Goal: Task Accomplishment & Management: Complete application form

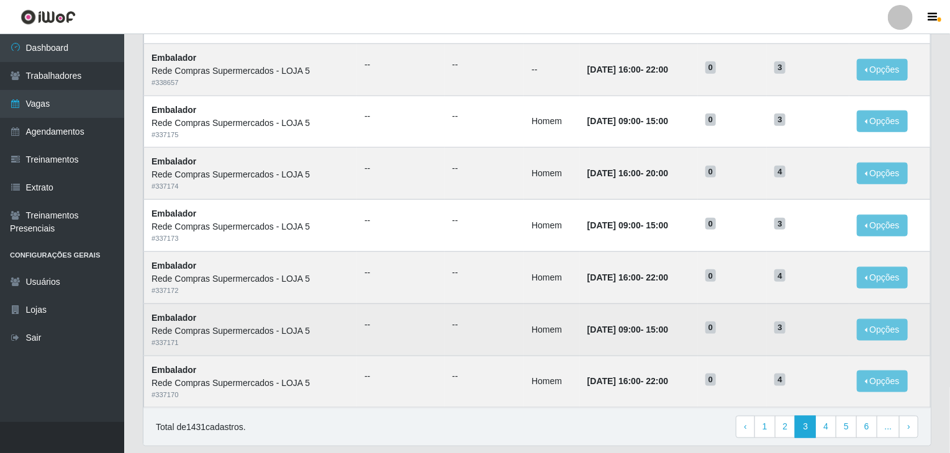
scroll to position [596, 0]
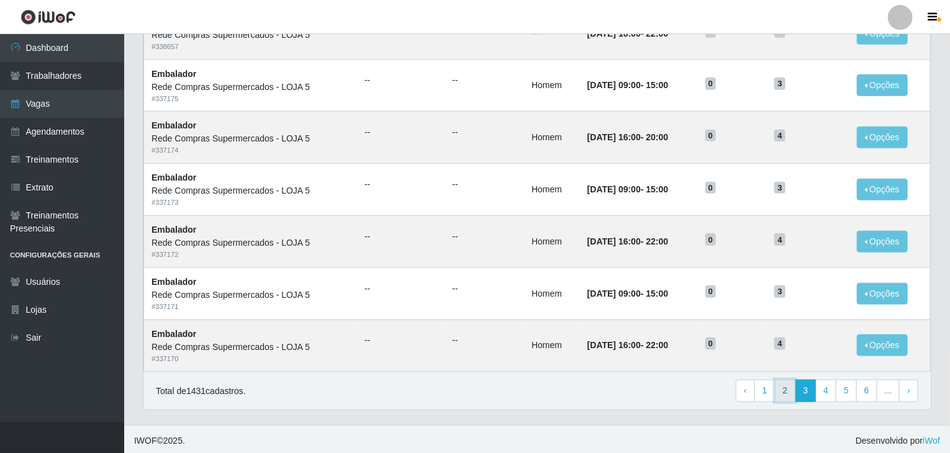
click at [788, 391] on link "2" at bounding box center [785, 391] width 21 height 22
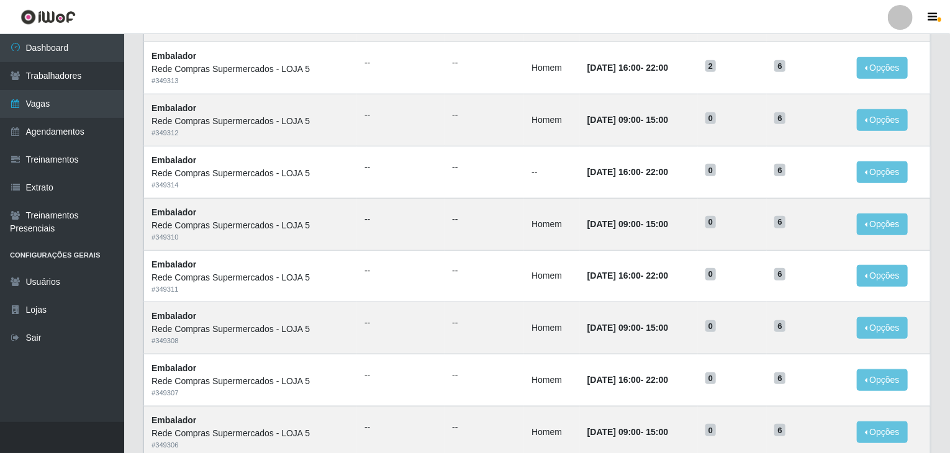
scroll to position [596, 0]
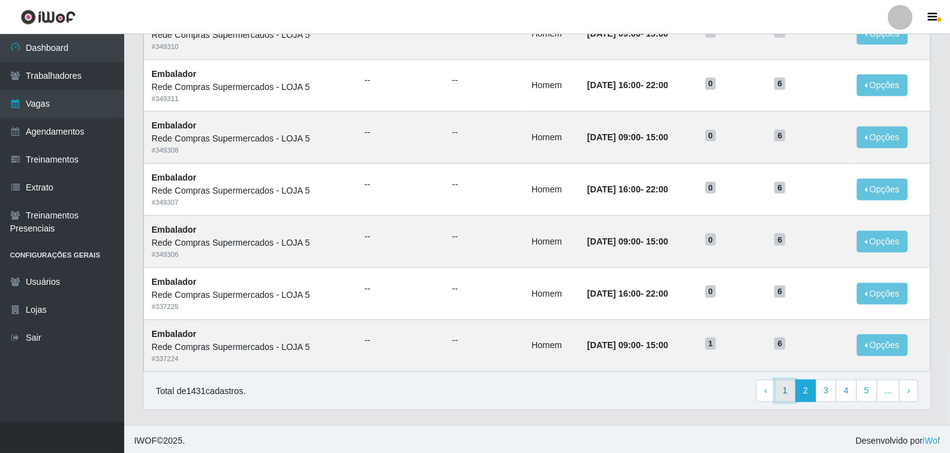
click at [786, 388] on link "1" at bounding box center [785, 391] width 21 height 22
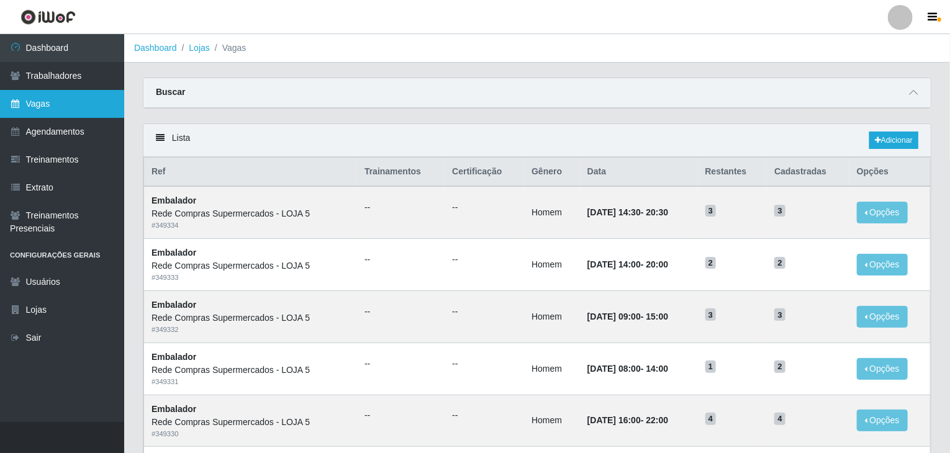
click at [66, 98] on link "Vagas" at bounding box center [62, 104] width 124 height 28
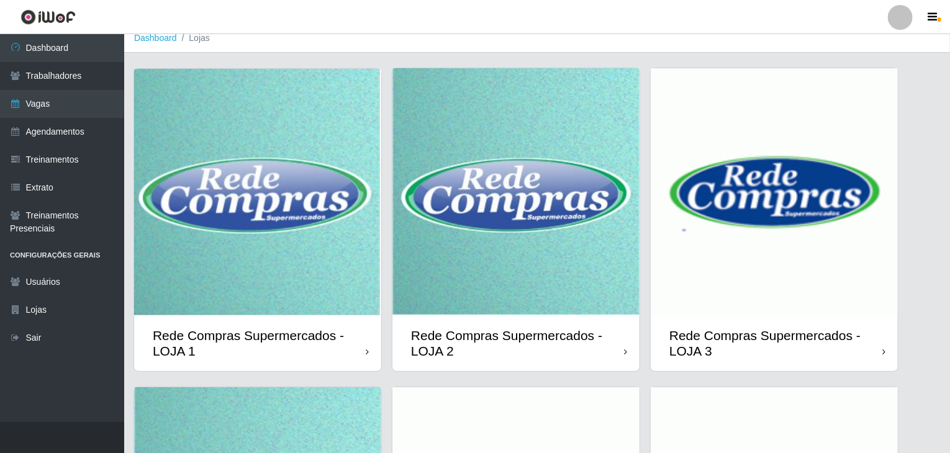
scroll to position [294, 0]
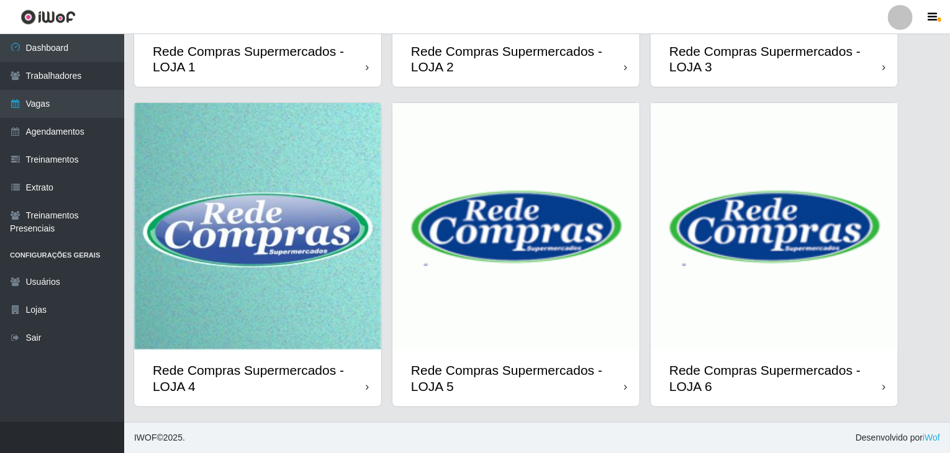
click at [760, 278] on img at bounding box center [774, 226] width 247 height 247
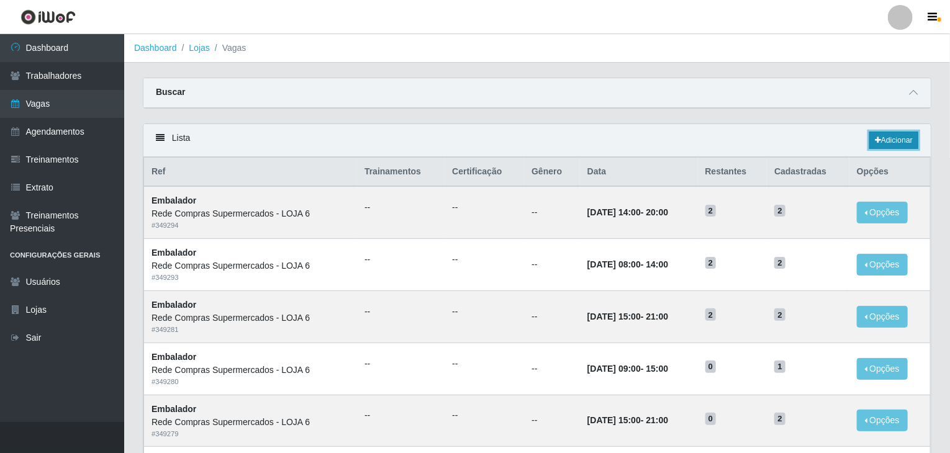
click at [913, 137] on link "Adicionar" at bounding box center [894, 140] width 49 height 17
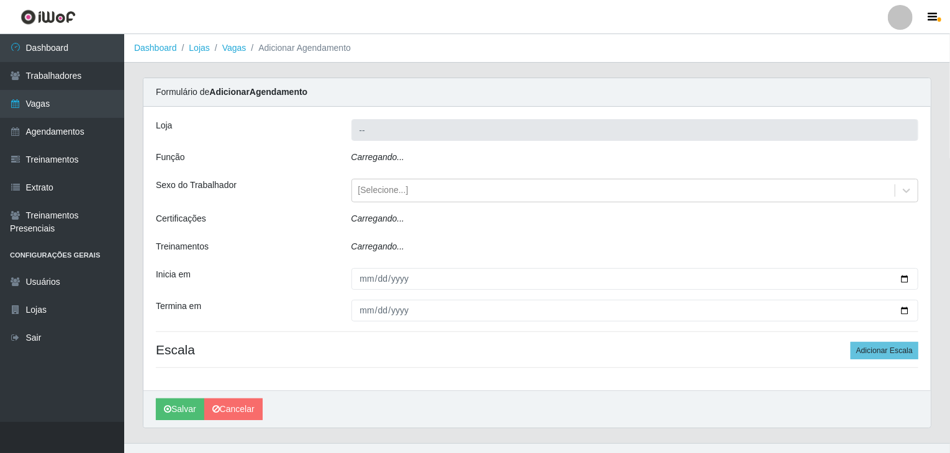
type input "Rede Compras Supermercados - LOJA 6"
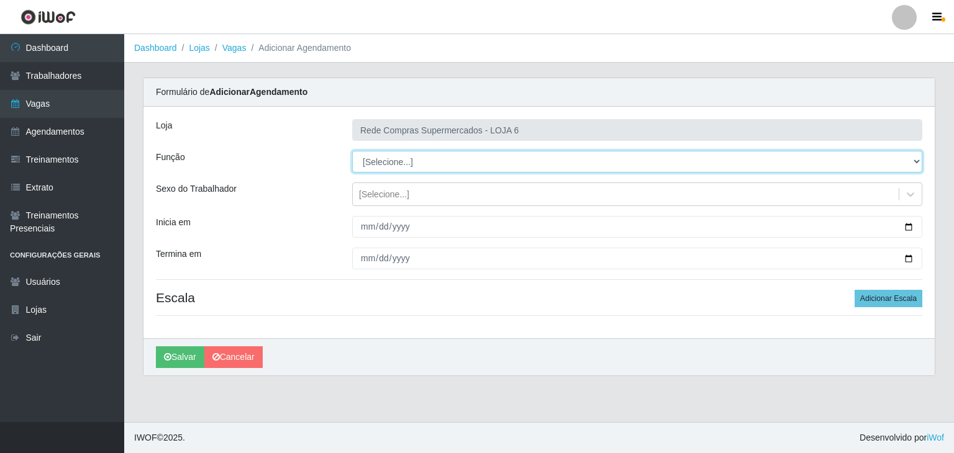
click at [403, 165] on select "[Selecione...] ASG ASG + ASG ++ Embalador Embalador + Embalador ++ Operador de …" at bounding box center [637, 162] width 570 height 22
select select "1"
click at [352, 151] on select "[Selecione...] ASG ASG + ASG ++ Embalador Embalador + Embalador ++ Operador de …" at bounding box center [637, 162] width 570 height 22
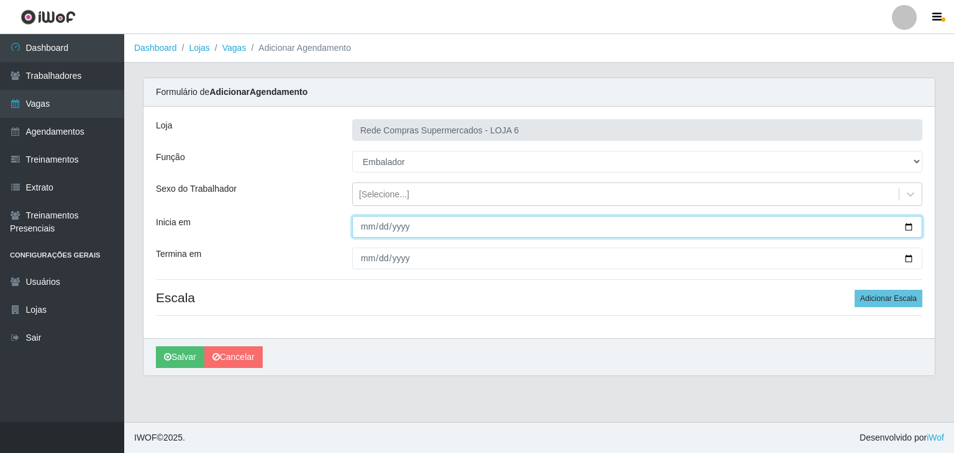
drag, startPoint x: 913, startPoint y: 230, endPoint x: 899, endPoint y: 229, distance: 13.7
click at [913, 230] on input "Inicia em" at bounding box center [637, 227] width 570 height 22
type input "2025-10-13"
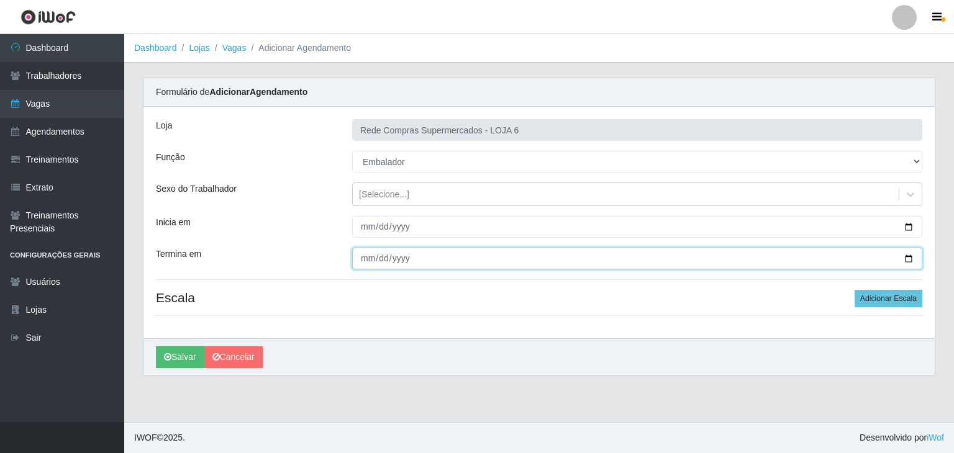
click at [909, 257] on input "Termina em" at bounding box center [637, 259] width 570 height 22
type input "2025-10-18"
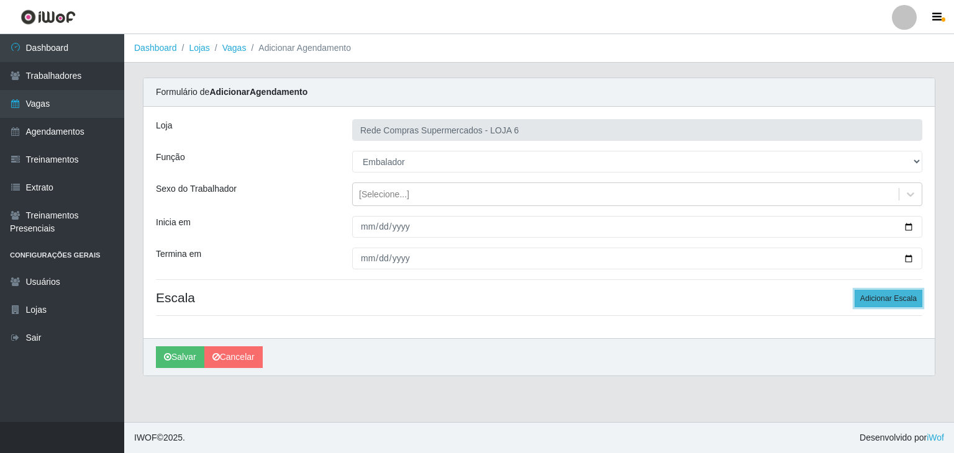
click at [906, 296] on button "Adicionar Escala" at bounding box center [889, 298] width 68 height 17
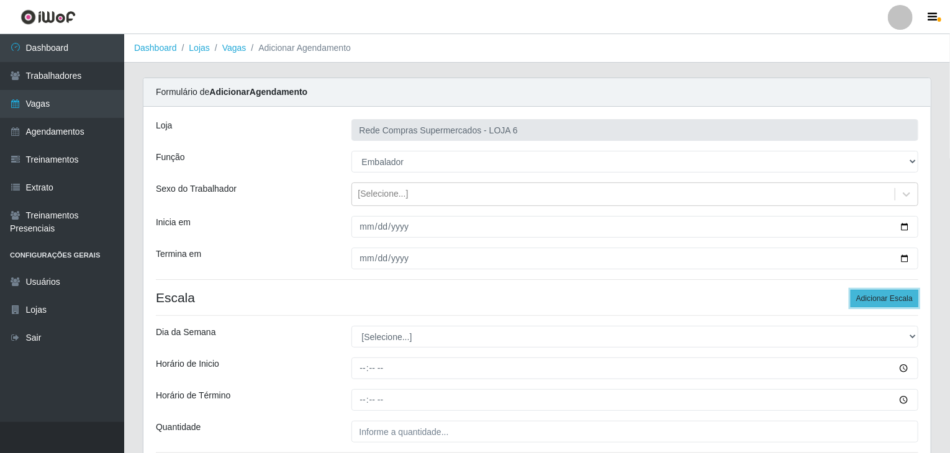
click at [906, 296] on button "Adicionar Escala" at bounding box center [885, 298] width 68 height 17
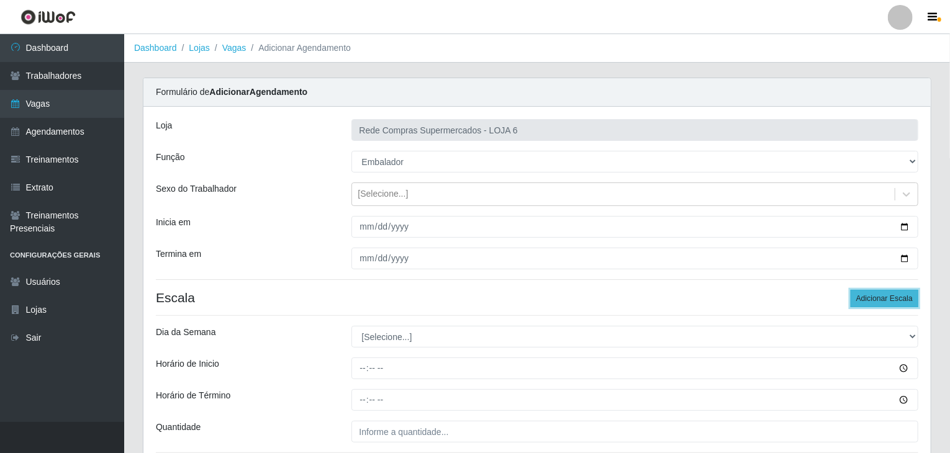
click at [906, 294] on button "Adicionar Escala" at bounding box center [885, 298] width 68 height 17
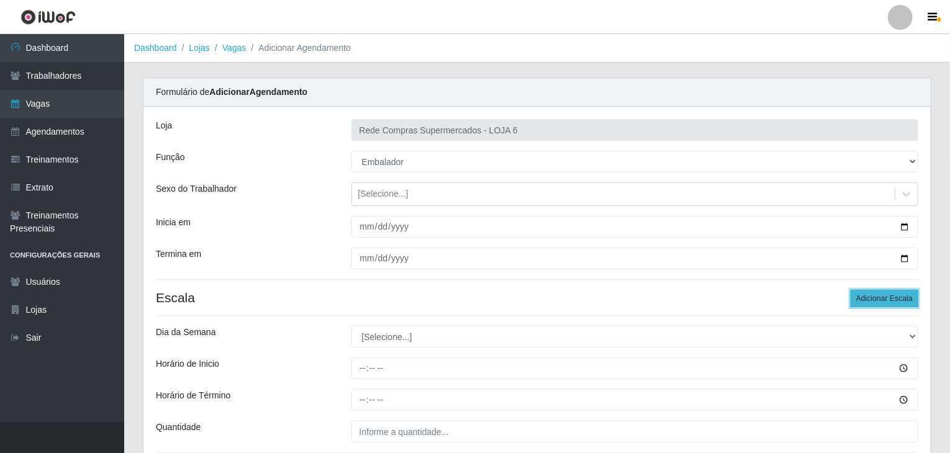
click at [906, 294] on button "Adicionar Escala" at bounding box center [885, 298] width 68 height 17
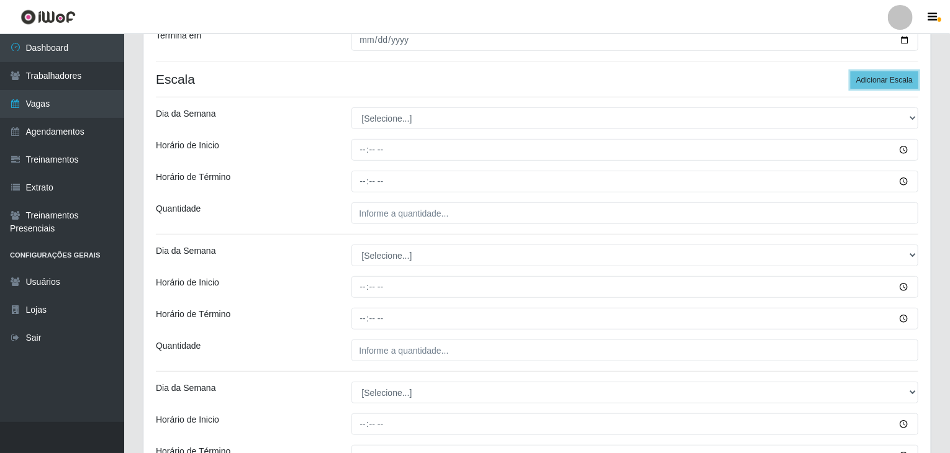
scroll to position [248, 0]
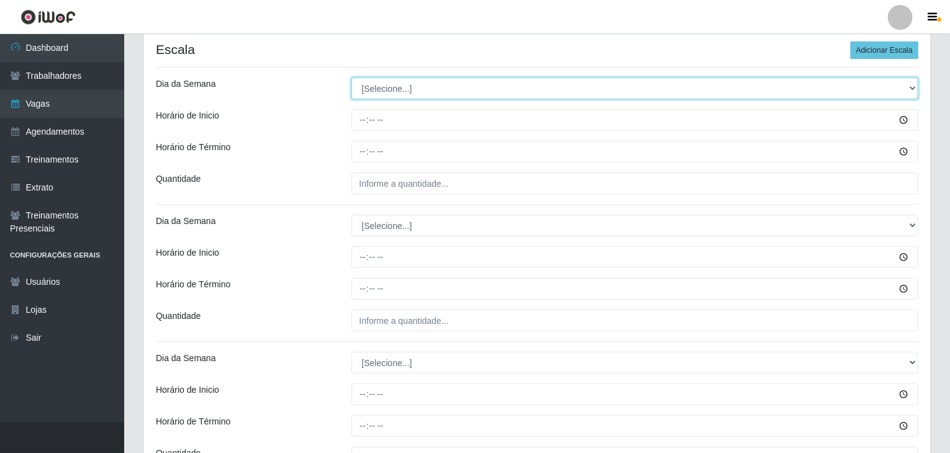
click at [380, 88] on select "[Selecione...] Segunda Terça Quarta Quinta Sexta Sábado Domingo" at bounding box center [636, 89] width 568 height 22
select select "1"
click at [352, 78] on select "[Selecione...] Segunda Terça Quarta Quinta Sexta Sábado Domingo" at bounding box center [636, 89] width 568 height 22
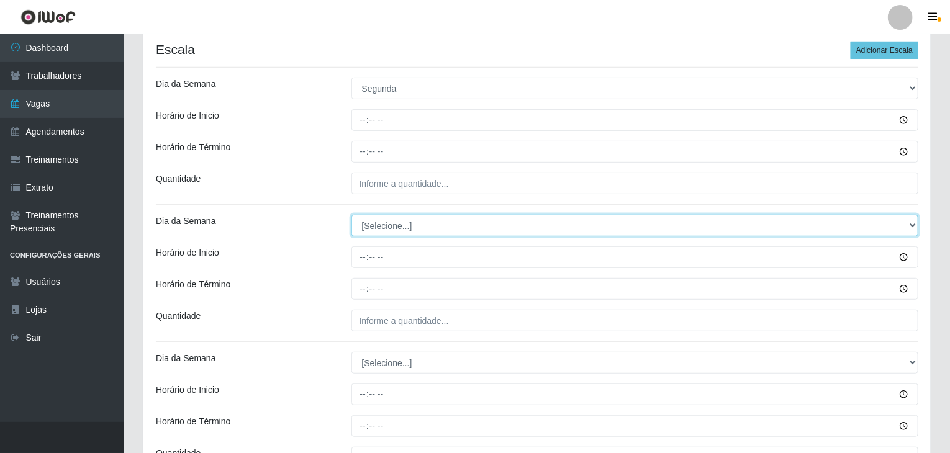
click at [406, 222] on select "[Selecione...] Segunda Terça Quarta Quinta Sexta Sábado Domingo" at bounding box center [636, 226] width 568 height 22
select select "1"
click at [352, 215] on select "[Selecione...] Segunda Terça Quarta Quinta Sexta Sábado Domingo" at bounding box center [636, 226] width 568 height 22
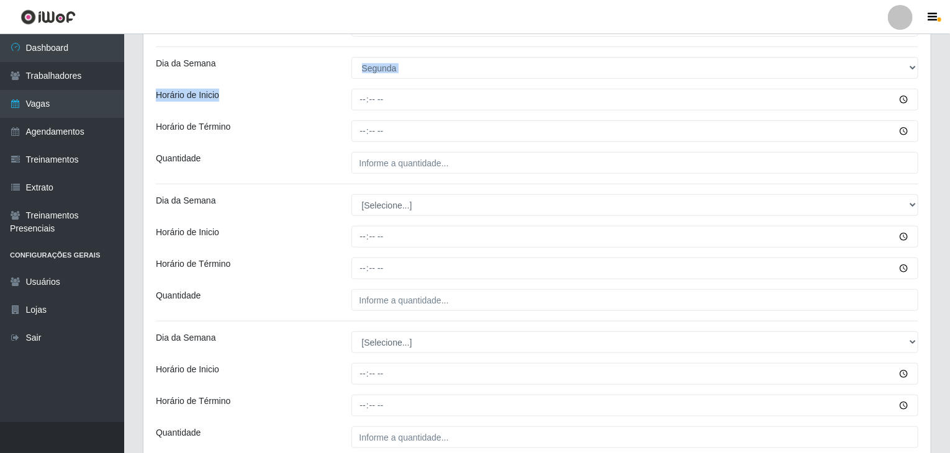
scroll to position [435, 0]
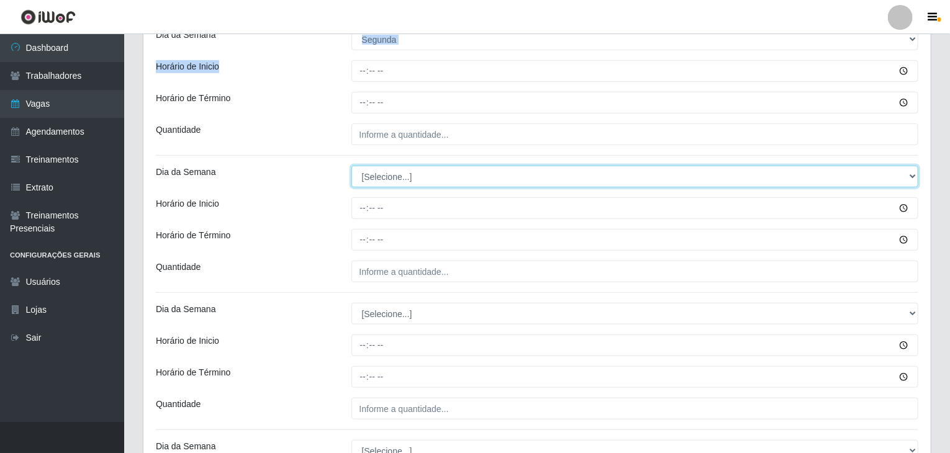
click at [402, 170] on select "[Selecione...] Segunda Terça Quarta Quinta Sexta Sábado Domingo" at bounding box center [636, 177] width 568 height 22
select select "2"
click at [352, 166] on select "[Selecione...] Segunda Terça Quarta Quinta Sexta Sábado Domingo" at bounding box center [636, 177] width 568 height 22
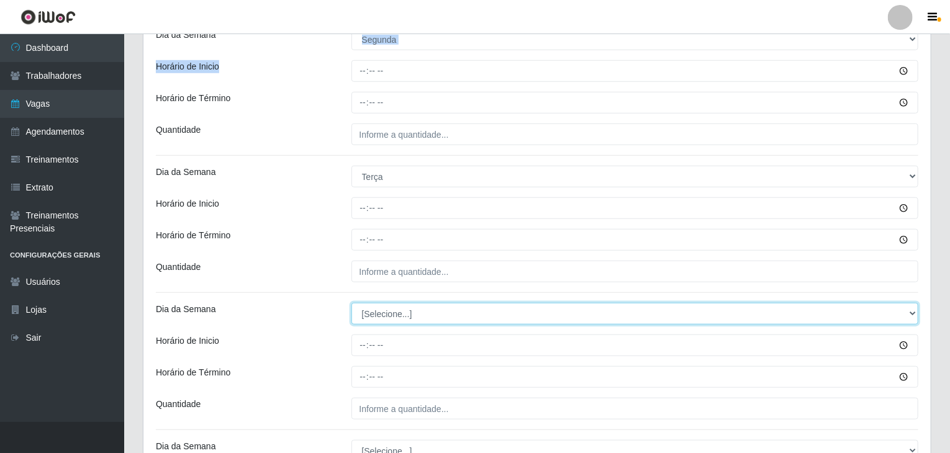
click at [402, 314] on select "[Selecione...] Segunda Terça Quarta Quinta Sexta Sábado Domingo" at bounding box center [636, 314] width 568 height 22
select select "2"
click at [352, 303] on select "[Selecione...] Segunda Terça Quarta Quinta Sexta Sábado Domingo" at bounding box center [636, 314] width 568 height 22
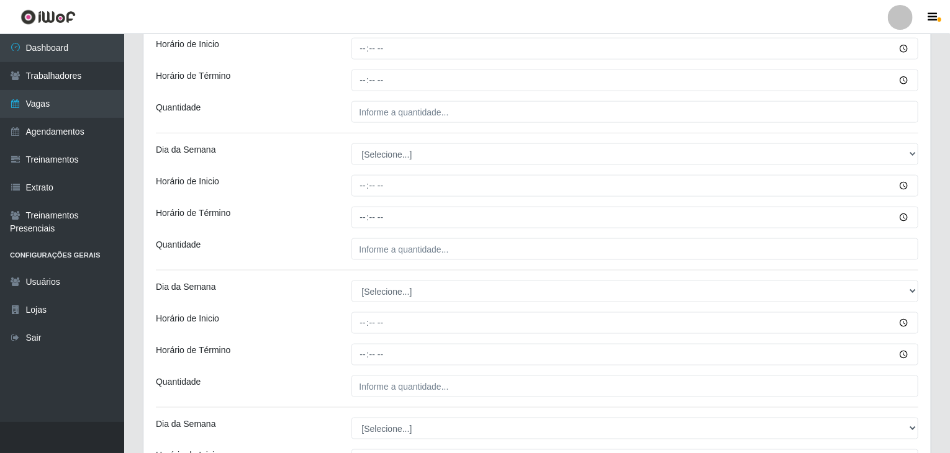
scroll to position [745, 0]
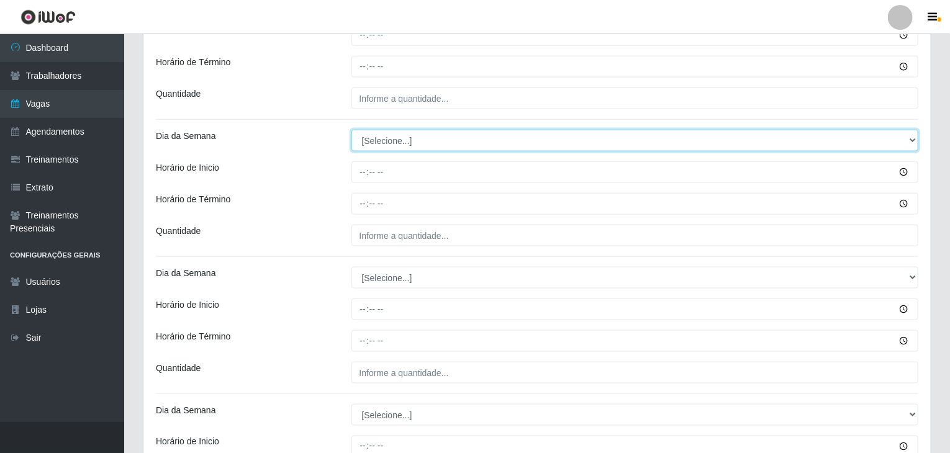
click at [394, 146] on select "[Selecione...] Segunda Terça Quarta Quinta Sexta Sábado Domingo" at bounding box center [636, 141] width 568 height 22
select select "3"
click at [352, 130] on select "[Selecione...] Segunda Terça Quarta Quinta Sexta Sábado Domingo" at bounding box center [636, 141] width 568 height 22
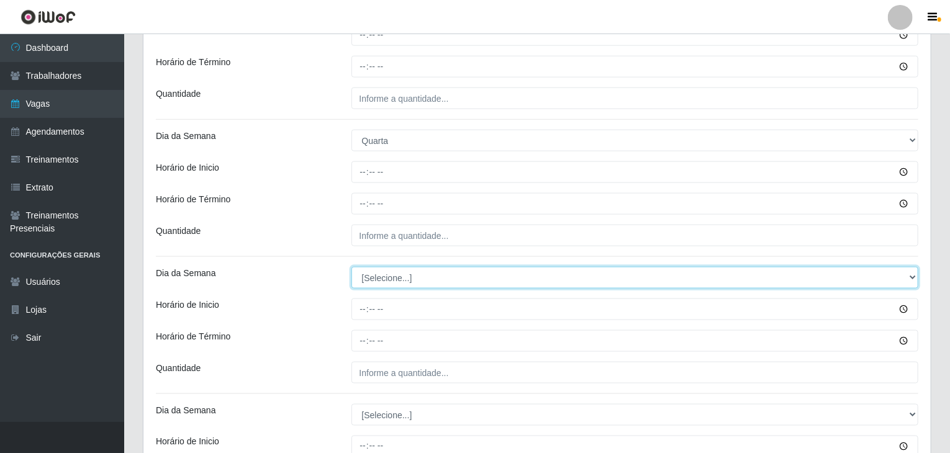
click at [383, 279] on select "[Selecione...] Segunda Terça Quarta Quinta Sexta Sábado Domingo" at bounding box center [636, 278] width 568 height 22
select select "3"
click at [352, 267] on select "[Selecione...] Segunda Terça Quarta Quinta Sexta Sábado Domingo" at bounding box center [636, 278] width 568 height 22
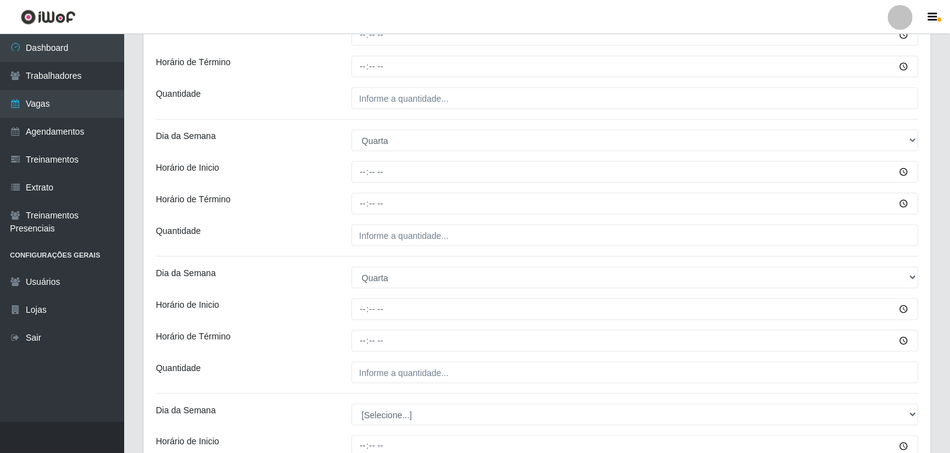
click at [322, 271] on div "Dia da Semana" at bounding box center [245, 278] width 196 height 22
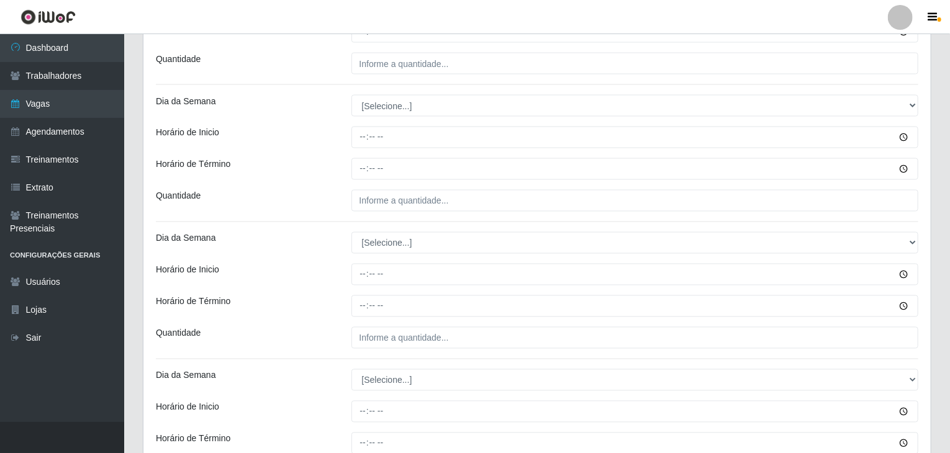
scroll to position [1056, 0]
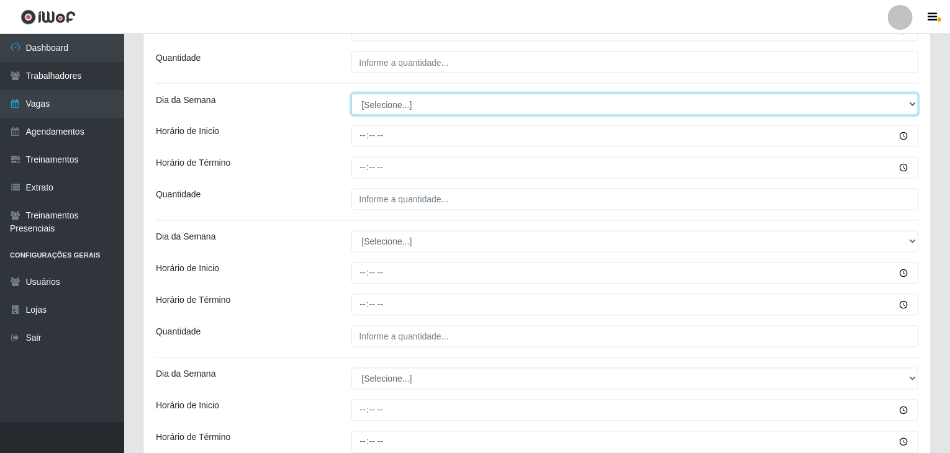
click at [403, 94] on select "[Selecione...] Segunda Terça Quarta Quinta Sexta Sábado Domingo" at bounding box center [636, 105] width 568 height 22
select select "4"
click at [352, 94] on select "[Selecione...] Segunda Terça Quarta Quinta Sexta Sábado Domingo" at bounding box center [636, 105] width 568 height 22
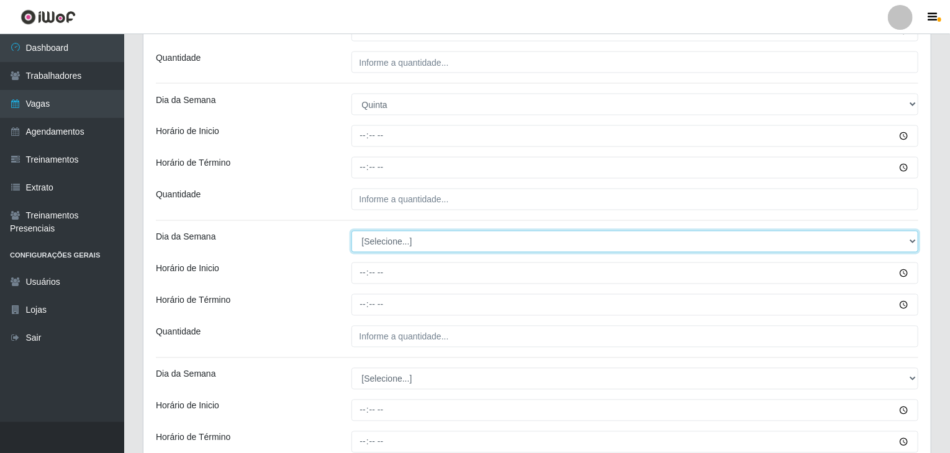
click at [398, 247] on select "[Selecione...] Segunda Terça Quarta Quinta Sexta Sábado Domingo" at bounding box center [636, 242] width 568 height 22
select select "4"
click at [352, 231] on select "[Selecione...] Segunda Terça Quarta Quinta Sexta Sábado Domingo" at bounding box center [636, 242] width 568 height 22
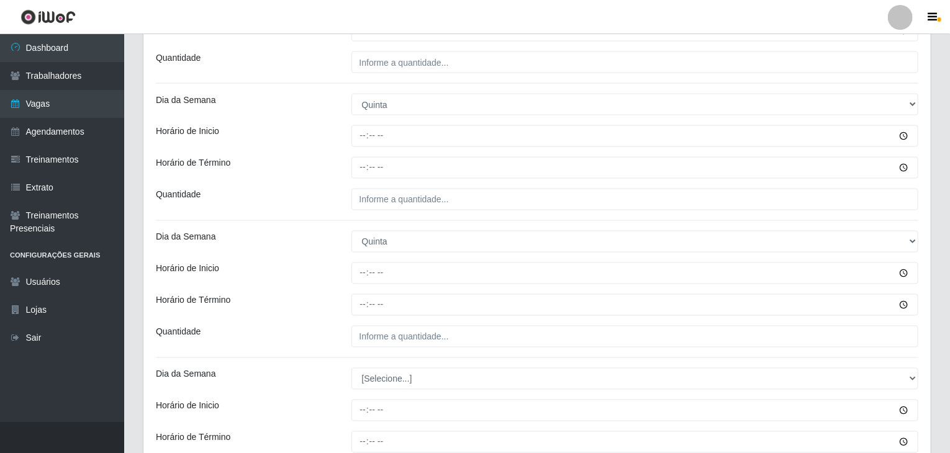
click at [318, 296] on div "Horário de Término" at bounding box center [245, 305] width 196 height 22
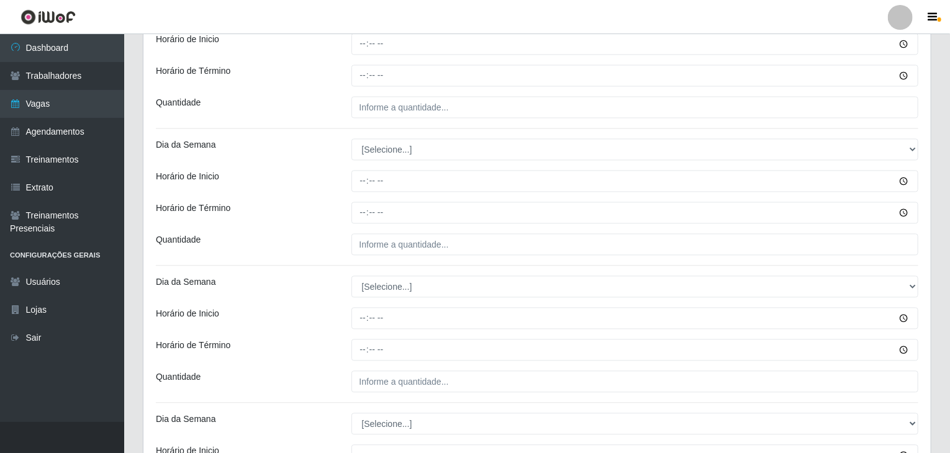
scroll to position [1305, 0]
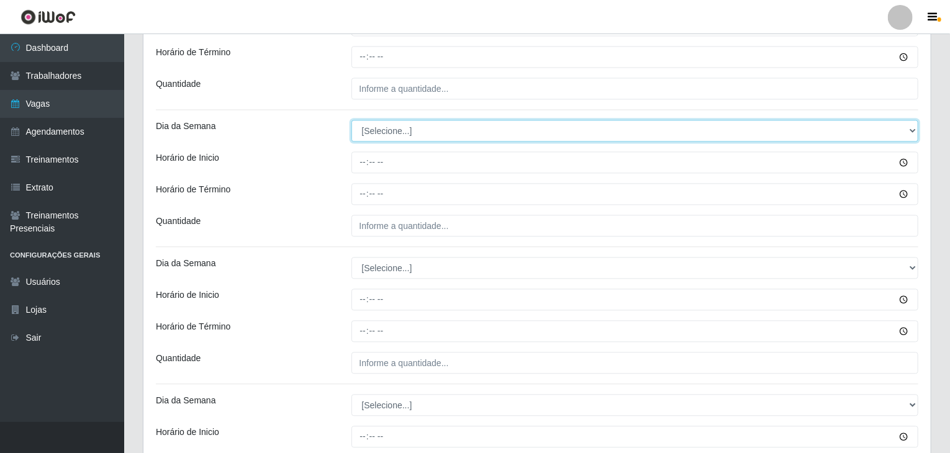
click at [396, 127] on select "[Selecione...] Segunda Terça Quarta Quinta Sexta Sábado Domingo" at bounding box center [636, 131] width 568 height 22
select select "5"
click at [352, 120] on select "[Selecione...] Segunda Terça Quarta Quinta Sexta Sábado Domingo" at bounding box center [636, 131] width 568 height 22
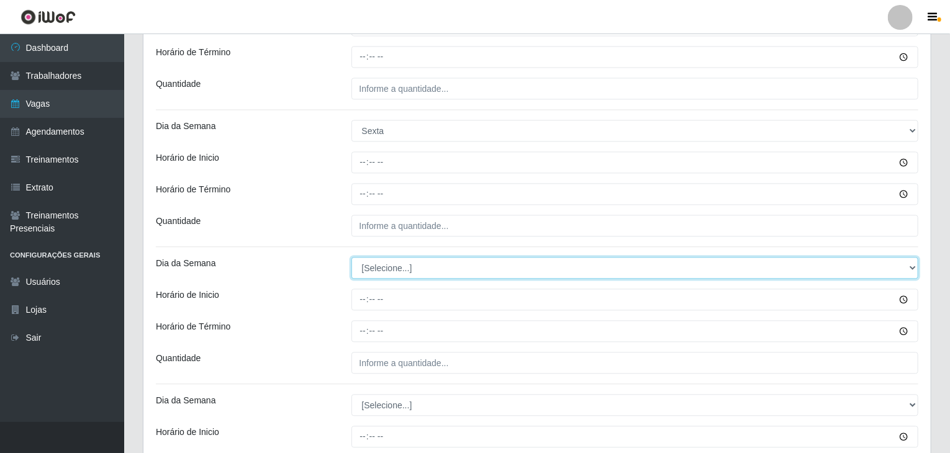
click at [383, 266] on select "[Selecione...] Segunda Terça Quarta Quinta Sexta Sábado Domingo" at bounding box center [636, 268] width 568 height 22
select select "5"
click at [352, 257] on select "[Selecione...] Segunda Terça Quarta Quinta Sexta Sábado Domingo" at bounding box center [636, 268] width 568 height 22
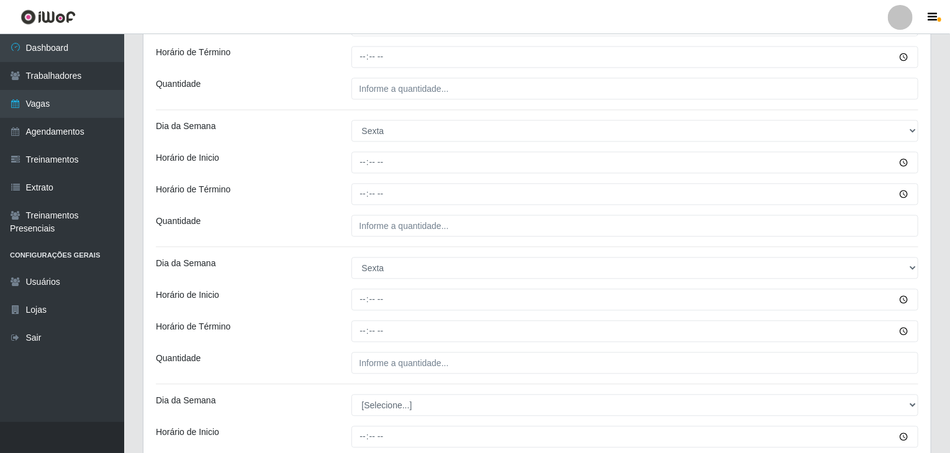
click at [329, 321] on div "Horário de Término" at bounding box center [245, 332] width 196 height 22
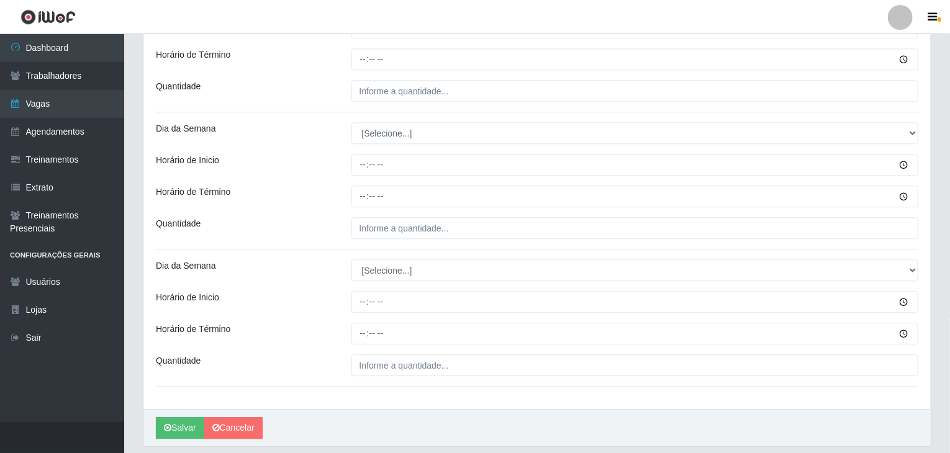
scroll to position [1614, 0]
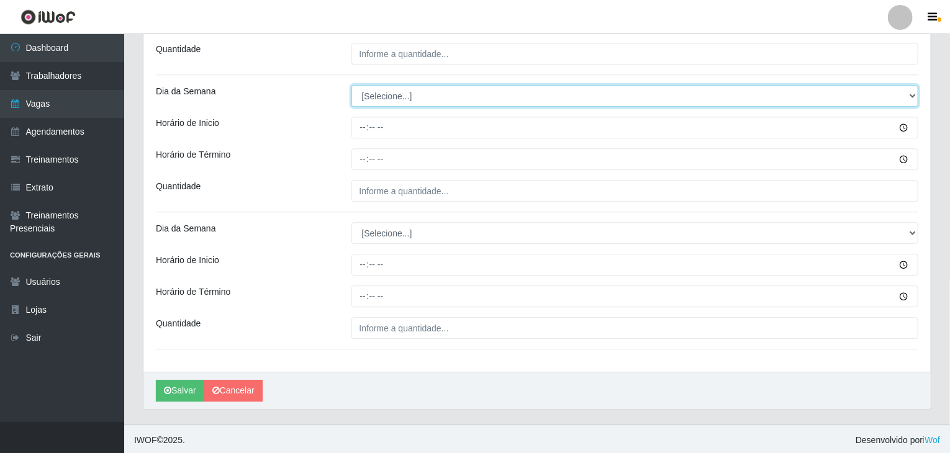
click at [427, 93] on select "[Selecione...] Segunda Terça Quarta Quinta Sexta Sábado Domingo" at bounding box center [636, 96] width 568 height 22
select select "6"
click at [352, 85] on select "[Selecione...] Segunda Terça Quarta Quinta Sexta Sábado Domingo" at bounding box center [636, 96] width 568 height 22
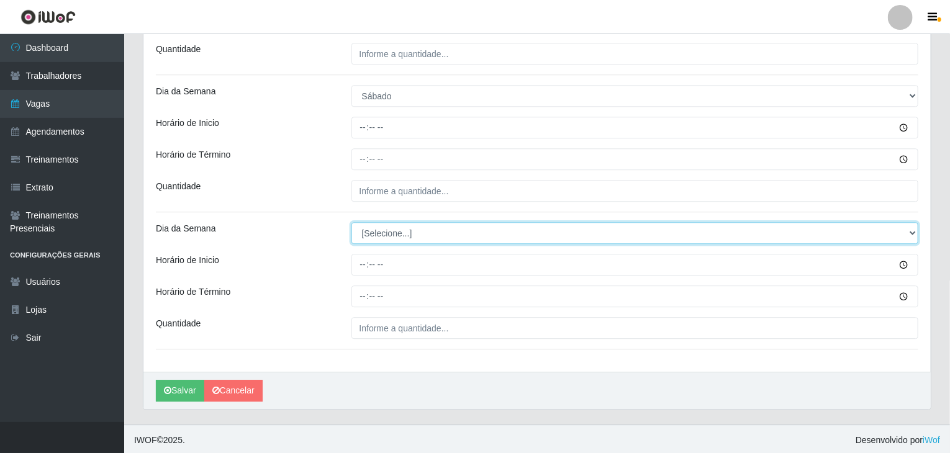
drag, startPoint x: 408, startPoint y: 229, endPoint x: 411, endPoint y: 237, distance: 7.9
click at [410, 232] on select "[Selecione...] Segunda Terça Quarta Quinta Sexta Sábado Domingo" at bounding box center [636, 233] width 568 height 22
select select "6"
click at [352, 222] on select "[Selecione...] Segunda Terça Quarta Quinta Sexta Sábado Domingo" at bounding box center [636, 233] width 568 height 22
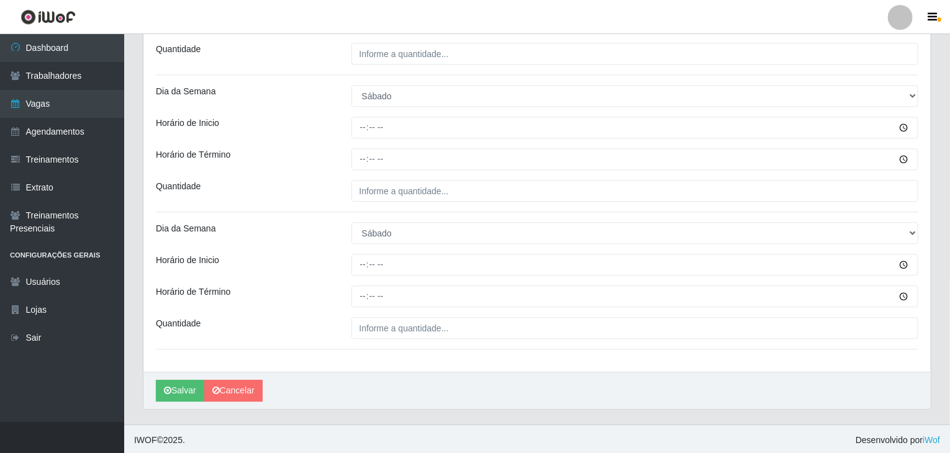
click at [262, 241] on div "Dia da Semana" at bounding box center [245, 233] width 196 height 22
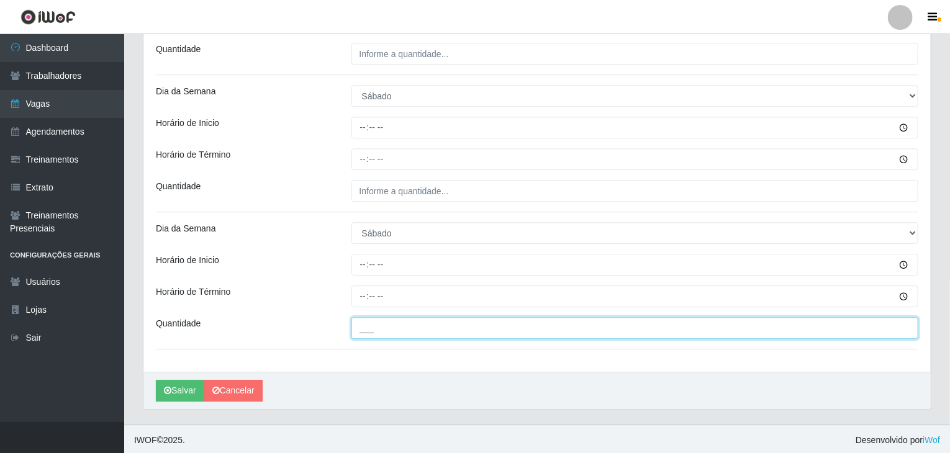
click at [425, 329] on input "___" at bounding box center [636, 328] width 568 height 22
type input "2__"
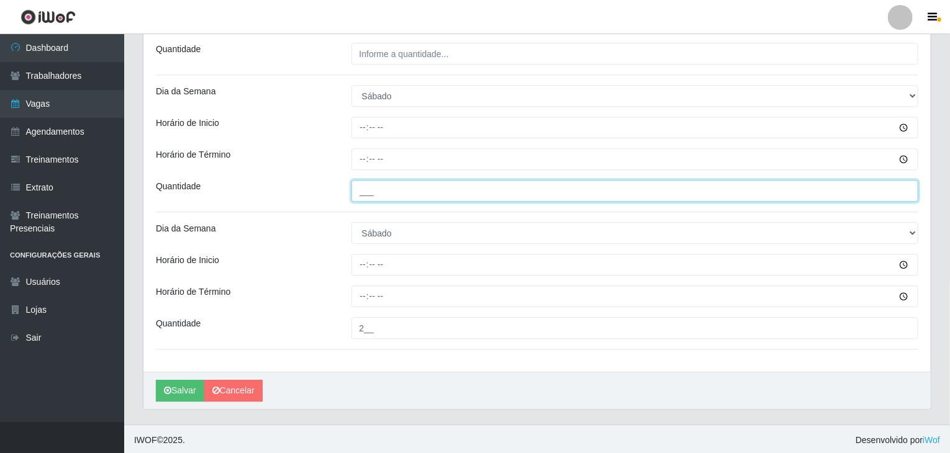
click at [388, 189] on input "___" at bounding box center [636, 191] width 568 height 22
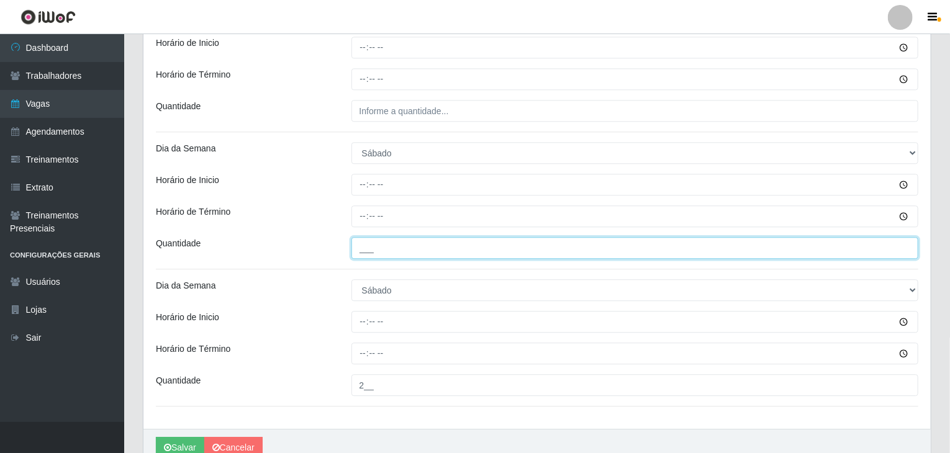
scroll to position [1490, 0]
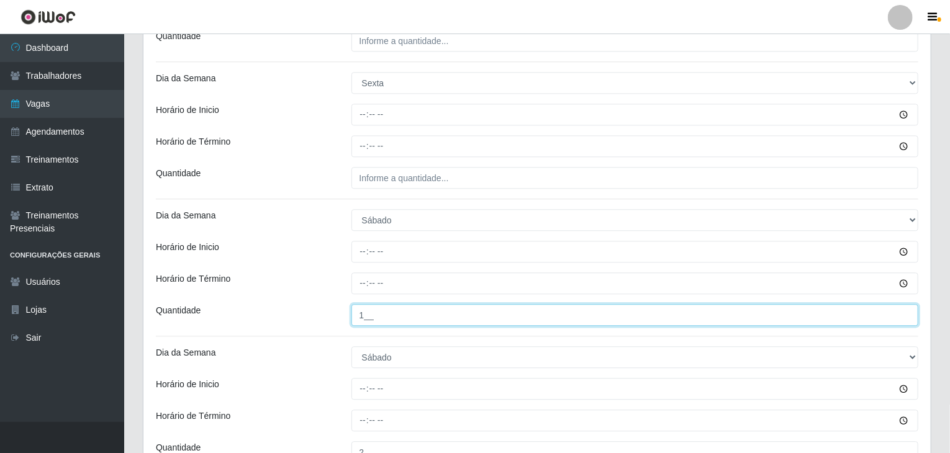
type input "1__"
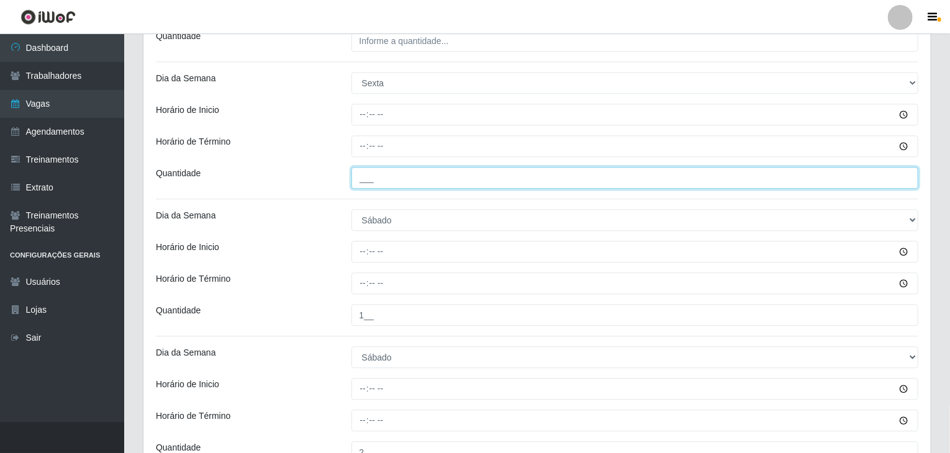
click at [380, 180] on input "___" at bounding box center [636, 178] width 568 height 22
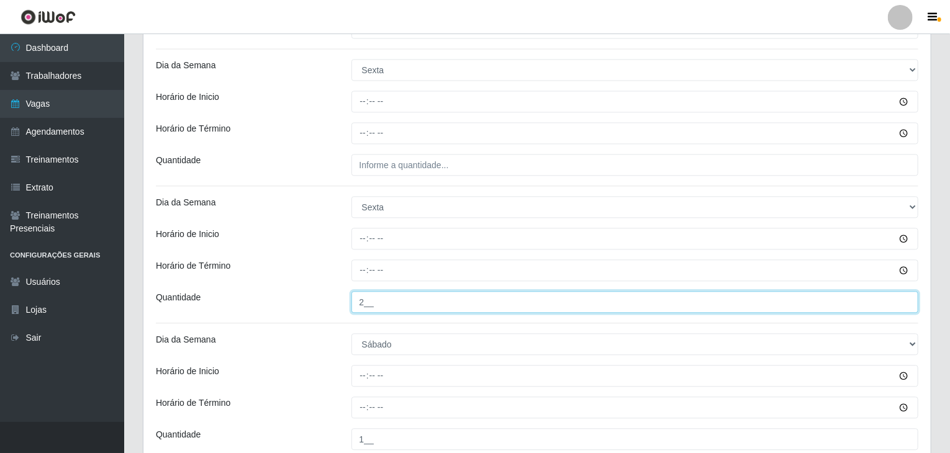
type input "2__"
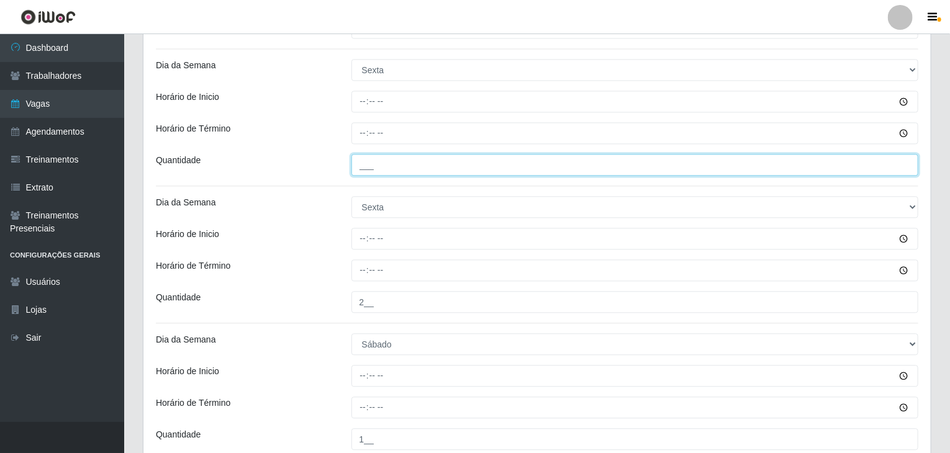
click at [397, 170] on input "___" at bounding box center [636, 165] width 568 height 22
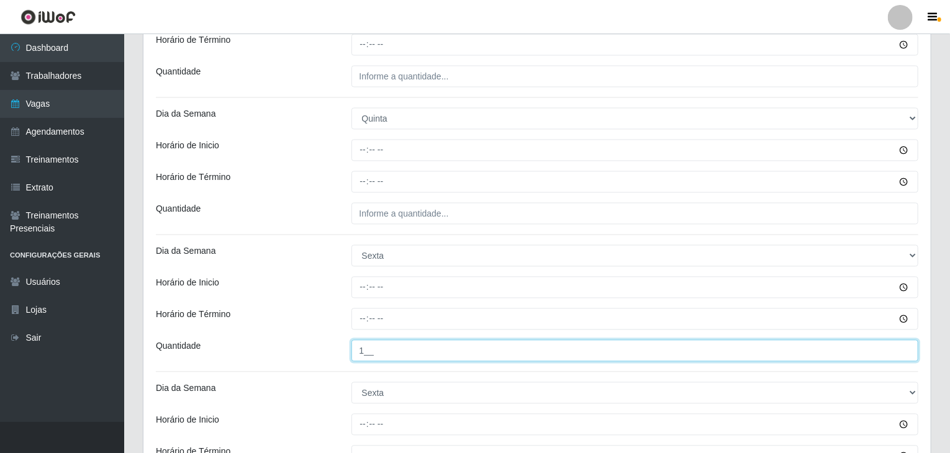
type input "1__"
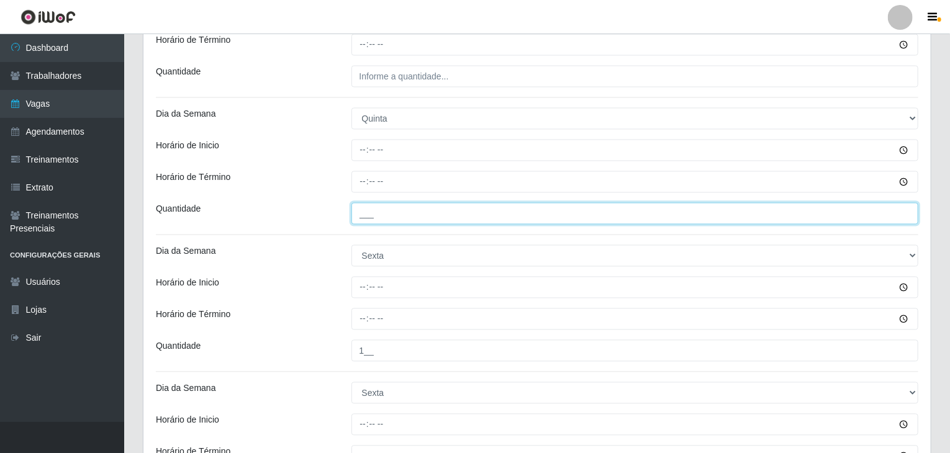
click at [416, 208] on input "___" at bounding box center [636, 214] width 568 height 22
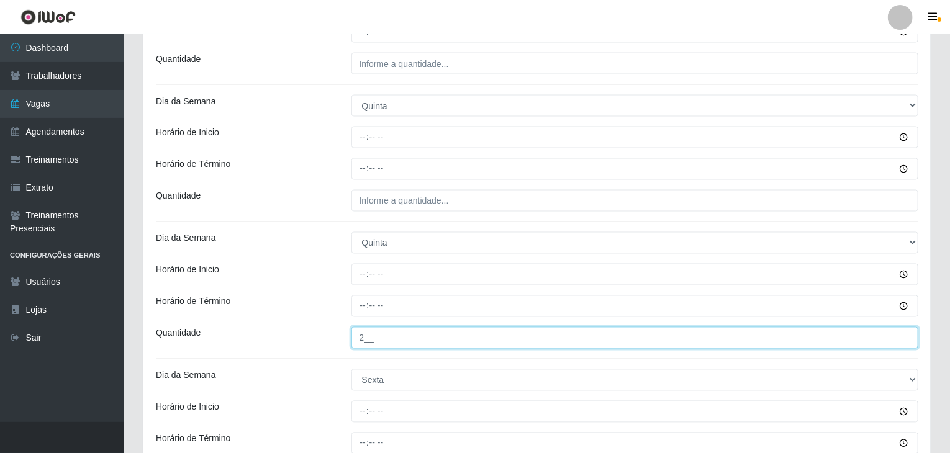
type input "2__"
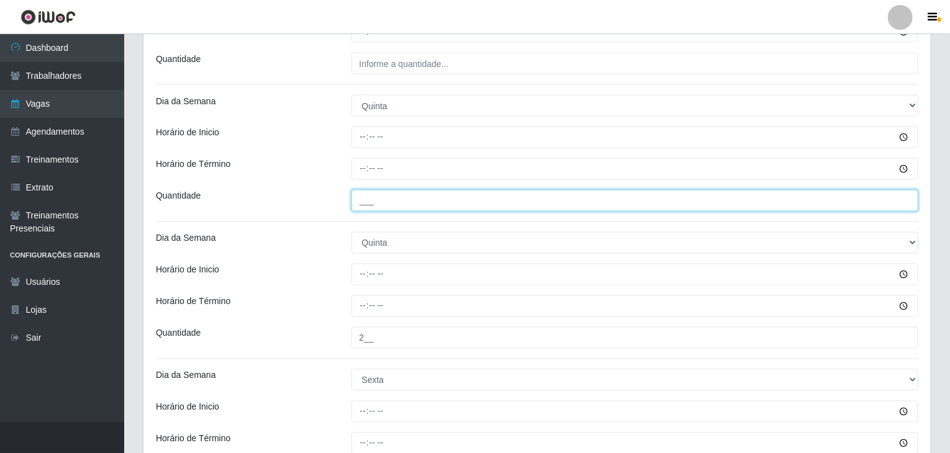
click at [408, 193] on input "___" at bounding box center [636, 201] width 568 height 22
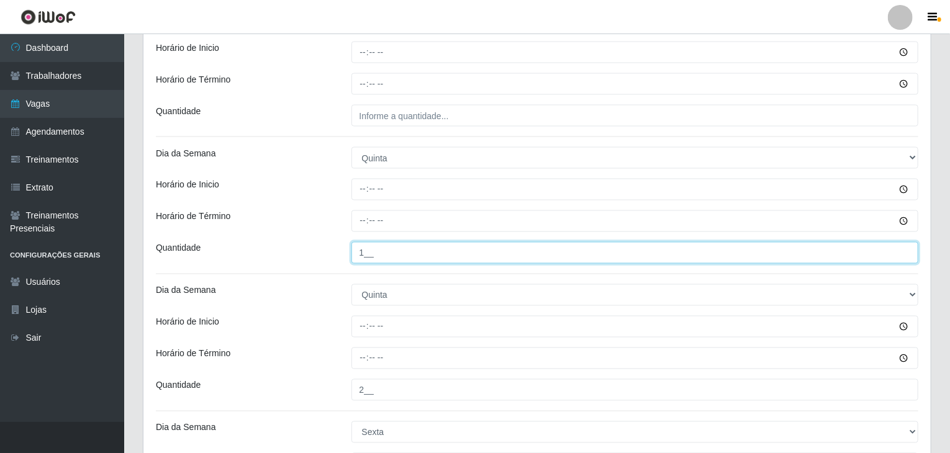
scroll to position [868, 0]
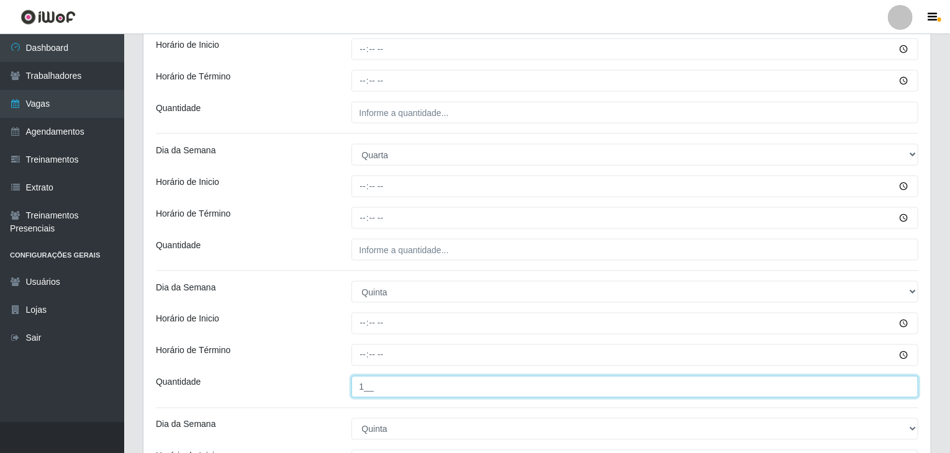
type input "1__"
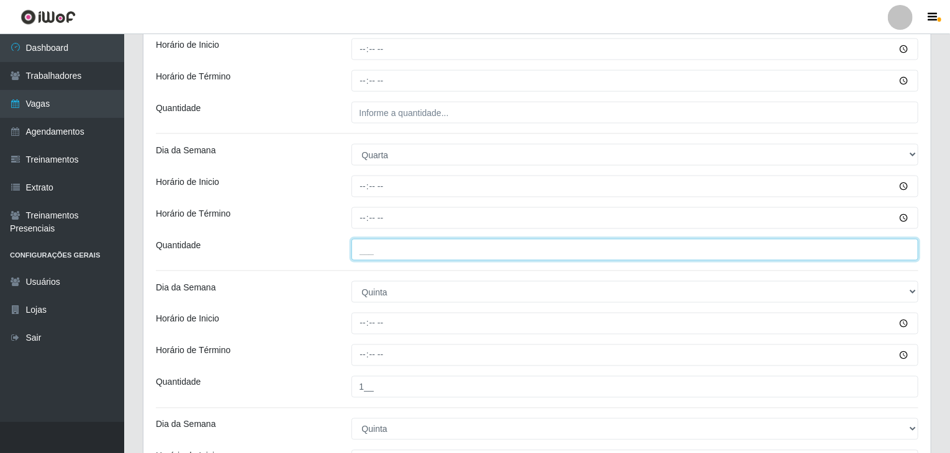
click at [426, 253] on input "___" at bounding box center [636, 250] width 568 height 22
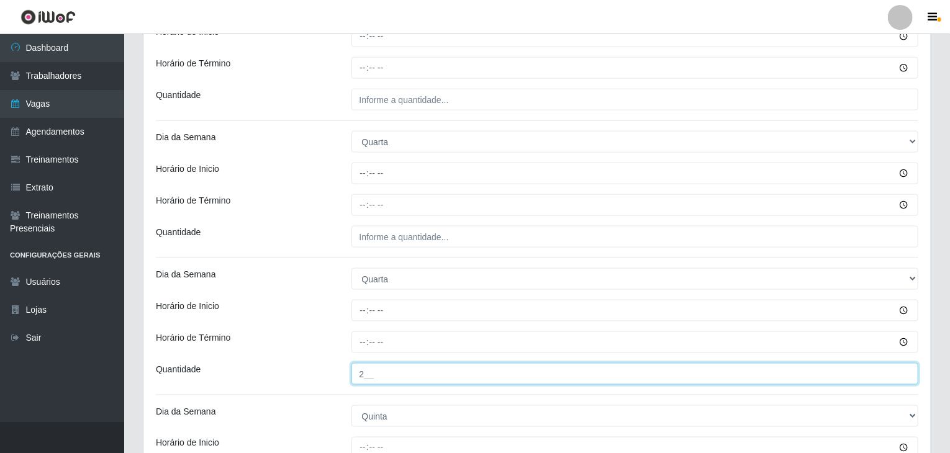
type input "2__"
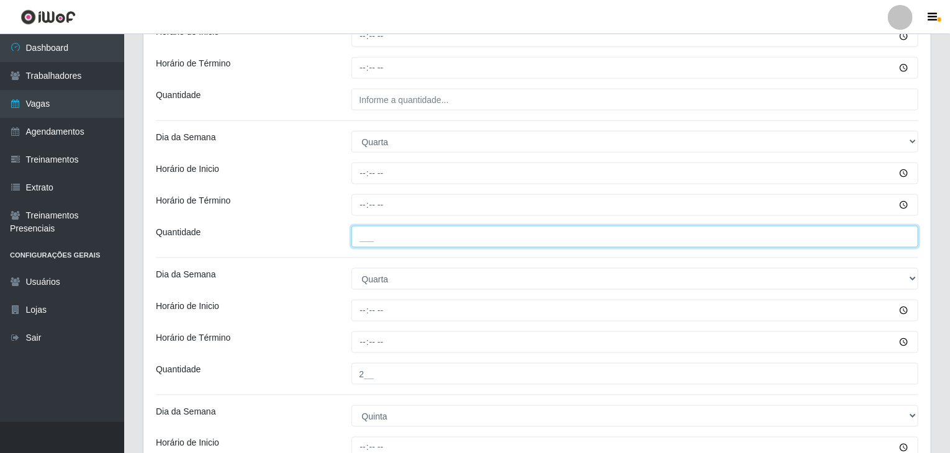
click at [409, 239] on input "___" at bounding box center [636, 237] width 568 height 22
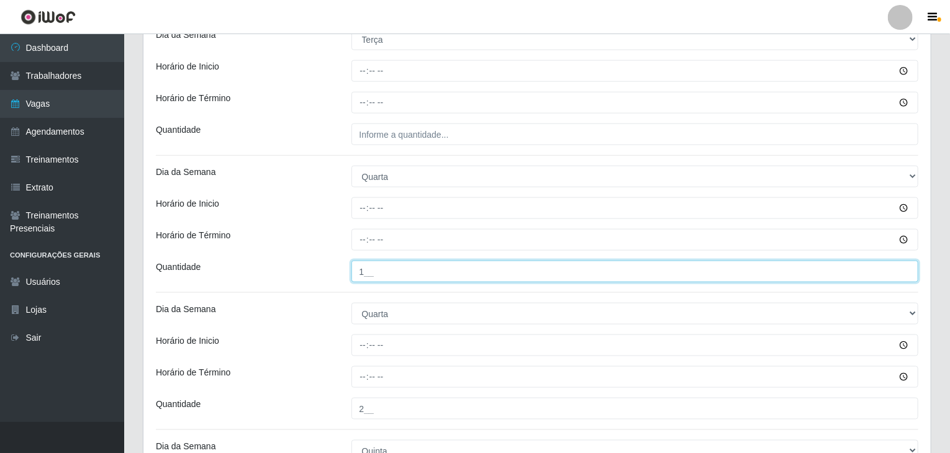
scroll to position [620, 0]
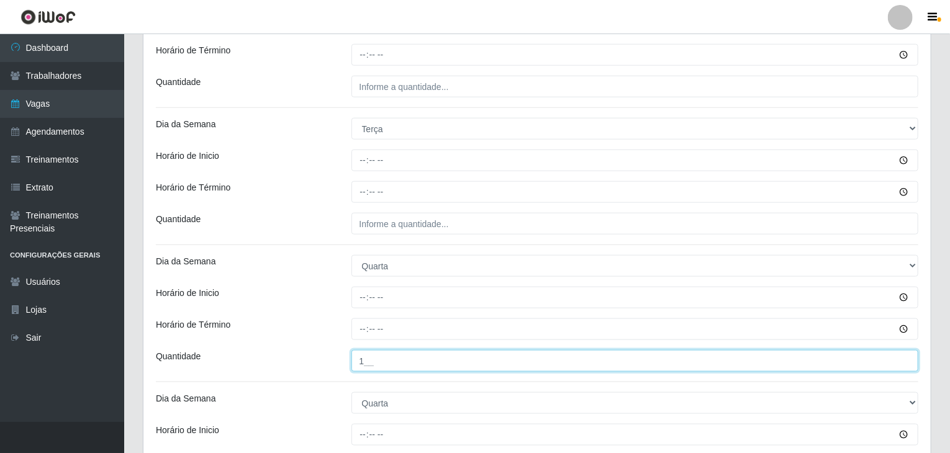
type input "1__"
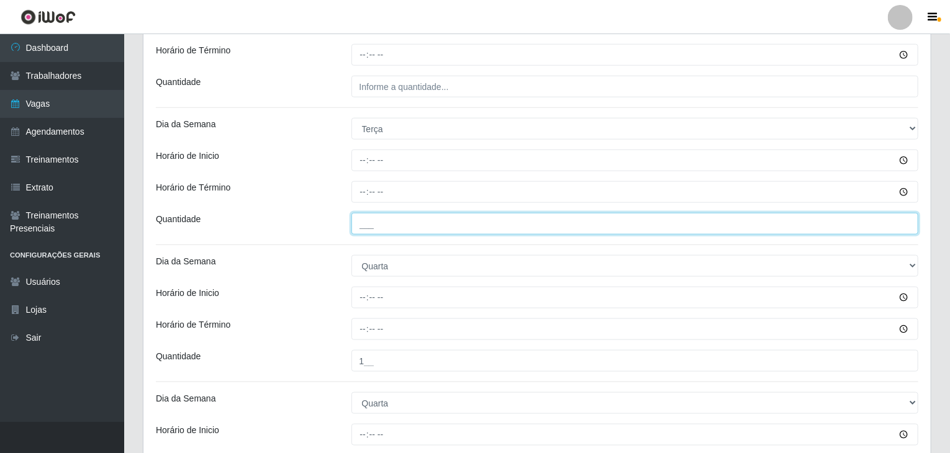
click at [409, 225] on input "___" at bounding box center [636, 224] width 568 height 22
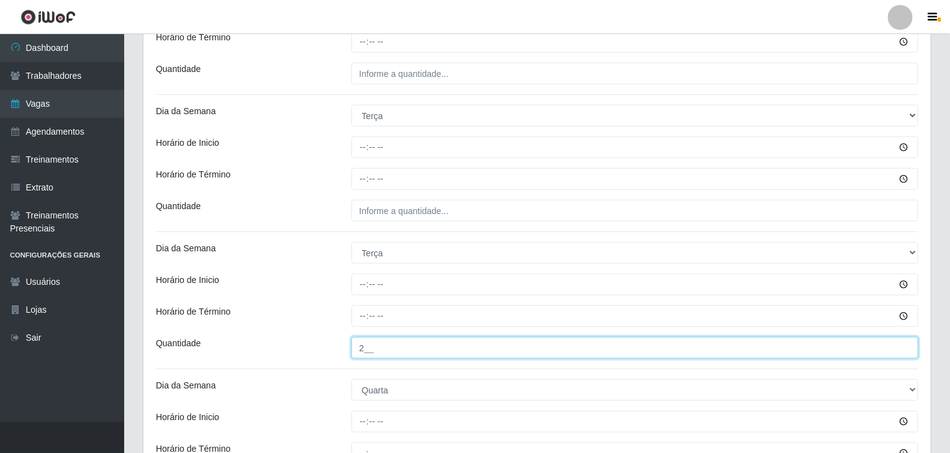
type input "2__"
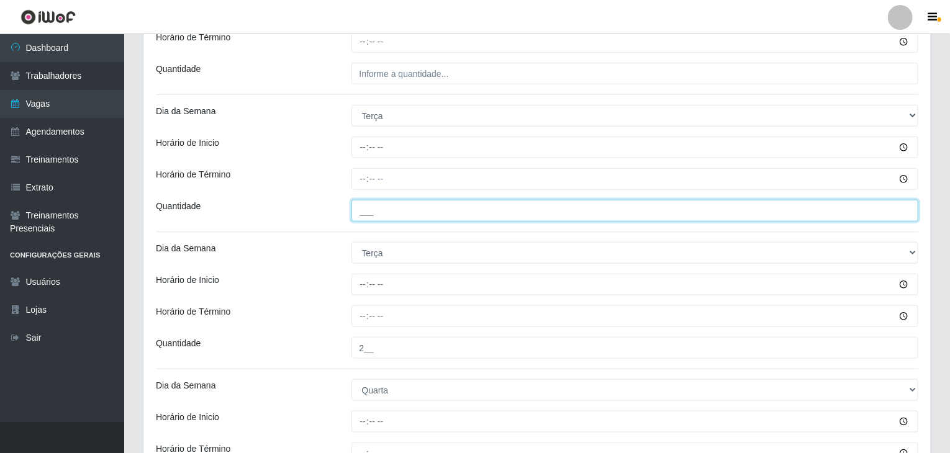
click at [399, 215] on input "___" at bounding box center [636, 211] width 568 height 22
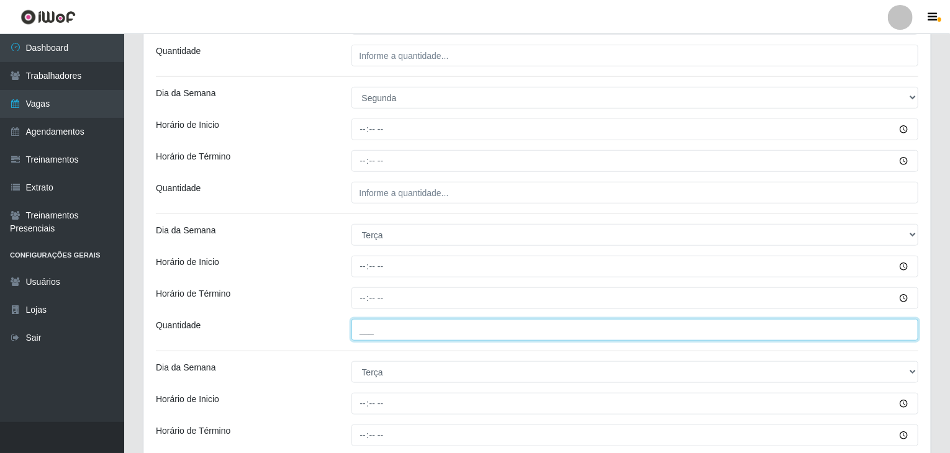
scroll to position [371, 0]
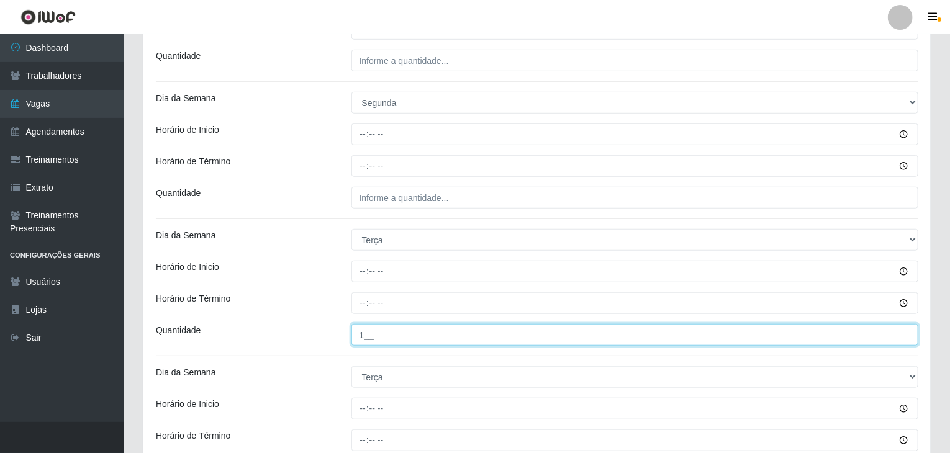
type input "1__"
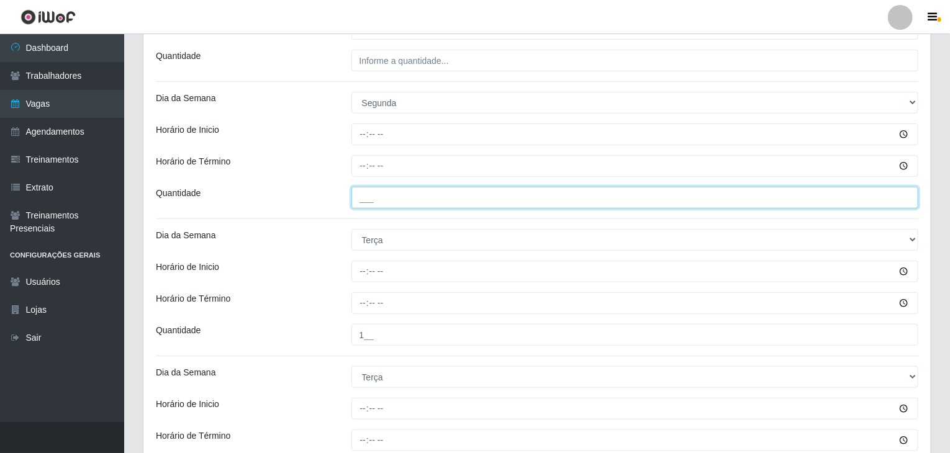
click at [399, 199] on input "___" at bounding box center [636, 198] width 568 height 22
type input "___"
paste input "tel"
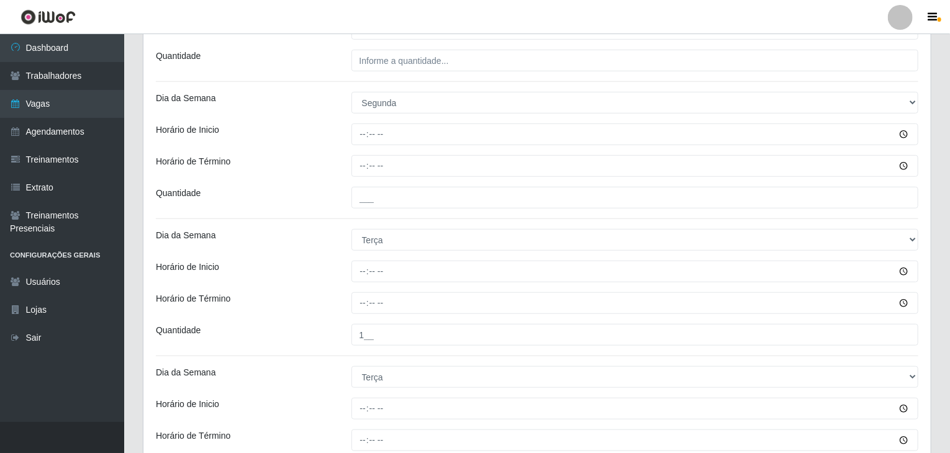
drag, startPoint x: 359, startPoint y: 284, endPoint x: 348, endPoint y: 285, distance: 10.6
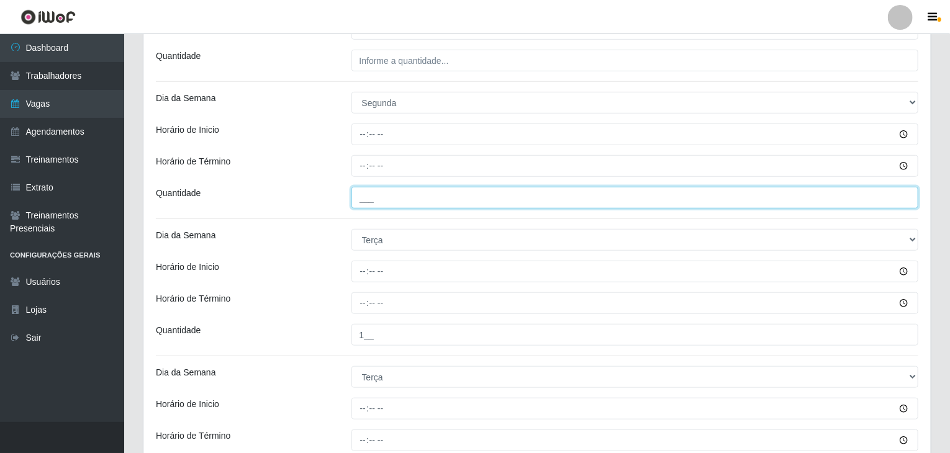
click at [361, 192] on input "___" at bounding box center [636, 198] width 568 height 22
type input "___"
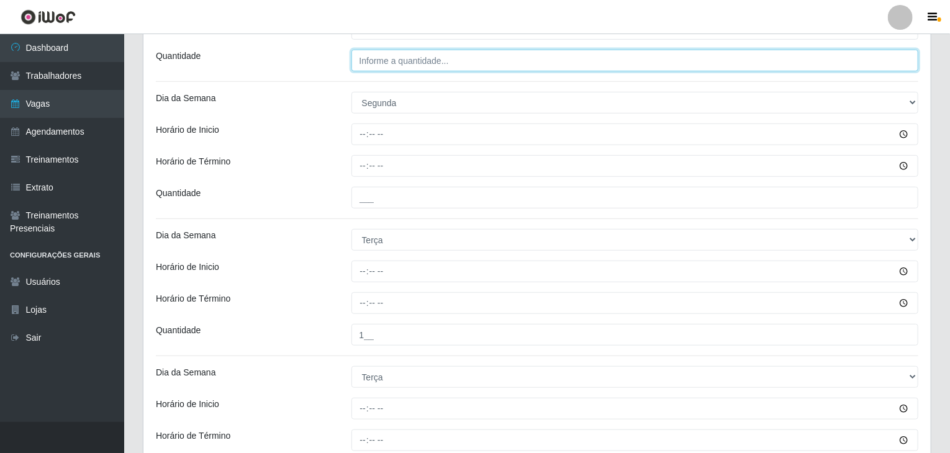
type input "___"
click at [393, 55] on input "___" at bounding box center [636, 61] width 568 height 22
type input "__1"
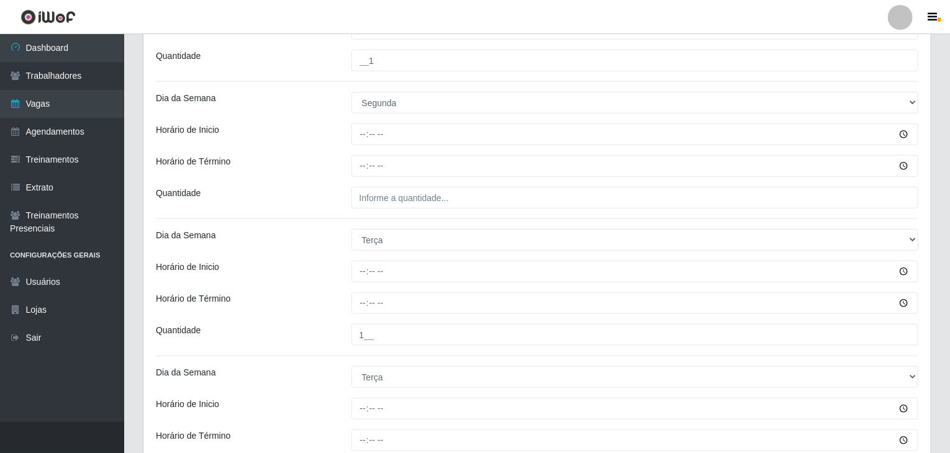
click at [300, 263] on div "Horário de Inicio" at bounding box center [245, 272] width 196 height 22
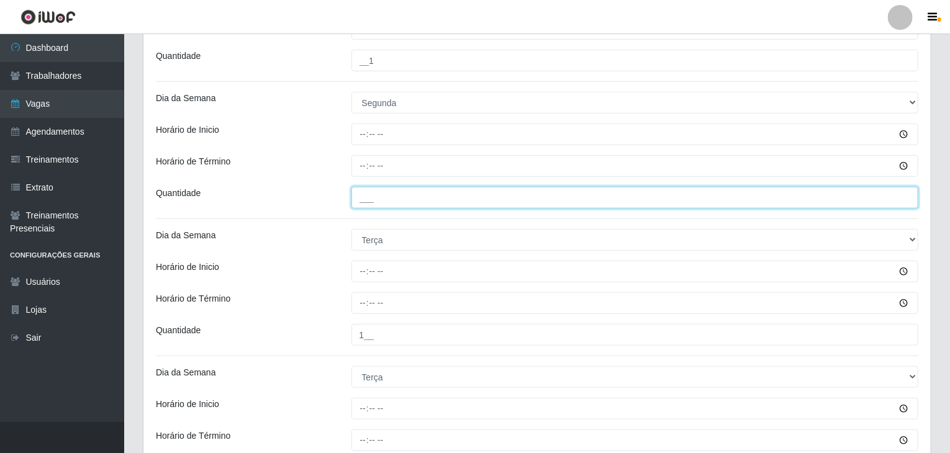
click at [408, 197] on input "___" at bounding box center [636, 198] width 568 height 22
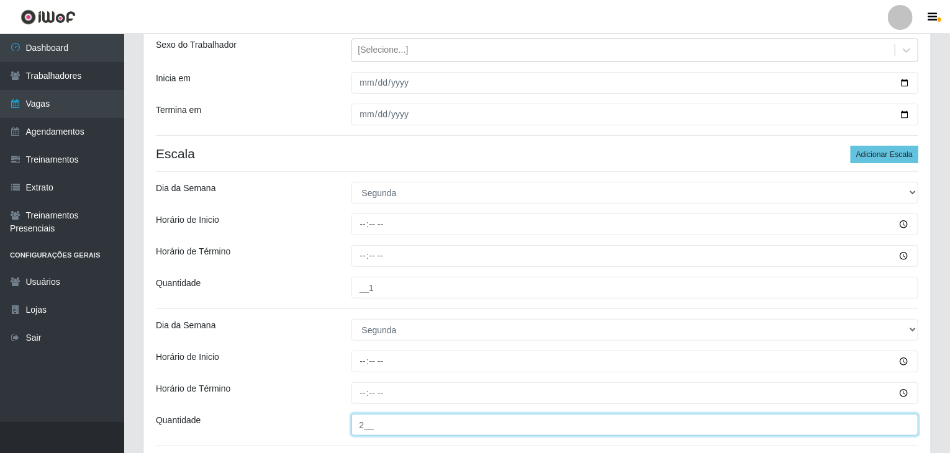
scroll to position [123, 0]
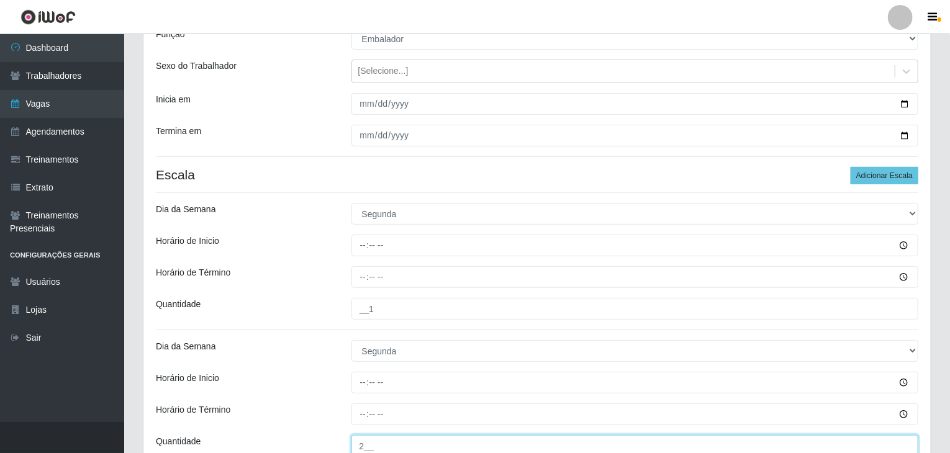
type input "2__"
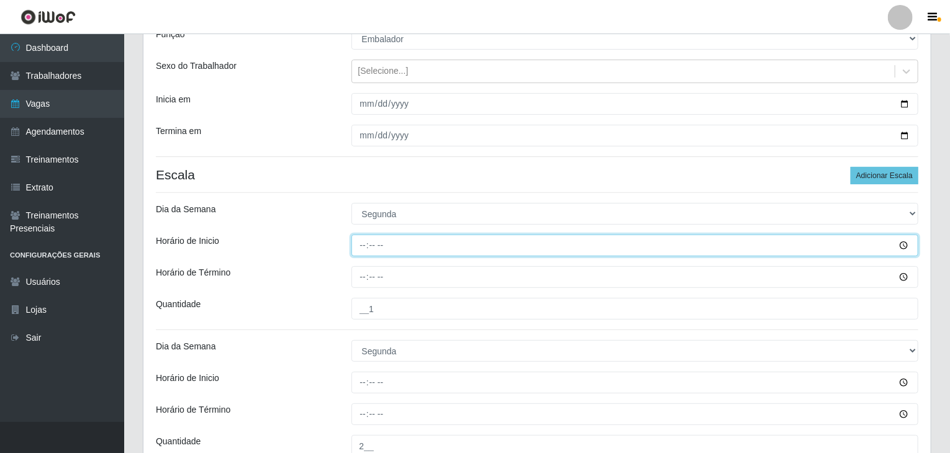
click at [366, 244] on input "Horário de Inicio" at bounding box center [636, 246] width 568 height 22
type input "09:00"
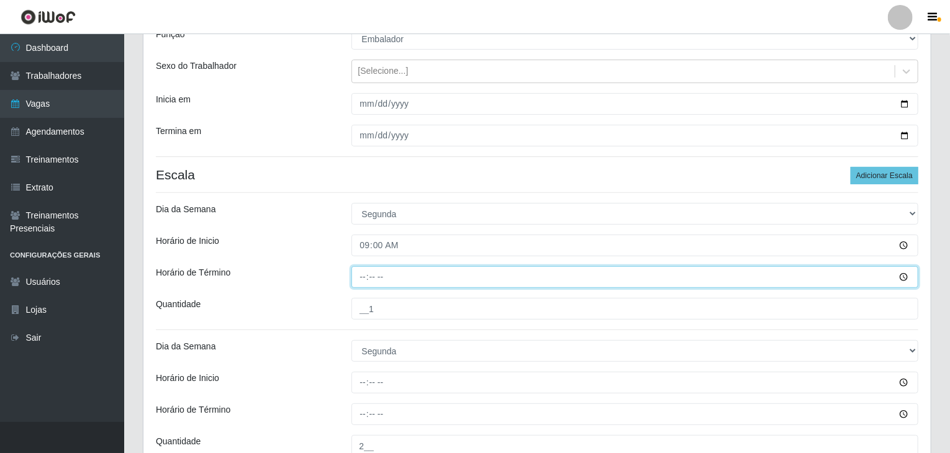
click at [364, 278] on input "Horário de Término" at bounding box center [636, 277] width 568 height 22
type input "15:00"
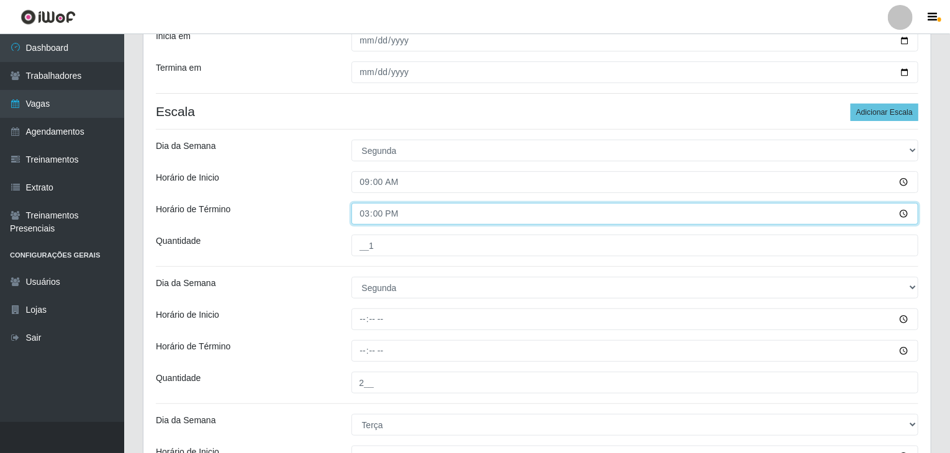
scroll to position [247, 0]
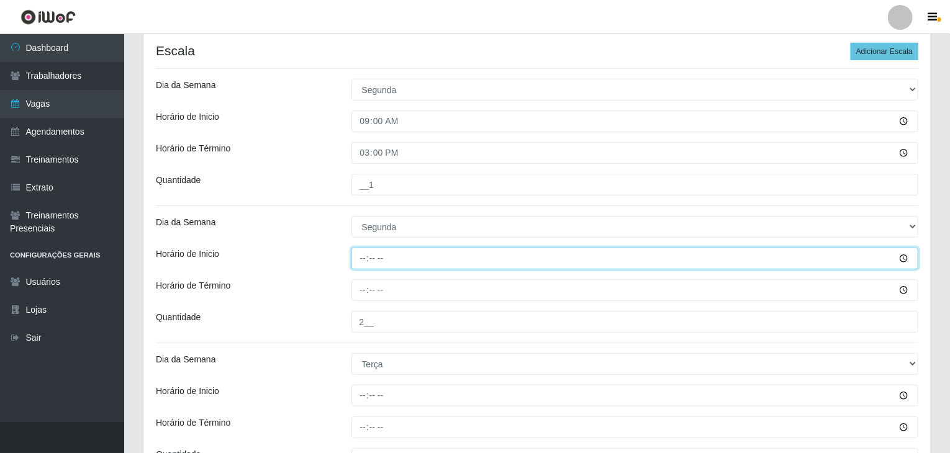
click at [359, 253] on input "Horário de Inicio" at bounding box center [636, 259] width 568 height 22
type input "15:00"
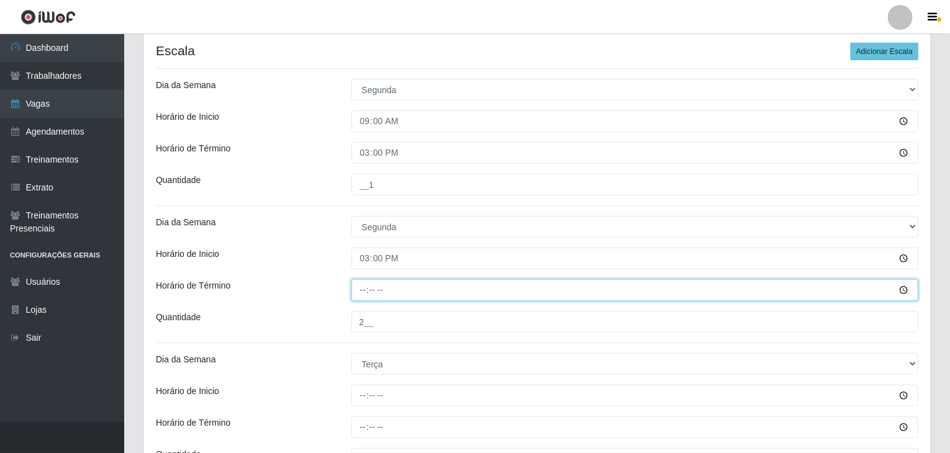
click at [370, 286] on input "Horário de Término" at bounding box center [636, 291] width 568 height 22
click at [363, 288] on input "Horário de Término" at bounding box center [636, 291] width 568 height 22
type input "21:00"
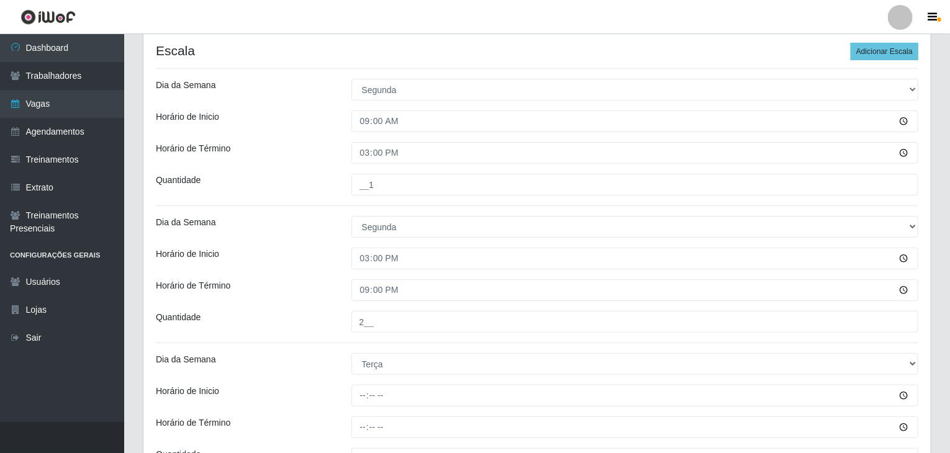
click at [288, 252] on div "Horário de Inicio" at bounding box center [245, 259] width 196 height 22
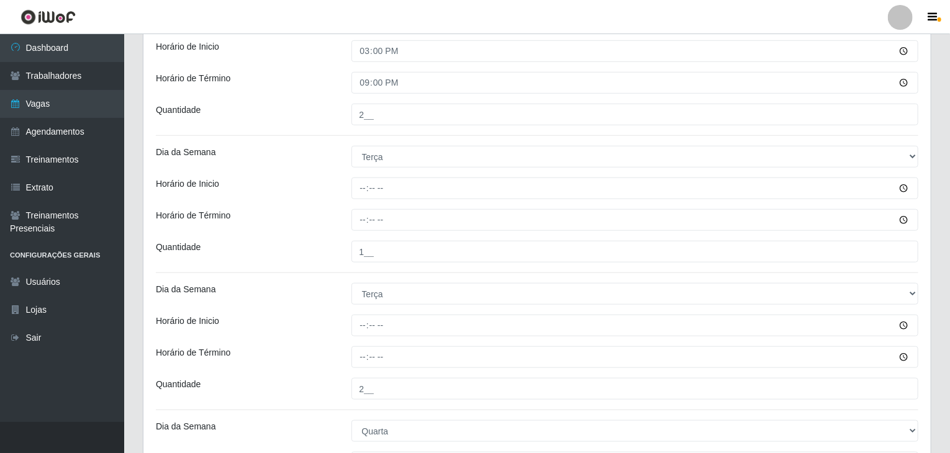
scroll to position [558, 0]
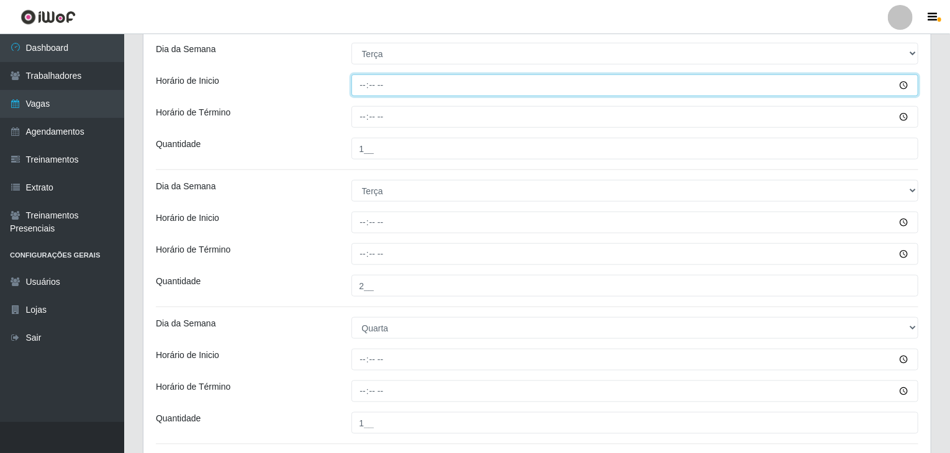
click at [369, 78] on input "Horário de Inicio" at bounding box center [636, 86] width 568 height 22
type input "09:00"
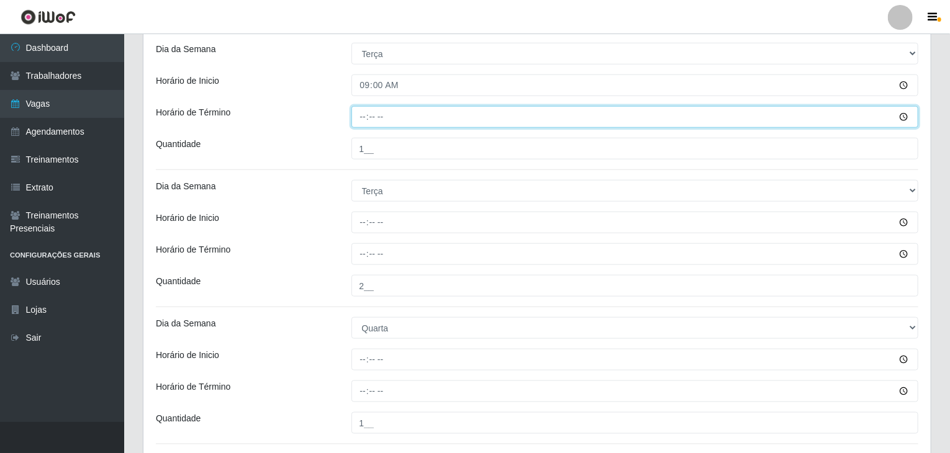
click at [362, 112] on input "Horário de Término" at bounding box center [636, 117] width 568 height 22
type input "21:00"
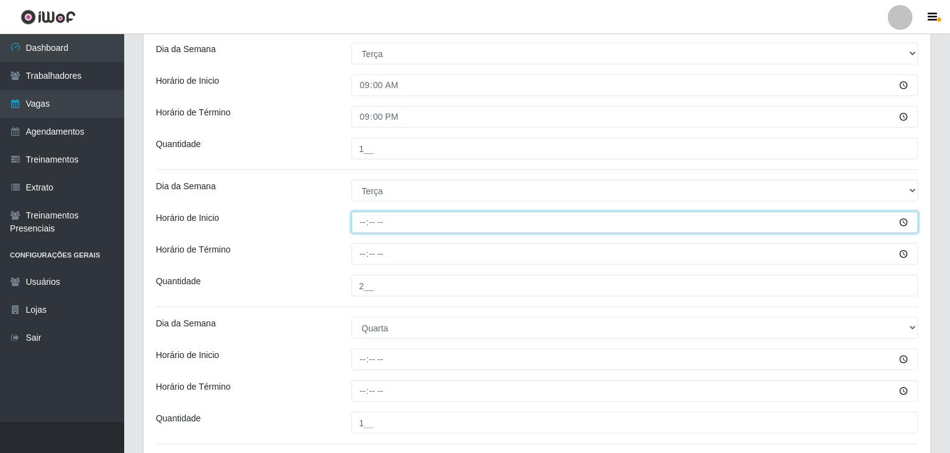
click at [358, 226] on input "Horário de Inicio" at bounding box center [636, 223] width 568 height 22
type input "09:00"
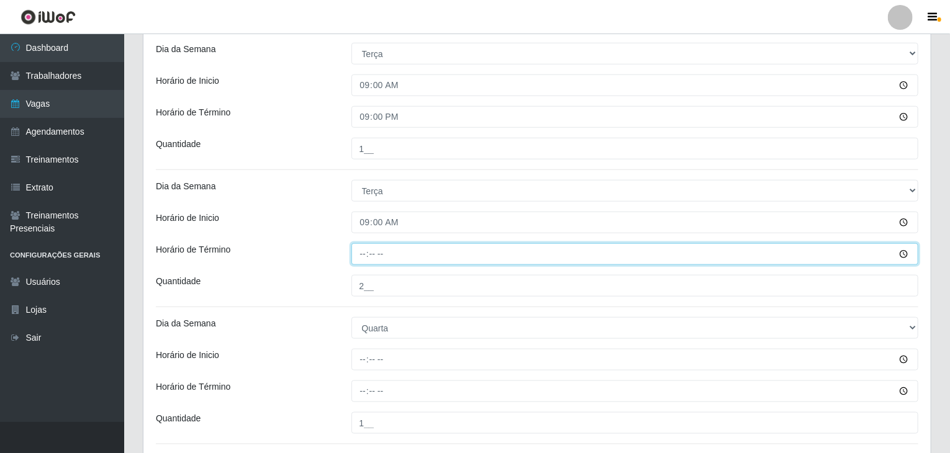
click at [368, 254] on input "Horário de Término" at bounding box center [636, 255] width 568 height 22
type input "21:00"
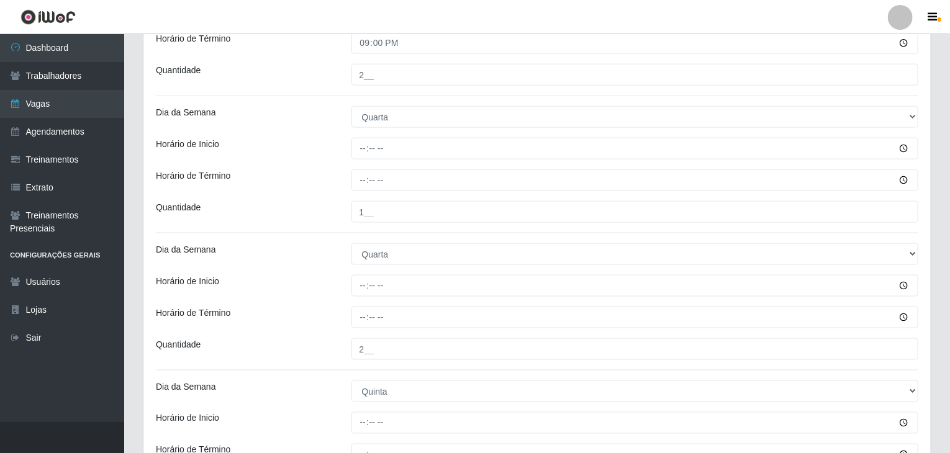
scroll to position [806, 0]
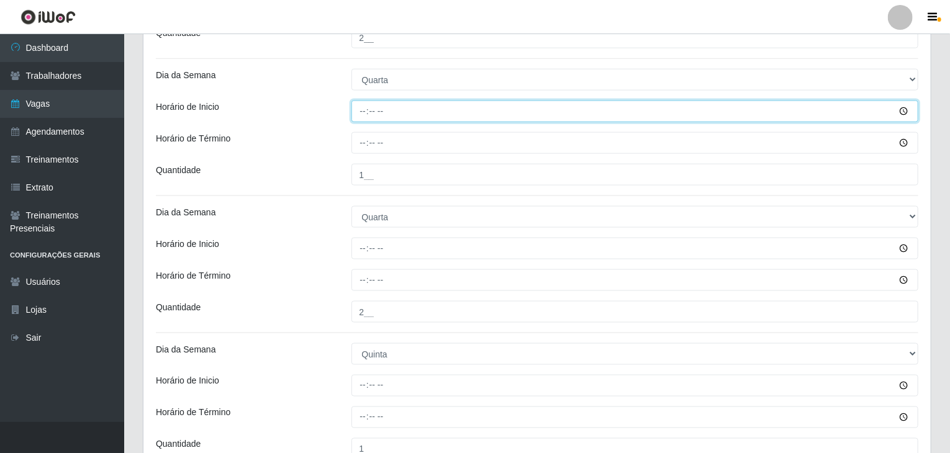
click at [363, 109] on input "Horário de Inicio" at bounding box center [636, 112] width 568 height 22
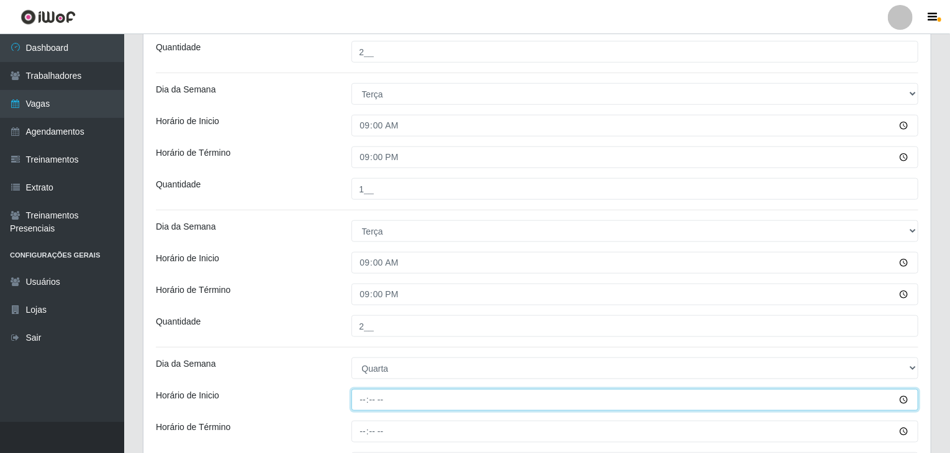
scroll to position [496, 0]
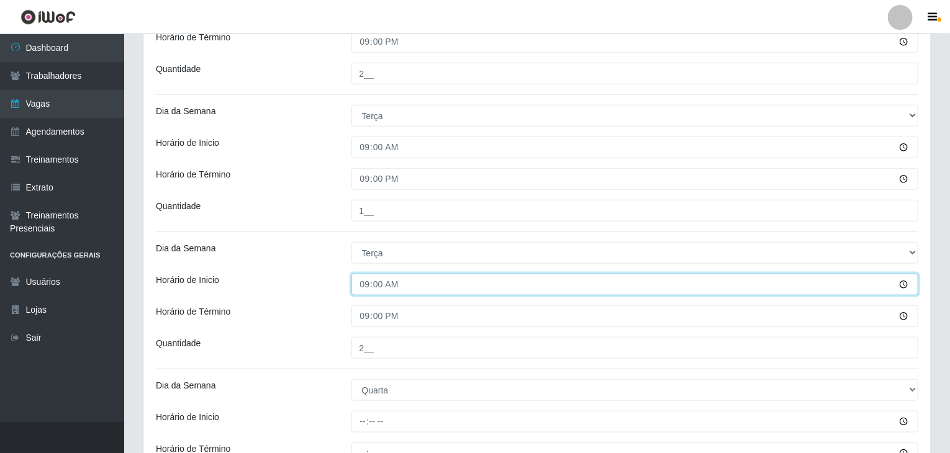
click at [358, 281] on input "09:00" at bounding box center [636, 285] width 568 height 22
type input "15:00"
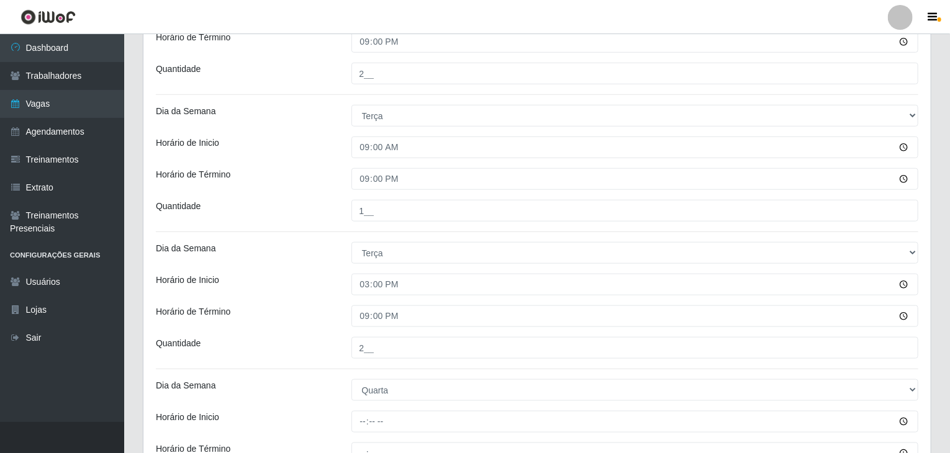
click at [307, 242] on div "Dia da Semana" at bounding box center [245, 253] width 196 height 22
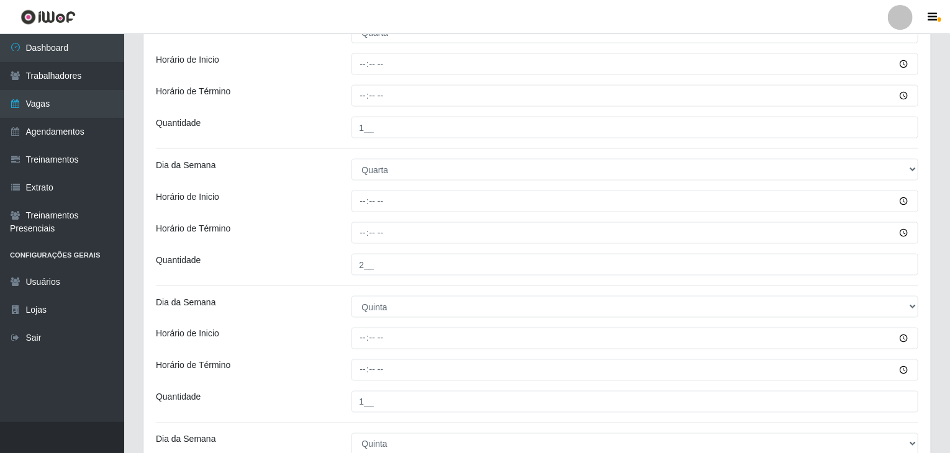
scroll to position [868, 0]
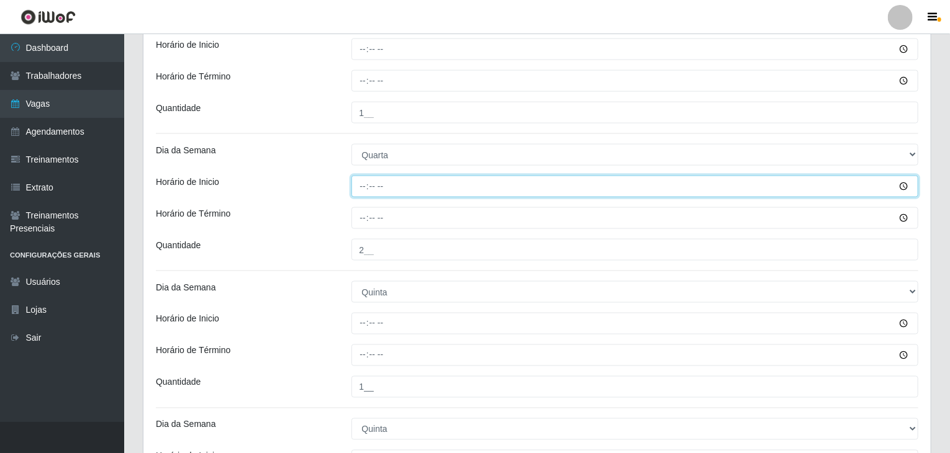
click at [360, 189] on input "Horário de Inicio" at bounding box center [636, 187] width 568 height 22
type input "09:00"
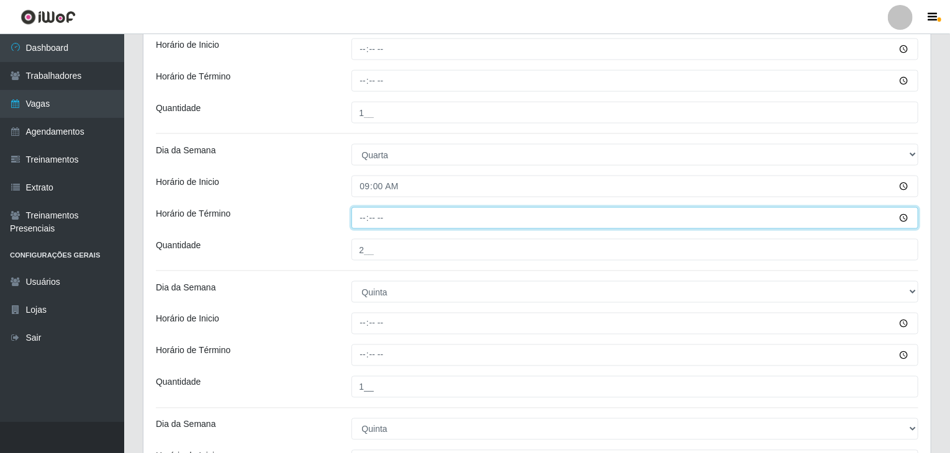
click at [367, 221] on input "Horário de Término" at bounding box center [636, 218] width 568 height 22
type input "15:00"
click at [367, 221] on input "15:00" at bounding box center [636, 218] width 568 height 22
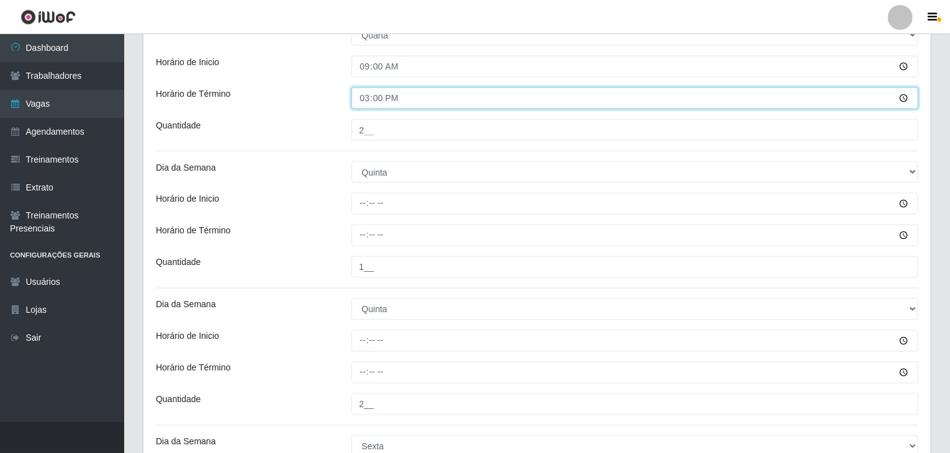
scroll to position [993, 0]
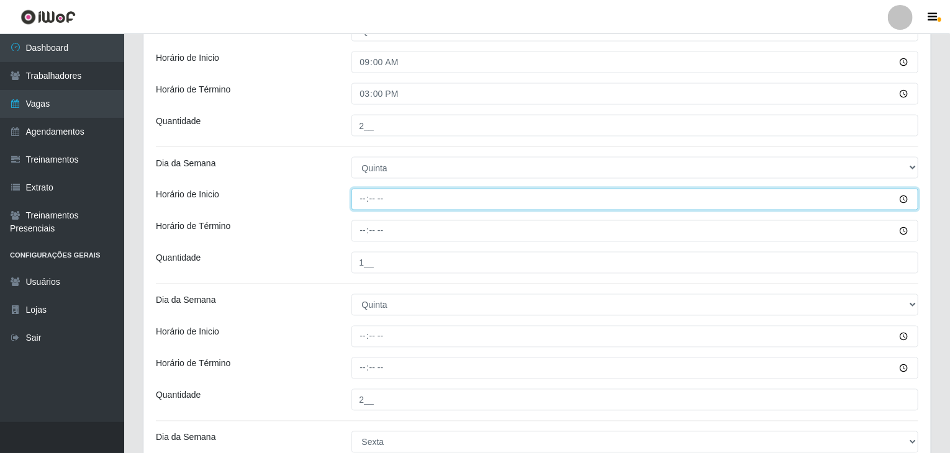
click at [363, 194] on input "Horário de Inicio" at bounding box center [636, 200] width 568 height 22
type input "15:00"
click at [363, 195] on input "15:00" at bounding box center [636, 200] width 568 height 22
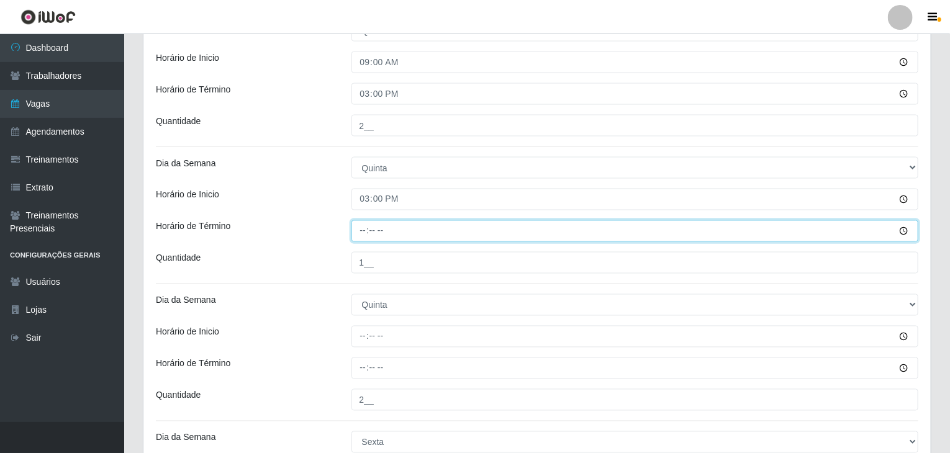
click at [357, 227] on input "Horário de Término" at bounding box center [636, 232] width 568 height 22
type input "21:00"
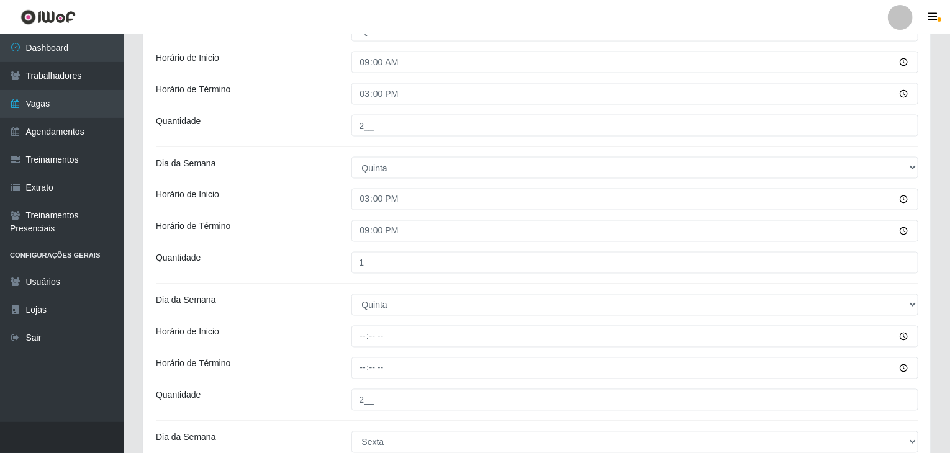
click at [316, 234] on div "Horário de Término" at bounding box center [245, 232] width 196 height 22
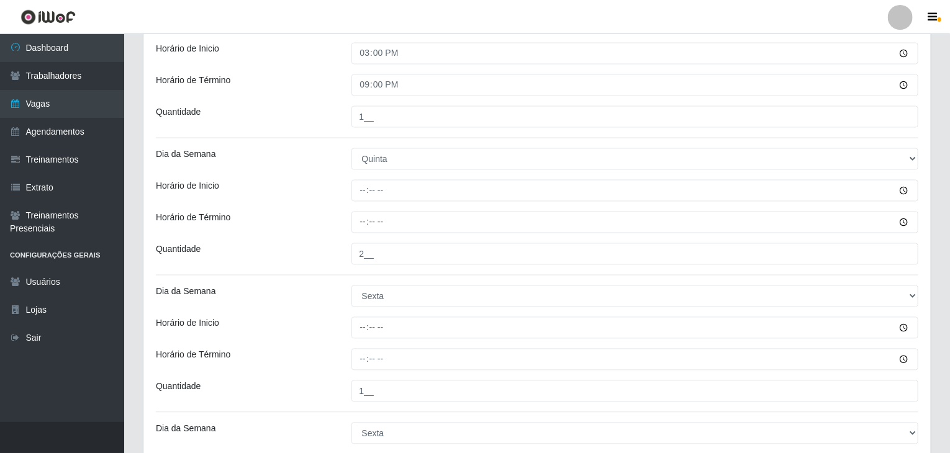
scroll to position [1179, 0]
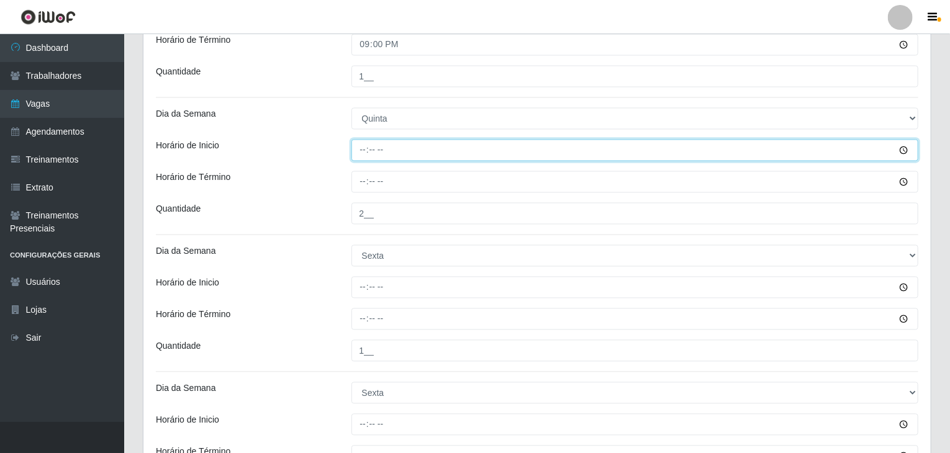
click at [360, 147] on input "Horário de Inicio" at bounding box center [636, 151] width 568 height 22
type input "09:00"
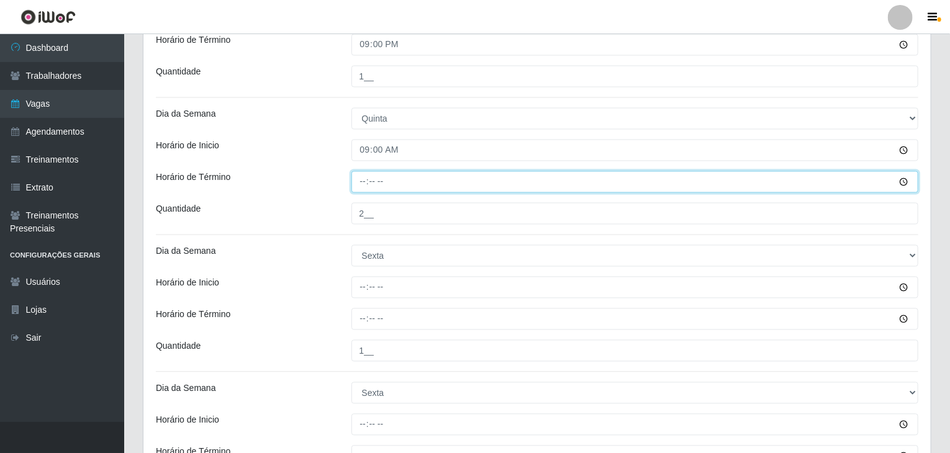
click at [370, 180] on input "Horário de Término" at bounding box center [636, 182] width 568 height 22
type input "15:00"
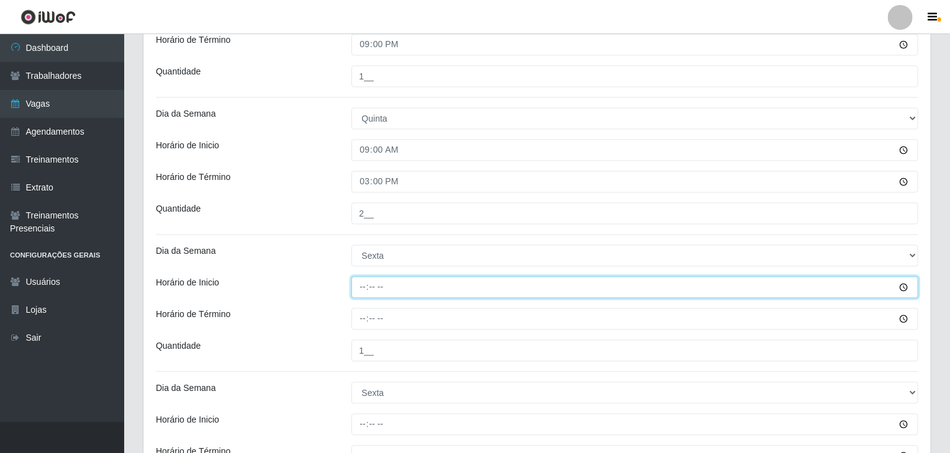
click at [365, 286] on input "Horário de Inicio" at bounding box center [636, 288] width 568 height 22
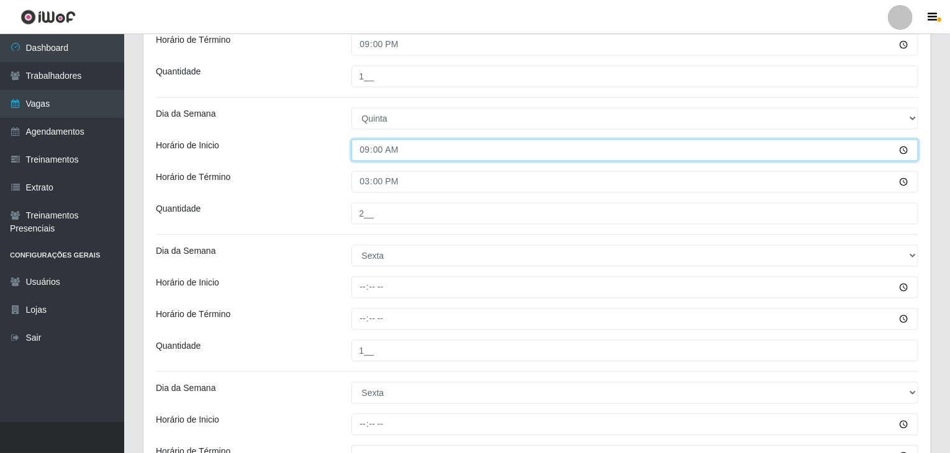
click at [365, 147] on input "09:00" at bounding box center [636, 151] width 568 height 22
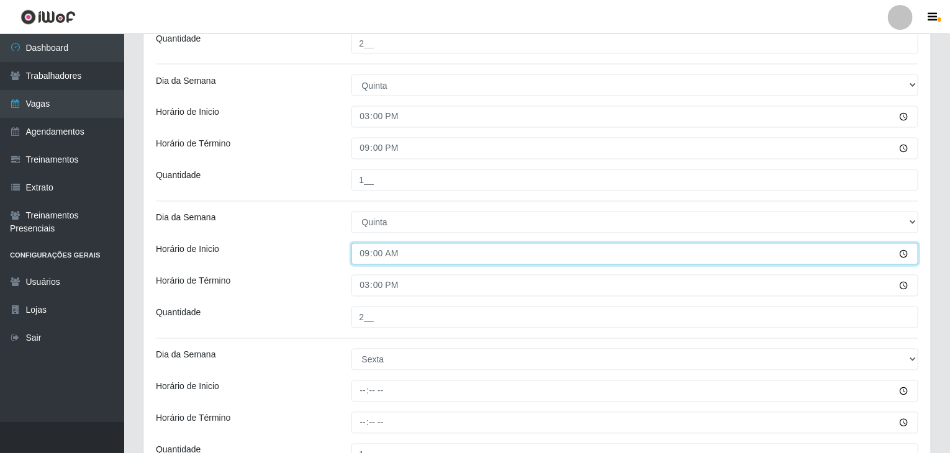
scroll to position [1055, 0]
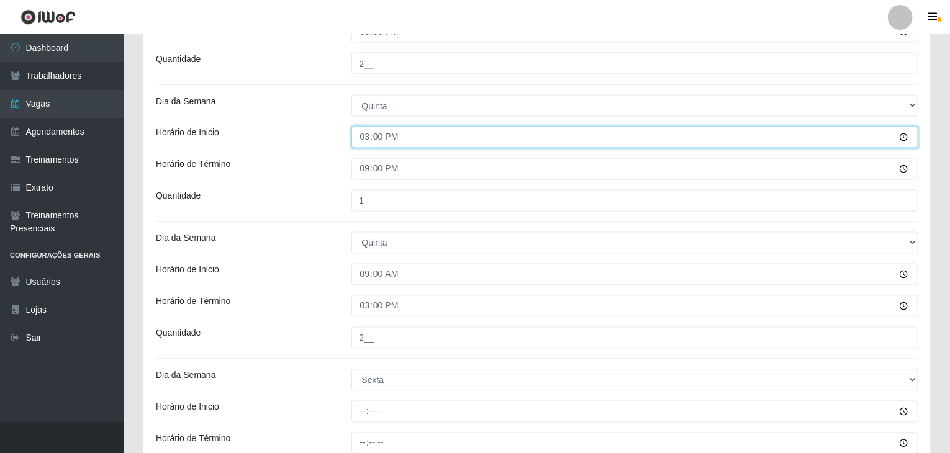
click at [363, 142] on input "15:00" at bounding box center [636, 138] width 568 height 22
type input "09:00"
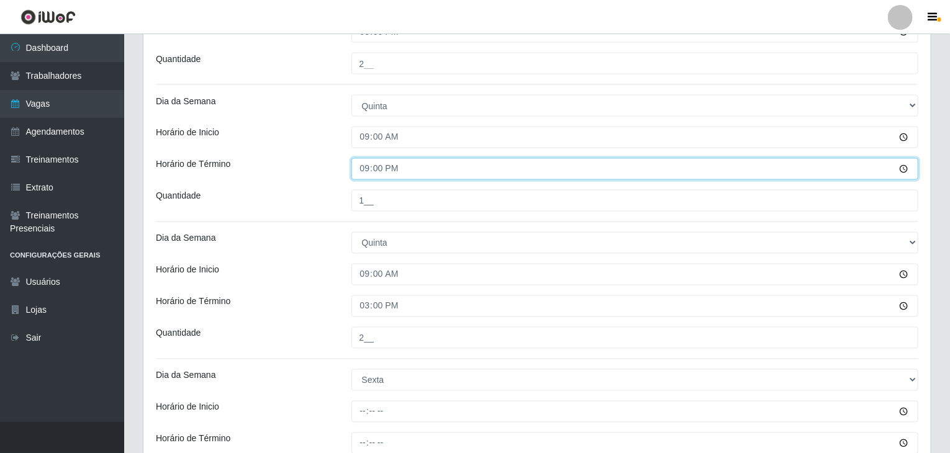
click at [352, 172] on input "21:00" at bounding box center [636, 169] width 568 height 22
type input "15:00"
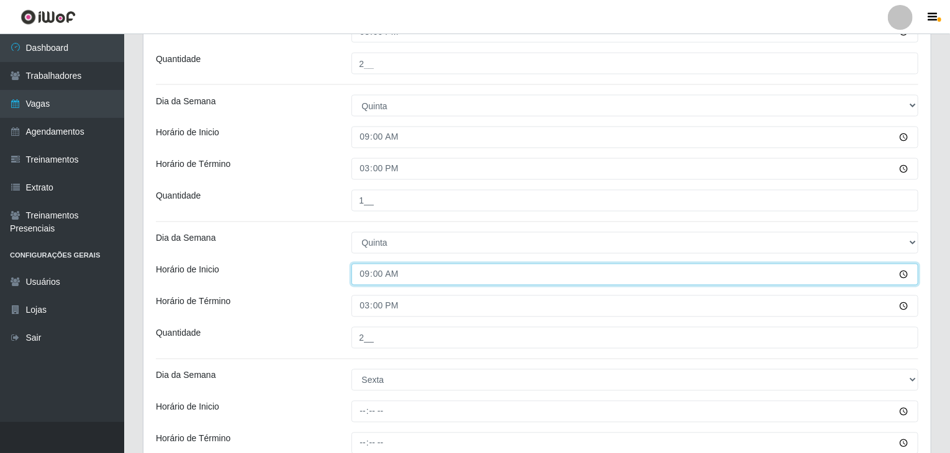
click at [363, 267] on input "09:00" at bounding box center [636, 275] width 568 height 22
type input "15:00"
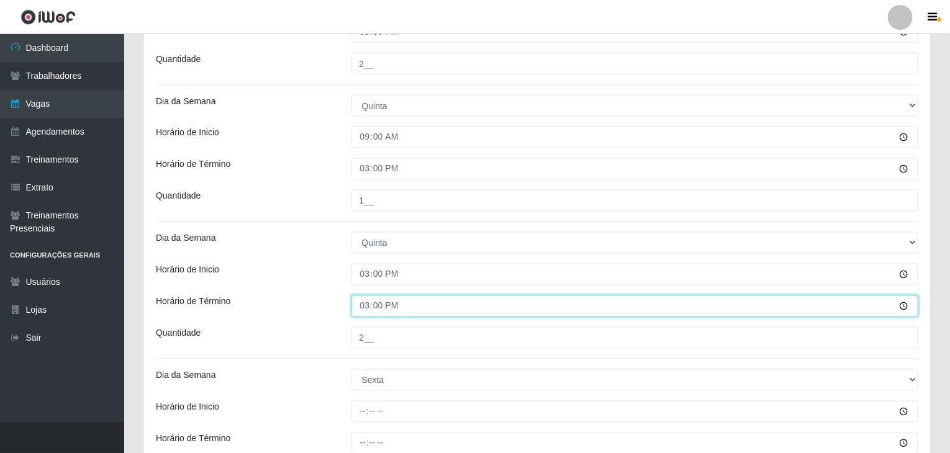
click at [376, 298] on input "15:00" at bounding box center [636, 307] width 568 height 22
type input "21:00"
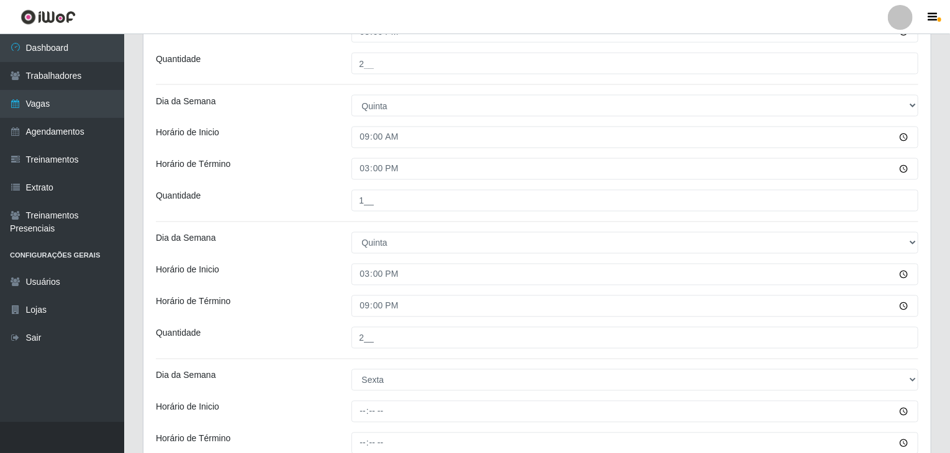
click at [286, 307] on div "Horário de Término" at bounding box center [245, 307] width 196 height 22
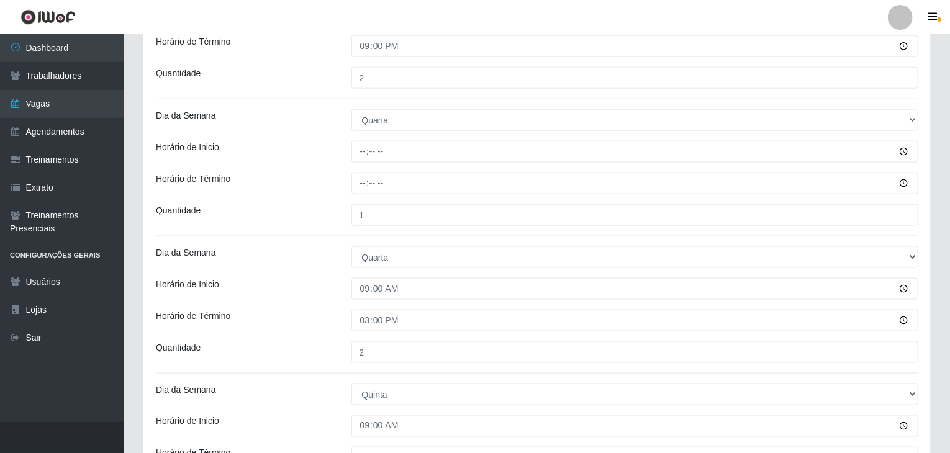
scroll to position [744, 0]
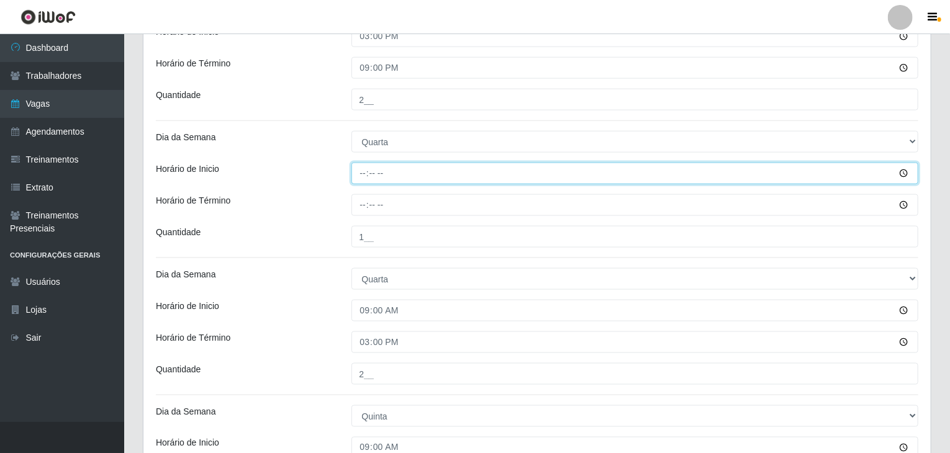
click at [363, 165] on input "Horário de Inicio" at bounding box center [636, 174] width 568 height 22
type input "09:00"
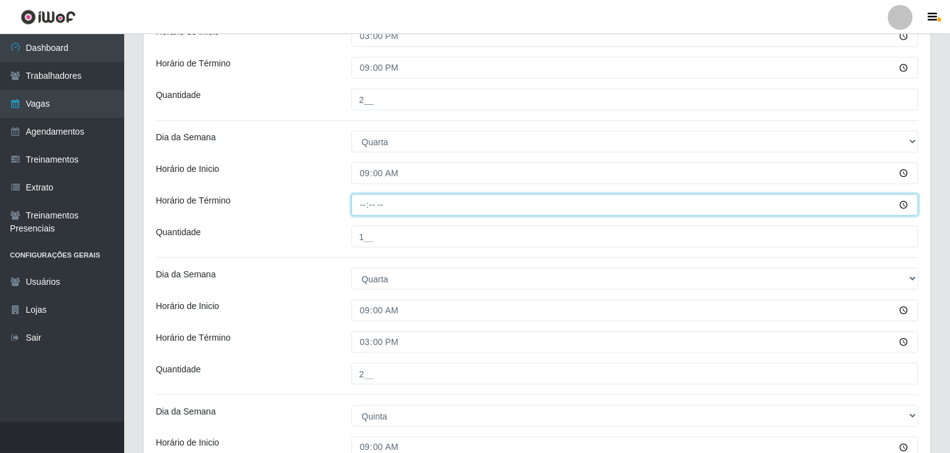
click at [360, 203] on input "Horário de Término" at bounding box center [636, 205] width 568 height 22
type input "15:00"
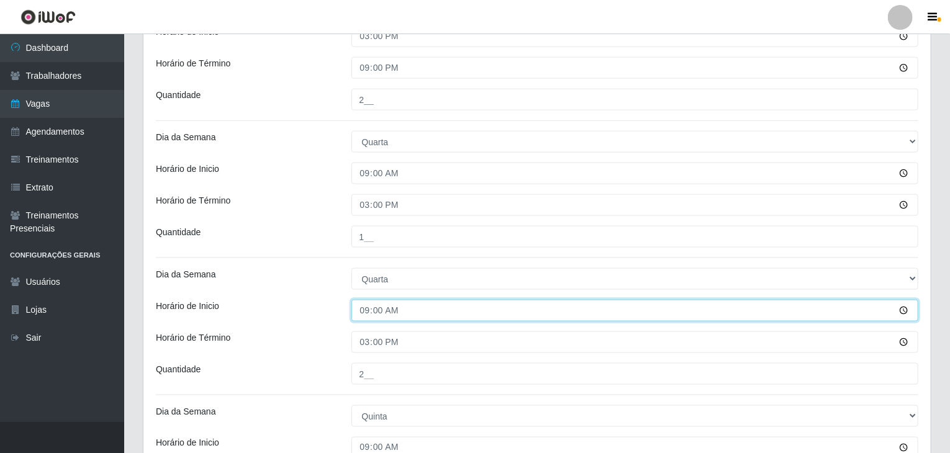
click at [368, 305] on input "09:00" at bounding box center [636, 311] width 568 height 22
type input "15:00"
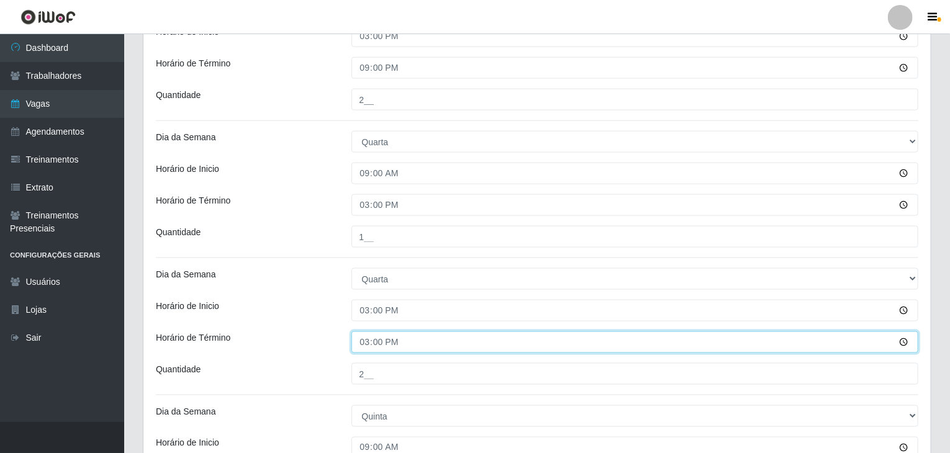
click at [372, 337] on input "15:00" at bounding box center [636, 343] width 568 height 22
click at [365, 337] on input "15:00" at bounding box center [636, 343] width 568 height 22
type input "21:00"
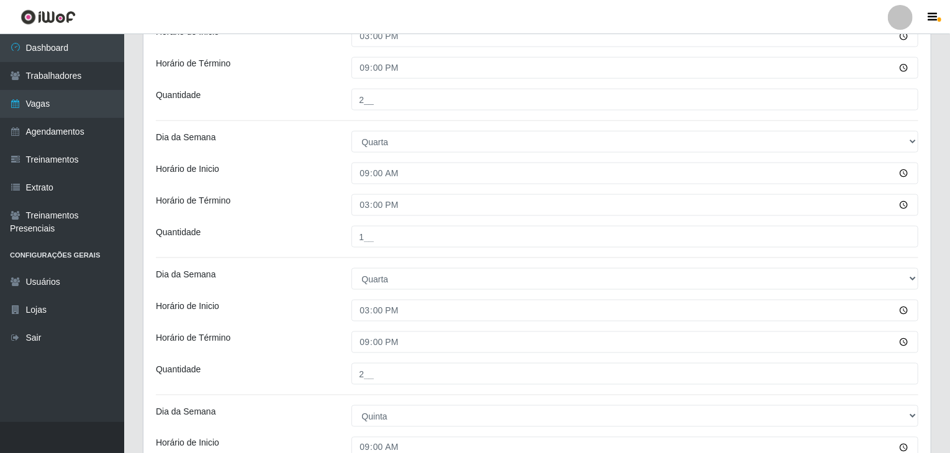
drag, startPoint x: 237, startPoint y: 327, endPoint x: 268, endPoint y: 335, distance: 32.5
click at [248, 328] on div "Loja Rede Compras Supermercados - LOJA 6 Função [Selecione...] ASG ASG + ASG ++…" at bounding box center [537, 302] width 788 height 1879
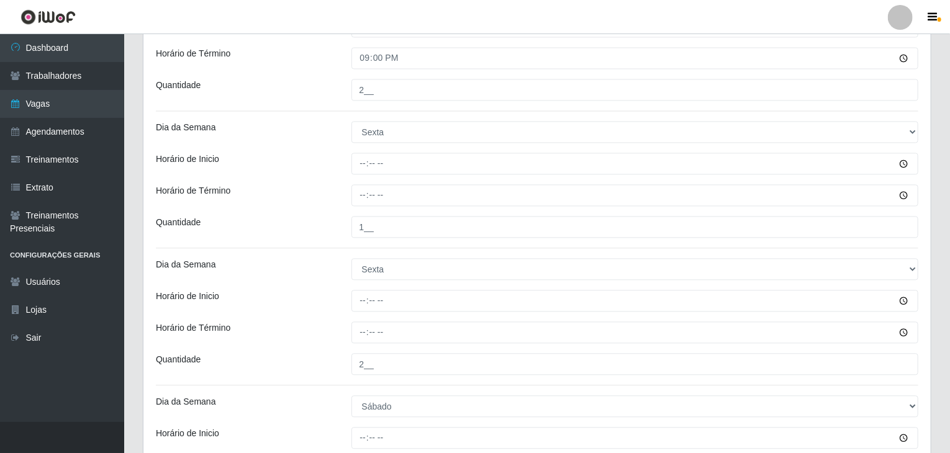
scroll to position [1365, 0]
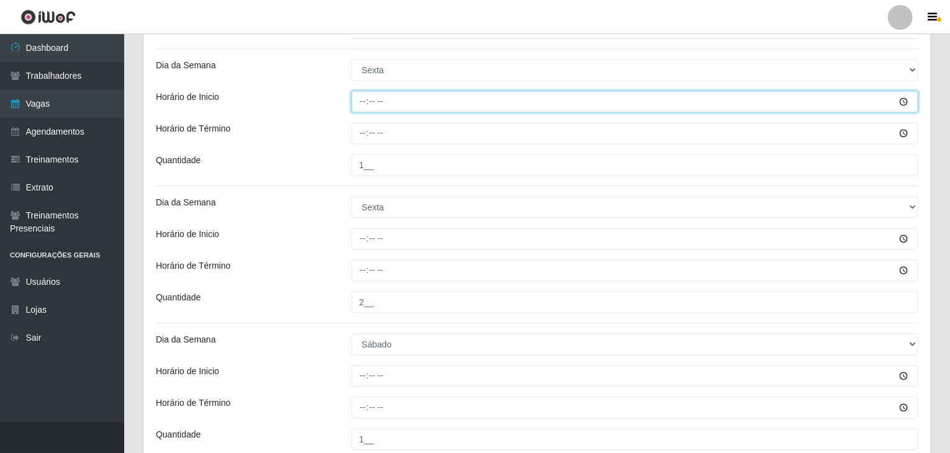
click at [368, 101] on input "Horário de Inicio" at bounding box center [636, 102] width 568 height 22
type input "09:00"
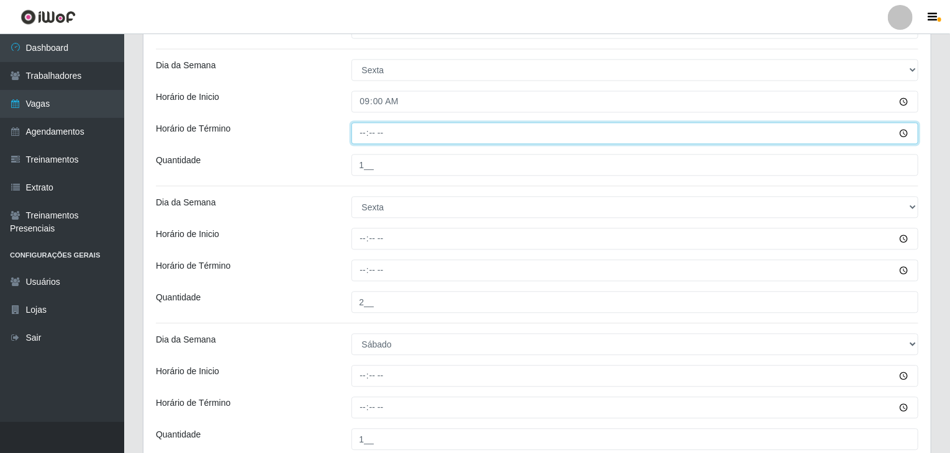
click at [366, 135] on input "Horário de Término" at bounding box center [636, 133] width 568 height 22
type input "15:00"
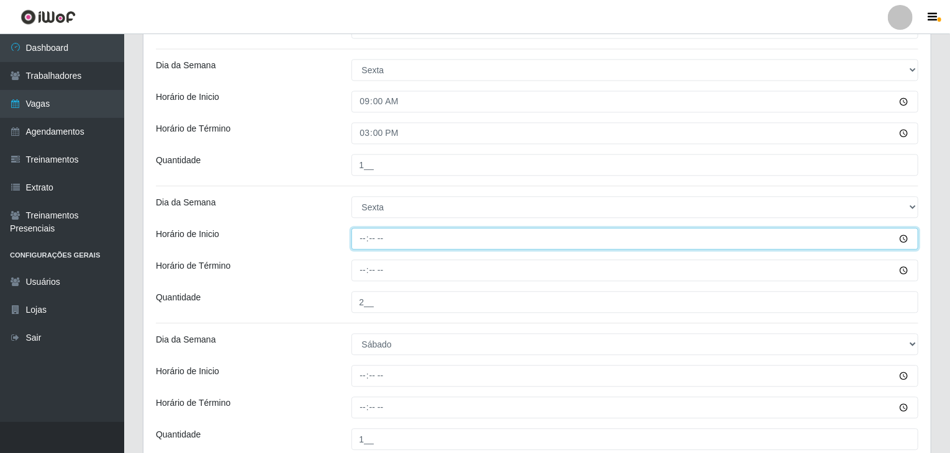
click at [367, 239] on input "Horário de Inicio" at bounding box center [636, 239] width 568 height 22
type input "15:00"
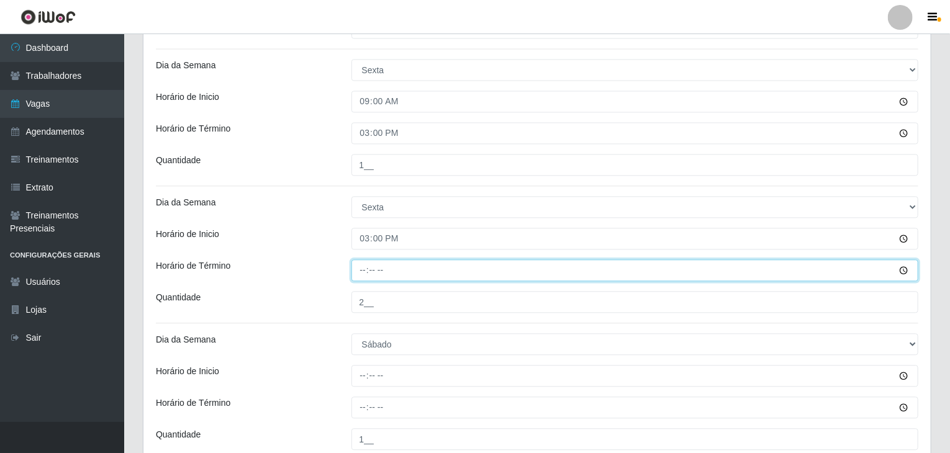
click at [359, 269] on input "Horário de Término" at bounding box center [636, 271] width 568 height 22
type input "21:00"
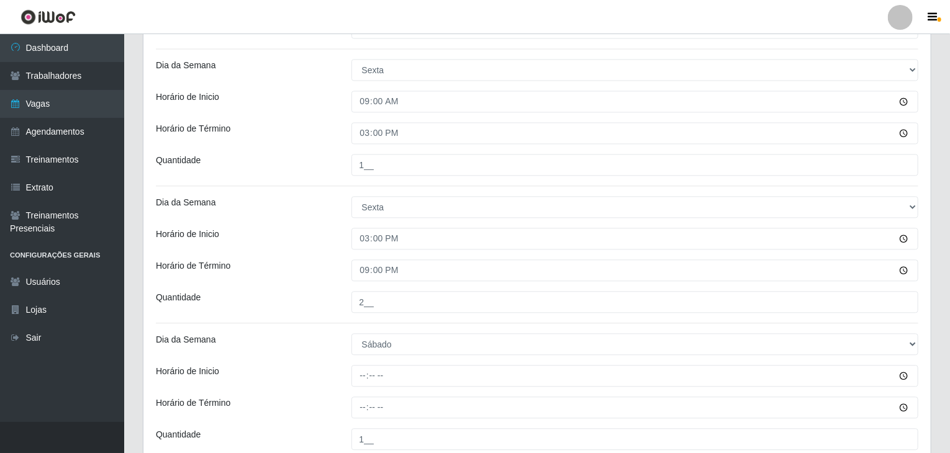
click at [307, 212] on div "Dia da Semana" at bounding box center [245, 207] width 196 height 22
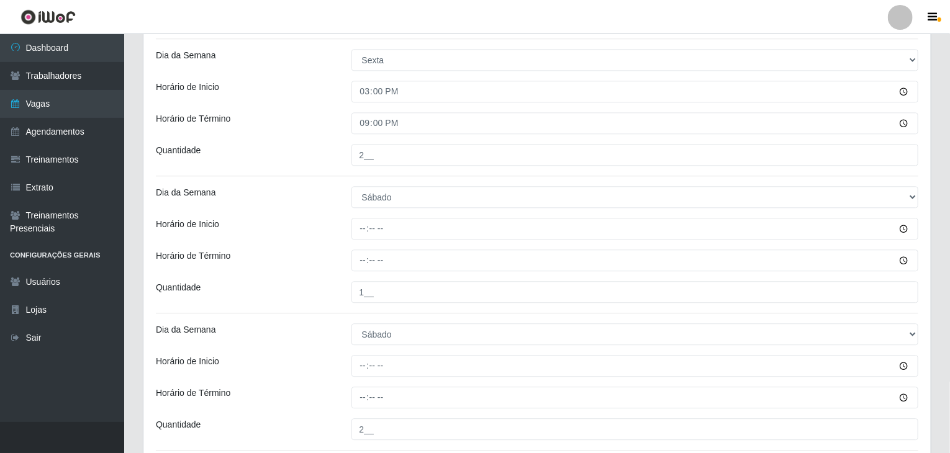
scroll to position [1614, 0]
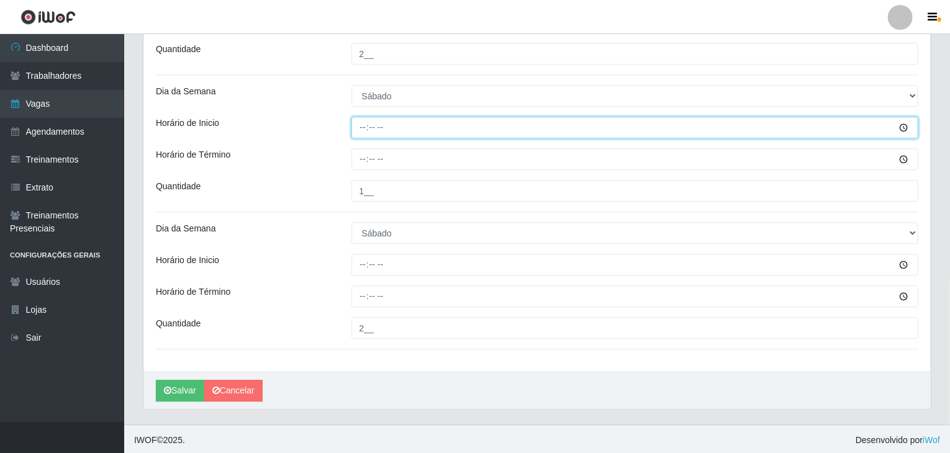
click at [360, 125] on input "Horário de Inicio" at bounding box center [636, 128] width 568 height 22
type input "09:00"
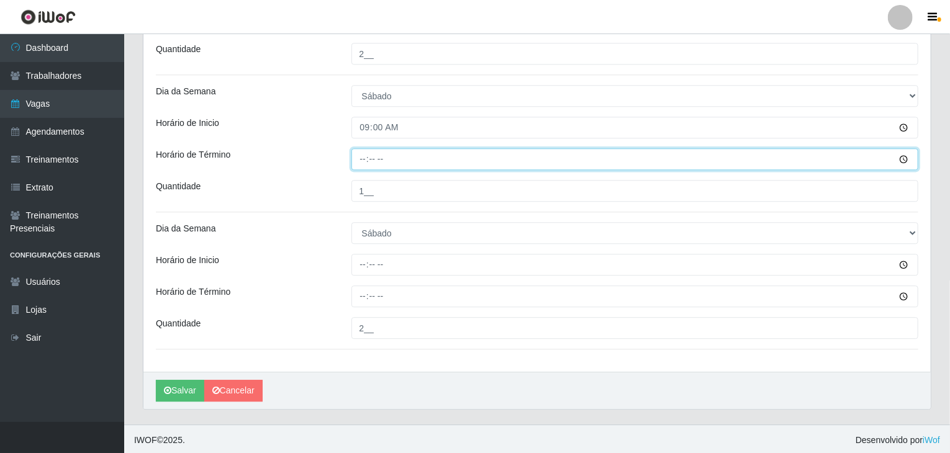
click at [356, 155] on input "Horário de Término" at bounding box center [636, 159] width 568 height 22
type input "15:00"
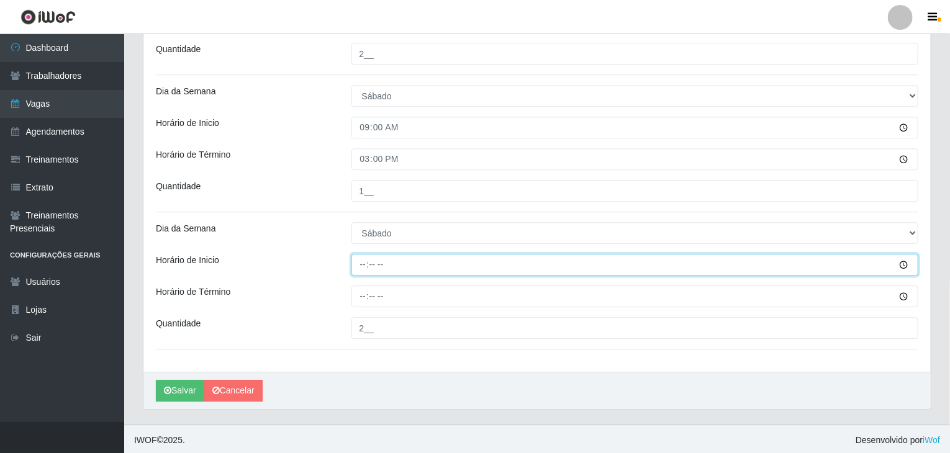
click at [365, 263] on input "Horário de Inicio" at bounding box center [636, 265] width 568 height 22
type input "15:00"
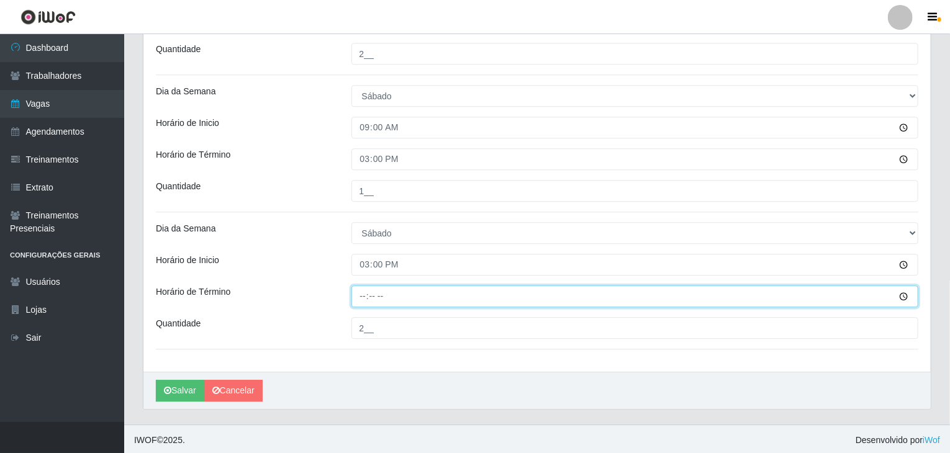
click at [362, 299] on input "Horário de Término" at bounding box center [636, 297] width 568 height 22
type input "21:00"
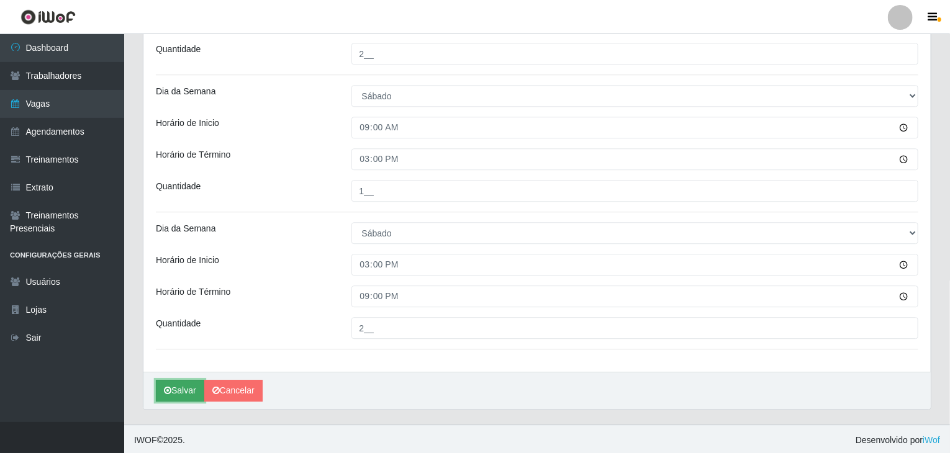
click at [178, 390] on button "Salvar" at bounding box center [180, 391] width 48 height 22
click at [244, 385] on link "Cancelar" at bounding box center [233, 391] width 58 height 22
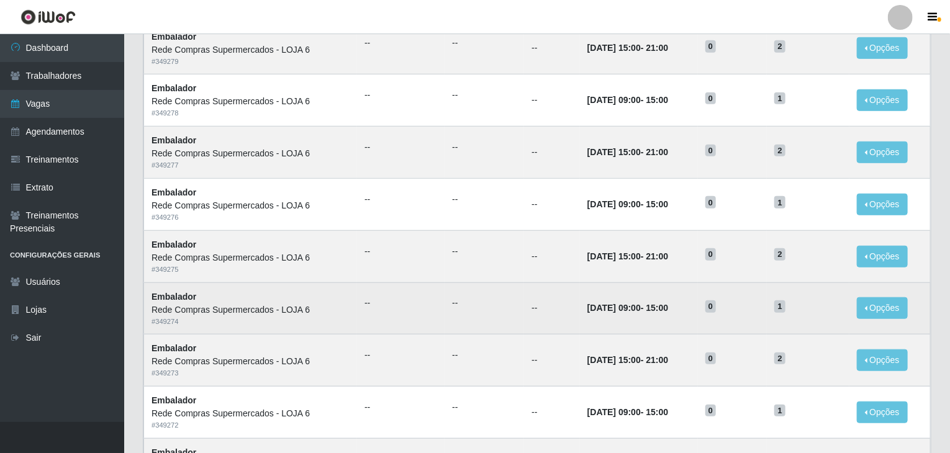
scroll to position [596, 0]
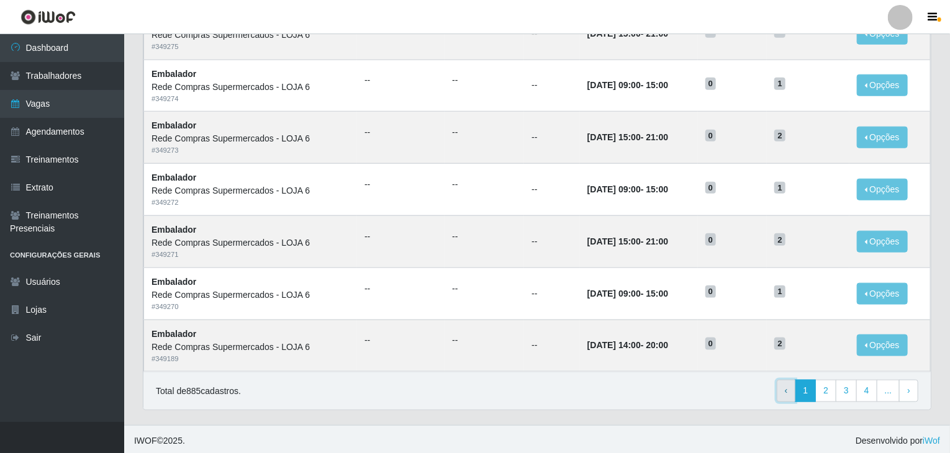
click at [785, 397] on link "‹ Previous" at bounding box center [786, 391] width 19 height 22
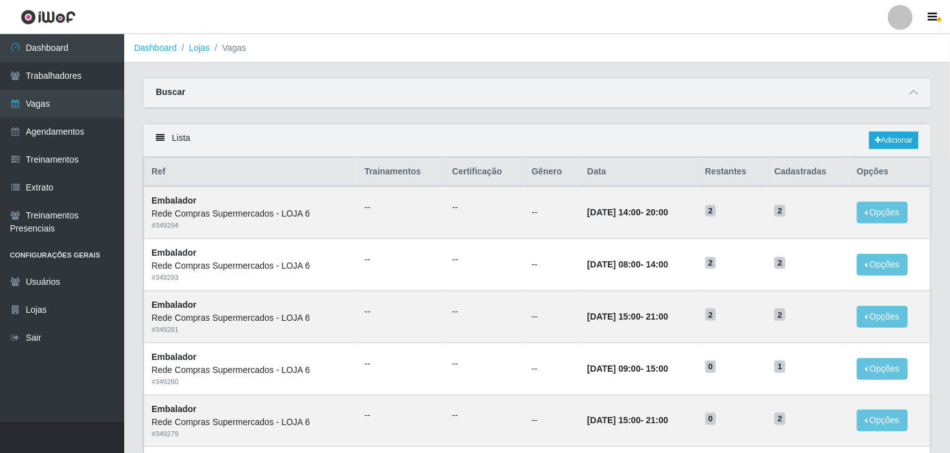
click at [894, 130] on div "Lista Adicionar" at bounding box center [537, 140] width 788 height 33
click at [896, 137] on link "Adicionar" at bounding box center [894, 140] width 49 height 17
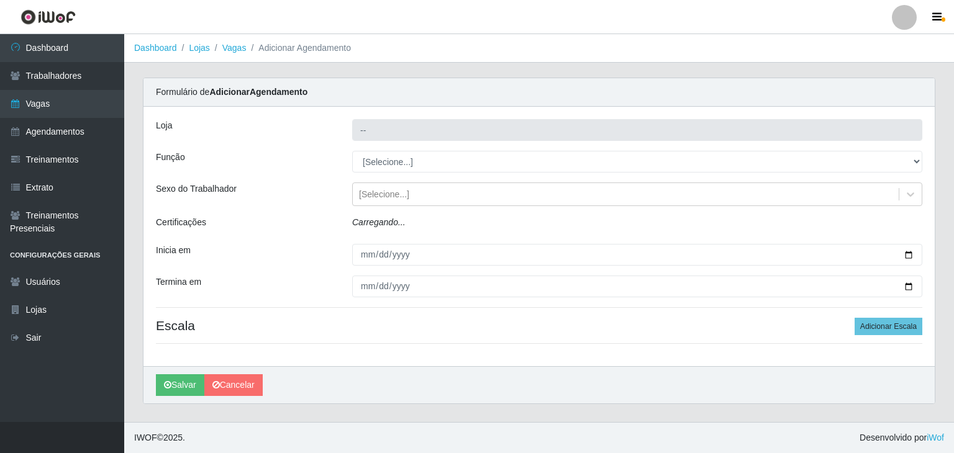
type input "Rede Compras Supermercados - LOJA 6"
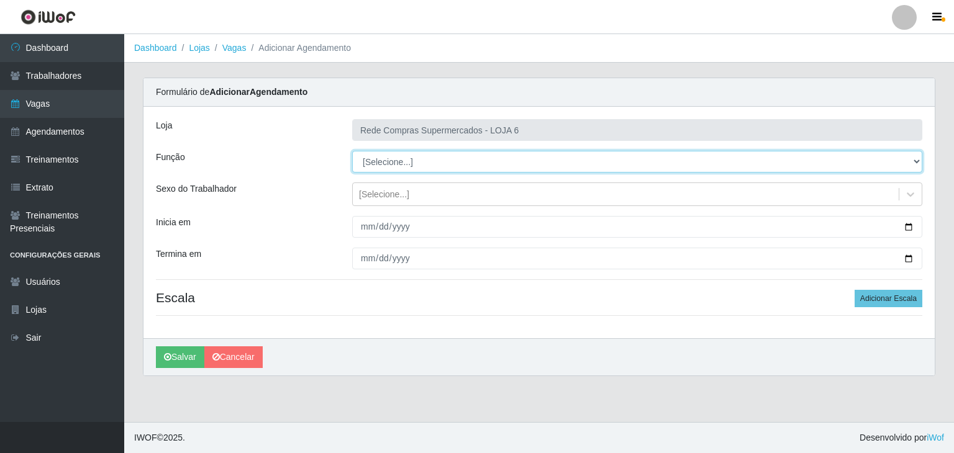
click at [386, 170] on select "[Selecione...] ASG ASG + ASG ++ Embalador Embalador + Embalador ++ Operador de …" at bounding box center [637, 162] width 570 height 22
select select "1"
click at [352, 151] on select "[Selecione...] ASG ASG + ASG ++ Embalador Embalador + Embalador ++ Operador de …" at bounding box center [637, 162] width 570 height 22
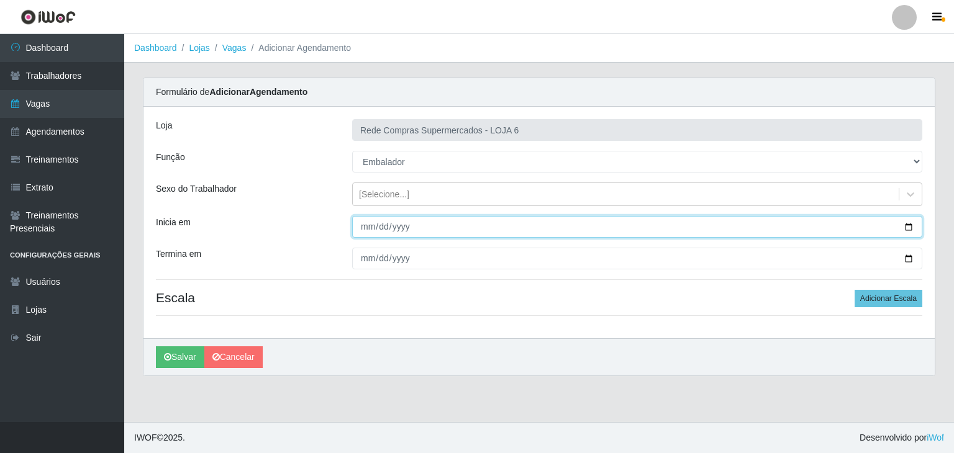
click at [909, 227] on input "Inicia em" at bounding box center [637, 227] width 570 height 22
type input "2025-10-13"
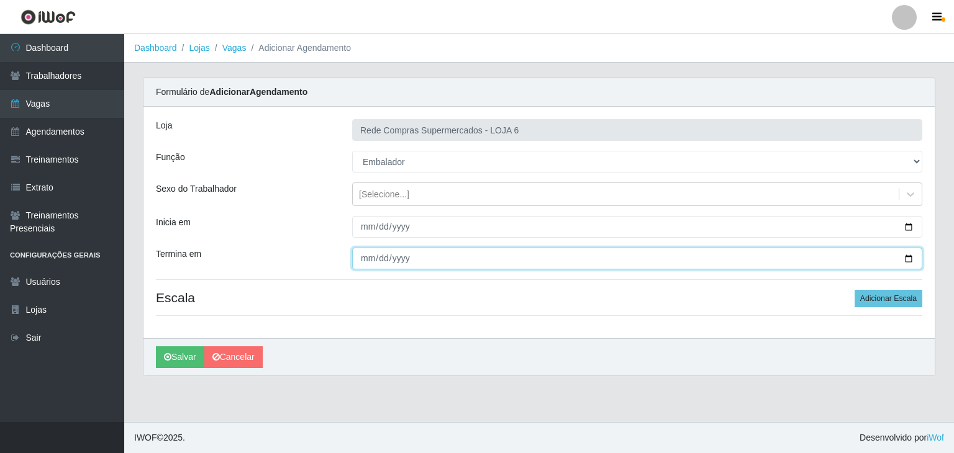
click at [913, 259] on input "Termina em" at bounding box center [637, 259] width 570 height 22
type input "2025-10-18"
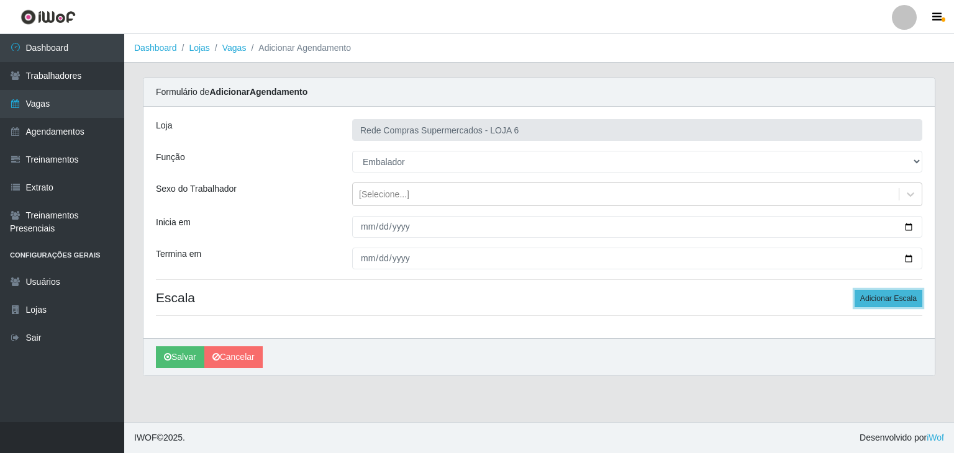
click at [899, 296] on button "Adicionar Escala" at bounding box center [889, 298] width 68 height 17
click at [899, 296] on button "Adicionar Escala" at bounding box center [885, 298] width 68 height 17
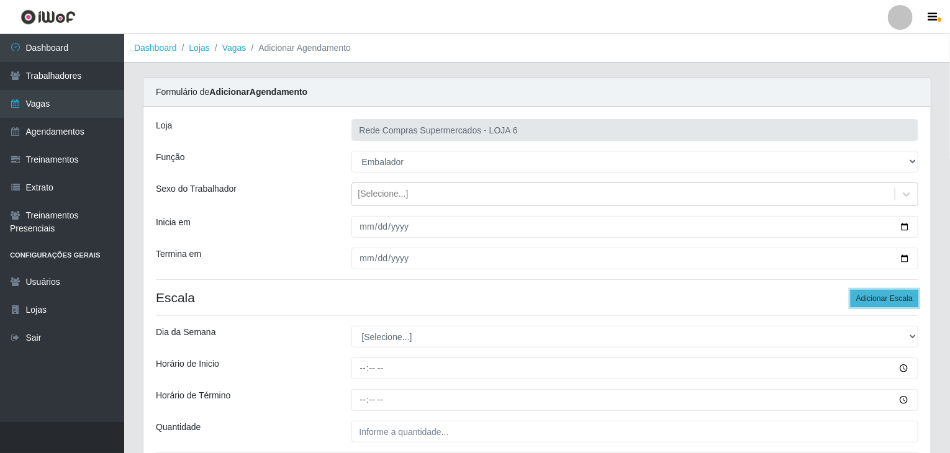
click at [899, 296] on button "Adicionar Escala" at bounding box center [885, 298] width 68 height 17
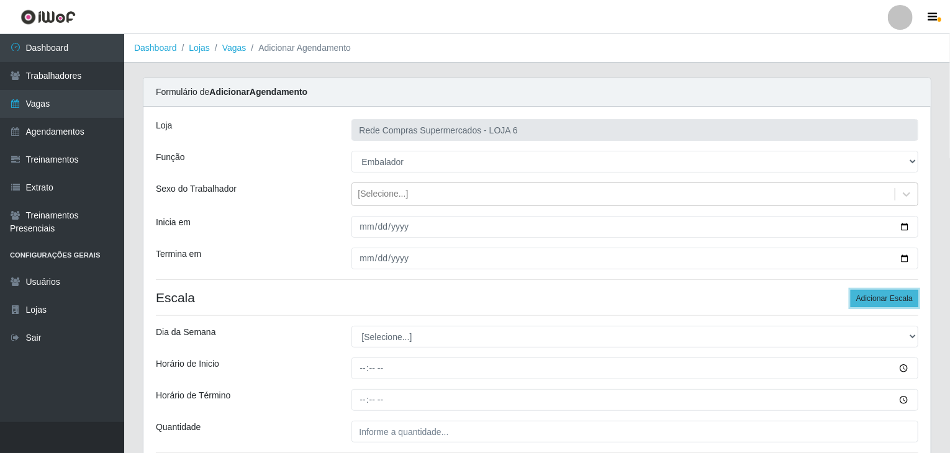
click at [899, 296] on button "Adicionar Escala" at bounding box center [885, 298] width 68 height 17
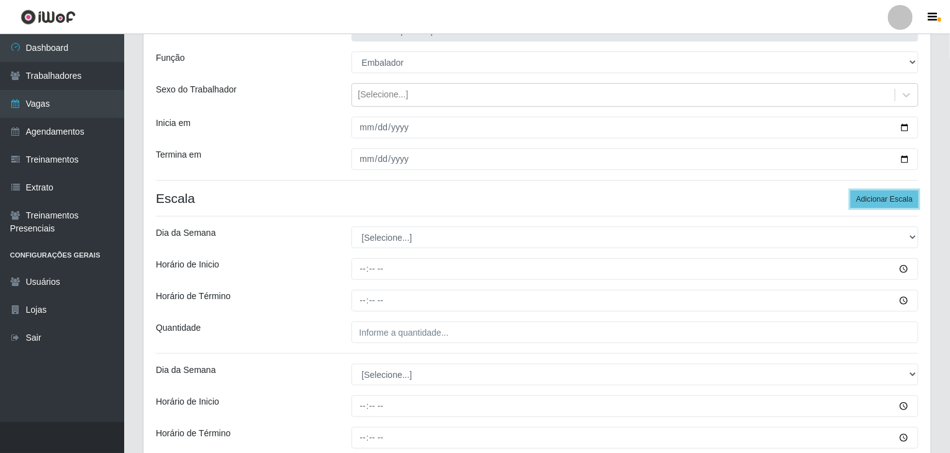
scroll to position [248, 0]
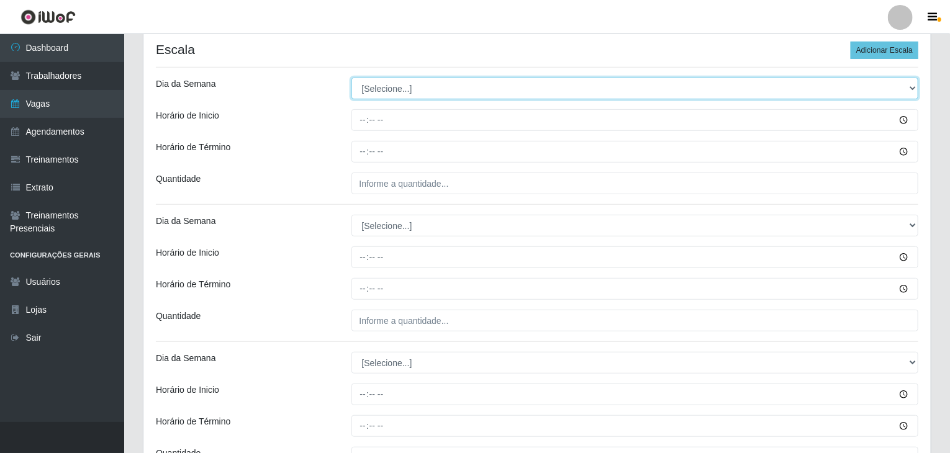
drag, startPoint x: 398, startPoint y: 90, endPoint x: 388, endPoint y: 93, distance: 9.6
click at [397, 90] on select "[Selecione...] Segunda Terça Quarta Quinta Sexta Sábado Domingo" at bounding box center [636, 89] width 568 height 22
select select "1"
click at [352, 78] on select "[Selecione...] Segunda Terça Quarta Quinta Sexta Sábado Domingo" at bounding box center [636, 89] width 568 height 22
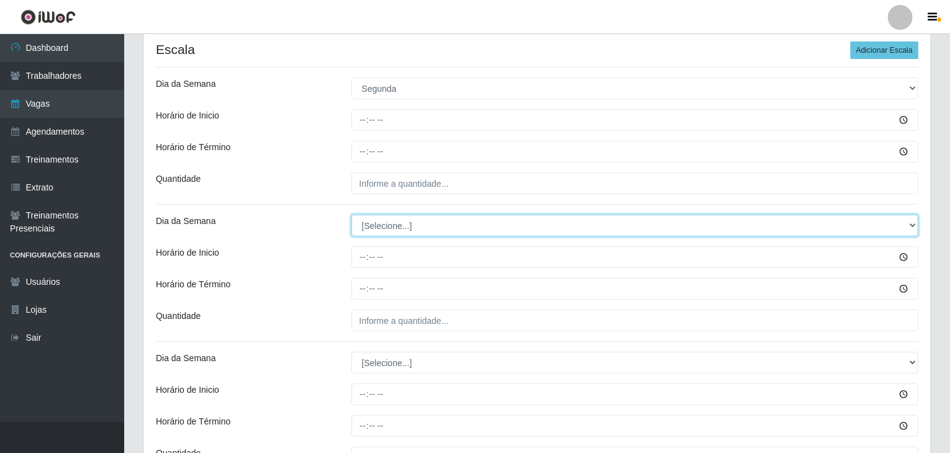
drag, startPoint x: 390, startPoint y: 219, endPoint x: 396, endPoint y: 234, distance: 15.9
click at [390, 221] on select "[Selecione...] Segunda Terça Quarta Quinta Sexta Sábado Domingo" at bounding box center [636, 226] width 568 height 22
select select "1"
click at [352, 215] on select "[Selecione...] Segunda Terça Quarta Quinta Sexta Sábado Domingo" at bounding box center [636, 226] width 568 height 22
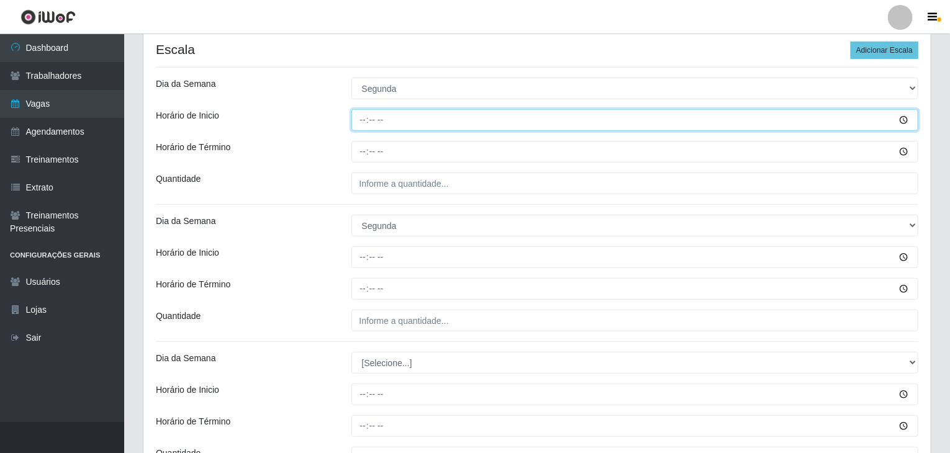
click at [365, 117] on input "Horário de Inicio" at bounding box center [636, 120] width 568 height 22
type input "09:00"
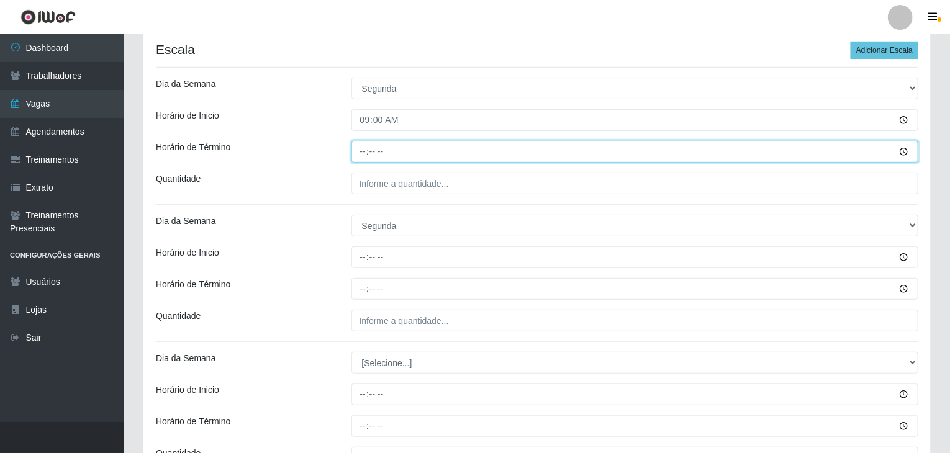
click at [358, 148] on input "Horário de Término" at bounding box center [636, 152] width 568 height 22
type input "15:00"
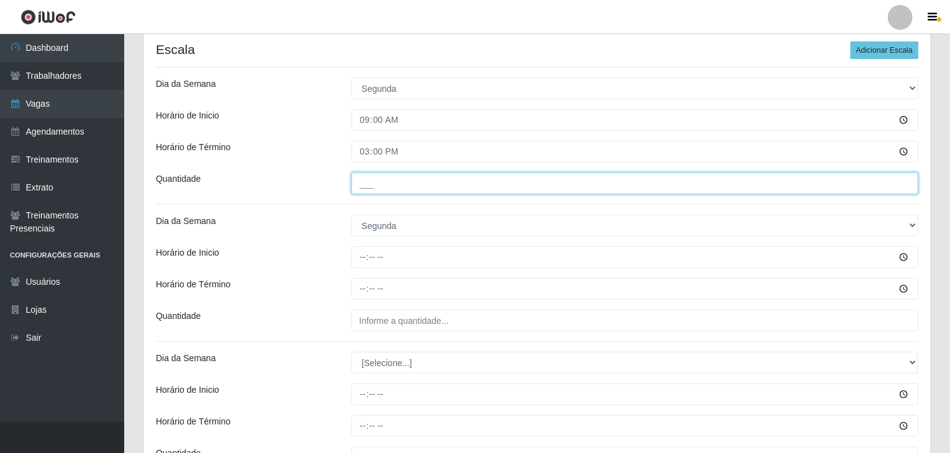
click at [373, 180] on input "___" at bounding box center [636, 184] width 568 height 22
type input "1__"
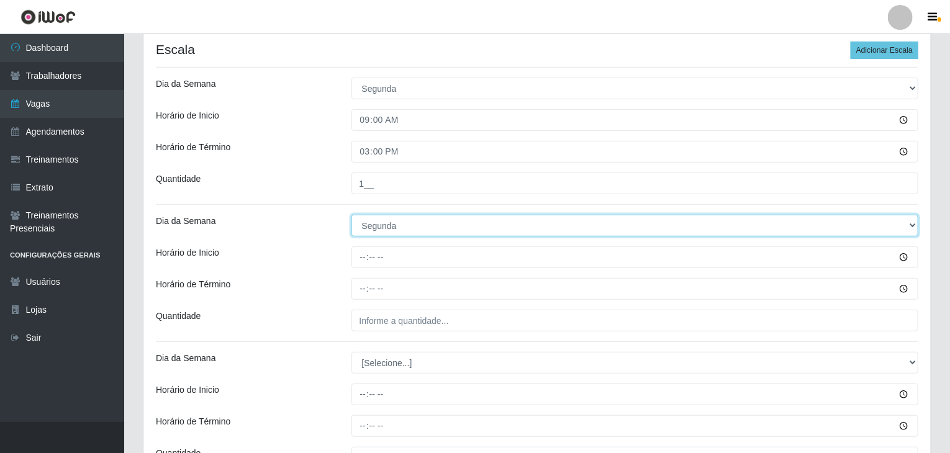
drag, startPoint x: 353, startPoint y: 235, endPoint x: 347, endPoint y: 252, distance: 17.9
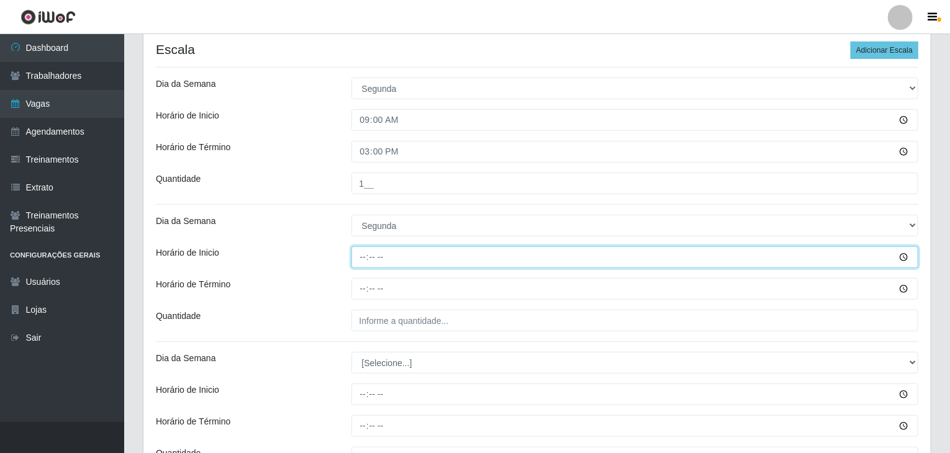
click at [361, 261] on input "Horário de Inicio" at bounding box center [636, 258] width 568 height 22
type input "15:00"
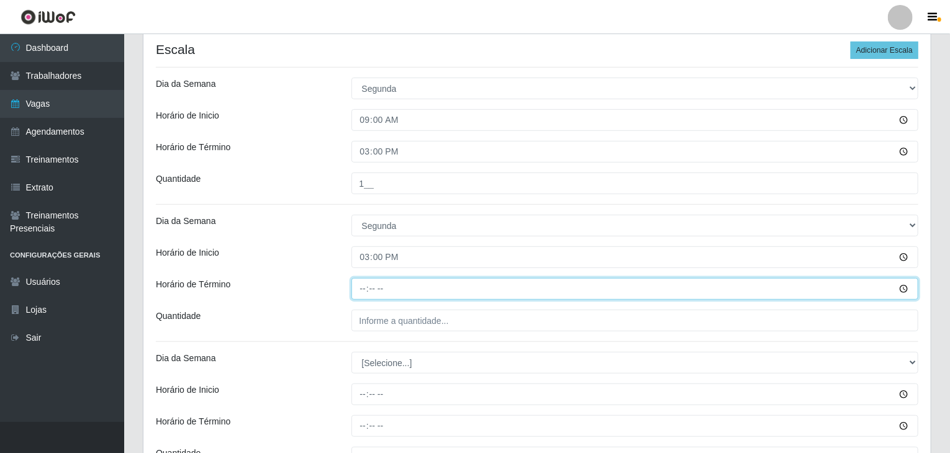
click at [354, 287] on input "Horário de Término" at bounding box center [636, 289] width 568 height 22
type input "21:00"
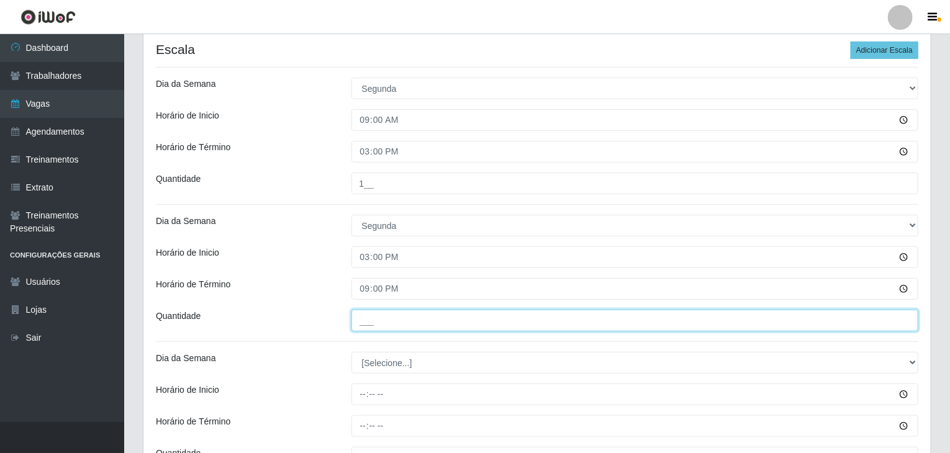
click at [369, 312] on input "___" at bounding box center [636, 321] width 568 height 22
type input "2__"
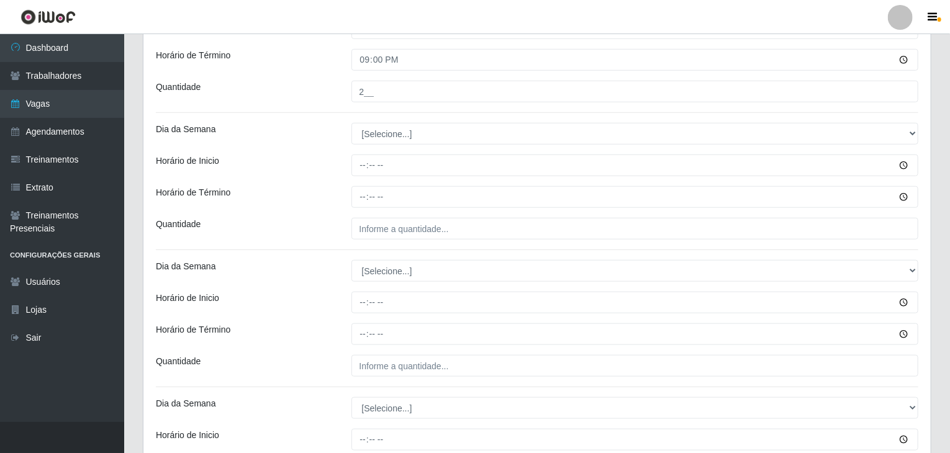
scroll to position [559, 0]
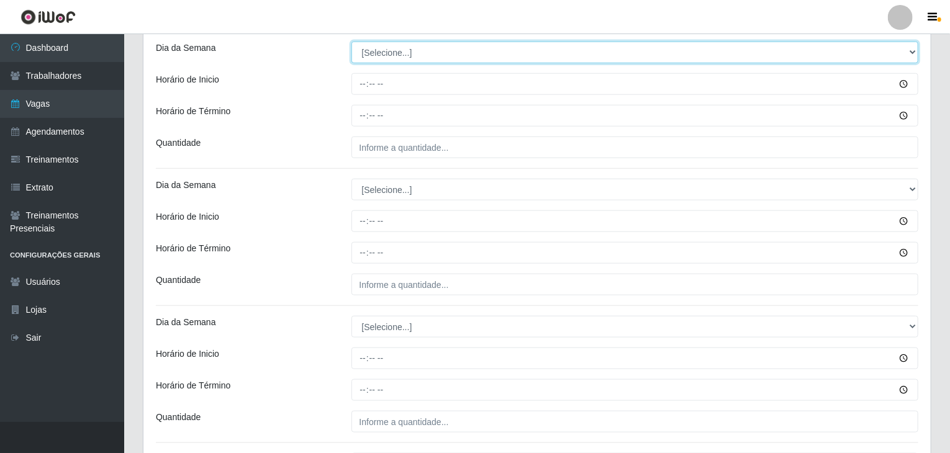
click at [410, 50] on select "[Selecione...] Segunda Terça Quarta Quinta Sexta Sábado Domingo" at bounding box center [636, 53] width 568 height 22
select select "2"
click at [352, 42] on select "[Selecione...] Segunda Terça Quarta Quinta Sexta Sábado Domingo" at bounding box center [636, 53] width 568 height 22
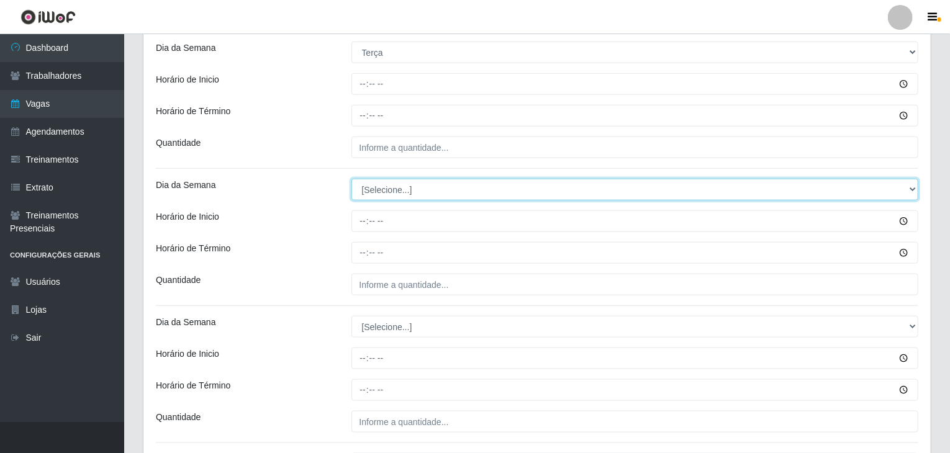
click at [397, 191] on select "[Selecione...] Segunda Terça Quarta Quinta Sexta Sábado Domingo" at bounding box center [636, 190] width 568 height 22
select select "2"
click at [352, 179] on select "[Selecione...] Segunda Terça Quarta Quinta Sexta Sábado Domingo" at bounding box center [636, 190] width 568 height 22
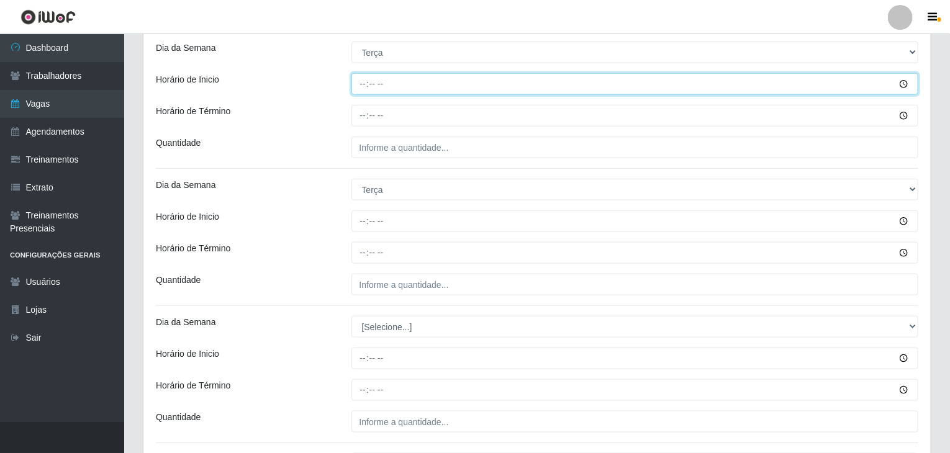
click at [367, 91] on input "Horário de Inicio" at bounding box center [636, 84] width 568 height 22
type input "09:00"
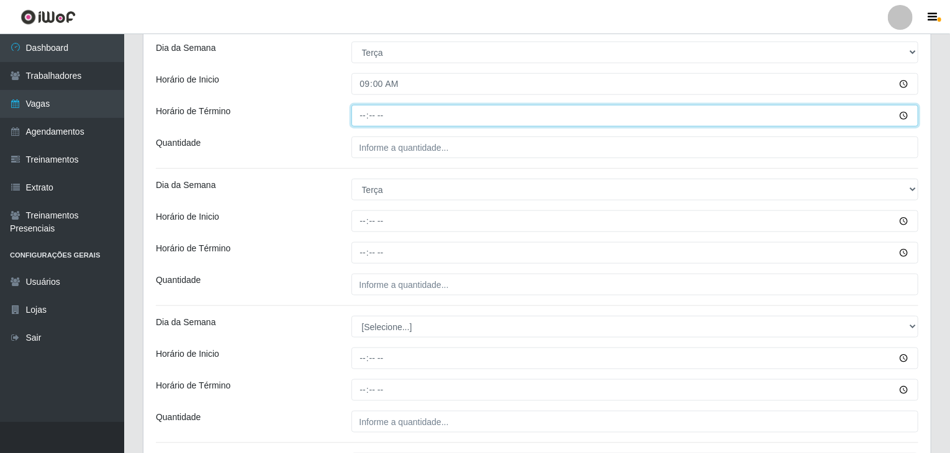
click at [362, 116] on input "Horário de Término" at bounding box center [636, 116] width 568 height 22
type input "15:00"
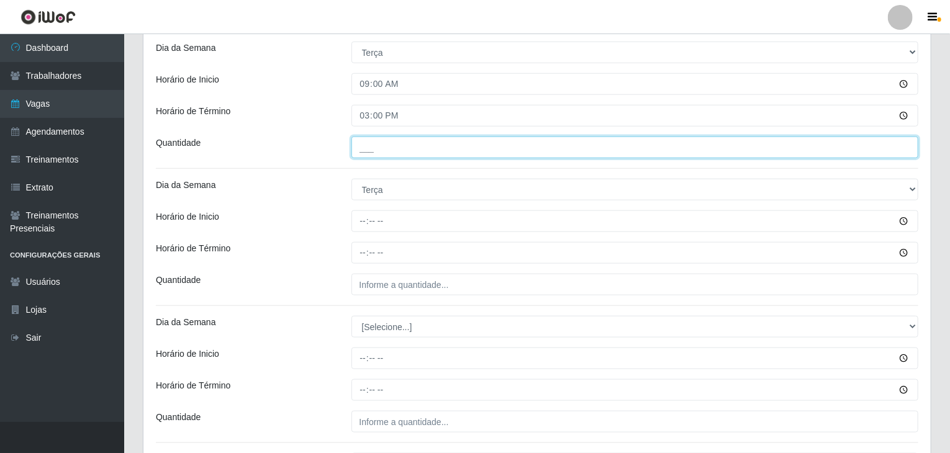
click at [391, 140] on input "___" at bounding box center [636, 148] width 568 height 22
type input "1__"
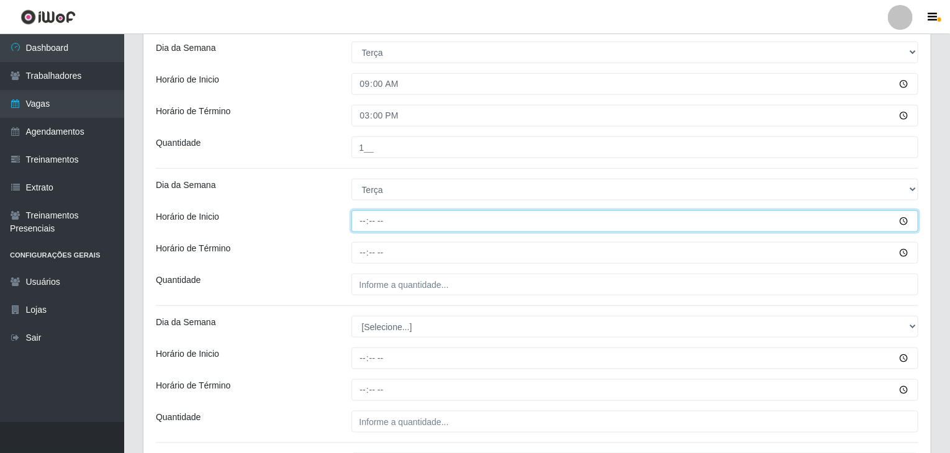
click at [359, 214] on input "Horário de Inicio" at bounding box center [636, 222] width 568 height 22
type input "15:00"
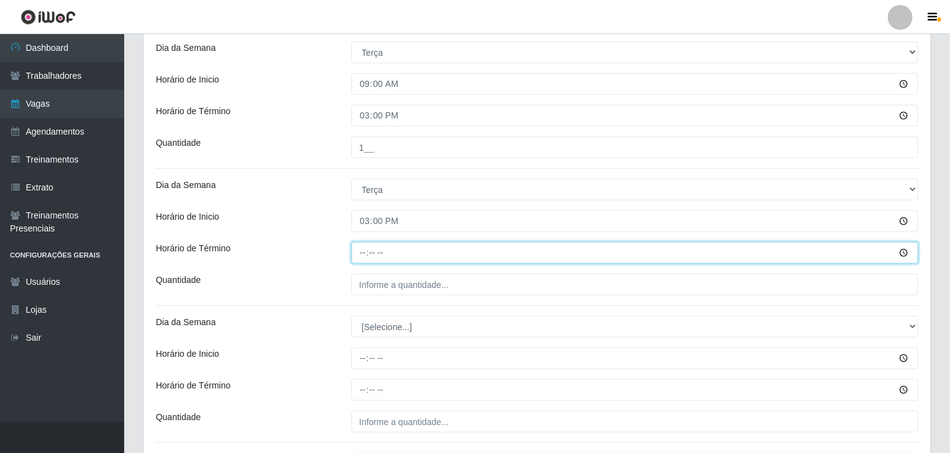
click at [362, 254] on input "Horário de Término" at bounding box center [636, 253] width 568 height 22
type input "21:00"
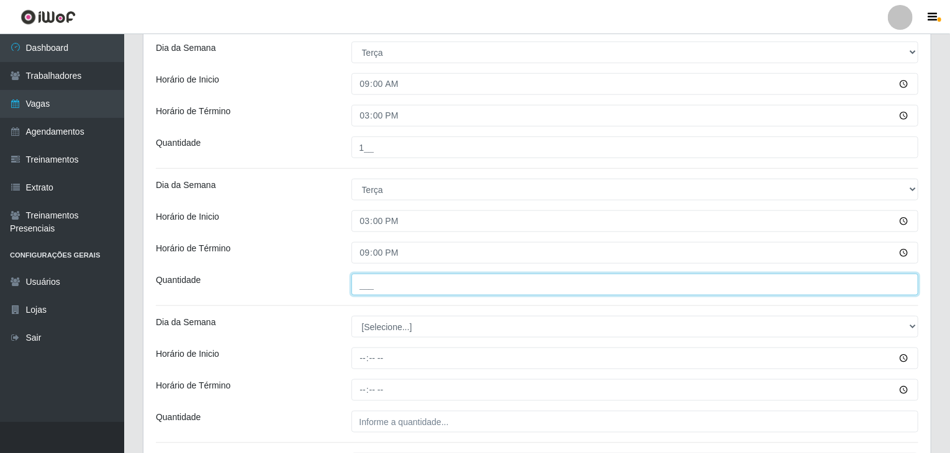
click at [388, 291] on input "___" at bounding box center [636, 285] width 568 height 22
type input "2__"
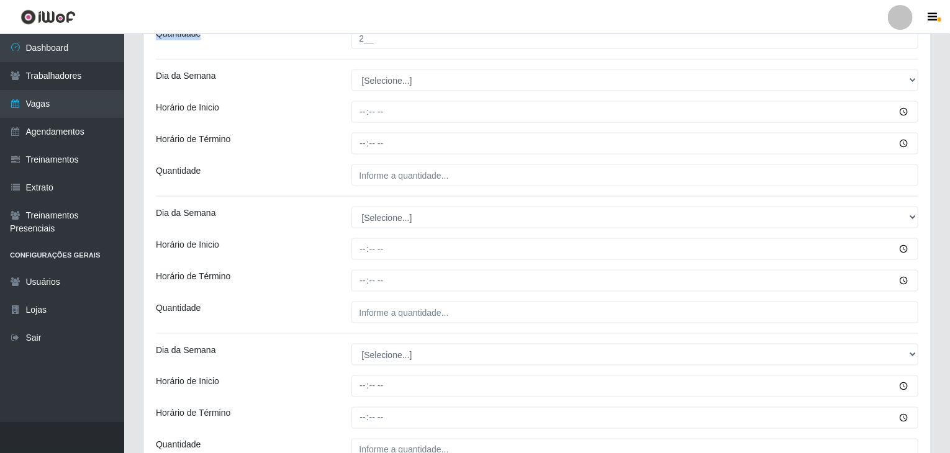
scroll to position [808, 0]
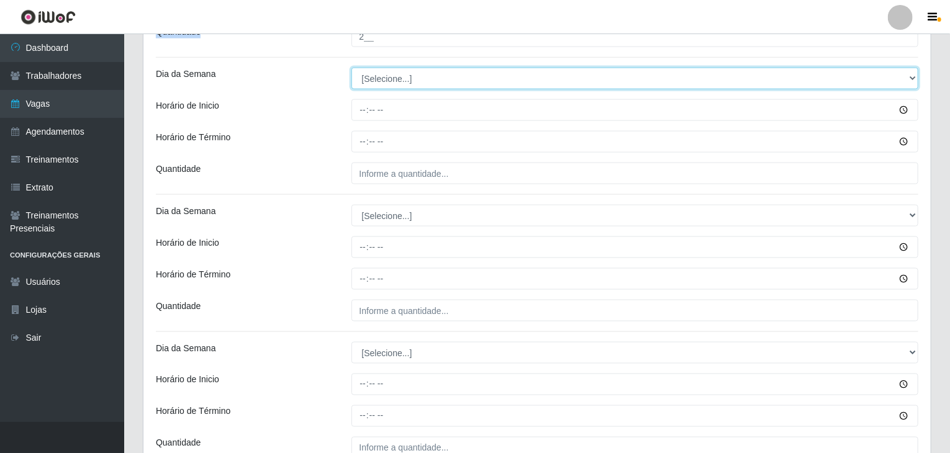
click at [390, 71] on select "[Selecione...] Segunda Terça Quarta Quinta Sexta Sábado Domingo" at bounding box center [636, 79] width 568 height 22
select select "3"
click at [352, 68] on select "[Selecione...] Segunda Terça Quarta Quinta Sexta Sábado Domingo" at bounding box center [636, 79] width 568 height 22
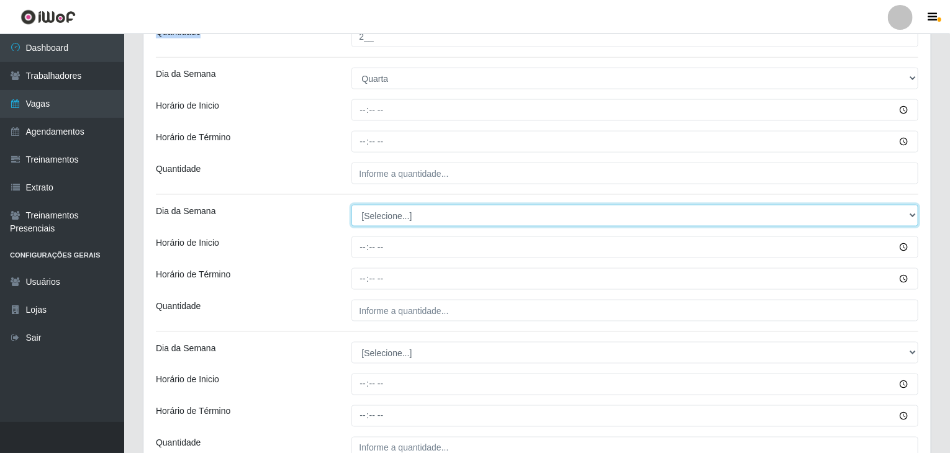
click at [392, 209] on select "[Selecione...] Segunda Terça Quarta Quinta Sexta Sábado Domingo" at bounding box center [636, 216] width 568 height 22
select select "3"
click at [352, 205] on select "[Selecione...] Segunda Terça Quarta Quinta Sexta Sábado Domingo" at bounding box center [636, 216] width 568 height 22
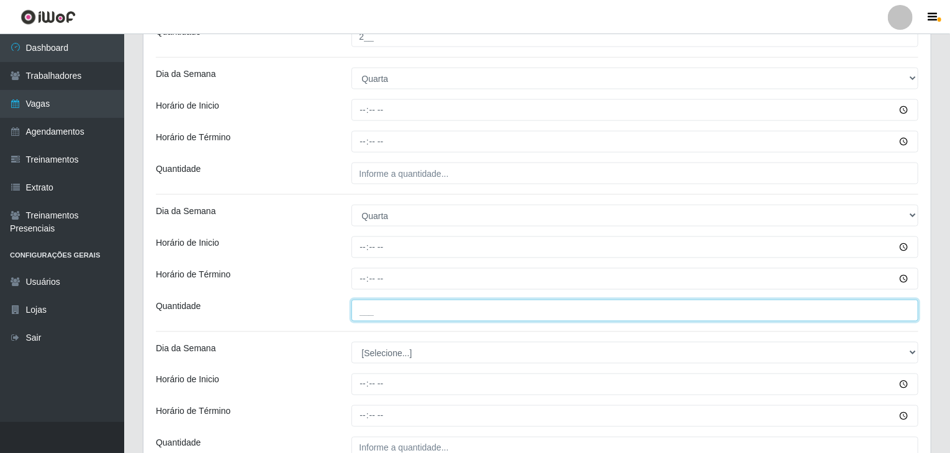
click at [404, 304] on input "___" at bounding box center [636, 311] width 568 height 22
type input "2__"
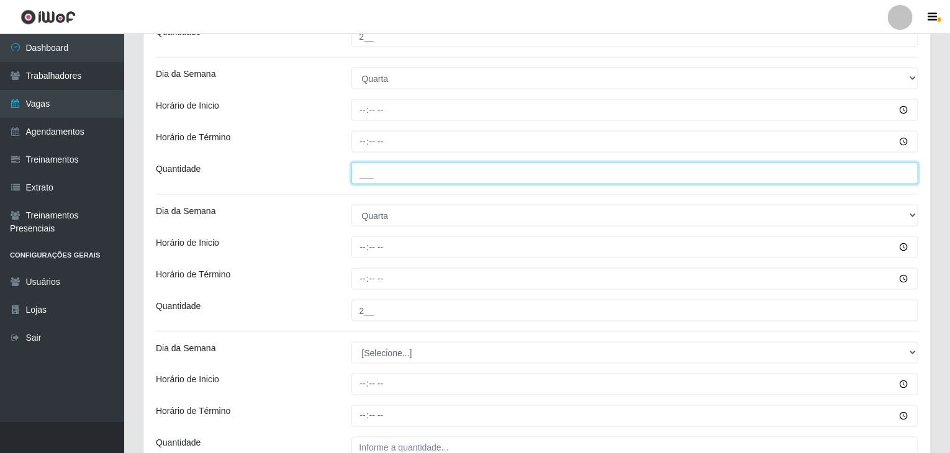
click at [388, 172] on input "___" at bounding box center [636, 174] width 568 height 22
type input "1__"
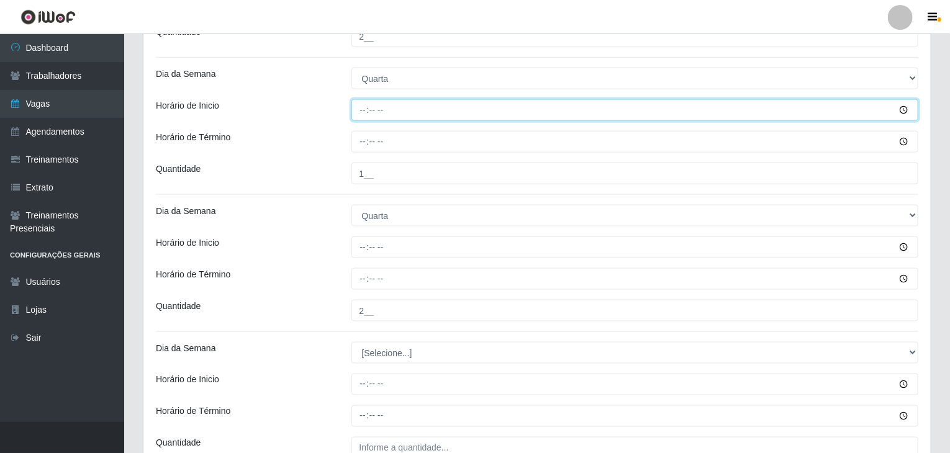
click at [366, 110] on input "Horário de Inicio" at bounding box center [636, 110] width 568 height 22
type input "09:00"
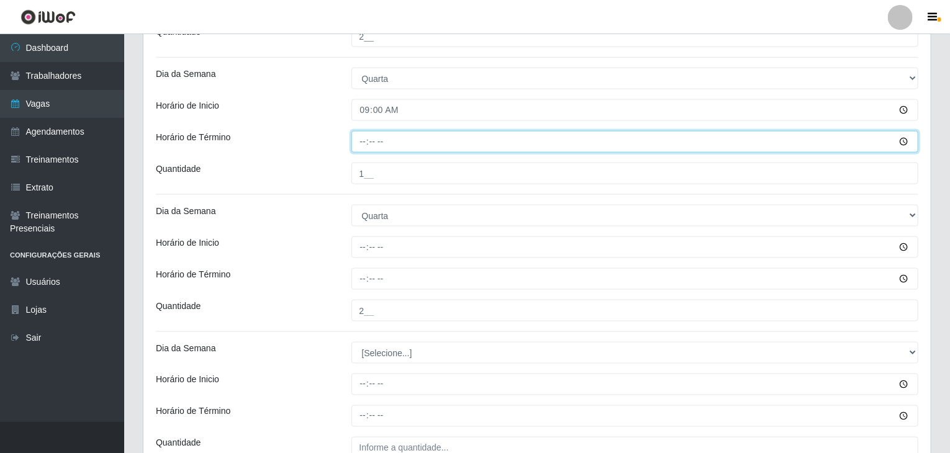
click at [364, 142] on input "Horário de Término" at bounding box center [636, 142] width 568 height 22
type input "15:00"
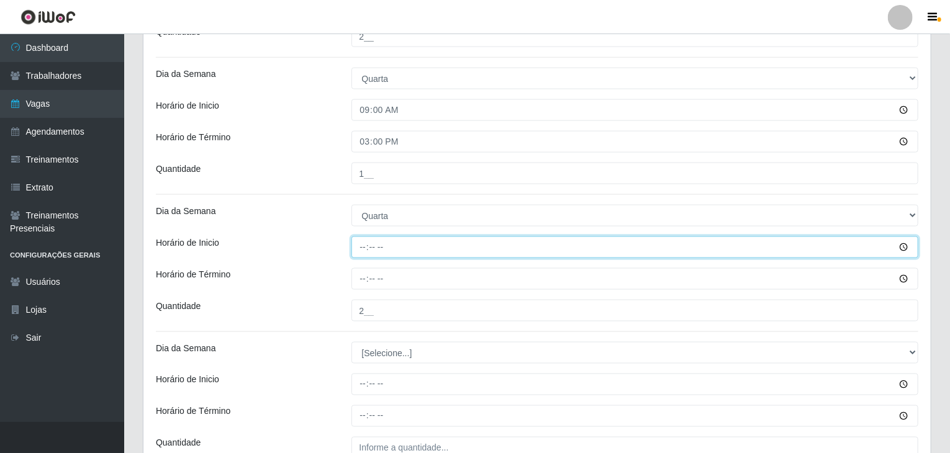
click at [358, 248] on input "Horário de Inicio" at bounding box center [636, 248] width 568 height 22
type input "15:00"
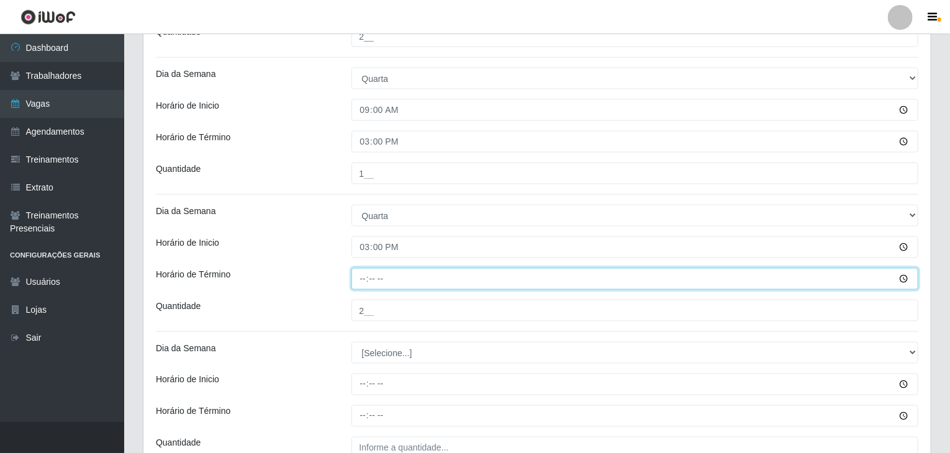
click at [365, 276] on input "Horário de Término" at bounding box center [636, 279] width 568 height 22
type input "21:00"
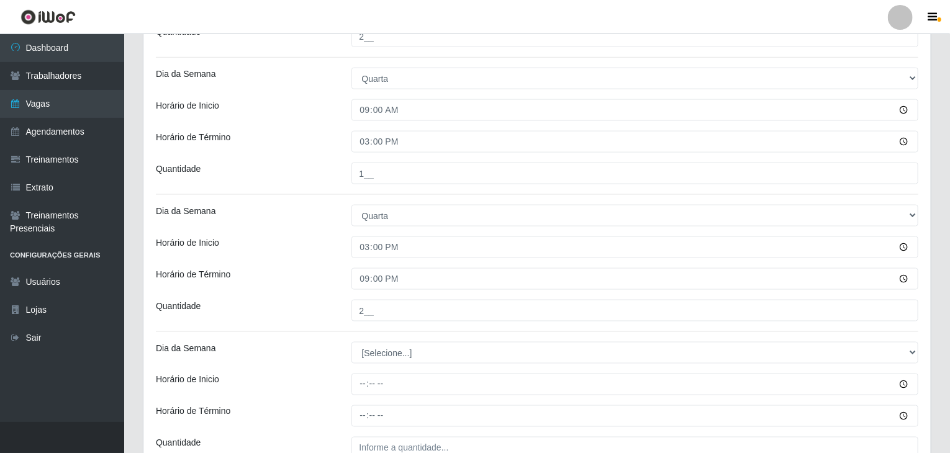
click at [334, 274] on div "Horário de Término" at bounding box center [245, 279] width 196 height 22
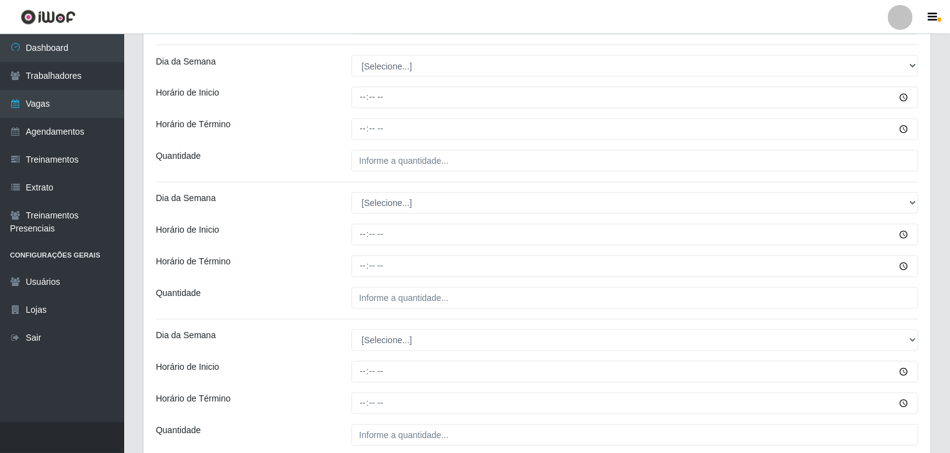
scroll to position [1118, 0]
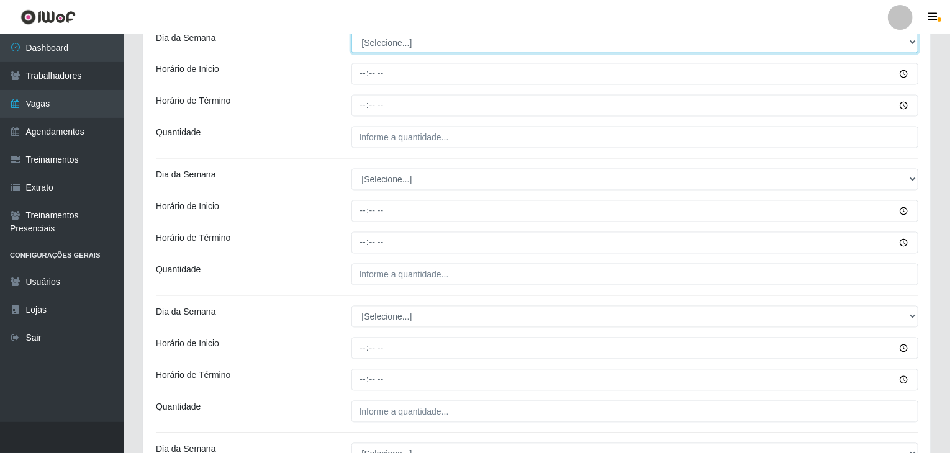
click at [398, 43] on select "[Selecione...] Segunda Terça Quarta Quinta Sexta Sábado Domingo" at bounding box center [636, 43] width 568 height 22
select select "4"
click at [352, 32] on select "[Selecione...] Segunda Terça Quarta Quinta Sexta Sábado Domingo" at bounding box center [636, 43] width 568 height 22
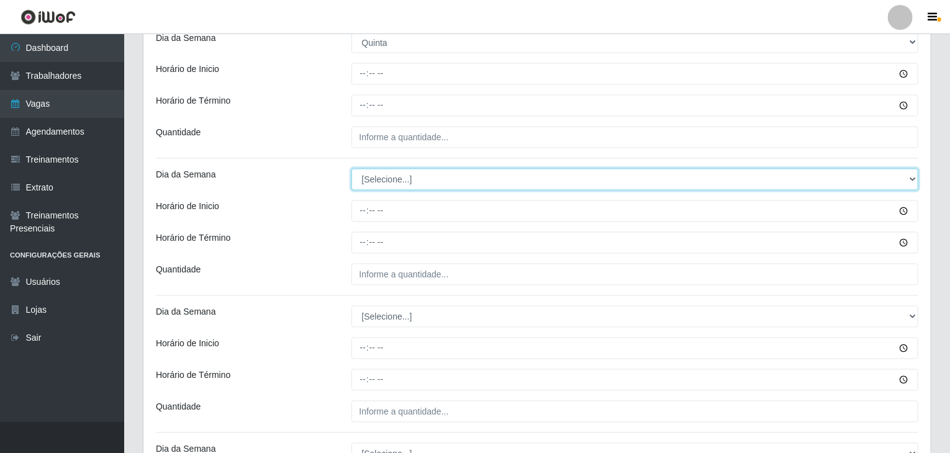
click at [392, 181] on select "[Selecione...] Segunda Terça Quarta Quinta Sexta Sábado Domingo" at bounding box center [636, 180] width 568 height 22
select select "4"
click at [352, 169] on select "[Selecione...] Segunda Terça Quarta Quinta Sexta Sábado Domingo" at bounding box center [636, 180] width 568 height 22
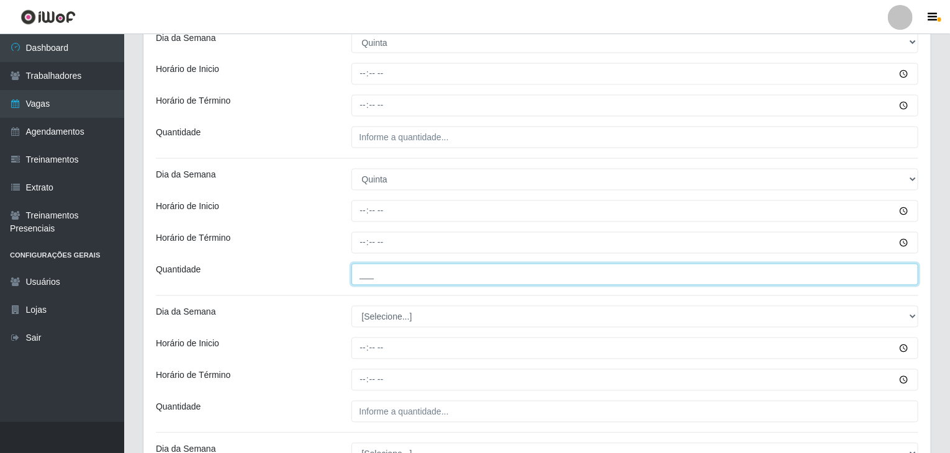
click at [394, 276] on input "___" at bounding box center [636, 275] width 568 height 22
type input "2__"
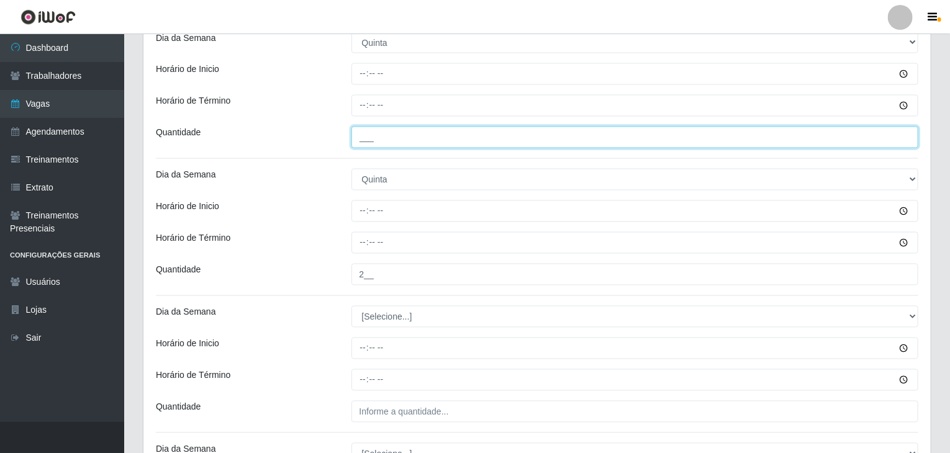
click at [398, 142] on input "___" at bounding box center [636, 138] width 568 height 22
type input "1__"
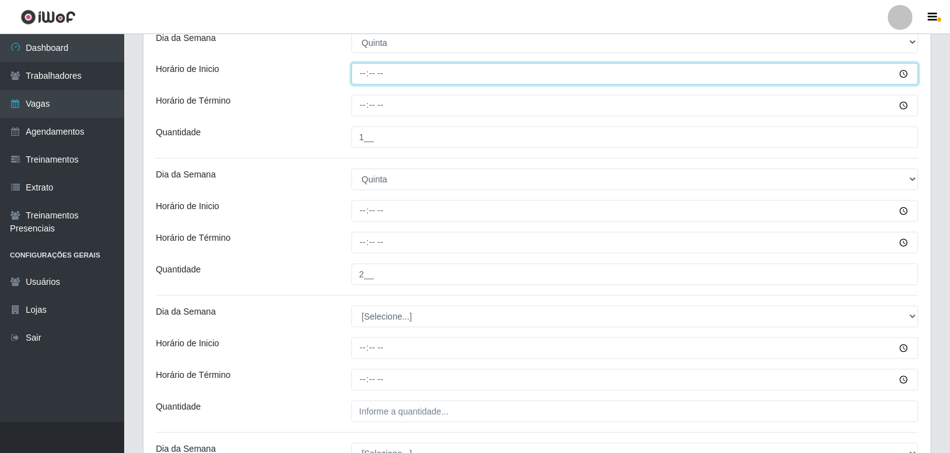
click at [359, 71] on input "Horário de Inicio" at bounding box center [636, 74] width 568 height 22
type input "09:00"
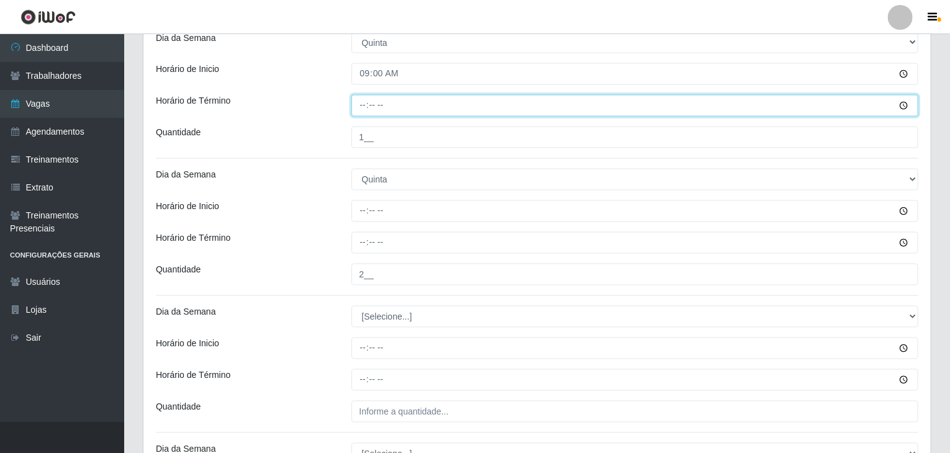
click at [368, 103] on input "Horário de Término" at bounding box center [636, 106] width 568 height 22
type input "15:00"
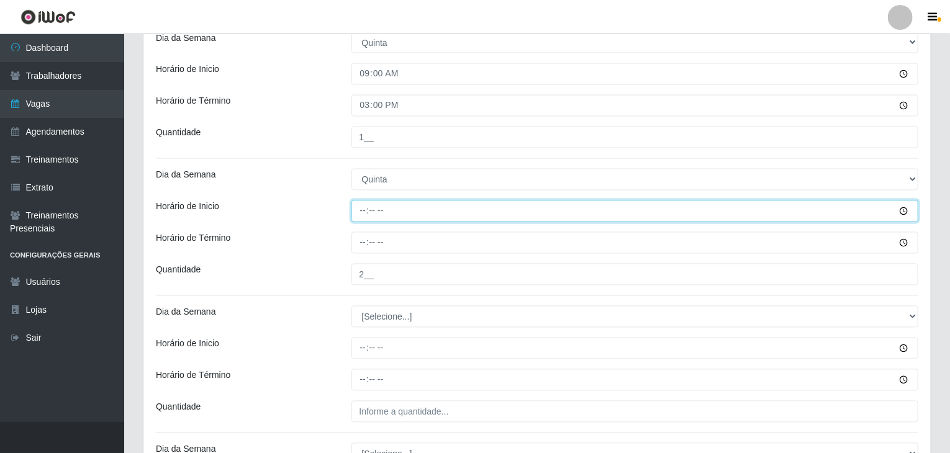
click at [357, 217] on input "Horário de Inicio" at bounding box center [636, 212] width 568 height 22
type input "15:00"
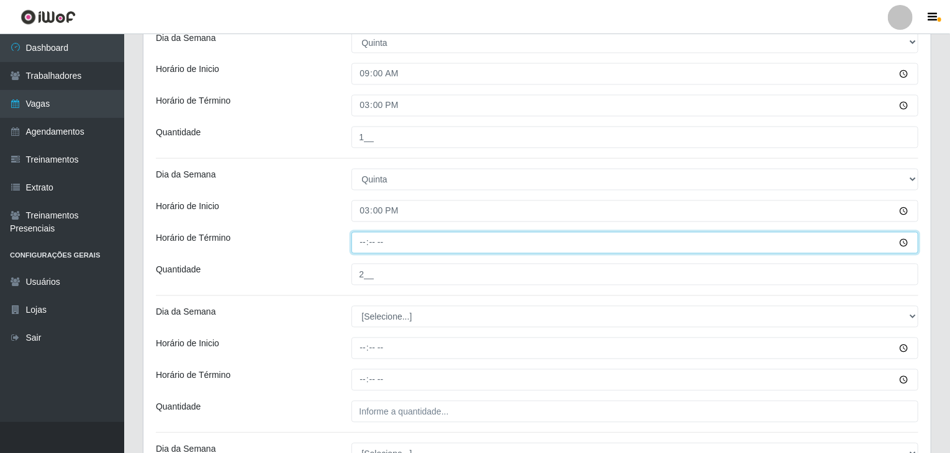
click at [355, 237] on input "Horário de Término" at bounding box center [636, 243] width 568 height 22
type input "21:00"
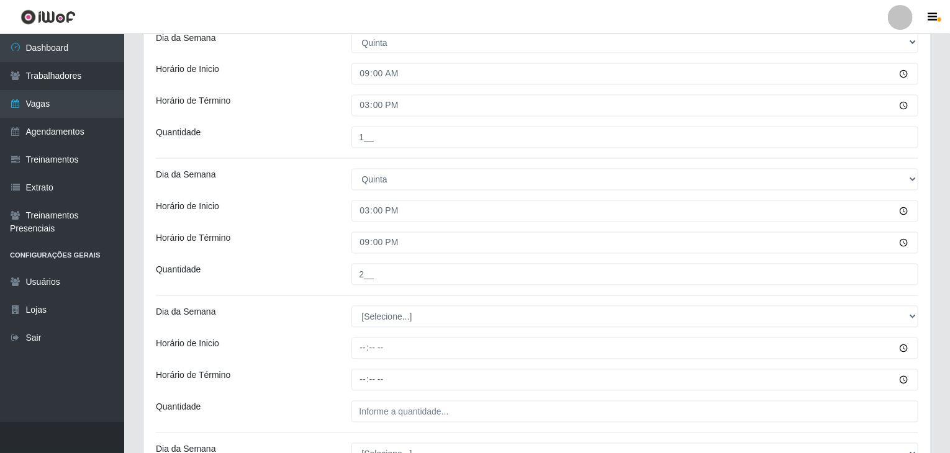
click at [326, 212] on div "Horário de Inicio" at bounding box center [245, 212] width 196 height 22
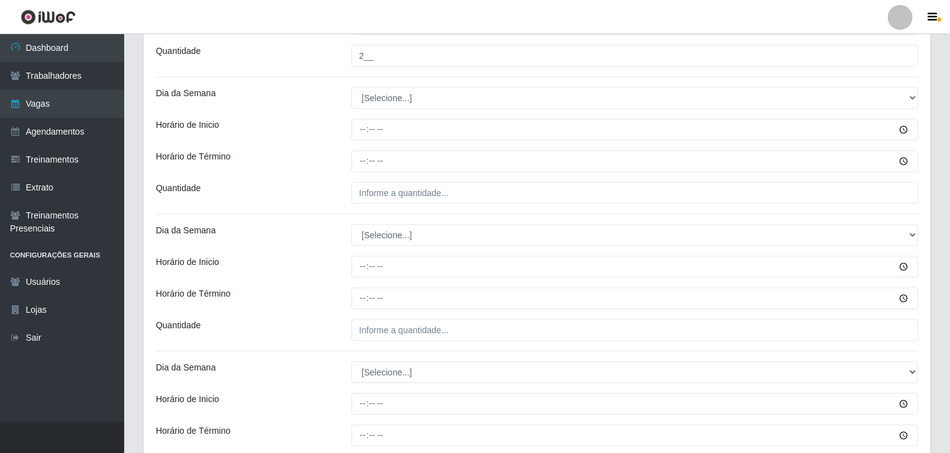
scroll to position [1367, 0]
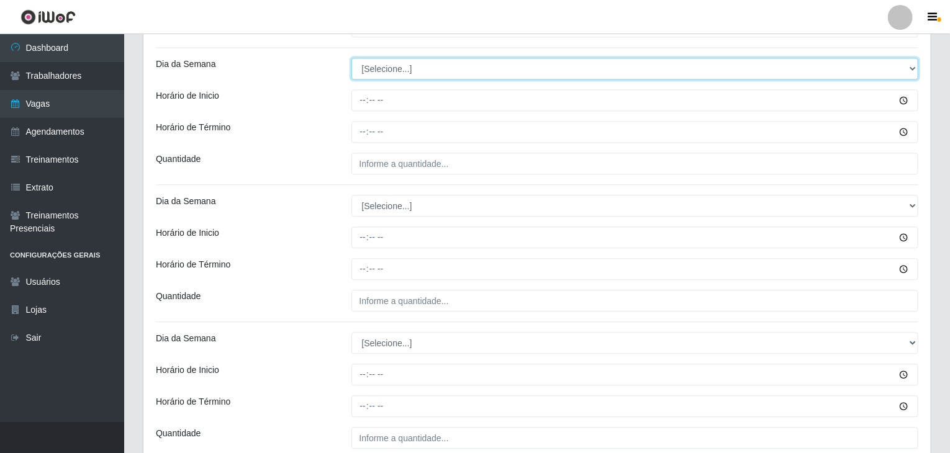
click at [412, 73] on select "[Selecione...] Segunda Terça Quarta Quinta Sexta Sábado Domingo" at bounding box center [636, 69] width 568 height 22
select select "5"
click at [352, 58] on select "[Selecione...] Segunda Terça Quarta Quinta Sexta Sábado Domingo" at bounding box center [636, 69] width 568 height 22
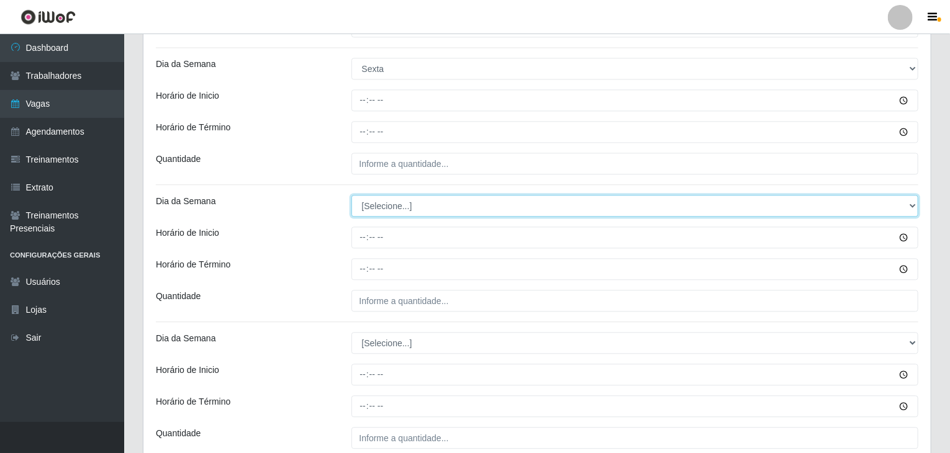
click at [390, 204] on select "[Selecione...] Segunda Terça Quarta Quinta Sexta Sábado Domingo" at bounding box center [636, 206] width 568 height 22
select select "5"
click at [352, 195] on select "[Selecione...] Segunda Terça Quarta Quinta Sexta Sábado Domingo" at bounding box center [636, 206] width 568 height 22
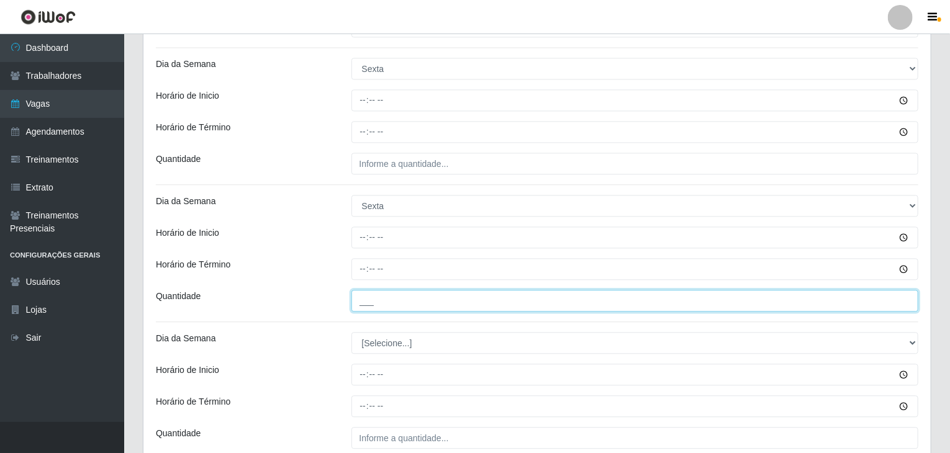
click at [408, 300] on input "___" at bounding box center [636, 301] width 568 height 22
type input "2__"
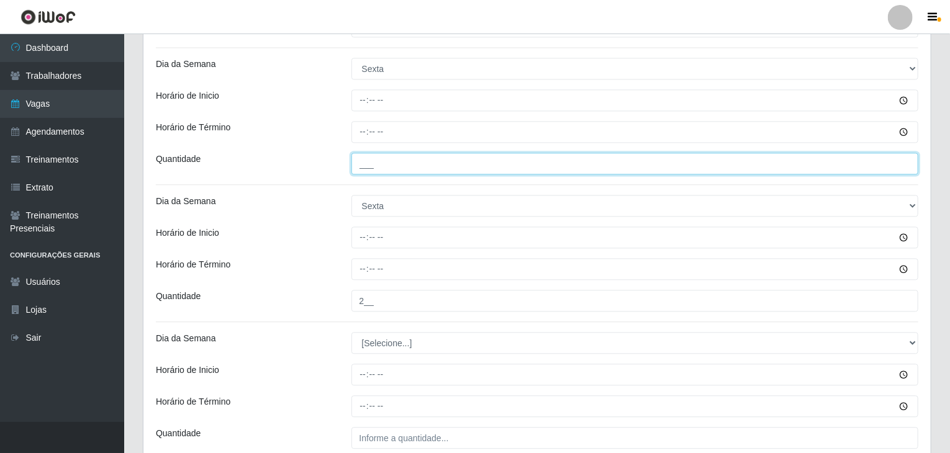
click at [425, 158] on input "___" at bounding box center [636, 164] width 568 height 22
type input "1__"
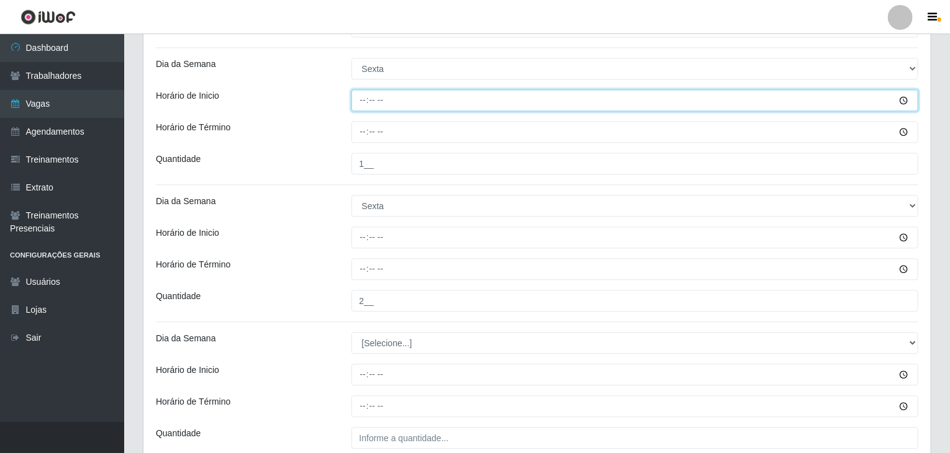
click at [357, 99] on input "Horário de Inicio" at bounding box center [636, 100] width 568 height 22
type input "09:00"
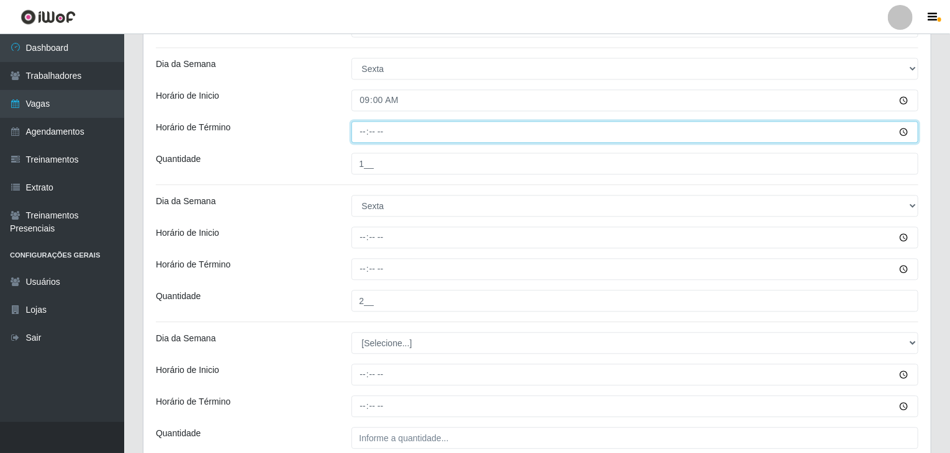
click at [368, 129] on input "Horário de Término" at bounding box center [636, 132] width 568 height 22
type input "15:00"
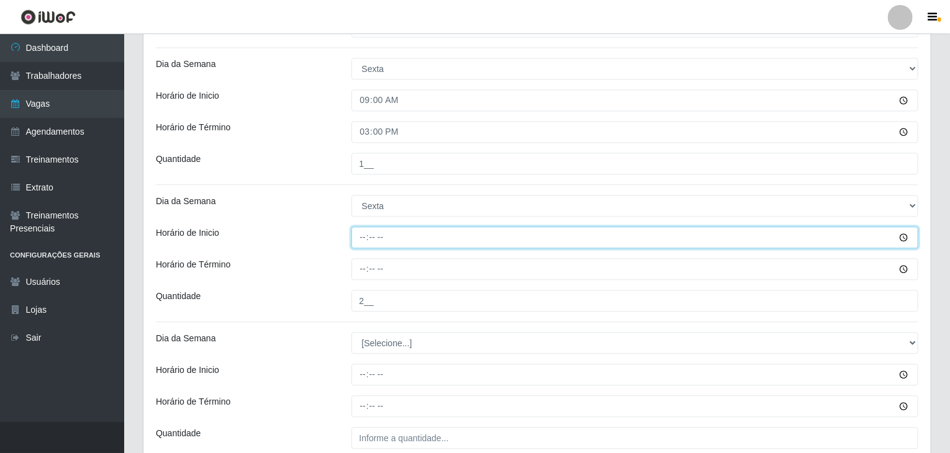
click at [352, 238] on input "Horário de Inicio" at bounding box center [636, 238] width 568 height 22
type input "15:00"
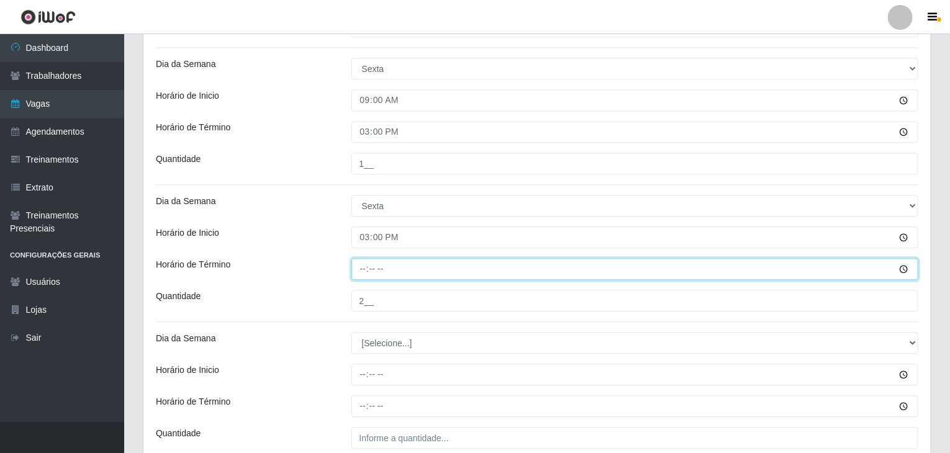
click at [365, 273] on input "Horário de Término" at bounding box center [636, 269] width 568 height 22
type input "21:00"
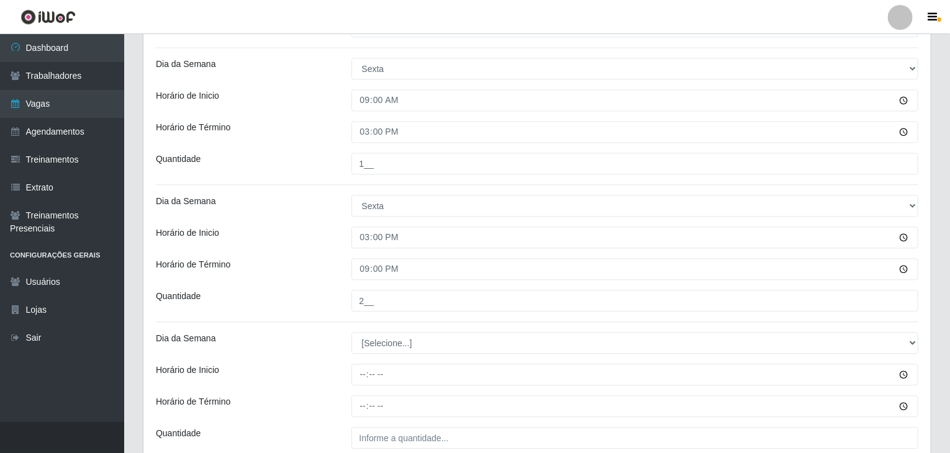
click at [321, 206] on div "Dia da Semana" at bounding box center [245, 206] width 196 height 22
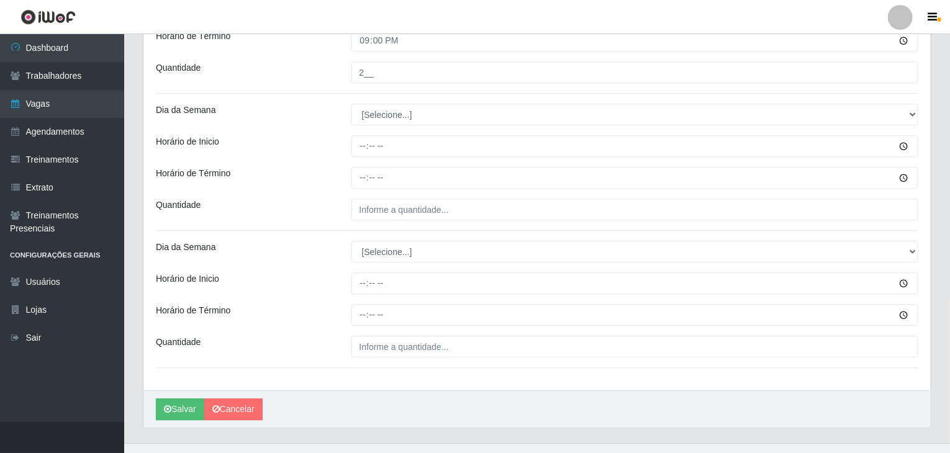
scroll to position [1614, 0]
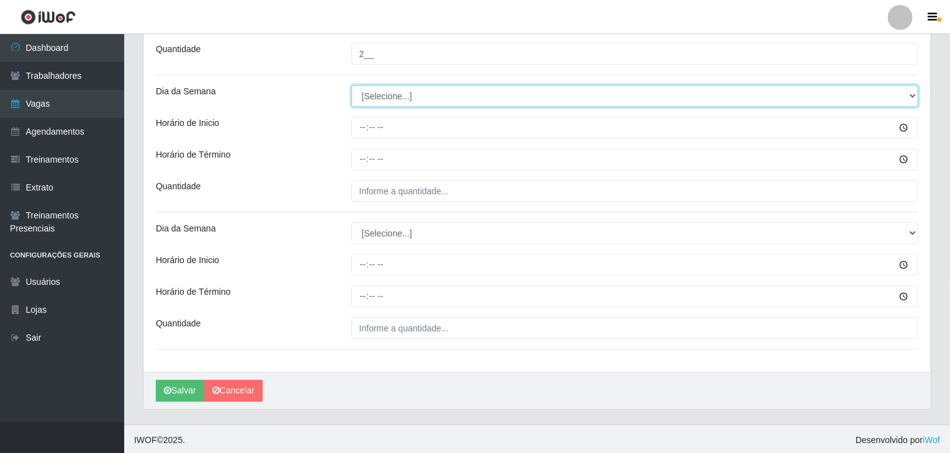
click at [363, 93] on select "[Selecione...] Segunda Terça Quarta Quinta Sexta Sábado Domingo" at bounding box center [636, 96] width 568 height 22
select select "6"
click at [352, 85] on select "[Selecione...] Segunda Terça Quarta Quinta Sexta Sábado Domingo" at bounding box center [636, 96] width 568 height 22
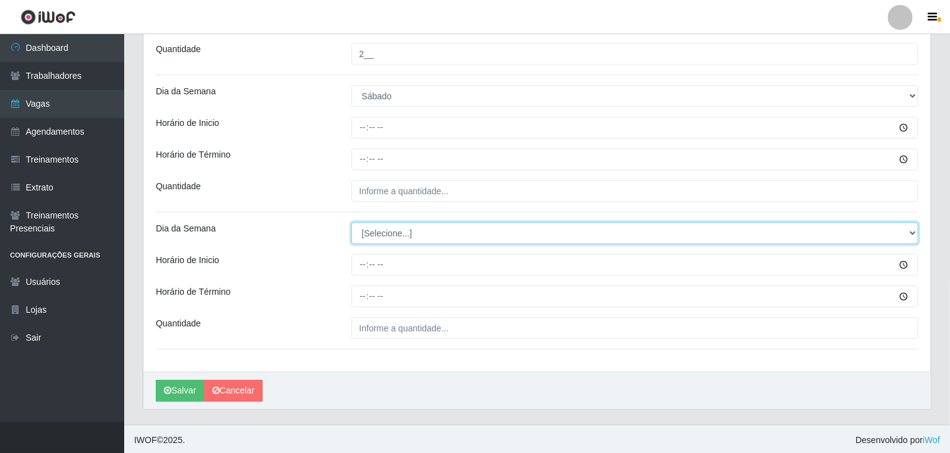
click at [392, 224] on select "[Selecione...] Segunda Terça Quarta Quinta Sexta Sábado Domingo" at bounding box center [636, 233] width 568 height 22
select select "6"
click at [352, 222] on select "[Selecione...] Segunda Terça Quarta Quinta Sexta Sábado Domingo" at bounding box center [636, 233] width 568 height 22
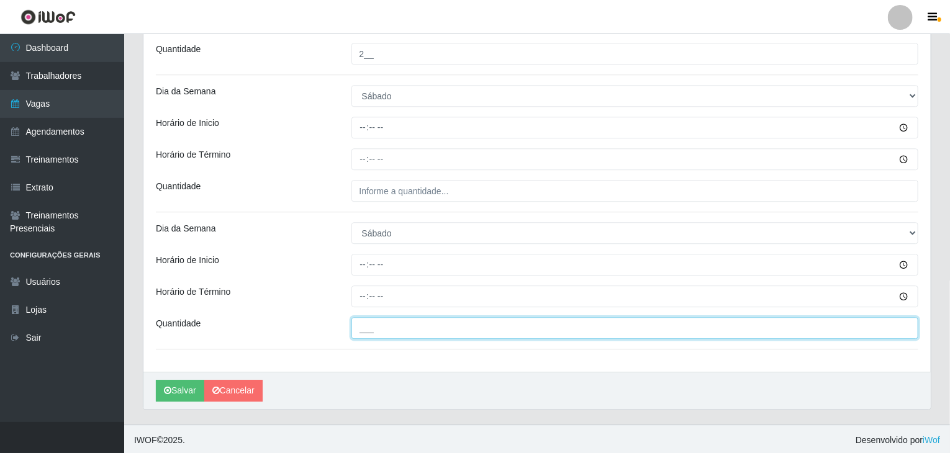
click at [429, 329] on input "___" at bounding box center [636, 328] width 568 height 22
type input "2__"
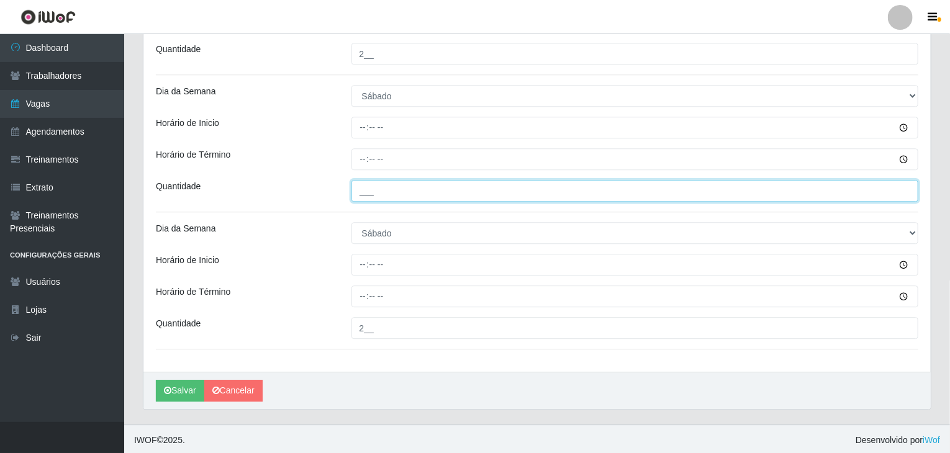
click at [434, 190] on input "___" at bounding box center [636, 191] width 568 height 22
type input "1__"
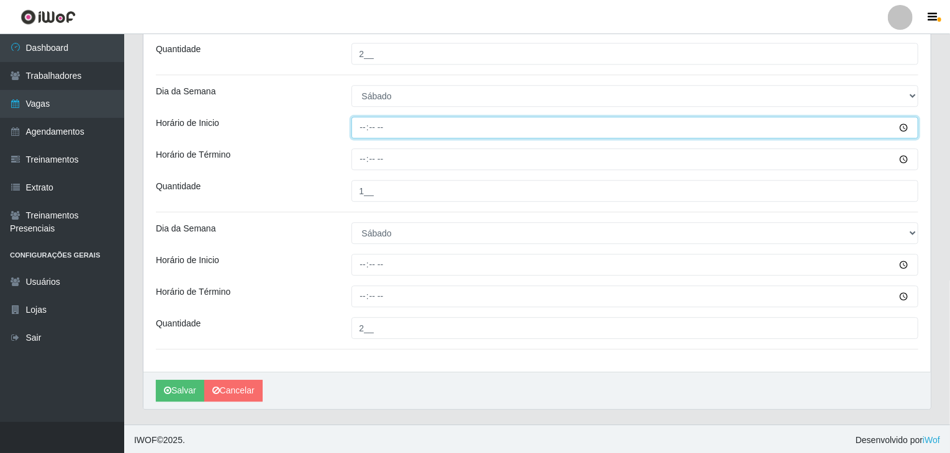
click at [362, 119] on input "Horário de Inicio" at bounding box center [636, 128] width 568 height 22
type input "09:00"
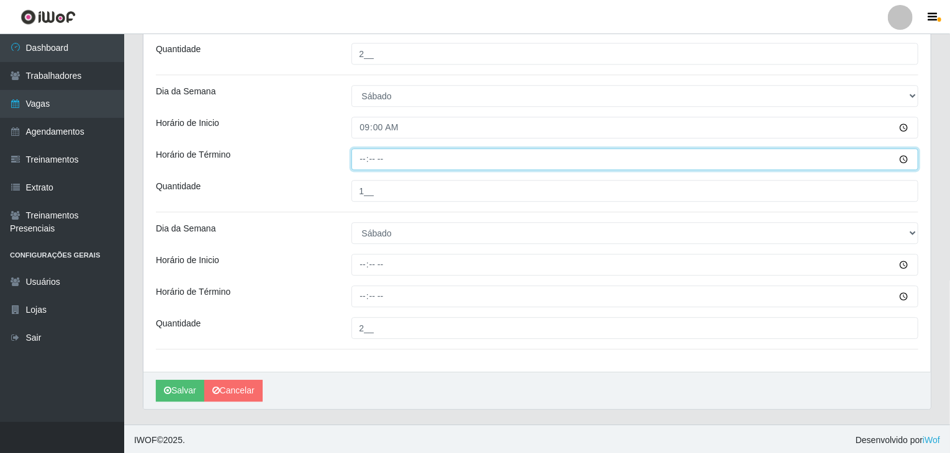
click at [365, 157] on input "Horário de Término" at bounding box center [636, 159] width 568 height 22
type input "15:00"
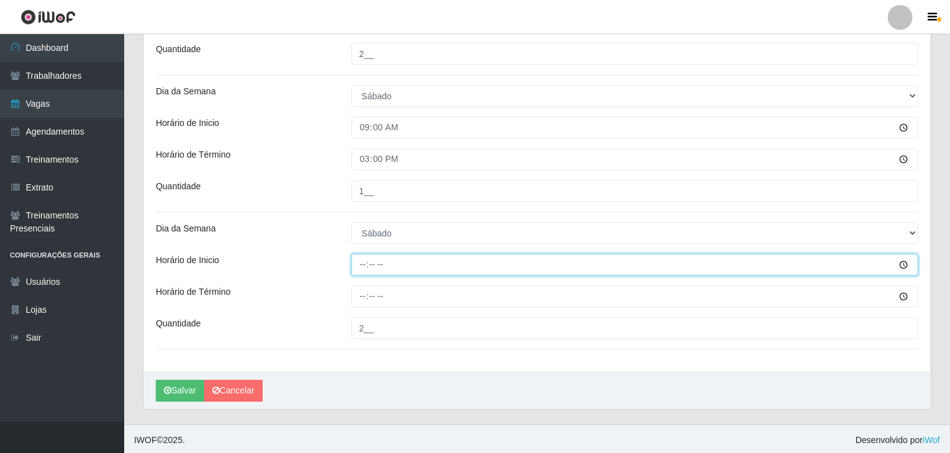
click at [362, 266] on input "Horário de Inicio" at bounding box center [636, 265] width 568 height 22
type input "15:00"
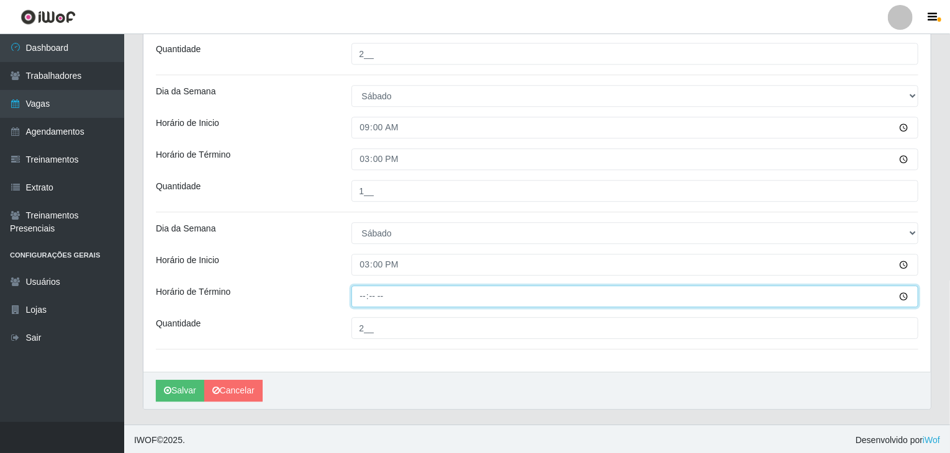
click at [367, 293] on input "Horário de Término" at bounding box center [636, 297] width 568 height 22
type input "21:00"
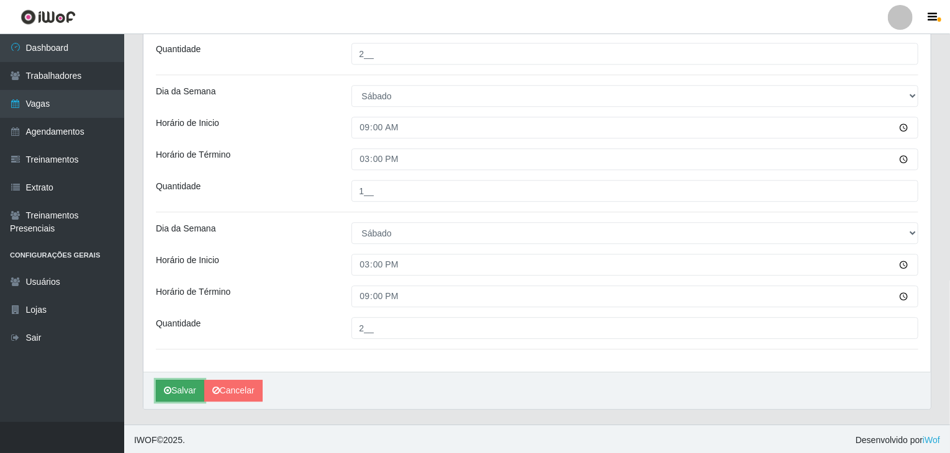
click at [183, 381] on button "Salvar" at bounding box center [180, 391] width 48 height 22
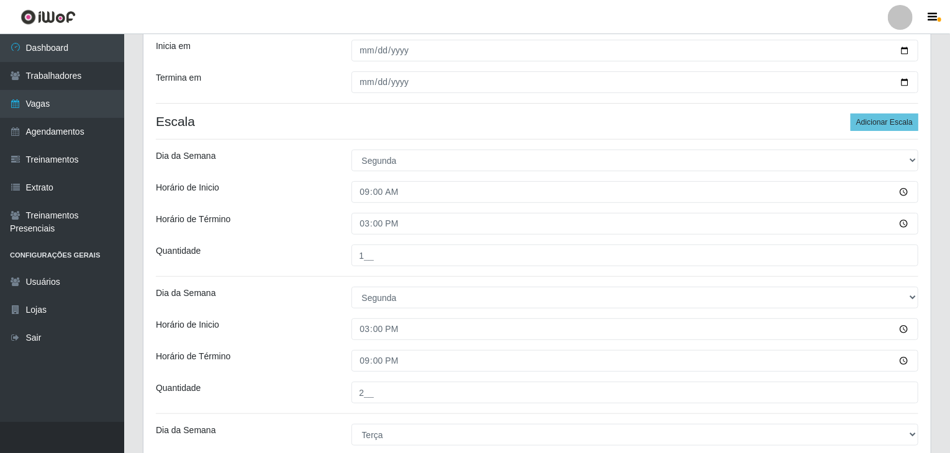
scroll to position [0, 0]
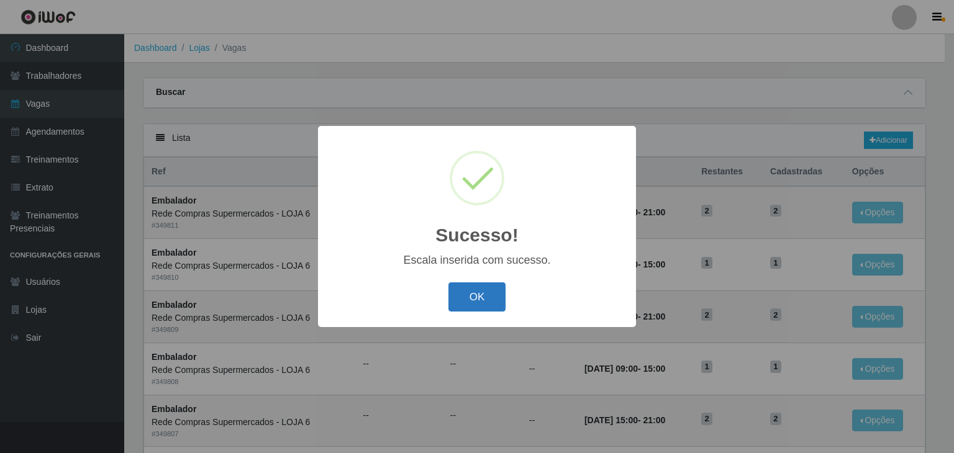
click at [480, 296] on button "OK" at bounding box center [478, 297] width 58 height 29
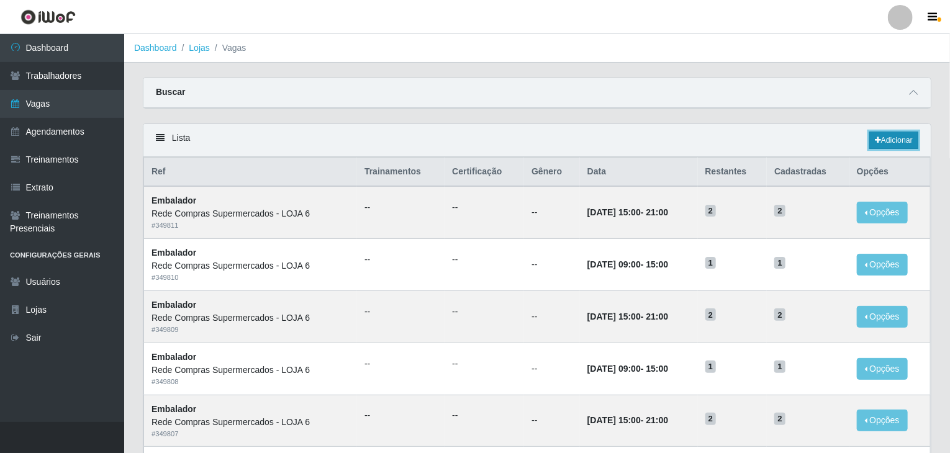
click at [882, 143] on link "Adicionar" at bounding box center [894, 140] width 49 height 17
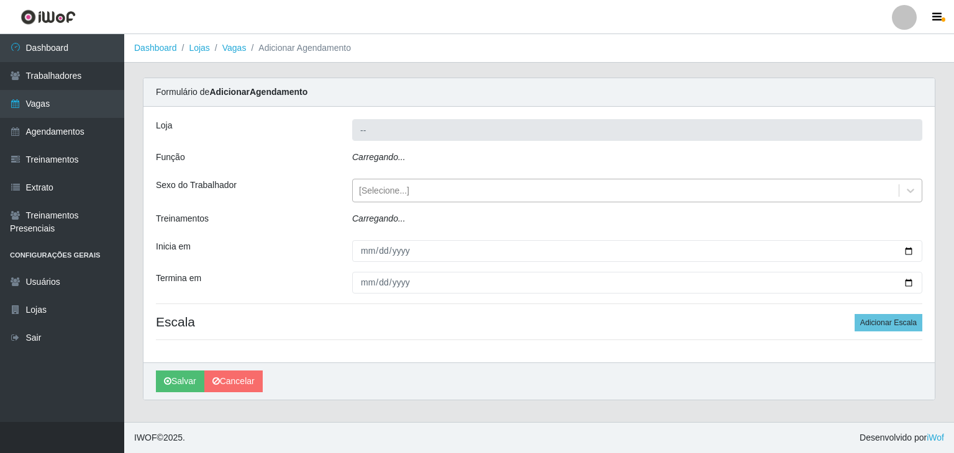
type input "Rede Compras Supermercados - LOJA 6"
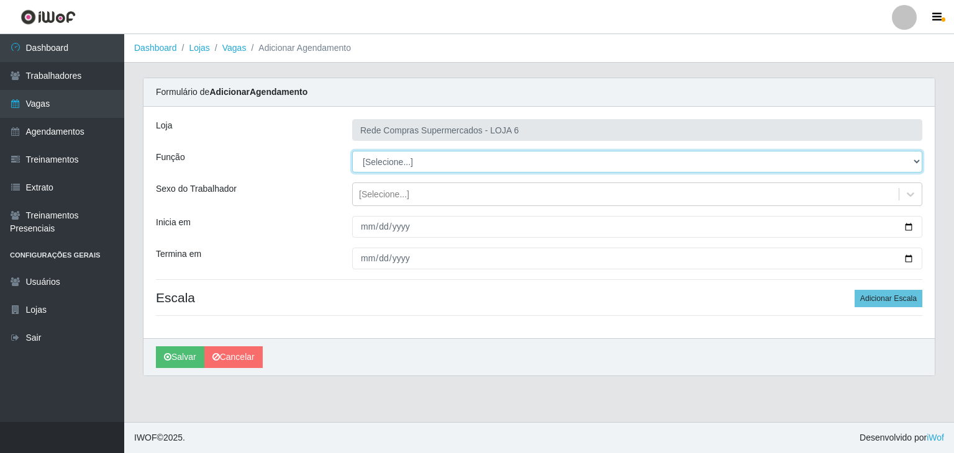
click at [399, 160] on select "[Selecione...] ASG ASG + ASG ++ Embalador Embalador + Embalador ++ Operador de …" at bounding box center [637, 162] width 570 height 22
select select "1"
click at [352, 151] on select "[Selecione...] ASG ASG + ASG ++ Embalador Embalador + Embalador ++ Operador de …" at bounding box center [637, 162] width 570 height 22
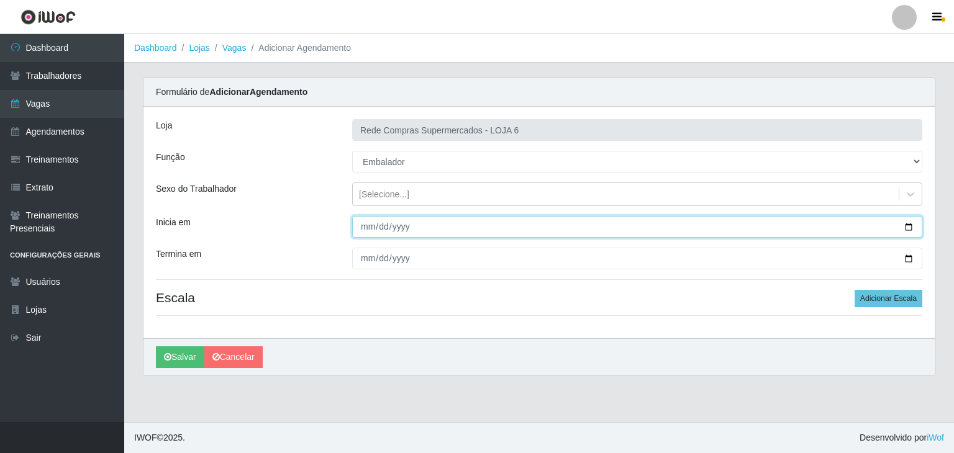
drag, startPoint x: 909, startPoint y: 224, endPoint x: 903, endPoint y: 225, distance: 6.2
click at [909, 224] on input "Inicia em" at bounding box center [637, 227] width 570 height 22
type input "2025-10-19"
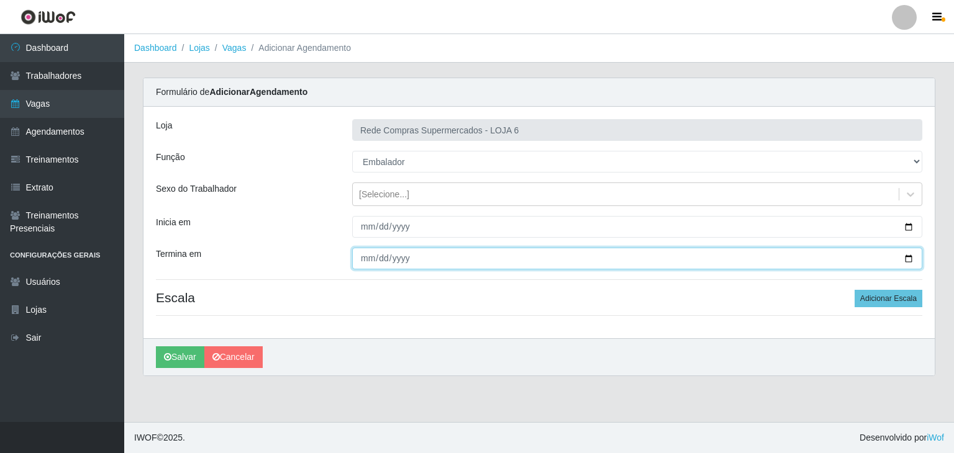
click at [912, 260] on input "Termina em" at bounding box center [637, 259] width 570 height 22
type input "2025-10-19"
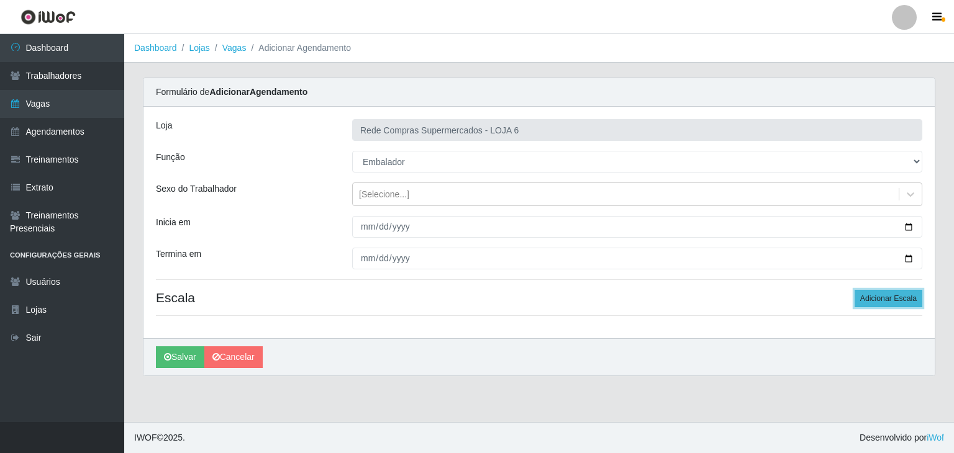
click at [876, 296] on button "Adicionar Escala" at bounding box center [889, 298] width 68 height 17
click at [878, 297] on button "Adicionar Escala" at bounding box center [885, 298] width 68 height 17
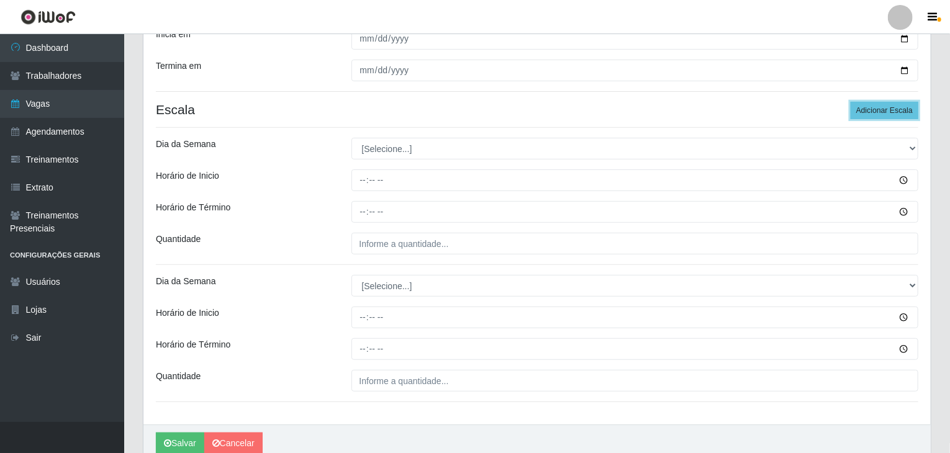
scroll to position [242, 0]
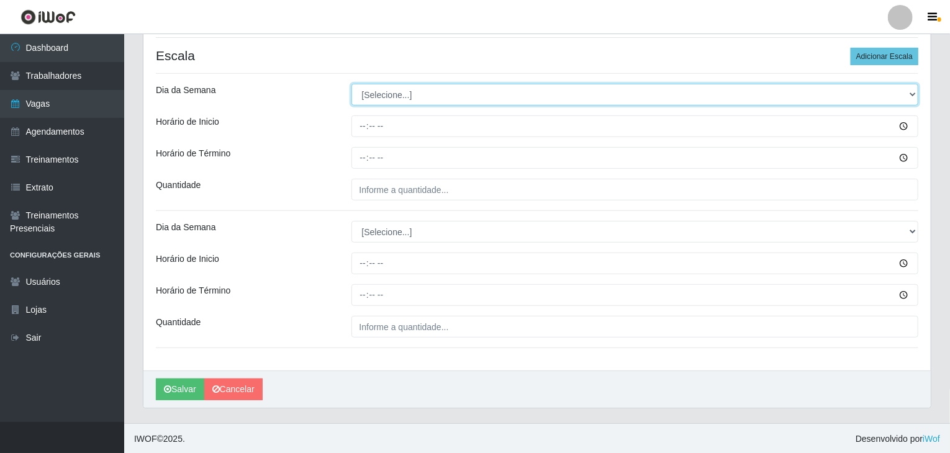
click at [401, 102] on select "[Selecione...] Segunda Terça Quarta Quinta Sexta Sábado Domingo" at bounding box center [636, 95] width 568 height 22
select select "0"
click at [352, 84] on select "[Selecione...] Segunda Terça Quarta Quinta Sexta Sábado Domingo" at bounding box center [636, 95] width 568 height 22
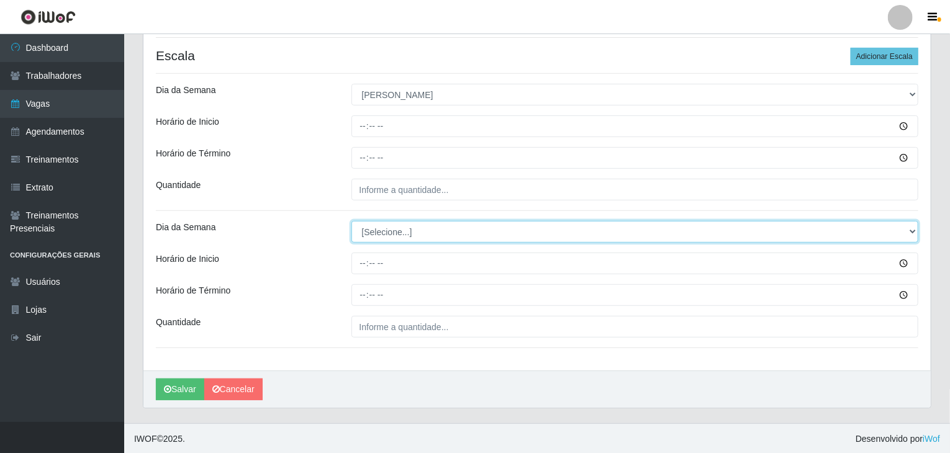
drag, startPoint x: 396, startPoint y: 230, endPoint x: 401, endPoint y: 235, distance: 6.6
click at [396, 230] on select "[Selecione...] Segunda Terça Quarta Quinta Sexta Sábado Domingo" at bounding box center [636, 232] width 568 height 22
select select "0"
click at [352, 221] on select "[Selecione...] Segunda Terça Quarta Quinta Sexta Sábado Domingo" at bounding box center [636, 232] width 568 height 22
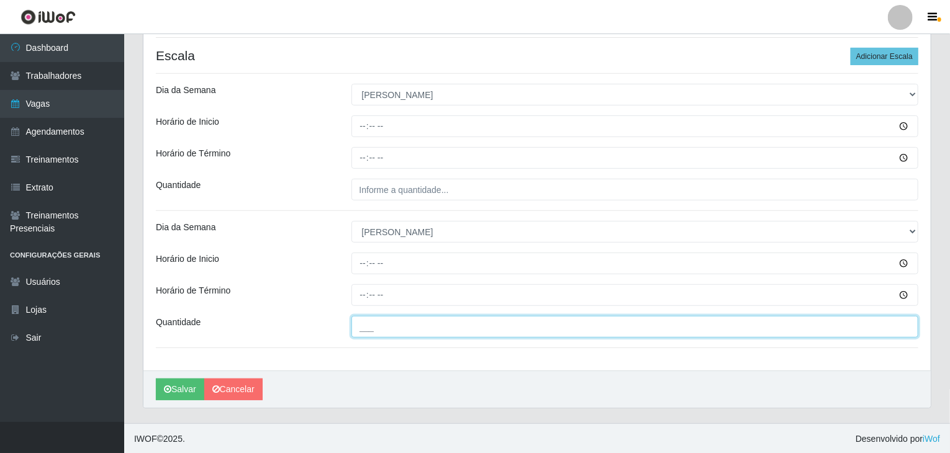
click at [411, 319] on input "___" at bounding box center [636, 327] width 568 height 22
type input "2__"
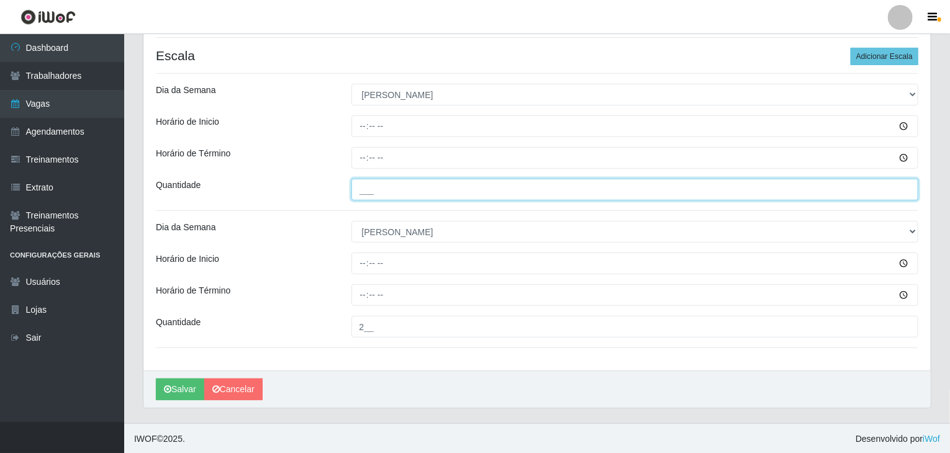
click at [432, 194] on input "___" at bounding box center [636, 190] width 568 height 22
type input "2__"
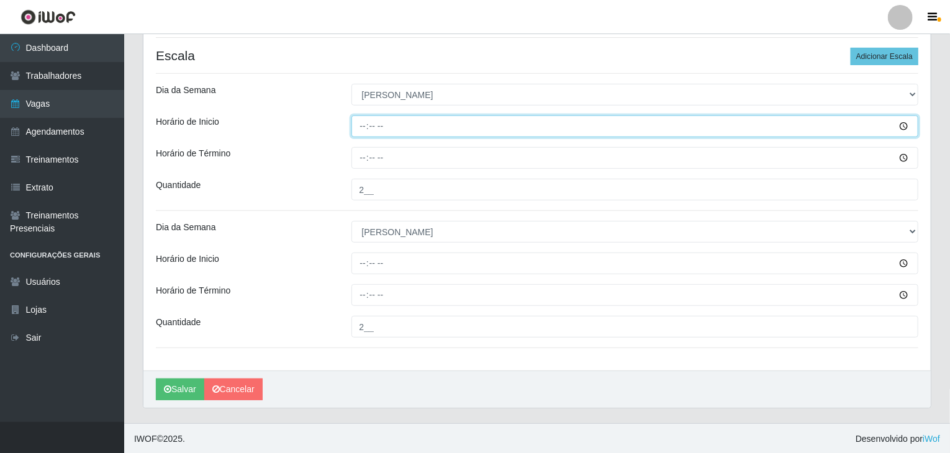
click at [364, 127] on input "Horário de Inicio" at bounding box center [636, 127] width 568 height 22
type input "08:00"
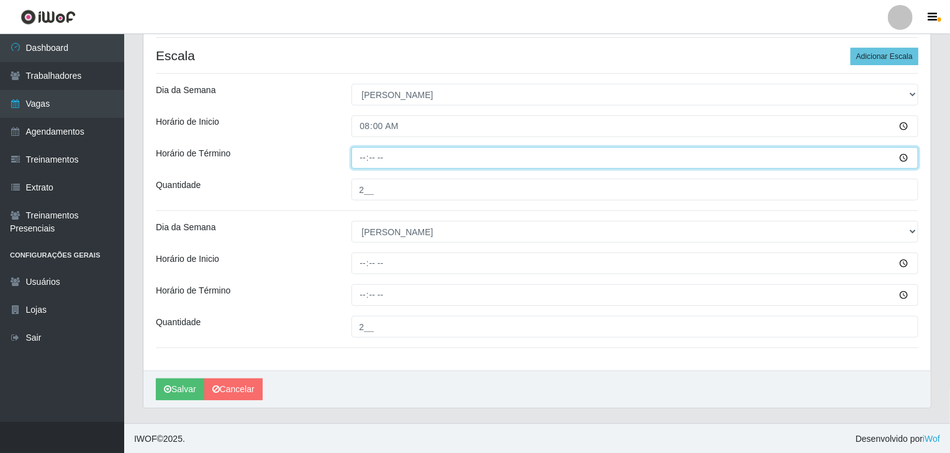
click at [363, 153] on input "Horário de Término" at bounding box center [636, 158] width 568 height 22
type input "14:00"
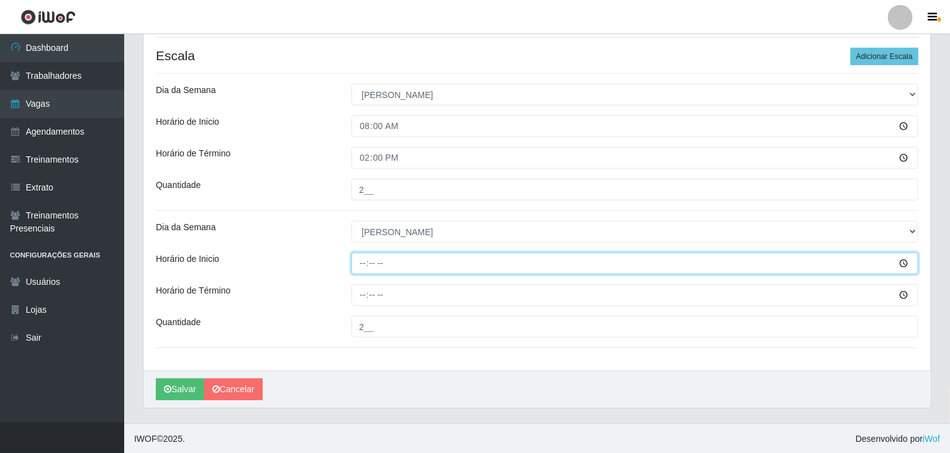
click at [367, 259] on input "Horário de Inicio" at bounding box center [636, 264] width 568 height 22
type input "14:00"
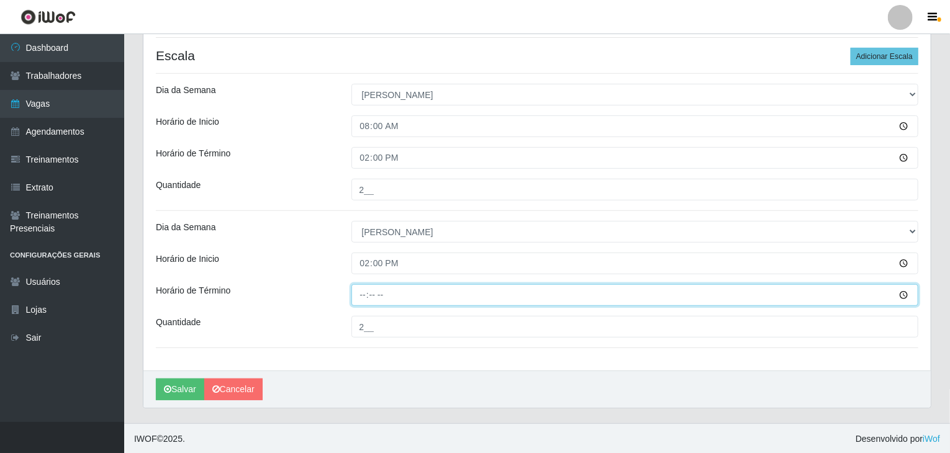
click at [366, 294] on input "Horário de Término" at bounding box center [636, 296] width 568 height 22
type input "20:00"
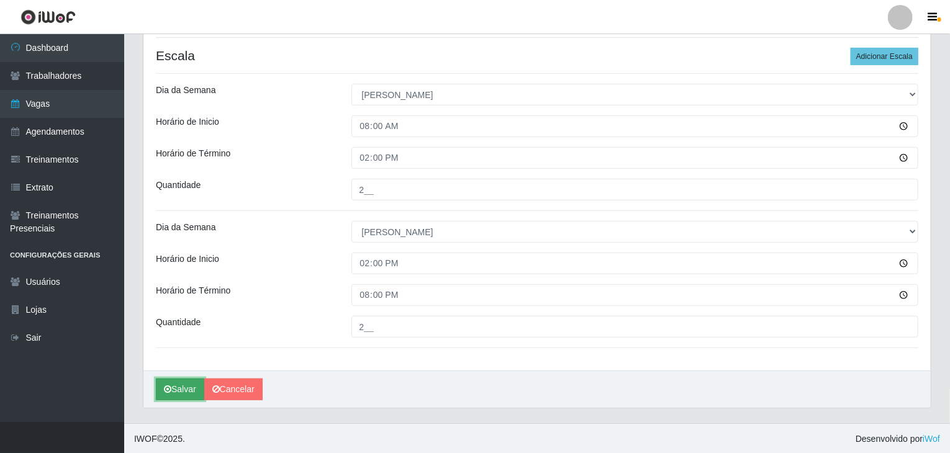
click at [184, 386] on button "Salvar" at bounding box center [180, 390] width 48 height 22
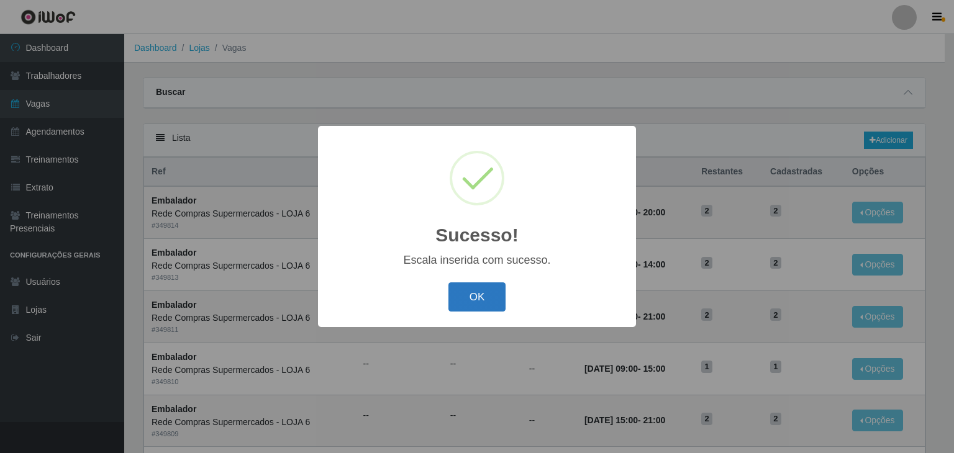
click at [502, 294] on button "OK" at bounding box center [478, 297] width 58 height 29
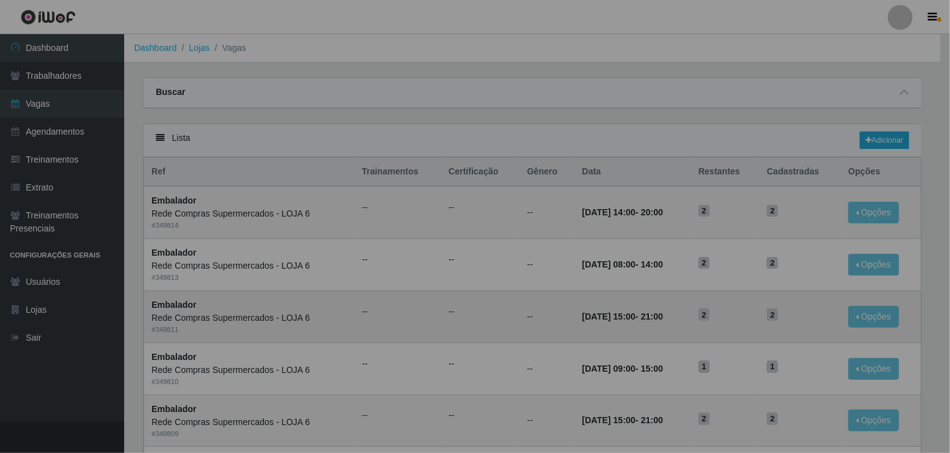
click at [491, 294] on td "--" at bounding box center [481, 317] width 78 height 52
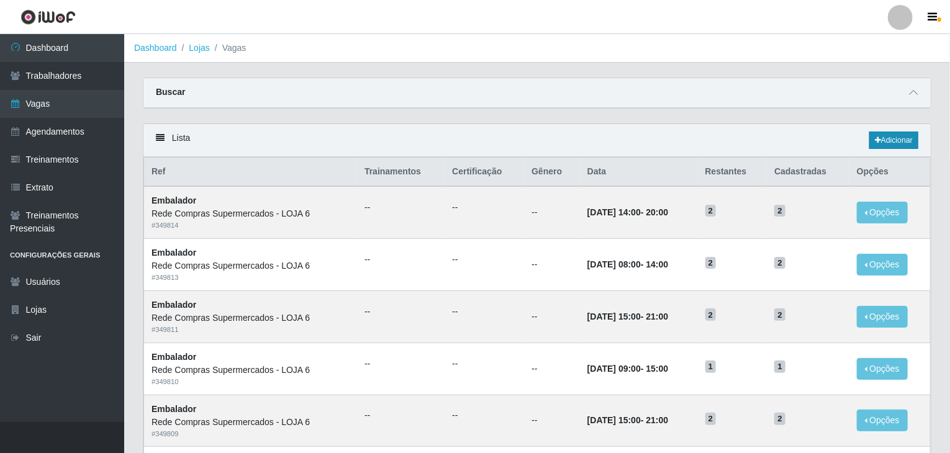
drag, startPoint x: 863, startPoint y: 125, endPoint x: 887, endPoint y: 139, distance: 27.5
click at [884, 134] on div "Lista Adicionar" at bounding box center [537, 140] width 788 height 33
click at [887, 139] on link "Adicionar" at bounding box center [894, 140] width 49 height 17
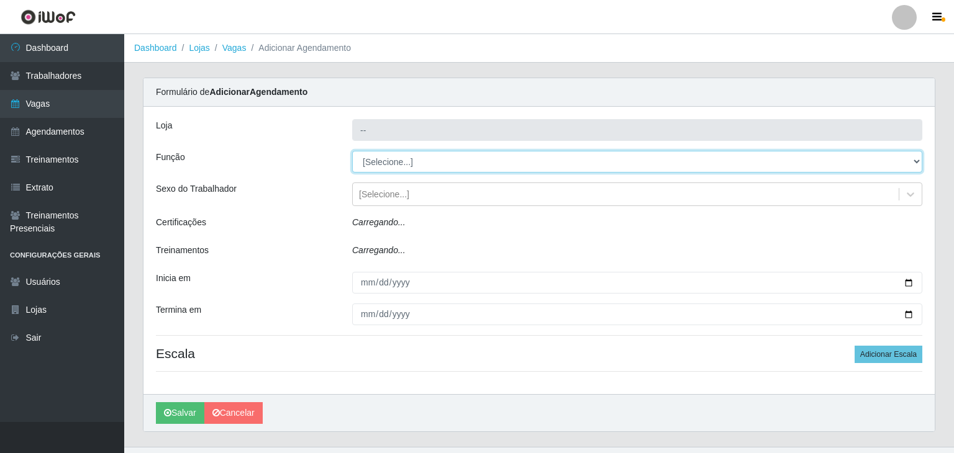
click at [437, 157] on select "[Selecione...] ASG ASG + ASG ++ Embalador Embalador + Embalador ++ Operador de …" at bounding box center [637, 162] width 570 height 22
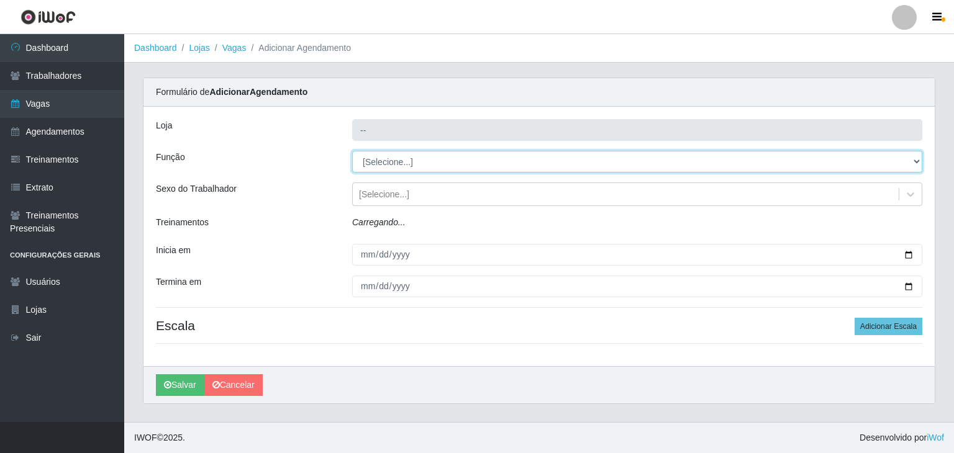
type input "Rede Compras Supermercados - LOJA 6"
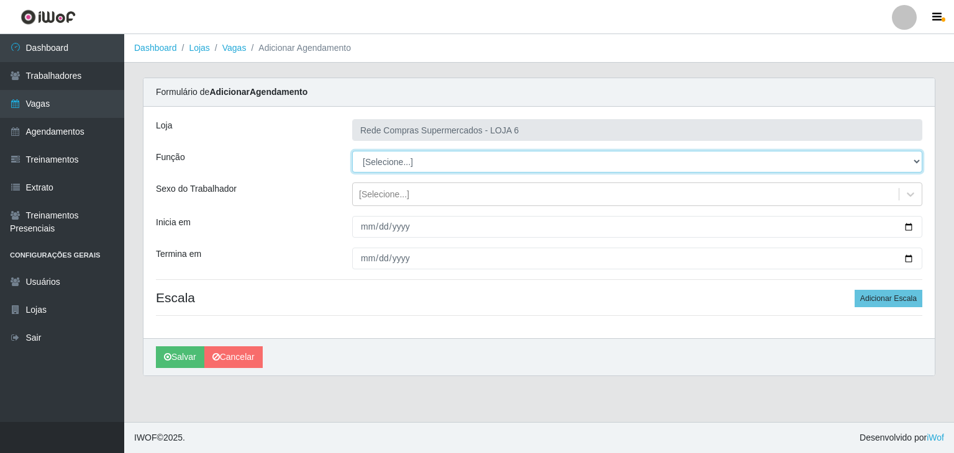
select select "1"
click at [352, 151] on select "[Selecione...] ASG ASG + ASG ++ Embalador Embalador + Embalador ++ Operador de …" at bounding box center [637, 162] width 570 height 22
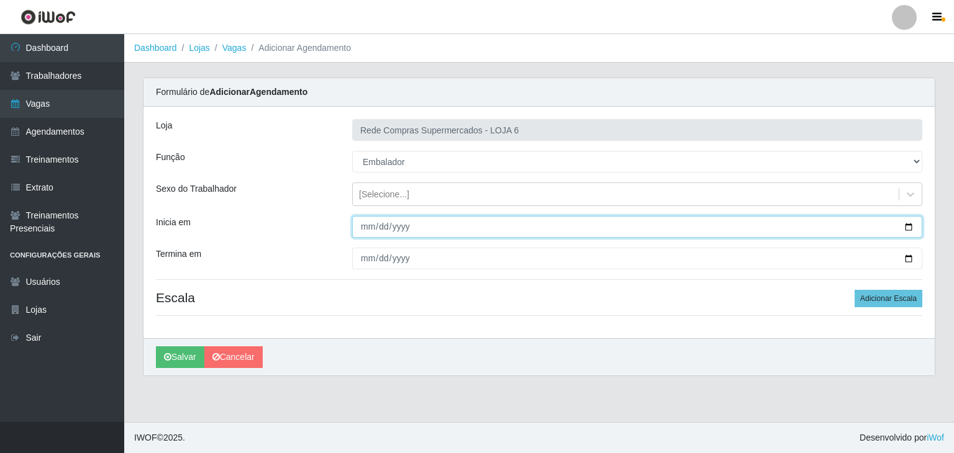
click at [909, 224] on input "Inicia em" at bounding box center [637, 227] width 570 height 22
type input "2025-10-20"
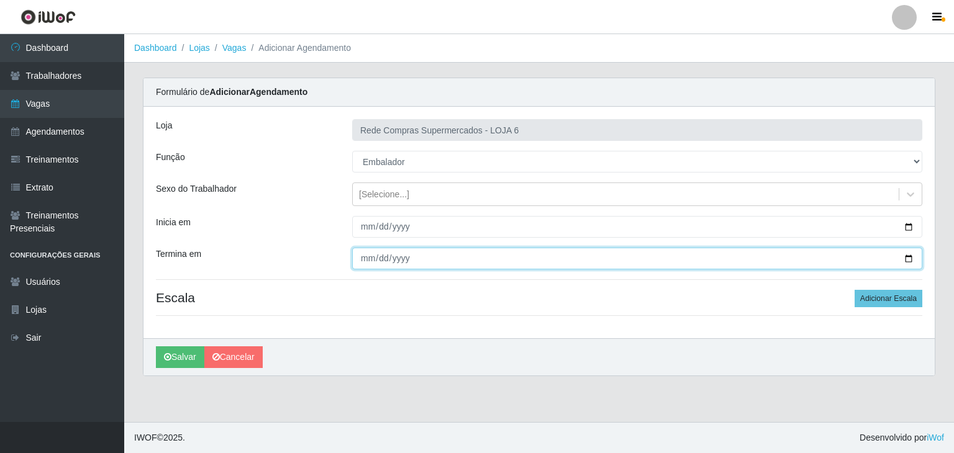
click at [912, 257] on input "Termina em" at bounding box center [637, 259] width 570 height 22
type input "2025-10-25"
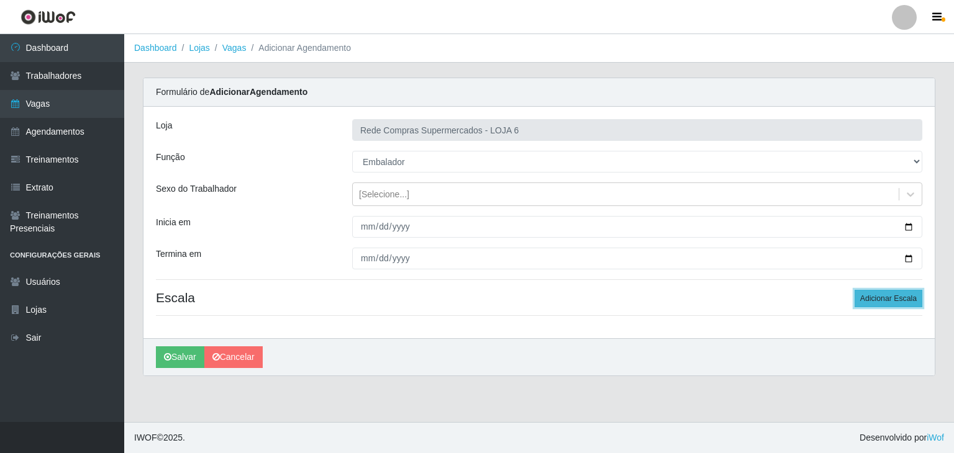
click at [908, 304] on button "Adicionar Escala" at bounding box center [889, 298] width 68 height 17
click at [909, 304] on button "Adicionar Escala" at bounding box center [885, 298] width 68 height 17
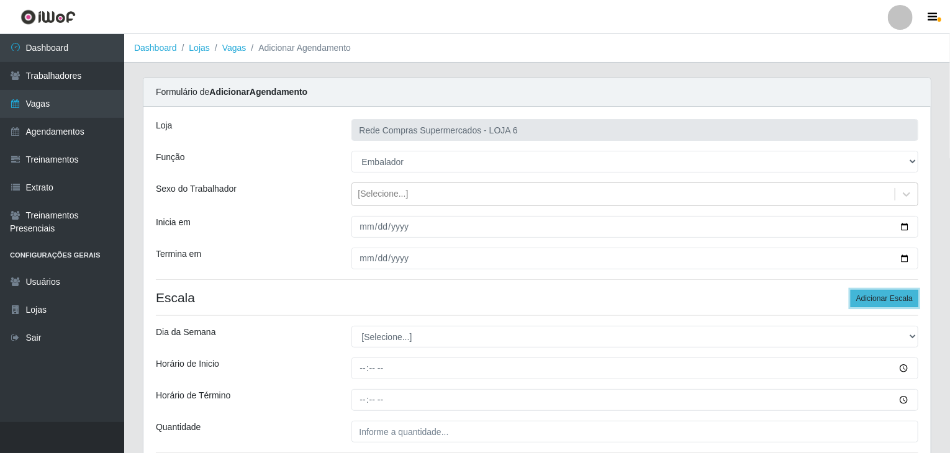
click at [909, 303] on button "Adicionar Escala" at bounding box center [885, 298] width 68 height 17
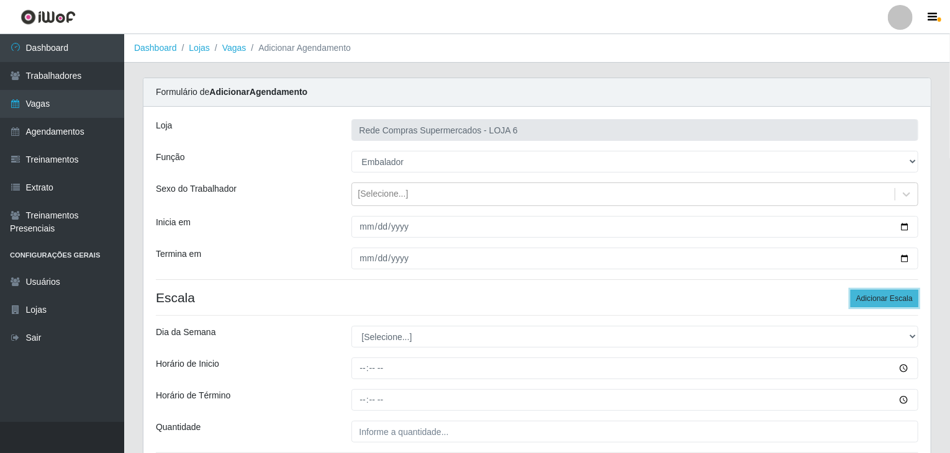
click at [909, 303] on button "Adicionar Escala" at bounding box center [885, 298] width 68 height 17
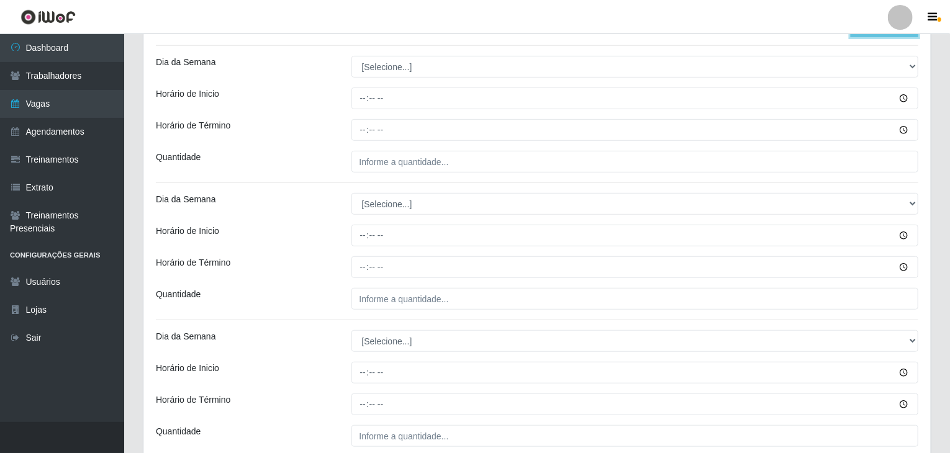
scroll to position [248, 0]
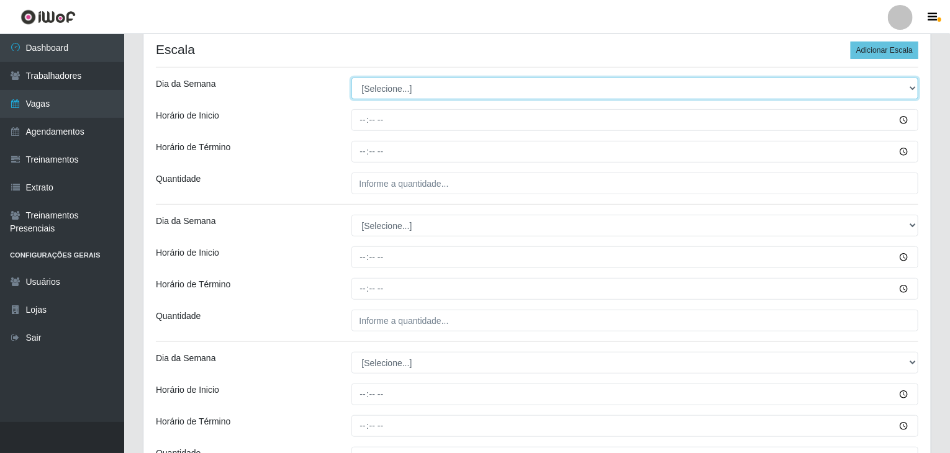
click at [422, 88] on select "[Selecione...] Segunda Terça Quarta Quinta Sexta Sábado Domingo" at bounding box center [636, 89] width 568 height 22
click at [415, 97] on select "[Selecione...] Segunda Terça Quarta Quinta Sexta Sábado Domingo" at bounding box center [636, 89] width 568 height 22
select select "1"
click at [352, 78] on select "[Selecione...] Segunda Terça Quarta Quinta Sexta Sábado Domingo" at bounding box center [636, 89] width 568 height 22
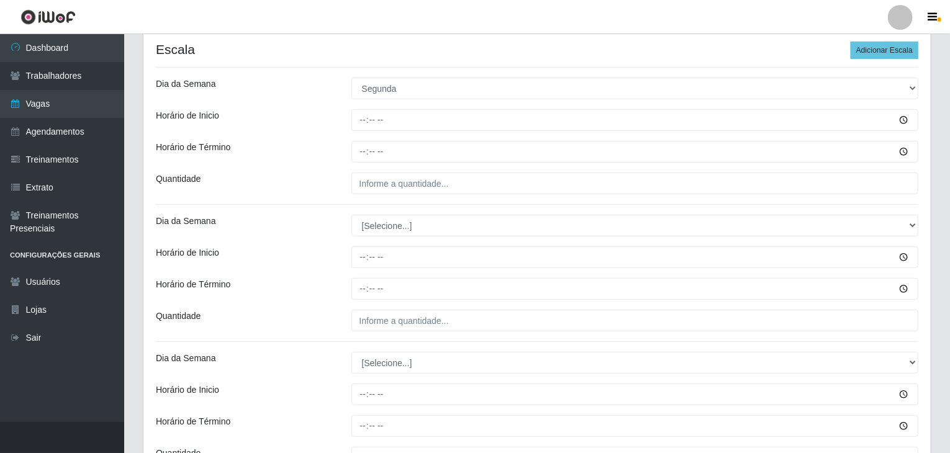
drag, startPoint x: 425, startPoint y: 240, endPoint x: 420, endPoint y: 228, distance: 13.4
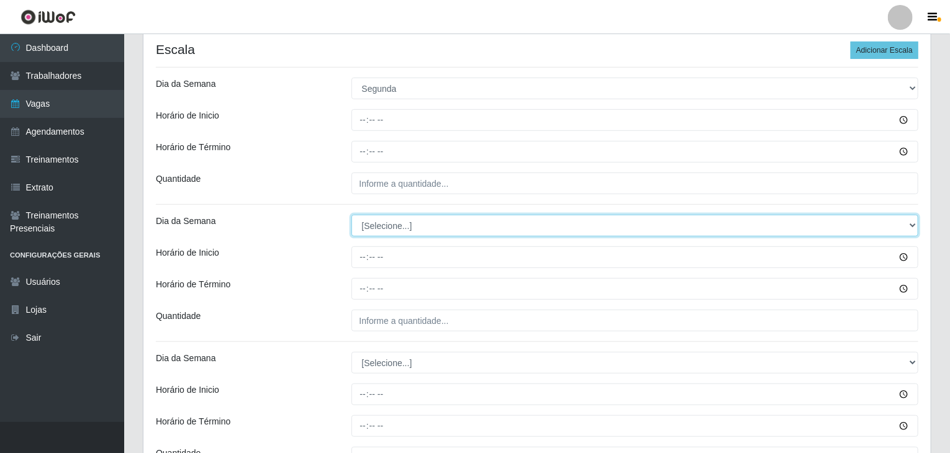
click at [418, 223] on select "[Selecione...] Segunda Terça Quarta Quinta Sexta Sábado Domingo" at bounding box center [636, 226] width 568 height 22
select select "1"
click at [352, 215] on select "[Selecione...] Segunda Terça Quarta Quinta Sexta Sábado Domingo" at bounding box center [636, 226] width 568 height 22
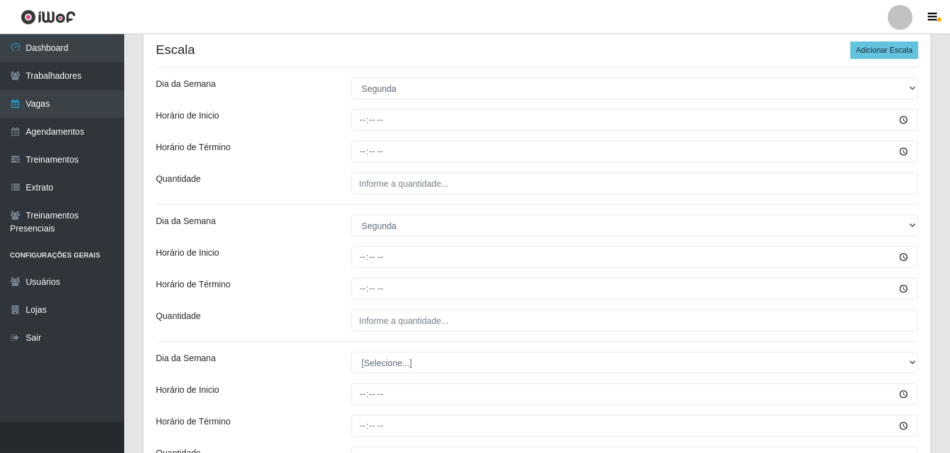
drag, startPoint x: 283, startPoint y: 232, endPoint x: 290, endPoint y: 229, distance: 7.3
click at [283, 231] on div "Dia da Semana" at bounding box center [245, 226] width 196 height 22
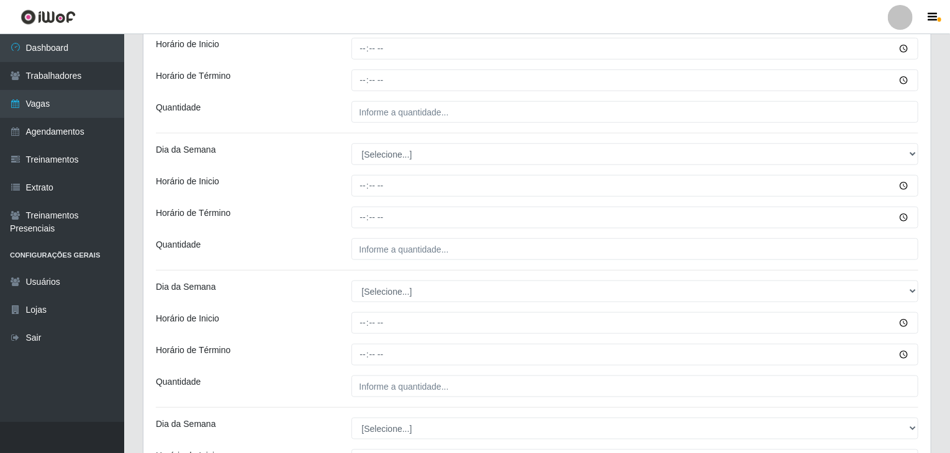
scroll to position [497, 0]
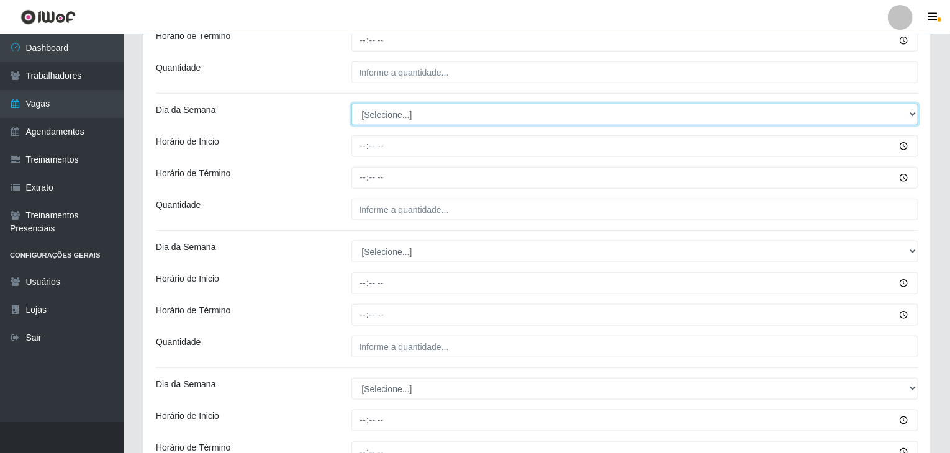
click at [378, 107] on select "[Selecione...] Segunda Terça Quarta Quinta Sexta Sábado Domingo" at bounding box center [636, 115] width 568 height 22
select select "2"
click at [352, 104] on select "[Selecione...] Segunda Terça Quarta Quinta Sexta Sábado Domingo" at bounding box center [636, 115] width 568 height 22
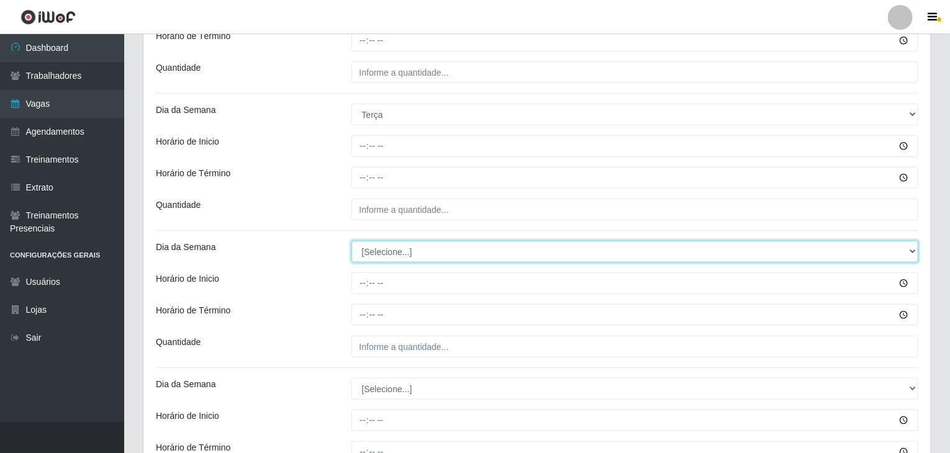
click at [403, 249] on select "[Selecione...] Segunda Terça Quarta Quinta Sexta Sábado Domingo" at bounding box center [636, 252] width 568 height 22
select select "2"
click at [352, 241] on select "[Selecione...] Segunda Terça Quarta Quinta Sexta Sábado Domingo" at bounding box center [636, 252] width 568 height 22
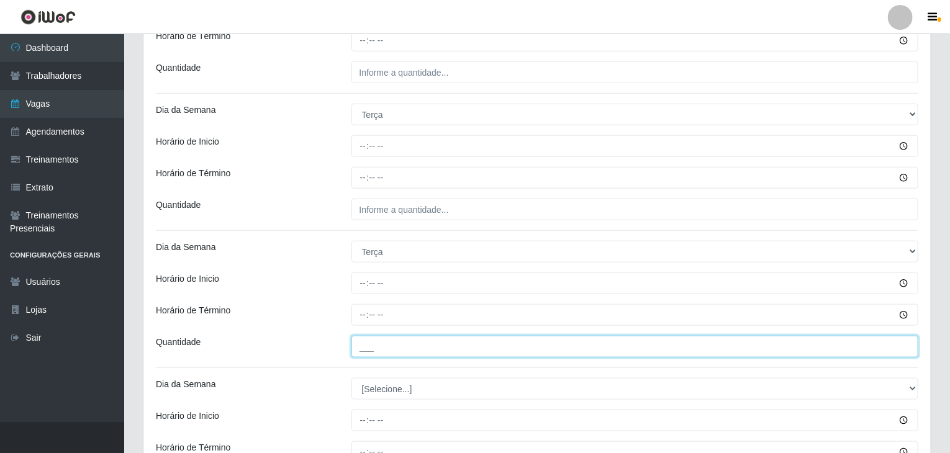
click at [396, 348] on input "___" at bounding box center [636, 347] width 568 height 22
type input "2__"
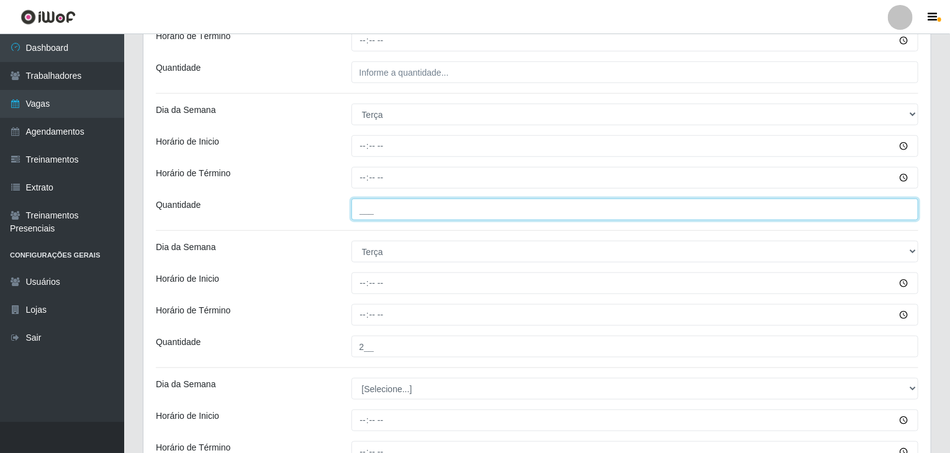
click at [422, 199] on input "___" at bounding box center [636, 210] width 568 height 22
type input "1__"
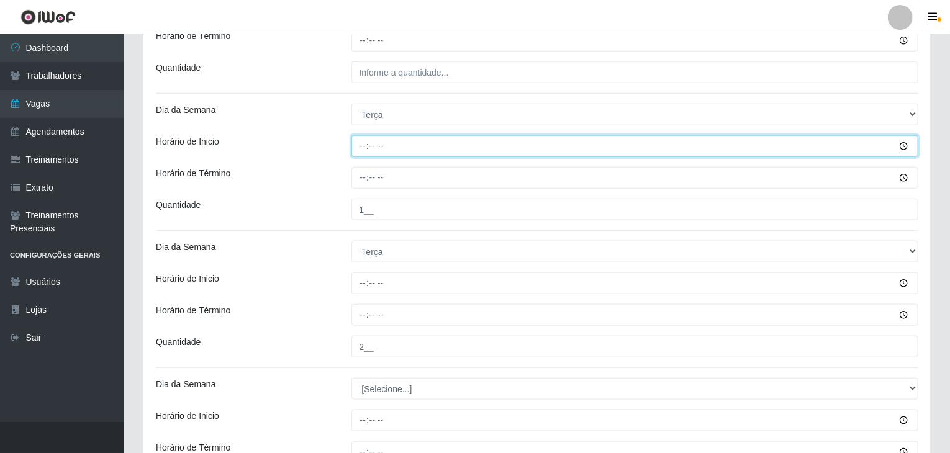
click at [358, 147] on input "Horário de Inicio" at bounding box center [636, 146] width 568 height 22
type input "09:00"
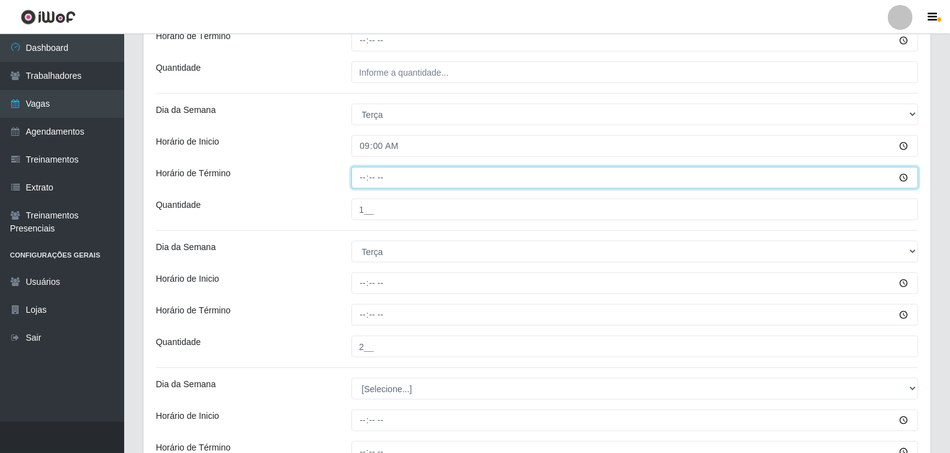
click at [363, 180] on input "Horário de Término" at bounding box center [636, 178] width 568 height 22
type input "15:00"
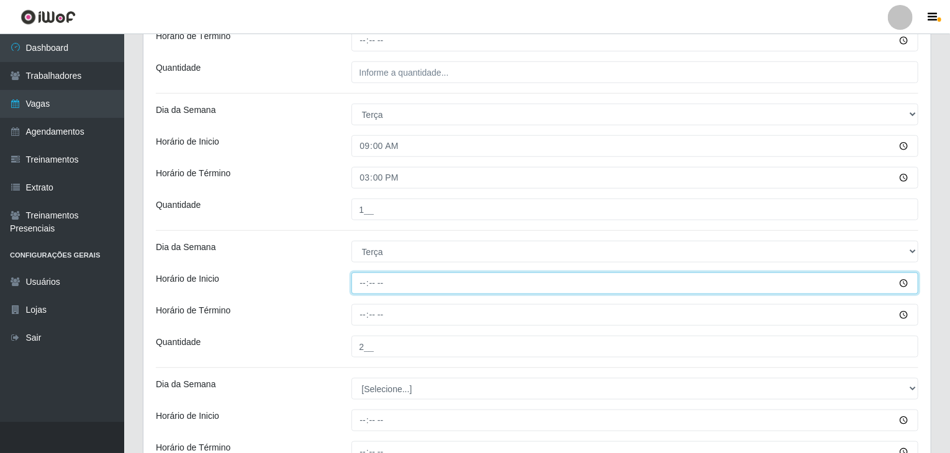
click at [362, 289] on input "Horário de Inicio" at bounding box center [636, 284] width 568 height 22
type input "15:00"
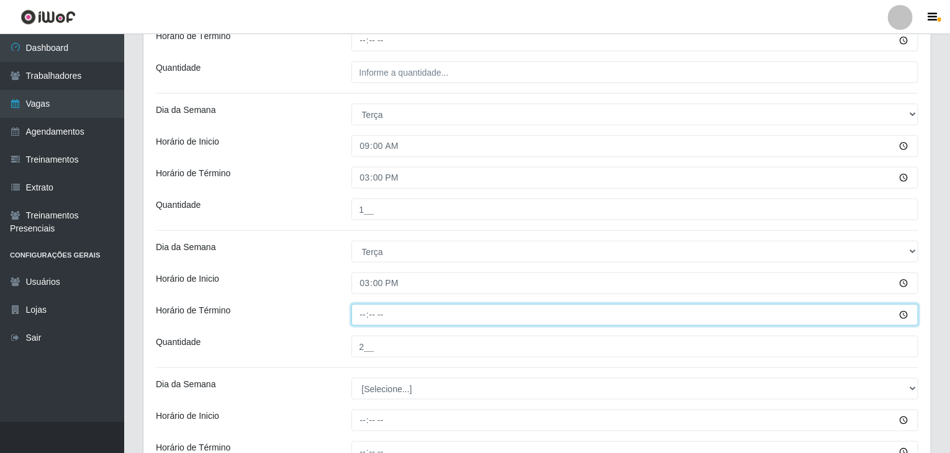
click at [352, 317] on input "Horário de Término" at bounding box center [636, 315] width 568 height 22
type input "21:00"
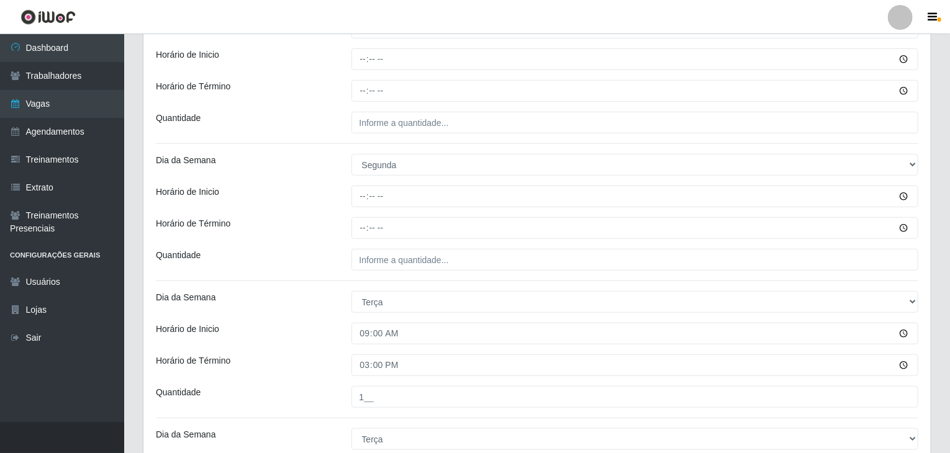
scroll to position [248, 0]
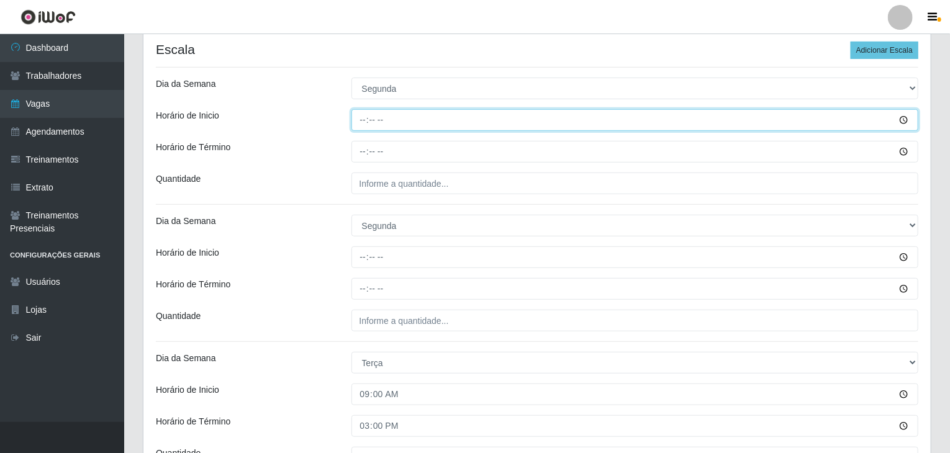
click at [363, 122] on input "Horário de Inicio" at bounding box center [636, 120] width 568 height 22
type input "09:00"
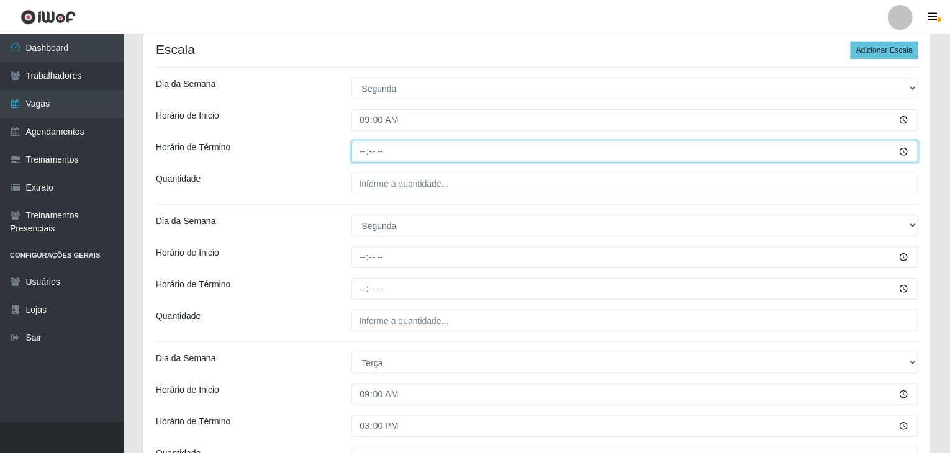
click at [352, 153] on input "Horário de Término" at bounding box center [636, 152] width 568 height 22
type input "15:00"
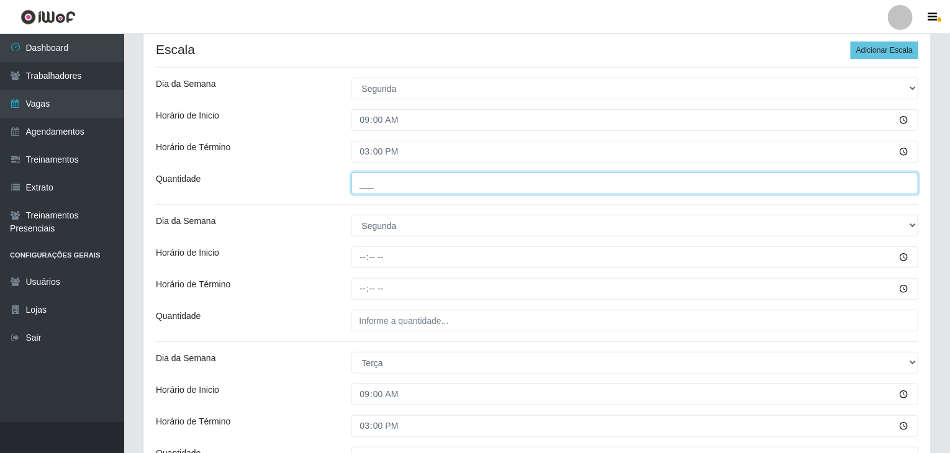
click at [383, 184] on input "___" at bounding box center [636, 184] width 568 height 22
type input "1__"
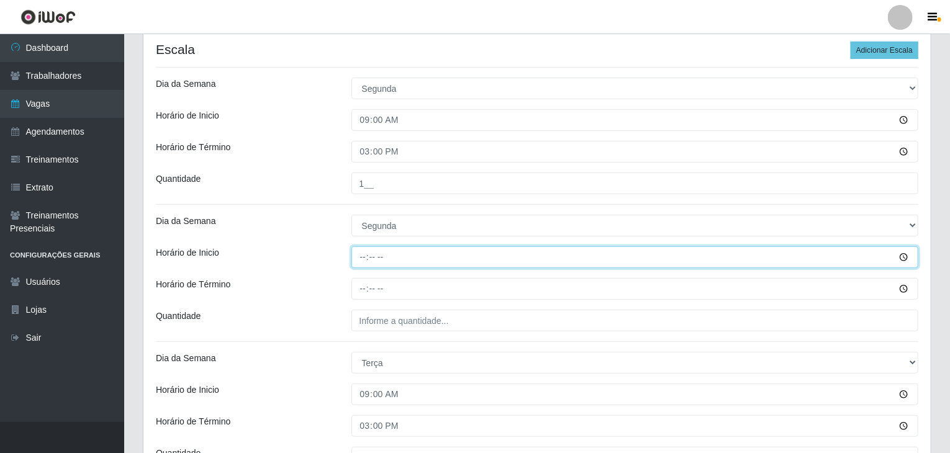
click at [362, 255] on input "Horário de Inicio" at bounding box center [636, 258] width 568 height 22
type input "15:00"
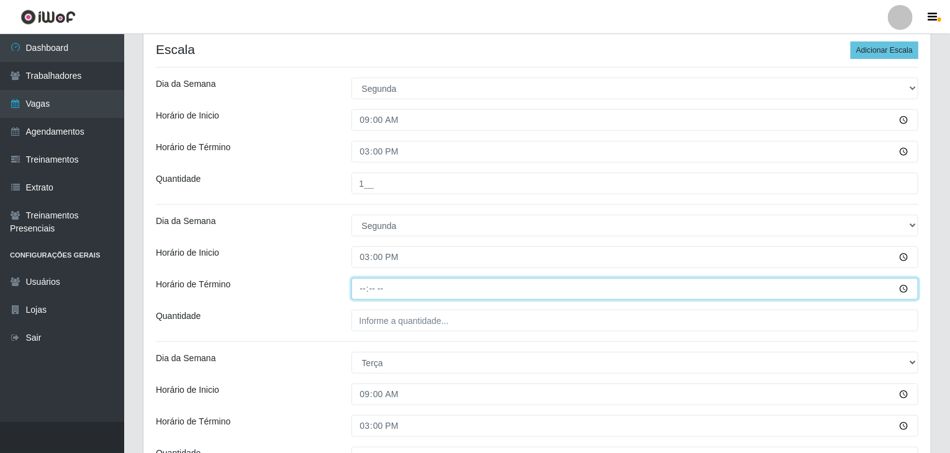
click at [365, 291] on input "Horário de Término" at bounding box center [636, 289] width 568 height 22
type input "21:00"
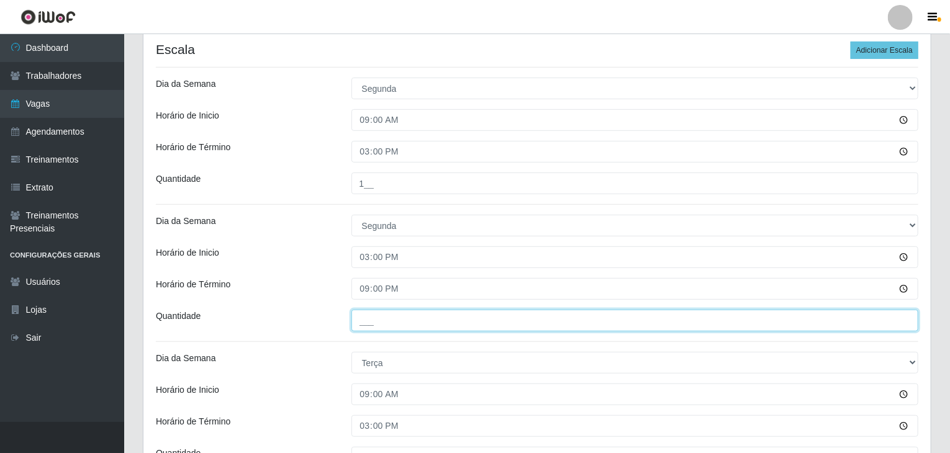
click at [398, 319] on input "___" at bounding box center [636, 321] width 568 height 22
type input "2__"
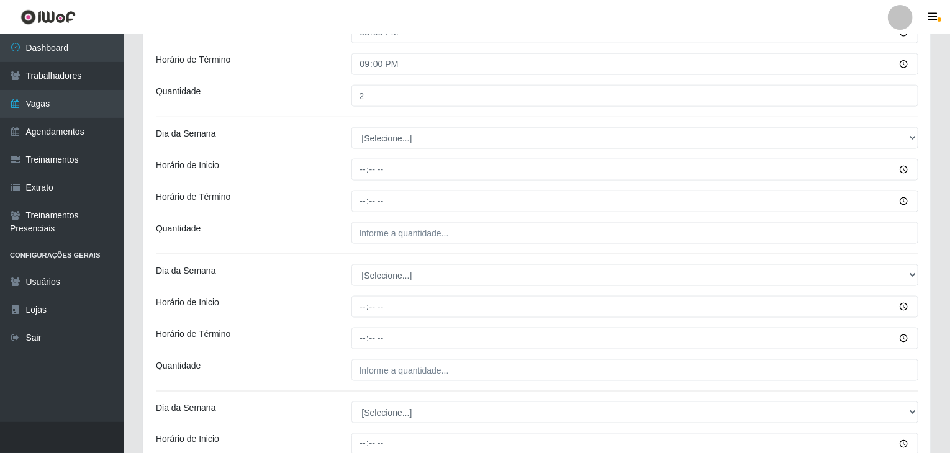
scroll to position [808, 0]
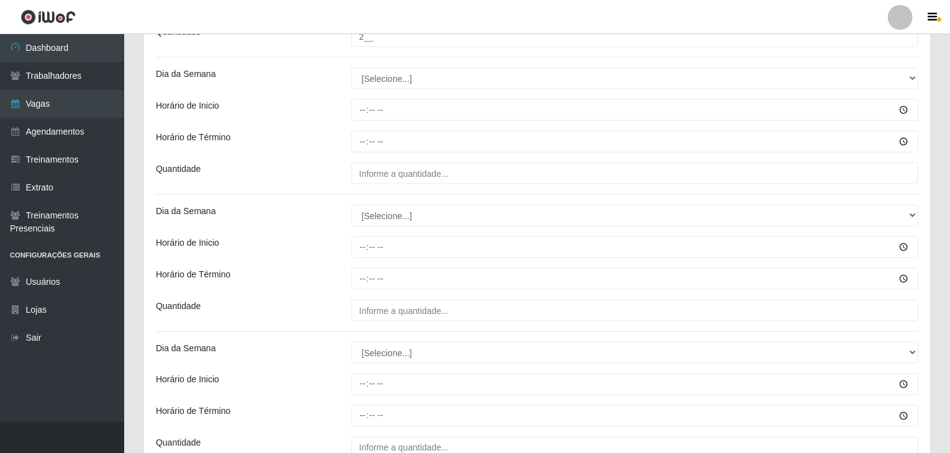
click at [398, 86] on div "Loja Rede Compras Supermercados - LOJA 6 Função [Selecione...] ASG ASG + ASG ++…" at bounding box center [537, 238] width 788 height 1879
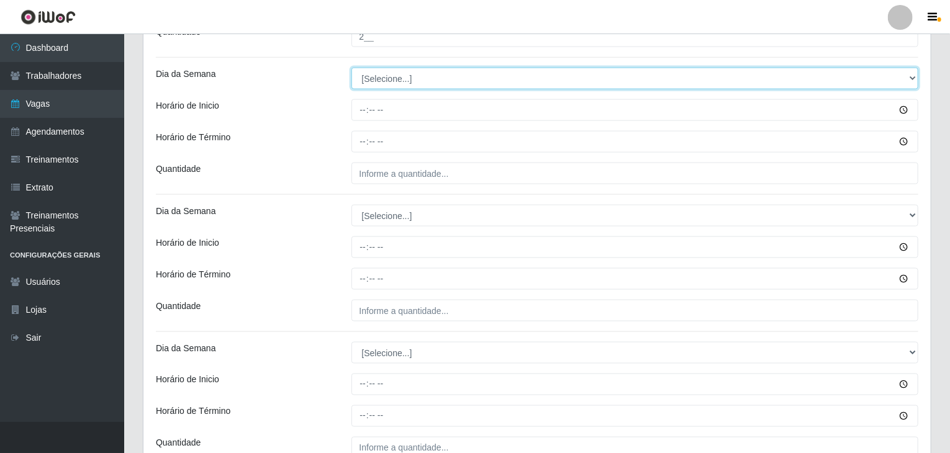
click at [399, 87] on select "[Selecione...] Segunda Terça Quarta Quinta Sexta Sábado Domingo" at bounding box center [636, 79] width 568 height 22
select select "3"
click at [352, 68] on select "[Selecione...] Segunda Terça Quarta Quinta Sexta Sábado Domingo" at bounding box center [636, 79] width 568 height 22
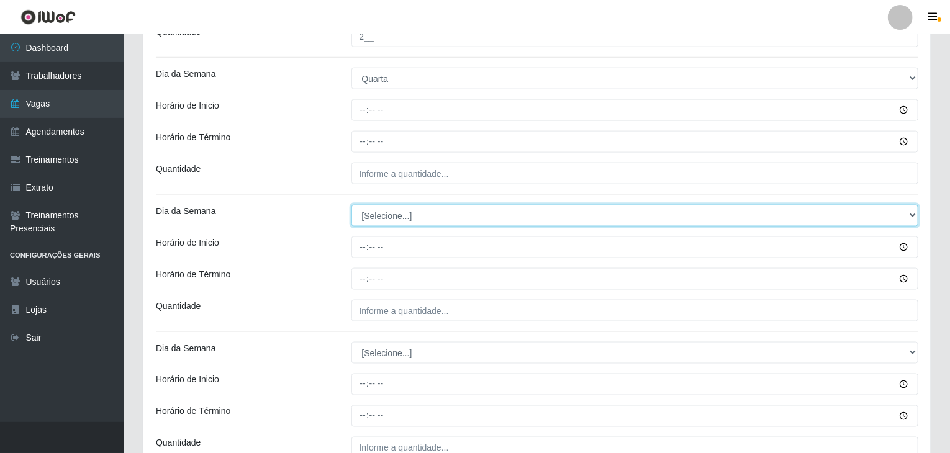
click at [408, 212] on select "[Selecione...] Segunda Terça Quarta Quinta Sexta Sábado Domingo" at bounding box center [636, 216] width 568 height 22
select select "3"
click at [352, 205] on select "[Selecione...] Segunda Terça Quarta Quinta Sexta Sábado Domingo" at bounding box center [636, 216] width 568 height 22
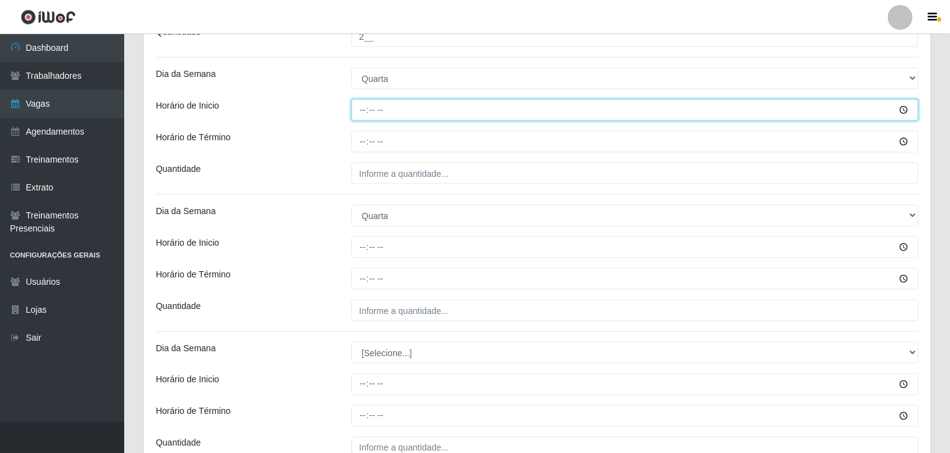
click at [361, 108] on input "Horário de Inicio" at bounding box center [636, 110] width 568 height 22
type input "09:00"
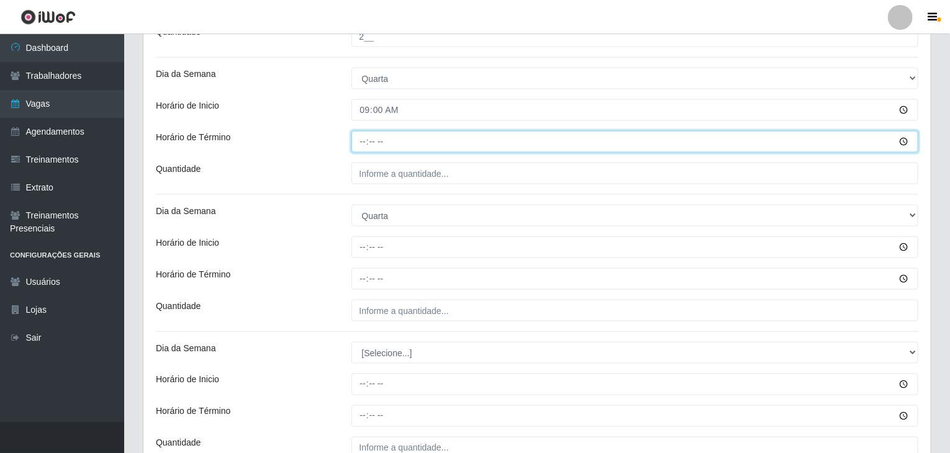
click at [358, 142] on input "Horário de Término" at bounding box center [636, 142] width 568 height 22
type input "15:00"
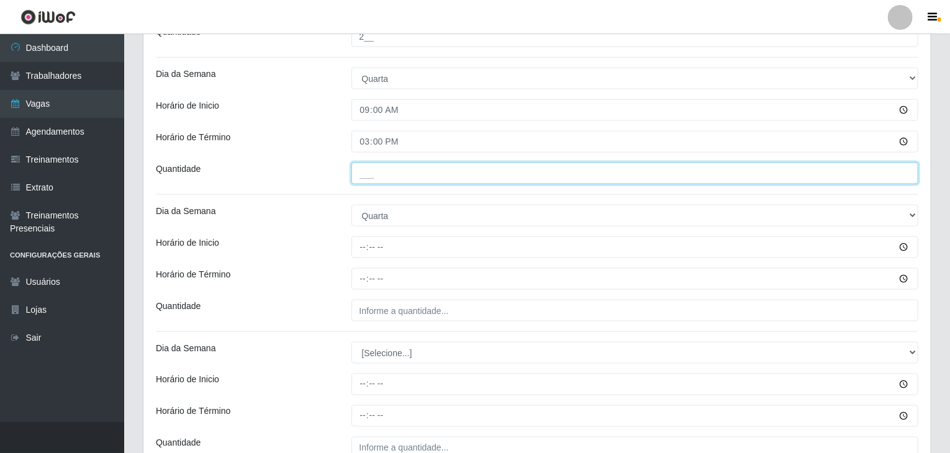
click at [369, 165] on input "___" at bounding box center [636, 174] width 568 height 22
type input "1__"
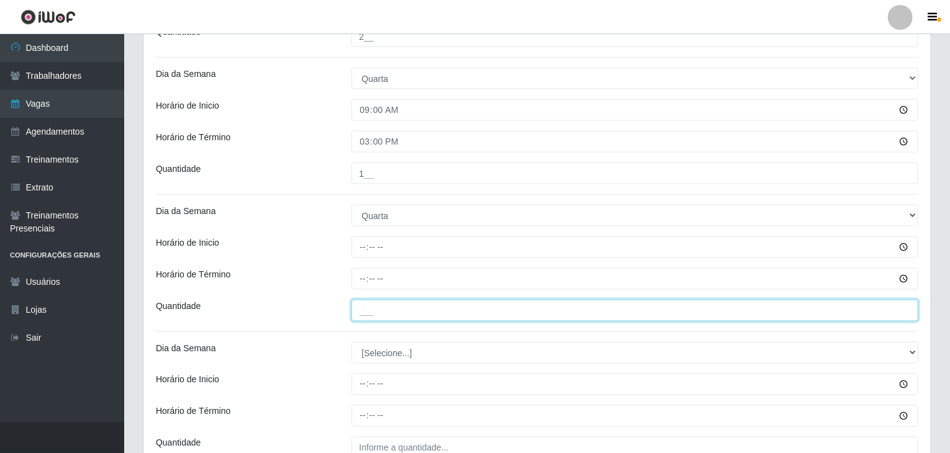
click at [422, 314] on input "___" at bounding box center [636, 311] width 568 height 22
type input "2__"
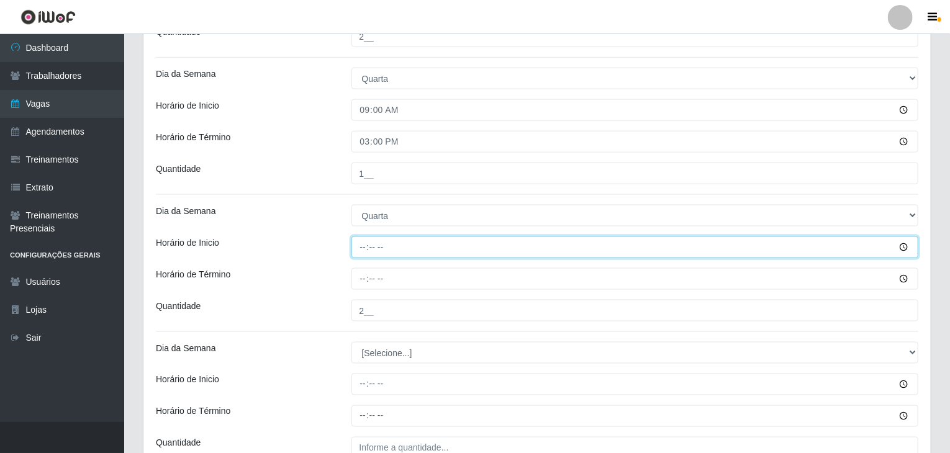
click at [367, 246] on input "Horário de Inicio" at bounding box center [636, 248] width 568 height 22
type input "15:00"
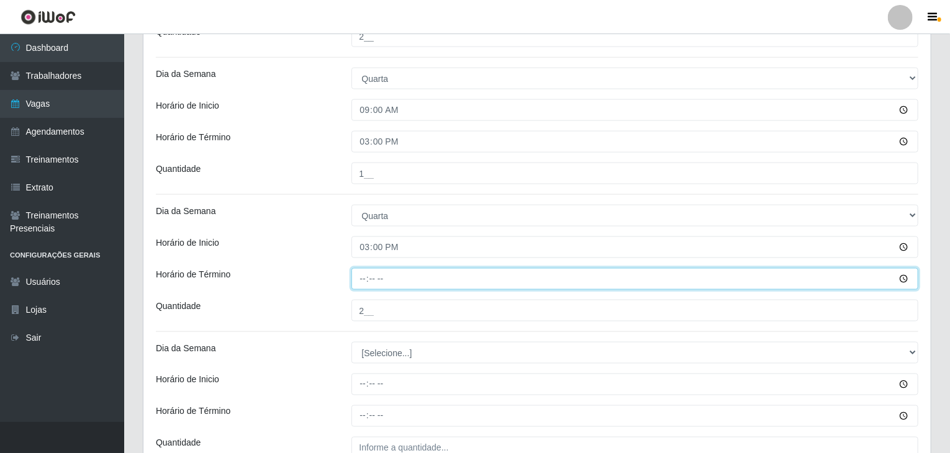
click at [367, 276] on input "Horário de Término" at bounding box center [636, 279] width 568 height 22
type input "21:00"
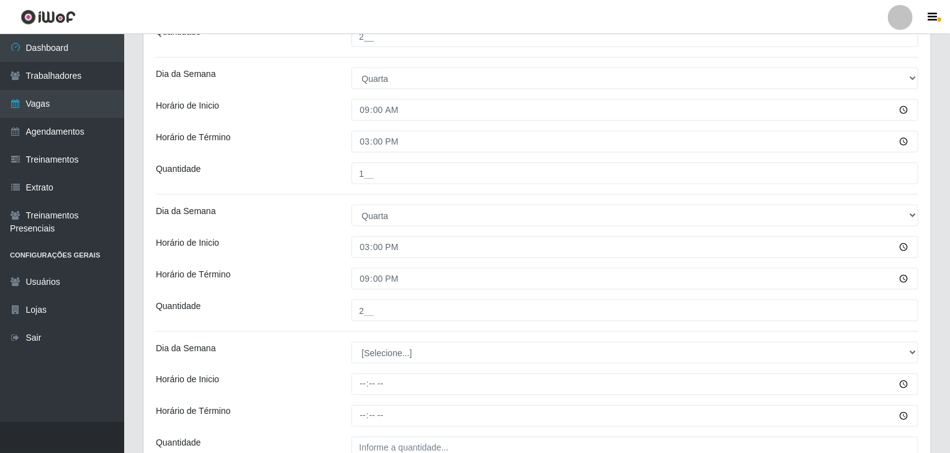
click at [290, 222] on div "Dia da Semana" at bounding box center [245, 216] width 196 height 22
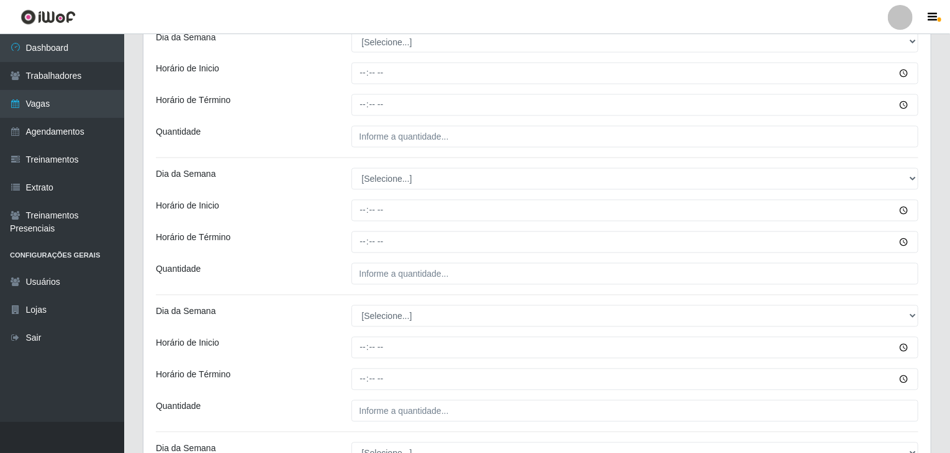
scroll to position [1056, 0]
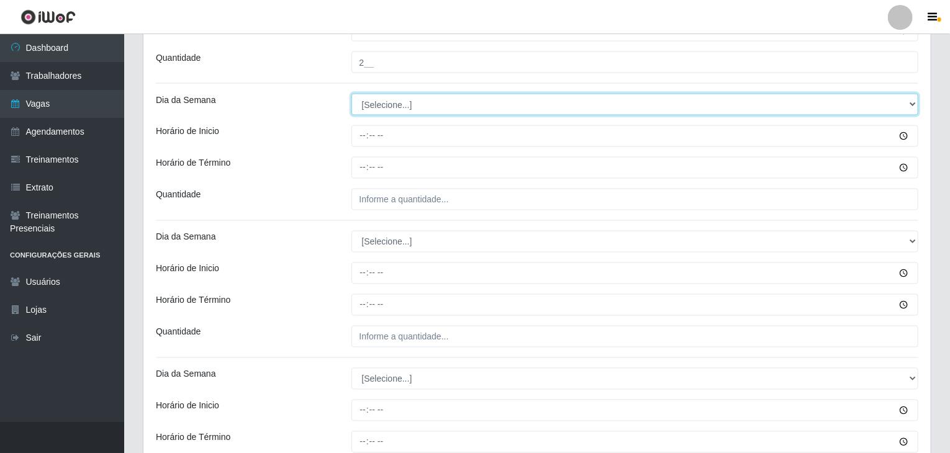
click at [402, 112] on select "[Selecione...] Segunda Terça Quarta Quinta Sexta Sábado Domingo" at bounding box center [636, 105] width 568 height 22
select select "4"
click at [352, 94] on select "[Selecione...] Segunda Terça Quarta Quinta Sexta Sábado Domingo" at bounding box center [636, 105] width 568 height 22
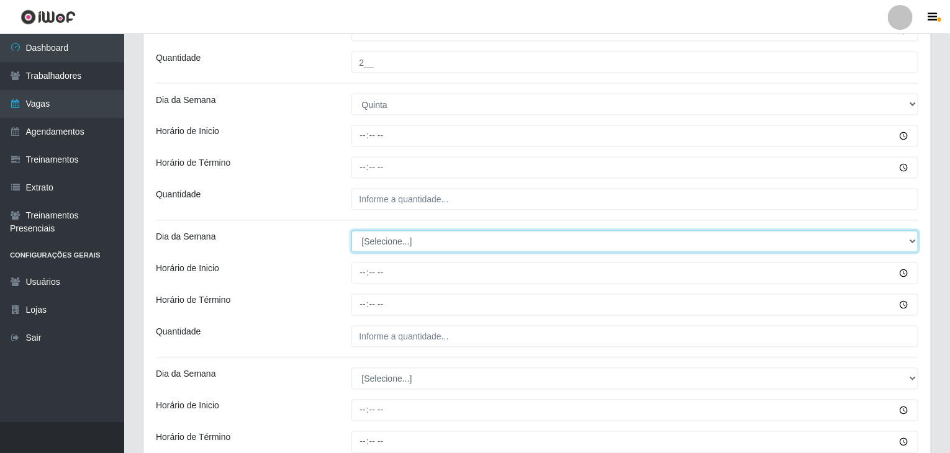
click at [400, 236] on select "[Selecione...] Segunda Terça Quarta Quinta Sexta Sábado Domingo" at bounding box center [636, 242] width 568 height 22
select select "4"
click at [352, 231] on select "[Selecione...] Segunda Terça Quarta Quinta Sexta Sábado Domingo" at bounding box center [636, 242] width 568 height 22
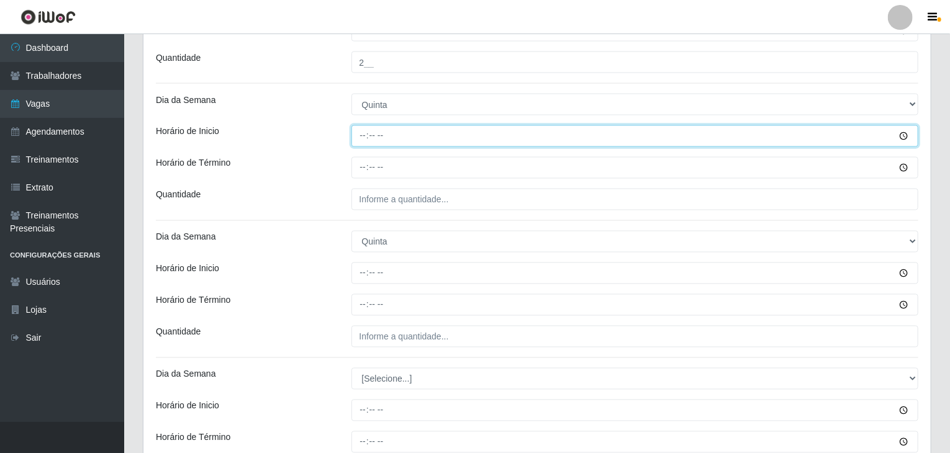
click at [363, 128] on input "Horário de Inicio" at bounding box center [636, 136] width 568 height 22
click at [360, 139] on input "00:00" at bounding box center [636, 136] width 568 height 22
type input "09:00"
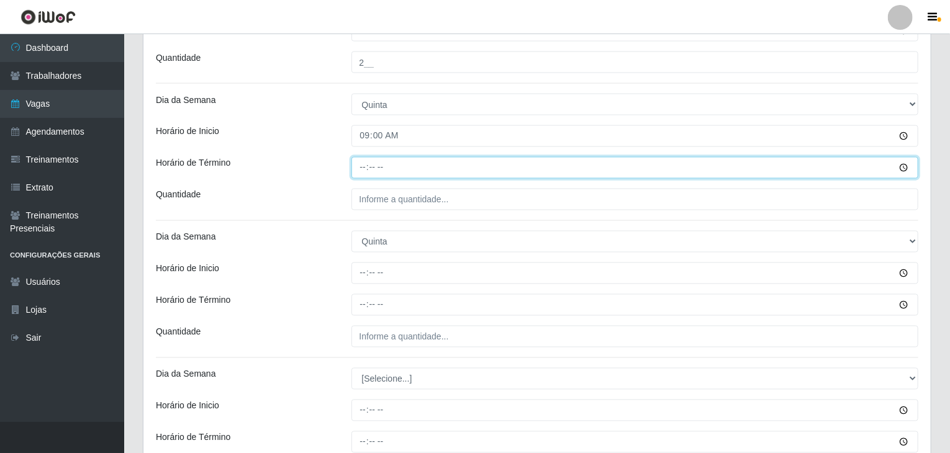
click at [363, 170] on input "Horário de Término" at bounding box center [636, 168] width 568 height 22
type input "15:00"
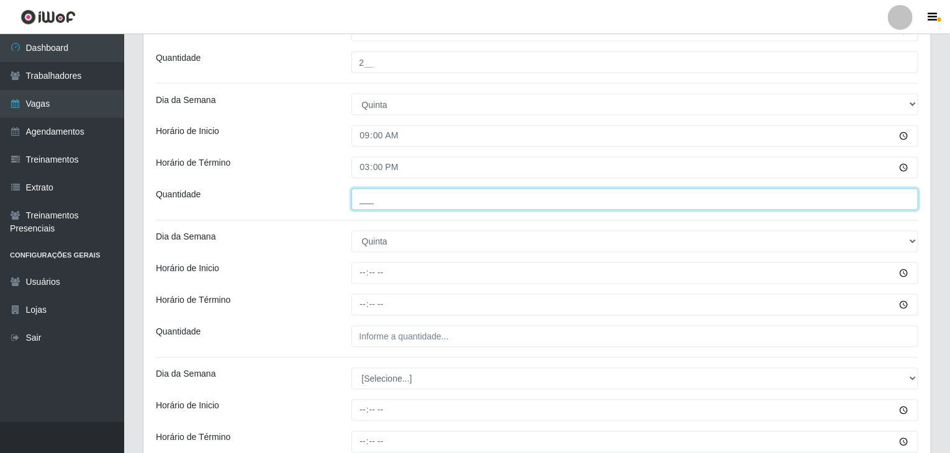
click at [397, 207] on input "___" at bounding box center [636, 200] width 568 height 22
type input "1__"
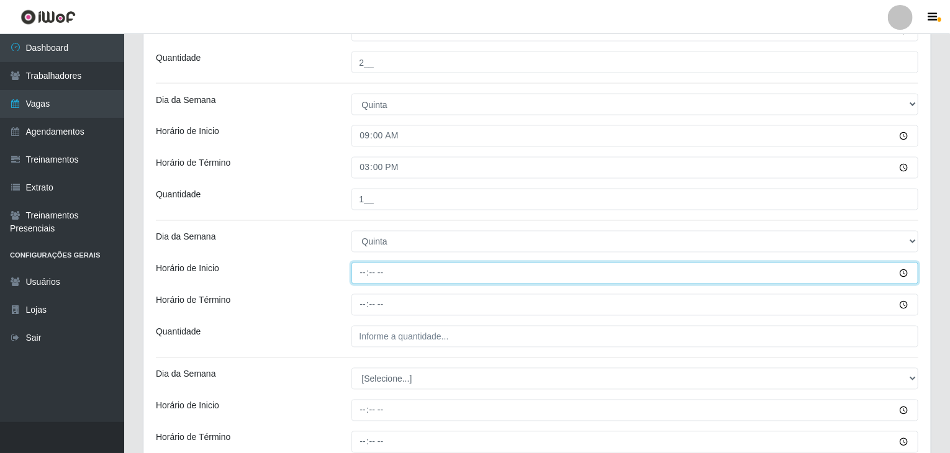
click at [363, 275] on input "Horário de Inicio" at bounding box center [636, 274] width 568 height 22
type input "15:00"
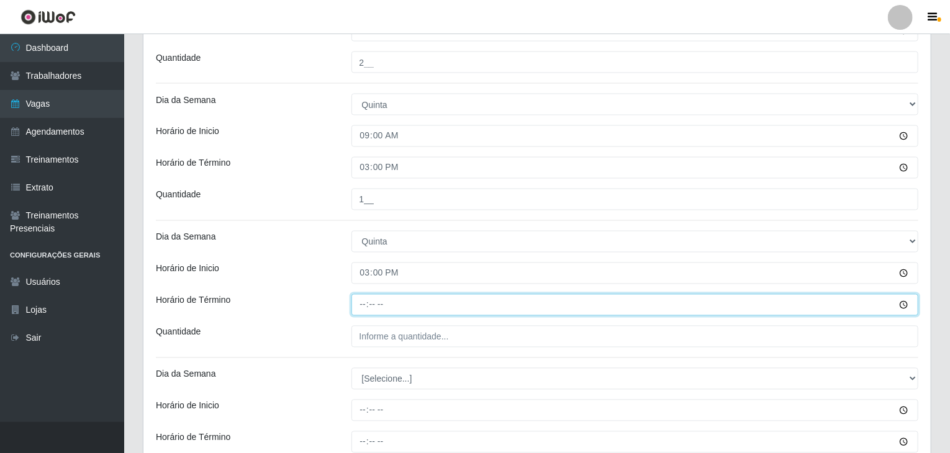
click at [358, 296] on input "Horário de Término" at bounding box center [636, 305] width 568 height 22
type input "21:00"
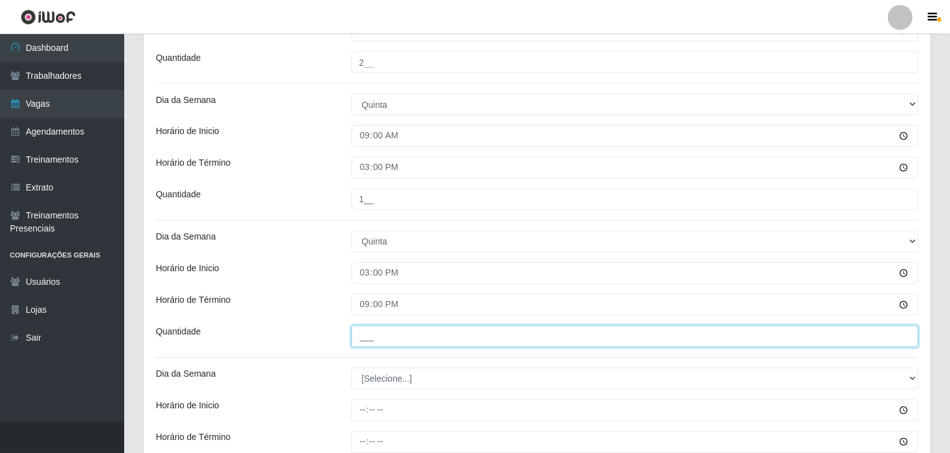
click at [424, 336] on input "___" at bounding box center [636, 337] width 568 height 22
type input "2__"
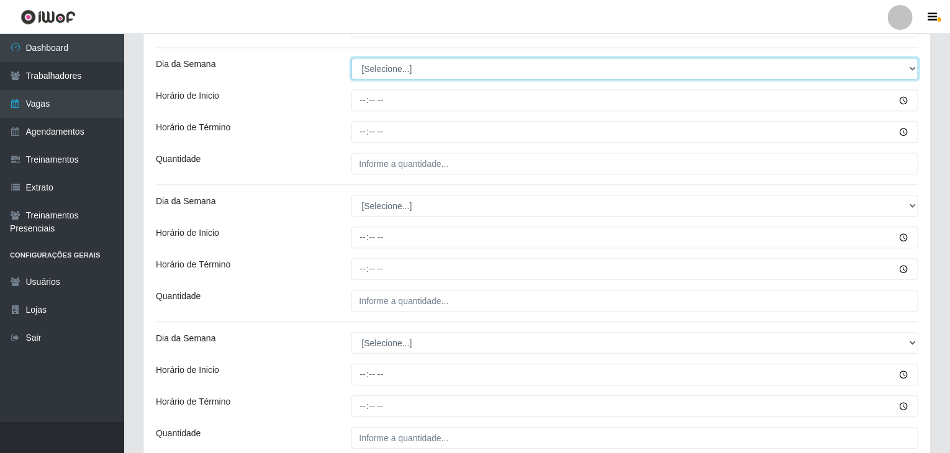
click at [378, 63] on select "[Selecione...] Segunda Terça Quarta Quinta Sexta Sábado Domingo" at bounding box center [636, 69] width 568 height 22
select select "5"
click at [352, 58] on select "[Selecione...] Segunda Terça Quarta Quinta Sexta Sábado Domingo" at bounding box center [636, 69] width 568 height 22
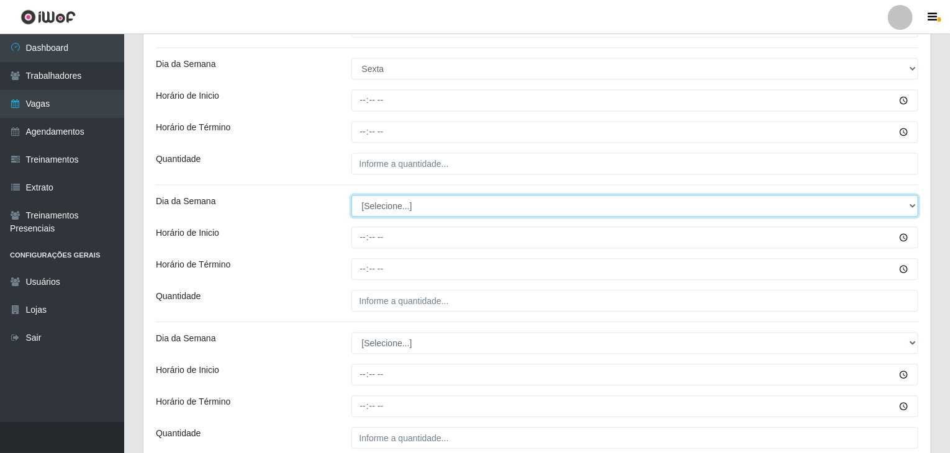
click at [406, 197] on select "[Selecione...] Segunda Terça Quarta Quinta Sexta Sábado Domingo" at bounding box center [636, 206] width 568 height 22
select select "4"
click at [352, 195] on select "[Selecione...] Segunda Terça Quarta Quinta Sexta Sábado Domingo" at bounding box center [636, 206] width 568 height 22
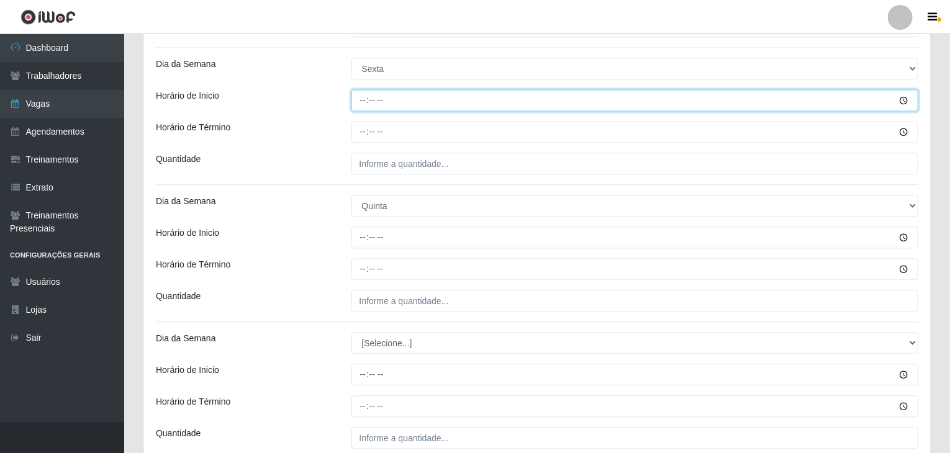
click at [355, 98] on input "Horário de Inicio" at bounding box center [636, 100] width 568 height 22
click at [364, 96] on input "00:00" at bounding box center [636, 100] width 568 height 22
type input "09:00"
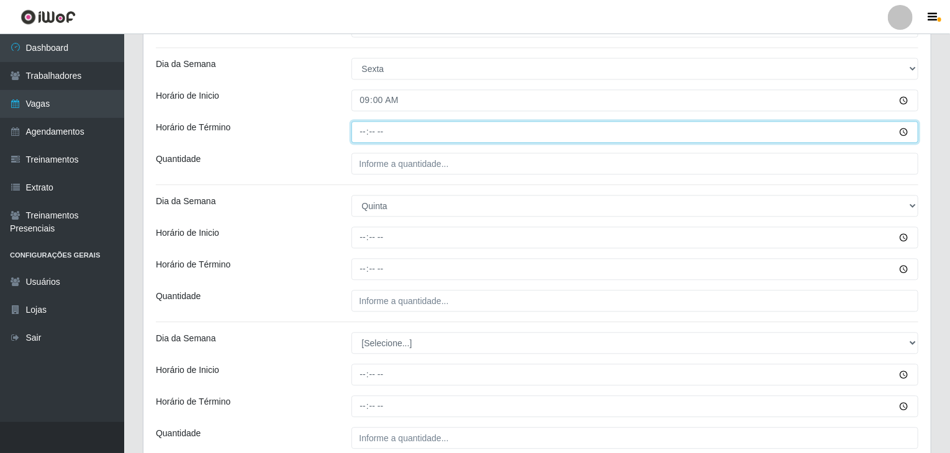
click at [360, 134] on input "Horário de Término" at bounding box center [636, 132] width 568 height 22
type input "15:00"
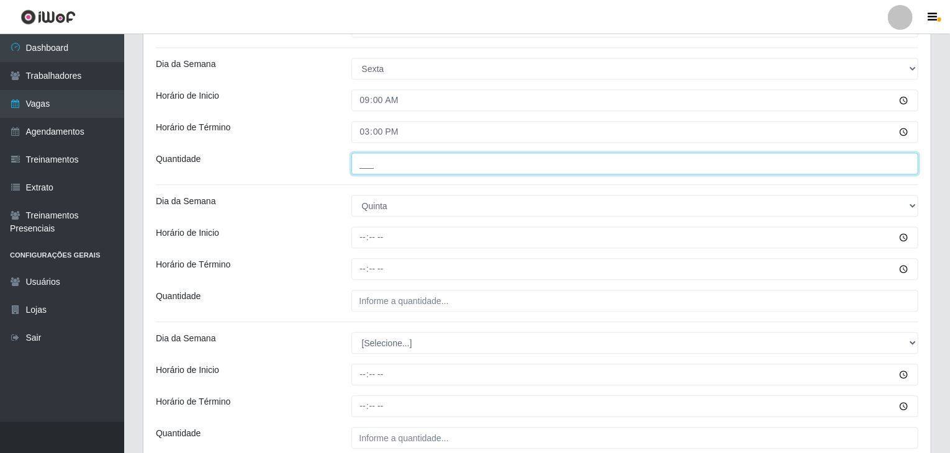
drag, startPoint x: 421, startPoint y: 172, endPoint x: 425, endPoint y: 166, distance: 7.2
click at [421, 172] on input "___" at bounding box center [636, 164] width 568 height 22
type input "1__"
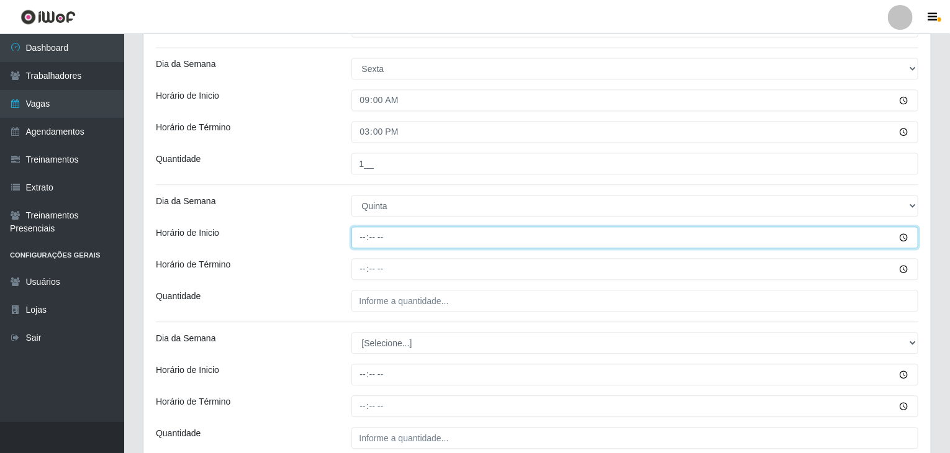
click at [358, 232] on input "Horário de Inicio" at bounding box center [636, 238] width 568 height 22
type input "15:00"
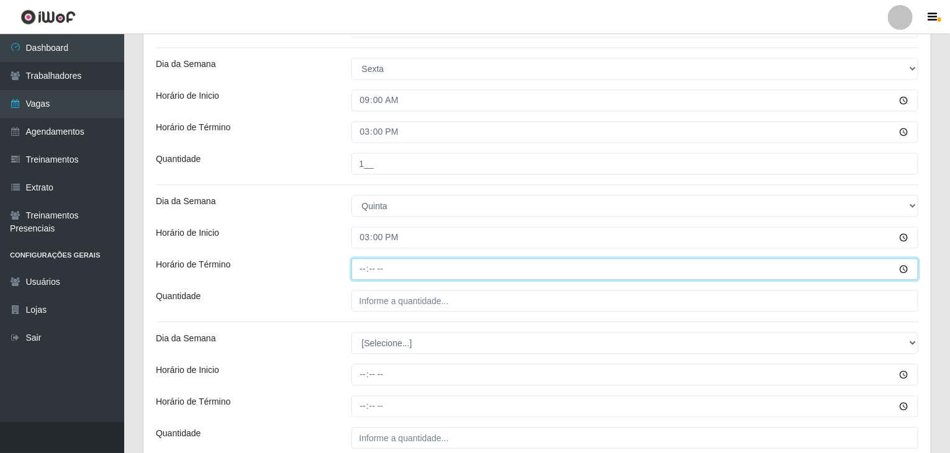
click at [356, 269] on input "Horário de Término" at bounding box center [636, 269] width 568 height 22
type input "21:00"
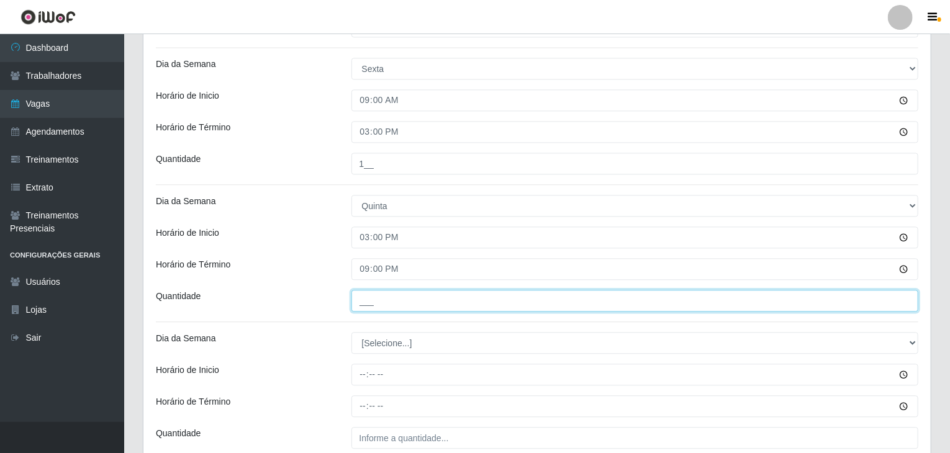
click at [394, 300] on input "___" at bounding box center [636, 301] width 568 height 22
type input "2__"
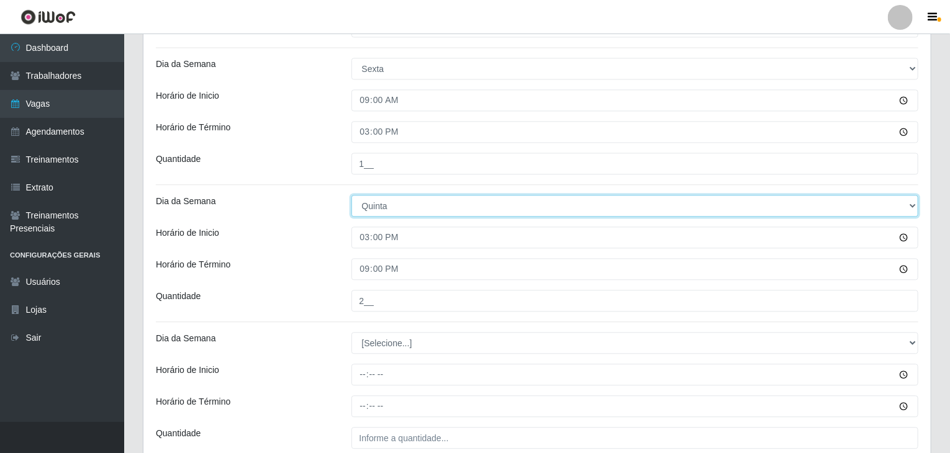
click at [360, 203] on select "[Selecione...] Segunda Terça Quarta Quinta Sexta Sábado Domingo" at bounding box center [636, 206] width 568 height 22
select select "5"
click at [352, 195] on select "[Selecione...] Segunda Terça Quarta Quinta Sexta Sábado Domingo" at bounding box center [636, 206] width 568 height 22
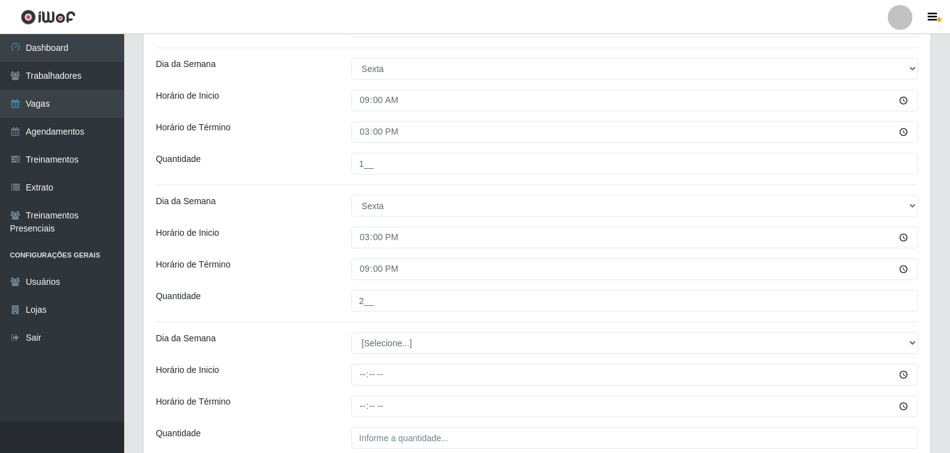
click at [331, 260] on div "Horário de Término" at bounding box center [245, 269] width 196 height 22
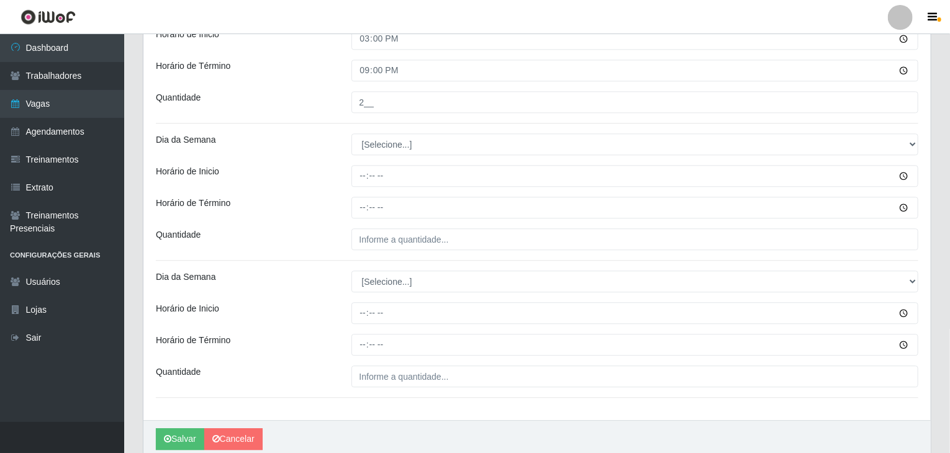
scroll to position [1614, 0]
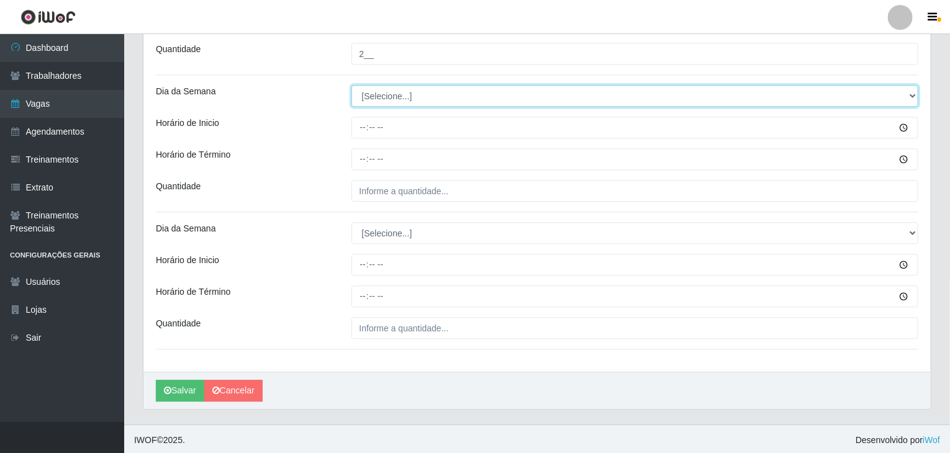
click at [432, 98] on select "[Selecione...] Segunda Terça Quarta Quinta Sexta Sábado Domingo" at bounding box center [636, 96] width 568 height 22
select select "6"
click at [352, 85] on select "[Selecione...] Segunda Terça Quarta Quinta Sexta Sábado Domingo" at bounding box center [636, 96] width 568 height 22
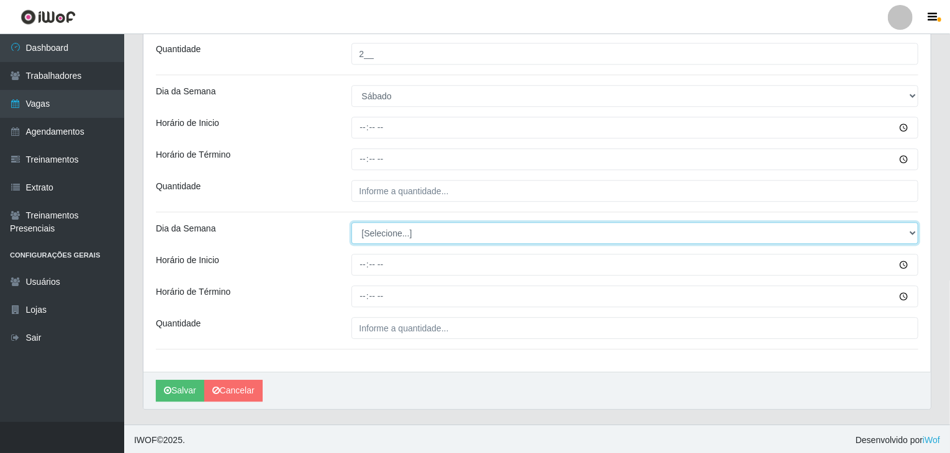
drag, startPoint x: 412, startPoint y: 223, endPoint x: 409, endPoint y: 234, distance: 11.6
click at [412, 223] on select "[Selecione...] Segunda Terça Quarta Quinta Sexta Sábado Domingo" at bounding box center [636, 233] width 568 height 22
select select "6"
click at [352, 222] on select "[Selecione...] Segunda Terça Quarta Quinta Sexta Sábado Domingo" at bounding box center [636, 233] width 568 height 22
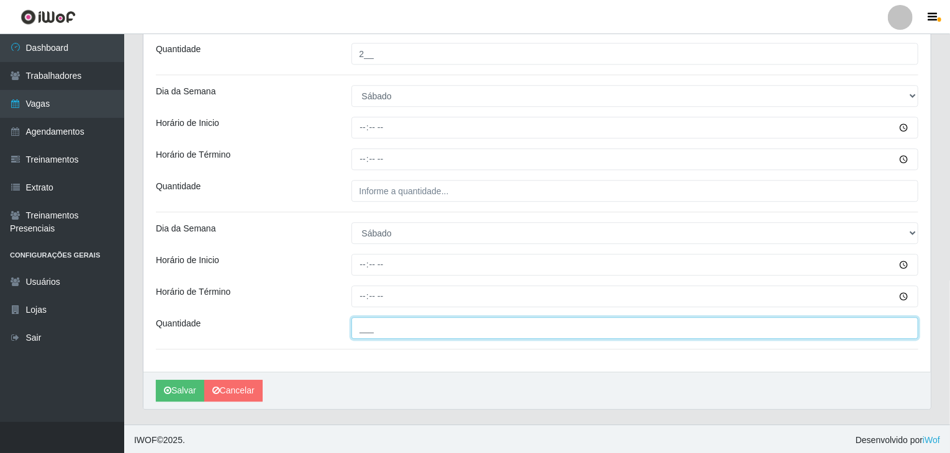
click at [408, 324] on input "___" at bounding box center [636, 328] width 568 height 22
type input "2__"
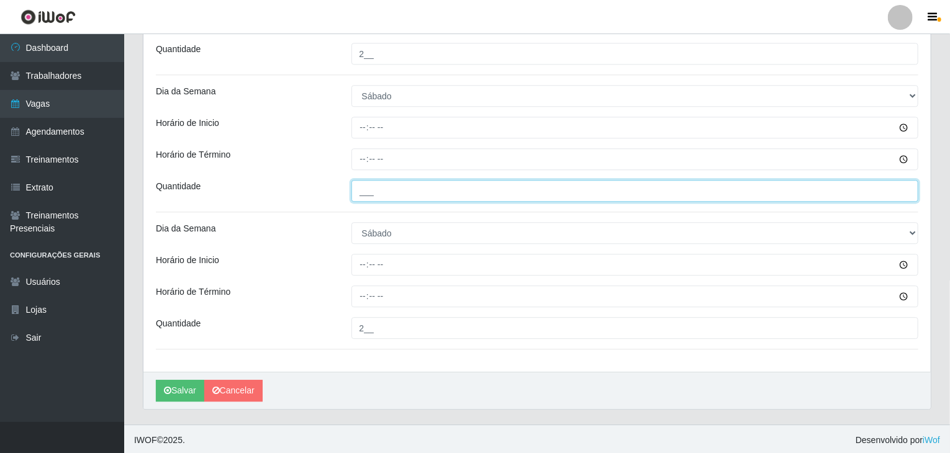
click at [425, 193] on input "___" at bounding box center [636, 191] width 568 height 22
type input "1__"
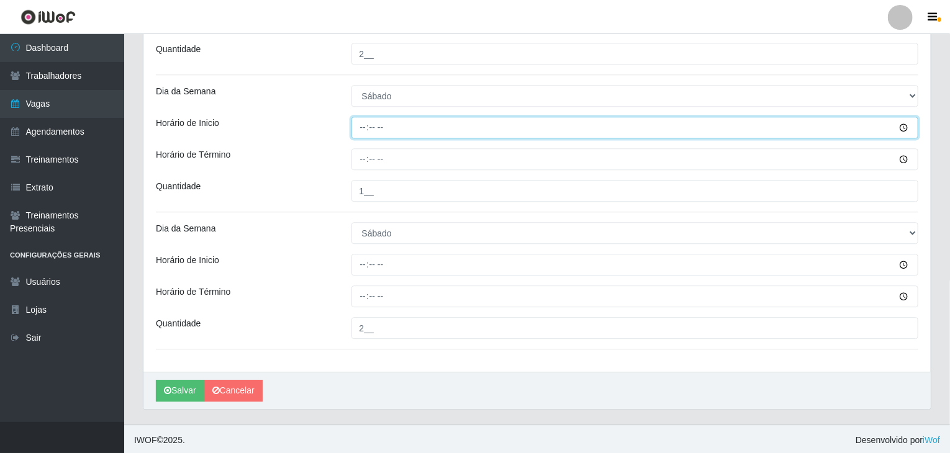
click at [365, 122] on input "Horário de Inicio" at bounding box center [636, 128] width 568 height 22
type input "09:00"
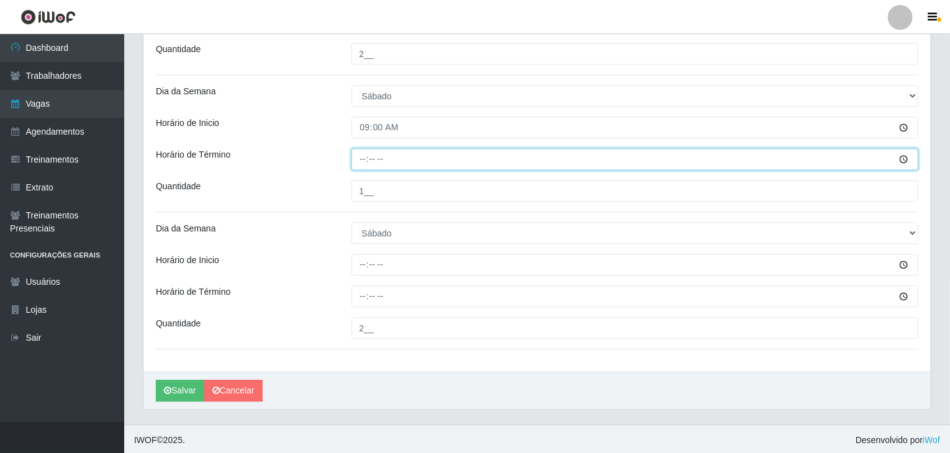
click at [365, 152] on input "Horário de Término" at bounding box center [636, 159] width 568 height 22
type input "15:00"
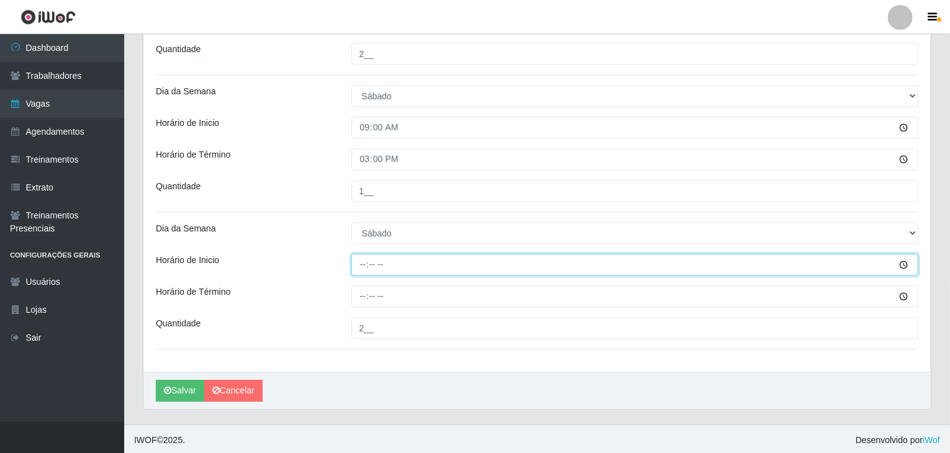
click at [357, 262] on input "Horário de Inicio" at bounding box center [636, 265] width 568 height 22
type input "15:00"
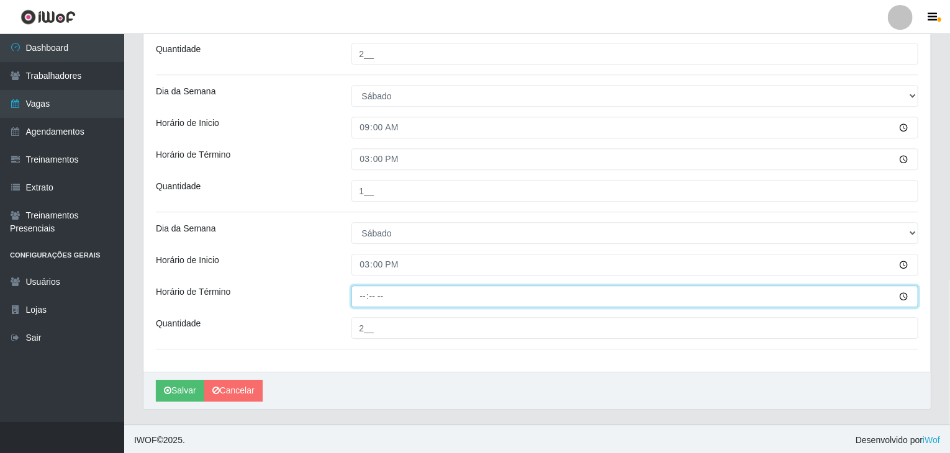
click at [363, 294] on input "Horário de Término" at bounding box center [636, 297] width 568 height 22
type input "21:00"
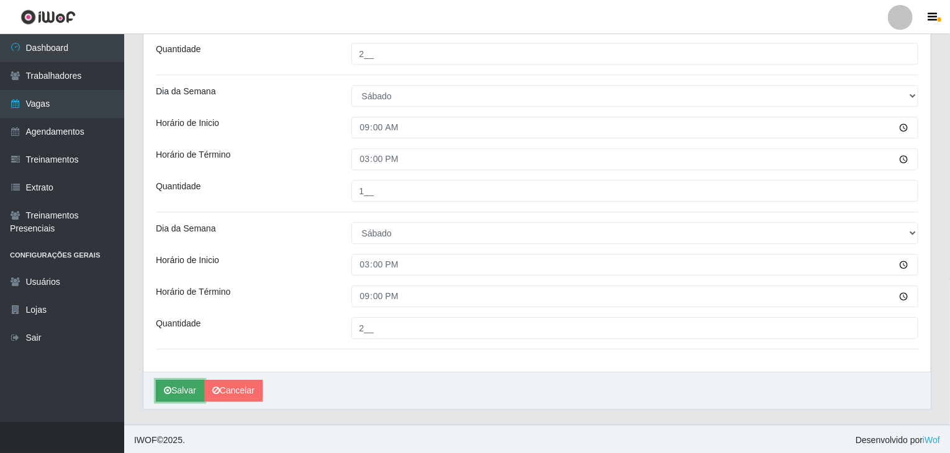
click at [182, 383] on button "Salvar" at bounding box center [180, 391] width 48 height 22
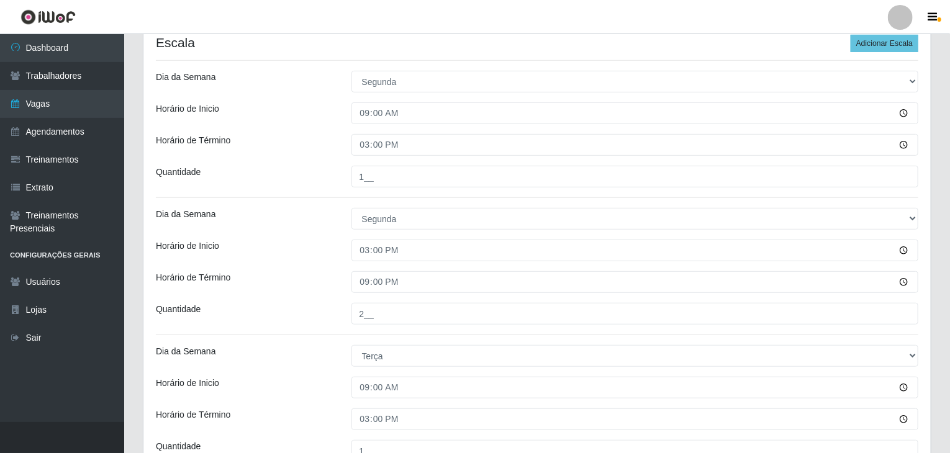
scroll to position [0, 0]
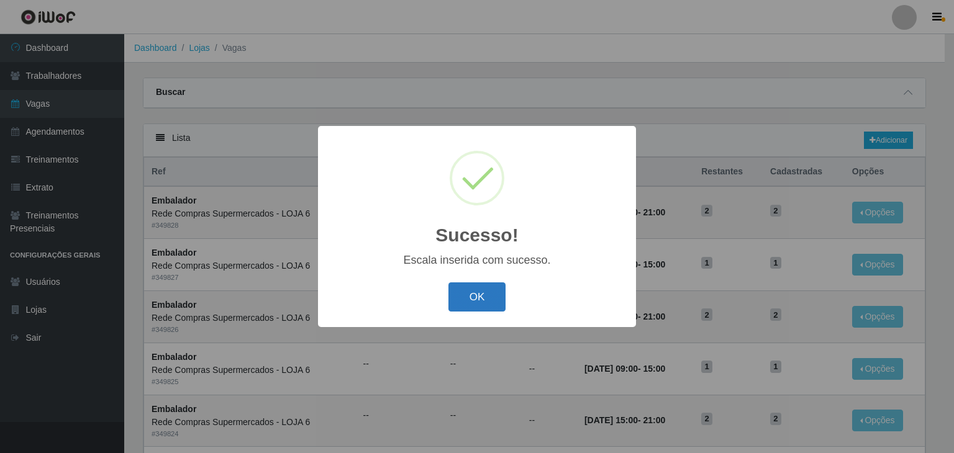
click at [490, 297] on button "OK" at bounding box center [478, 297] width 58 height 29
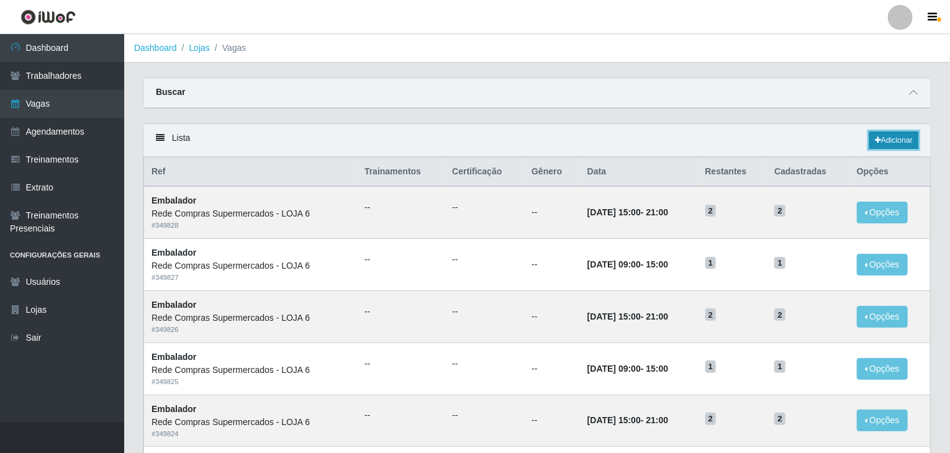
click at [909, 132] on link "Adicionar" at bounding box center [894, 140] width 49 height 17
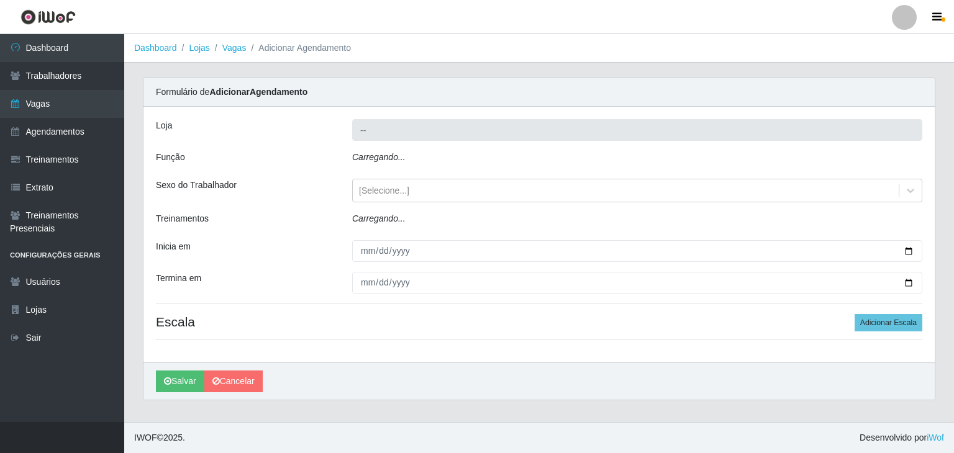
type input "Rede Compras Supermercados - LOJA 6"
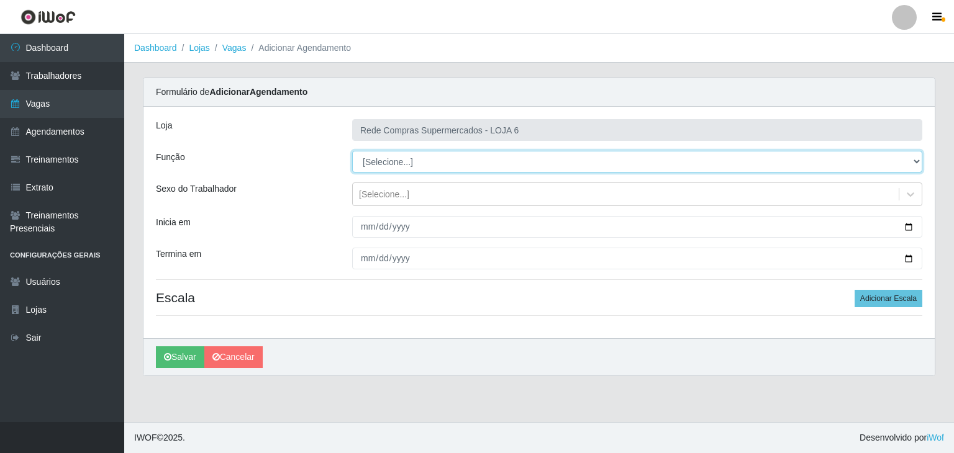
click at [398, 160] on select "[Selecione...] ASG ASG + ASG ++ Embalador Embalador + Embalador ++ Operador de …" at bounding box center [637, 162] width 570 height 22
select select "1"
click at [352, 151] on select "[Selecione...] ASG ASG + ASG ++ Embalador Embalador + Embalador ++ Operador de …" at bounding box center [637, 162] width 570 height 22
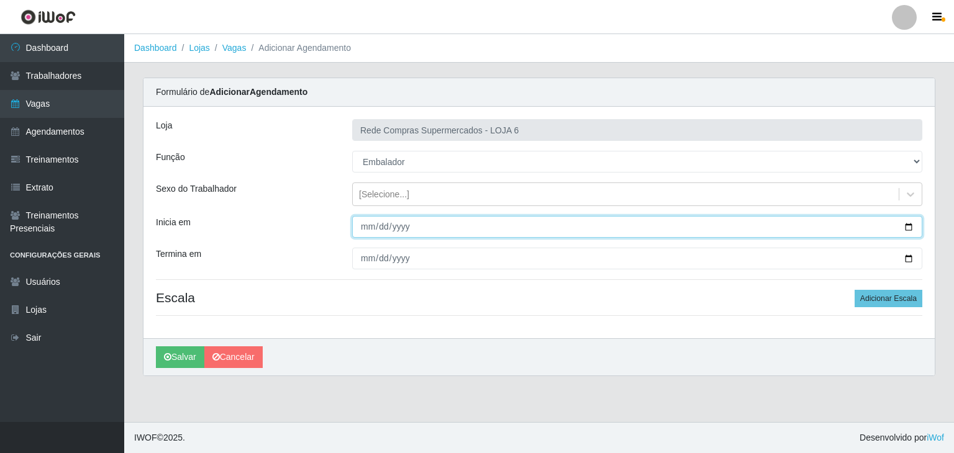
click at [907, 226] on input "Inicia em" at bounding box center [637, 227] width 570 height 22
type input "2025-10-26"
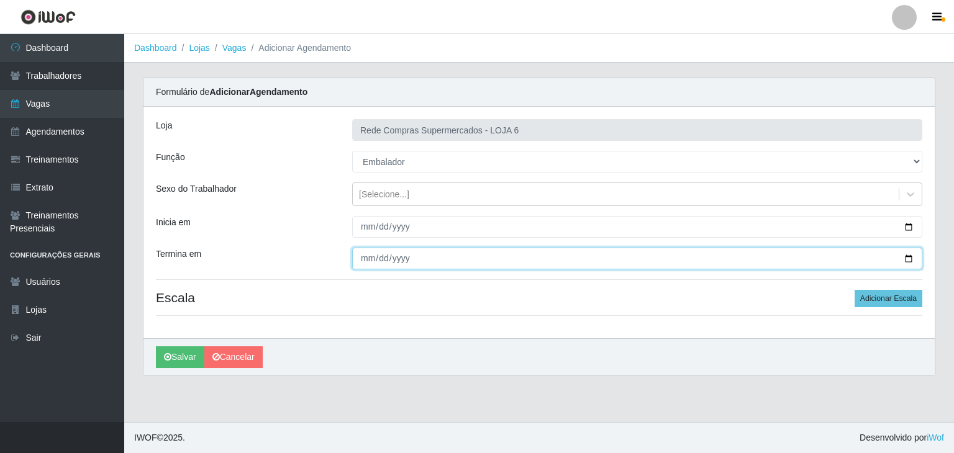
click at [908, 259] on input "Termina em" at bounding box center [637, 259] width 570 height 22
click at [913, 262] on input "2025-11-02" at bounding box center [637, 259] width 570 height 22
type input "2025-10-26"
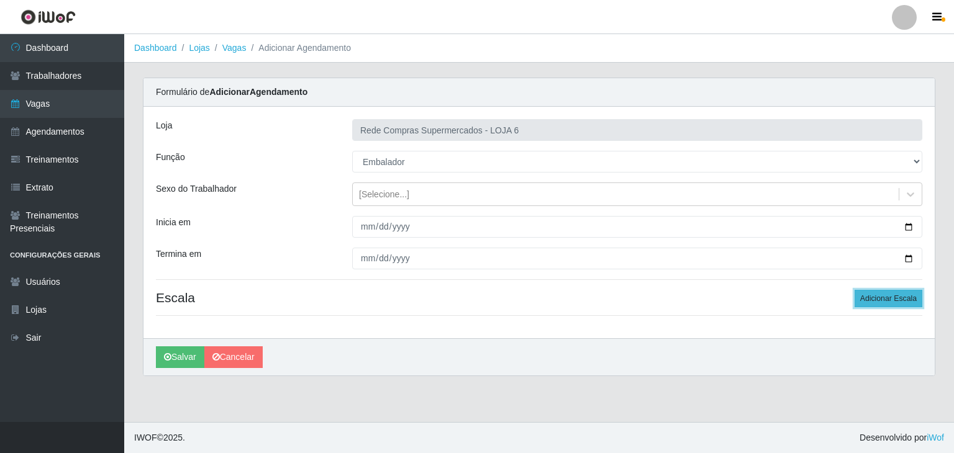
click at [896, 293] on button "Adicionar Escala" at bounding box center [889, 298] width 68 height 17
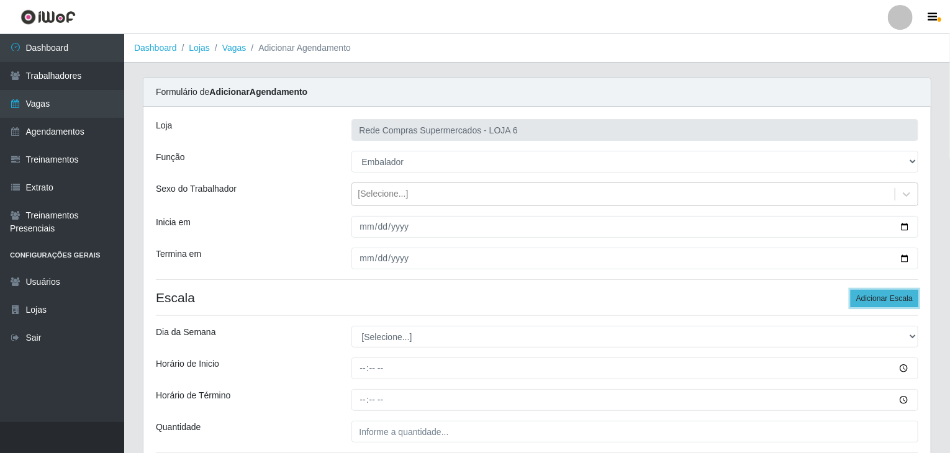
click at [896, 293] on button "Adicionar Escala" at bounding box center [885, 298] width 68 height 17
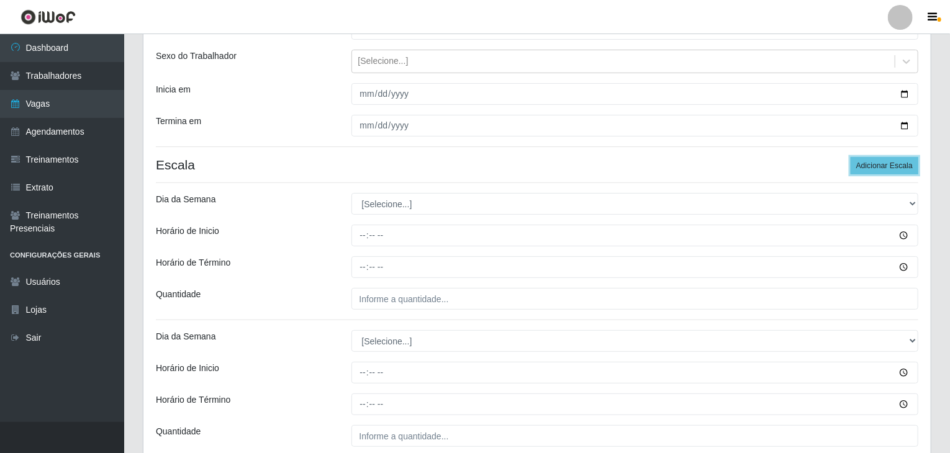
scroll to position [242, 0]
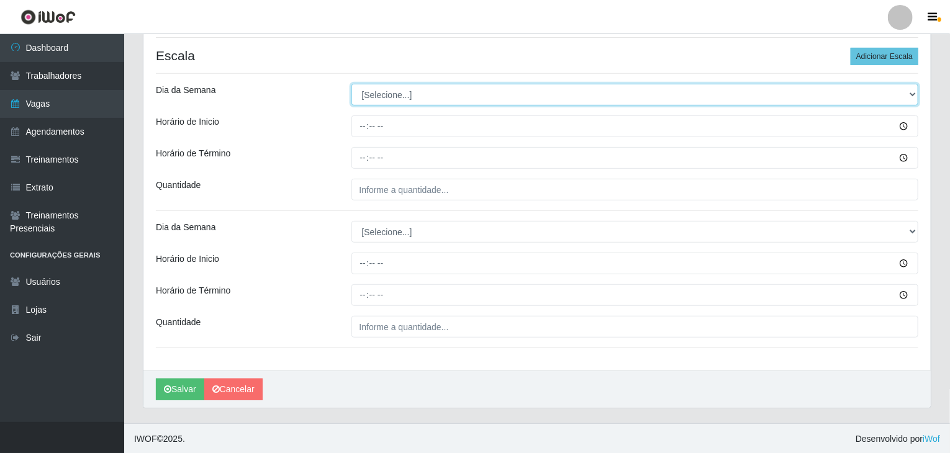
drag, startPoint x: 398, startPoint y: 96, endPoint x: 404, endPoint y: 99, distance: 6.9
click at [399, 96] on select "[Selecione...] Segunda Terça Quarta Quinta Sexta Sábado Domingo" at bounding box center [636, 95] width 568 height 22
select select "0"
click at [352, 84] on select "[Selecione...] Segunda Terça Quarta Quinta Sexta Sábado Domingo" at bounding box center [636, 95] width 568 height 22
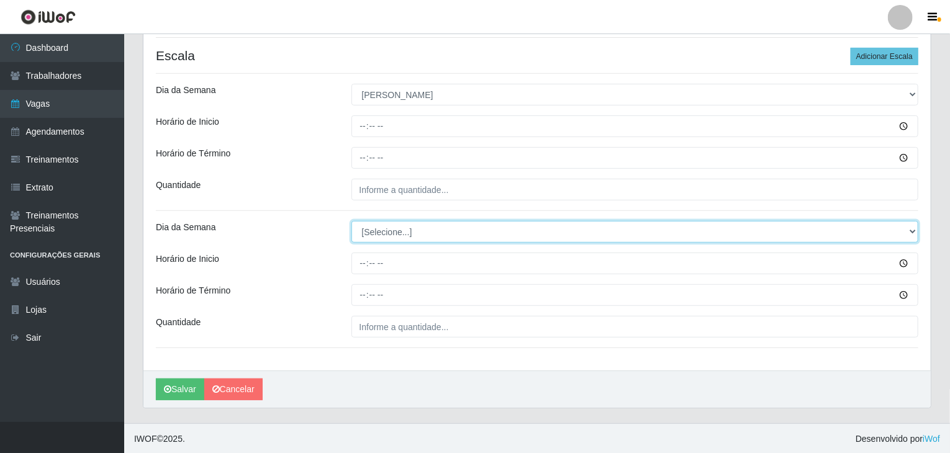
drag, startPoint x: 427, startPoint y: 224, endPoint x: 433, endPoint y: 231, distance: 9.2
click at [428, 225] on select "[Selecione...] Segunda Terça Quarta Quinta Sexta Sábado Domingo" at bounding box center [636, 232] width 568 height 22
select select "0"
click at [352, 221] on select "[Selecione...] Segunda Terça Quarta Quinta Sexta Sábado Domingo" at bounding box center [636, 232] width 568 height 22
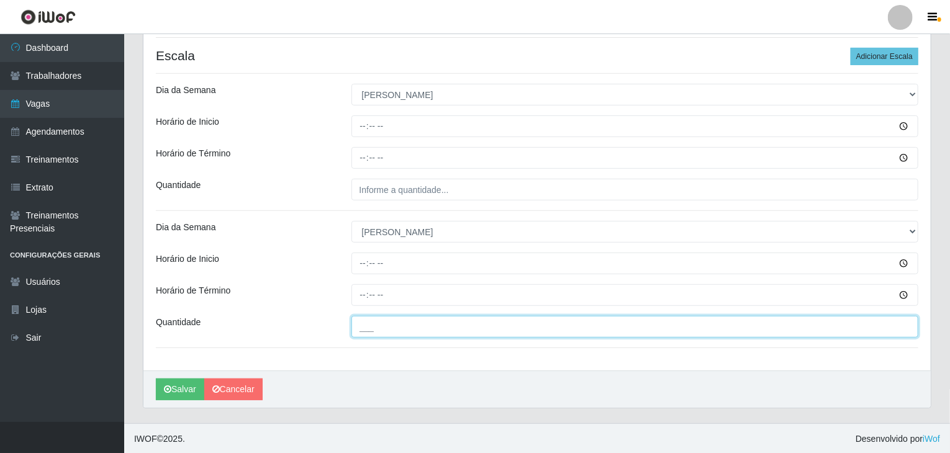
click at [424, 332] on input "___" at bounding box center [636, 327] width 568 height 22
type input "2__"
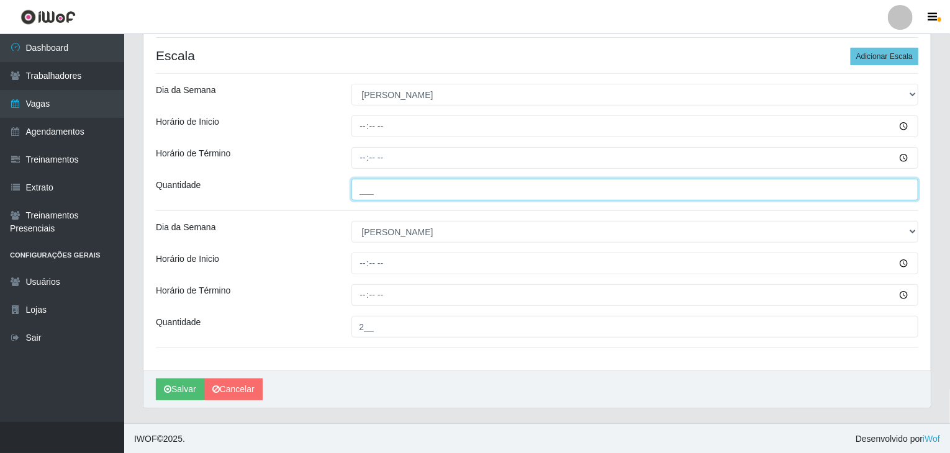
click at [430, 184] on input "___" at bounding box center [636, 190] width 568 height 22
type input "1__"
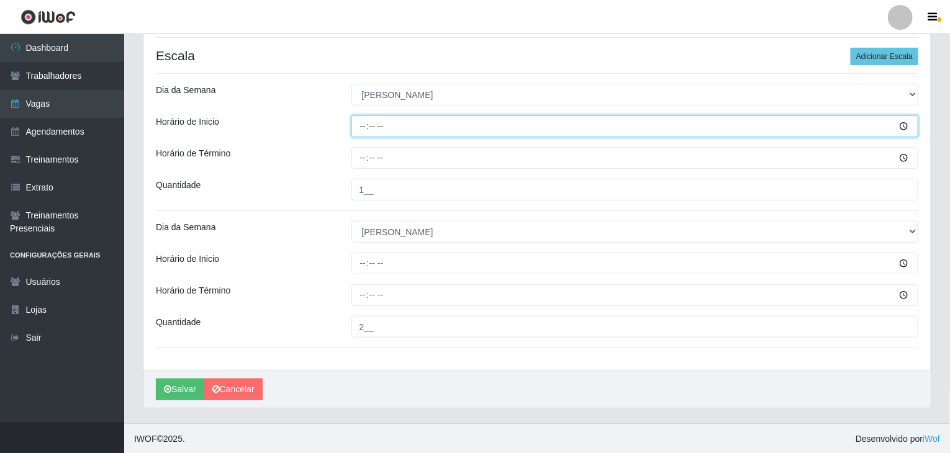
click at [363, 128] on input "Horário de Inicio" at bounding box center [636, 127] width 568 height 22
type input "09:00"
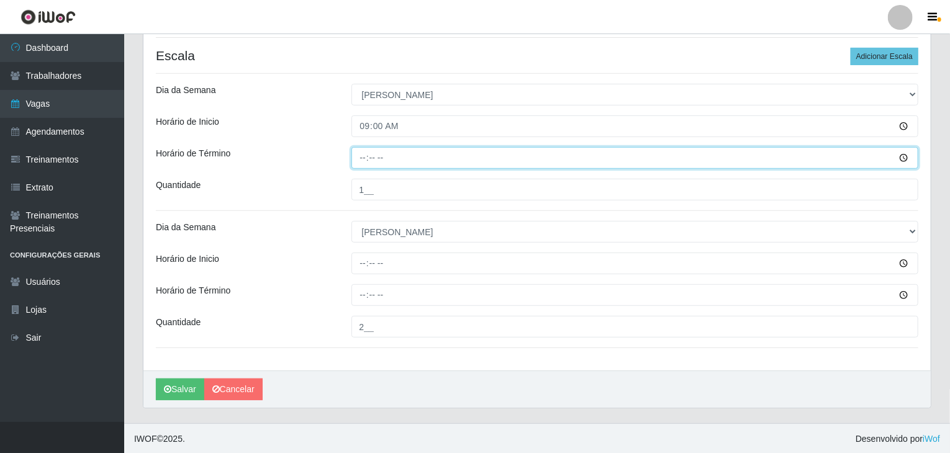
click at [356, 162] on input "Horário de Término" at bounding box center [636, 158] width 568 height 22
type input "15:00"
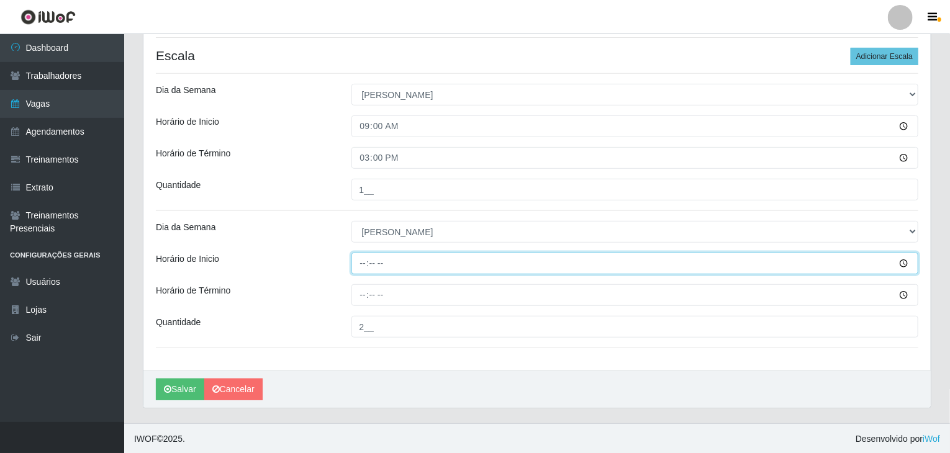
click at [357, 268] on input "Horário de Inicio" at bounding box center [636, 264] width 568 height 22
type input "15:00"
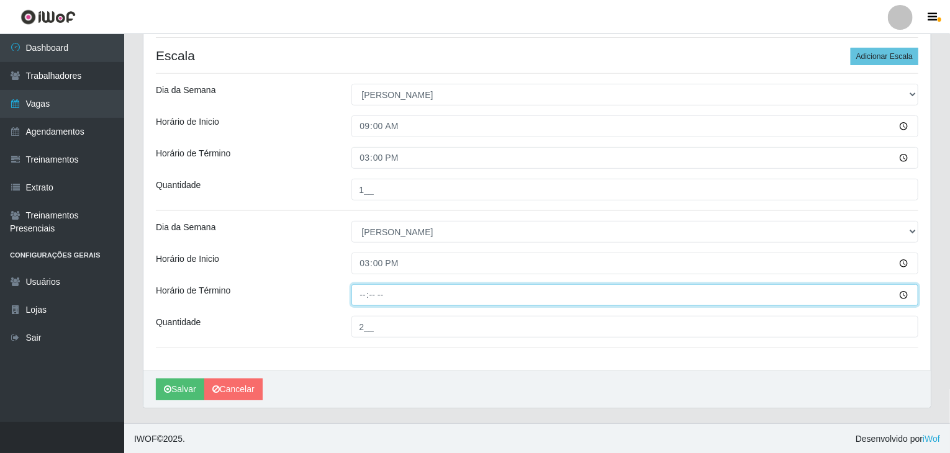
click at [363, 295] on input "Horário de Término" at bounding box center [636, 296] width 568 height 22
type input "20:00"
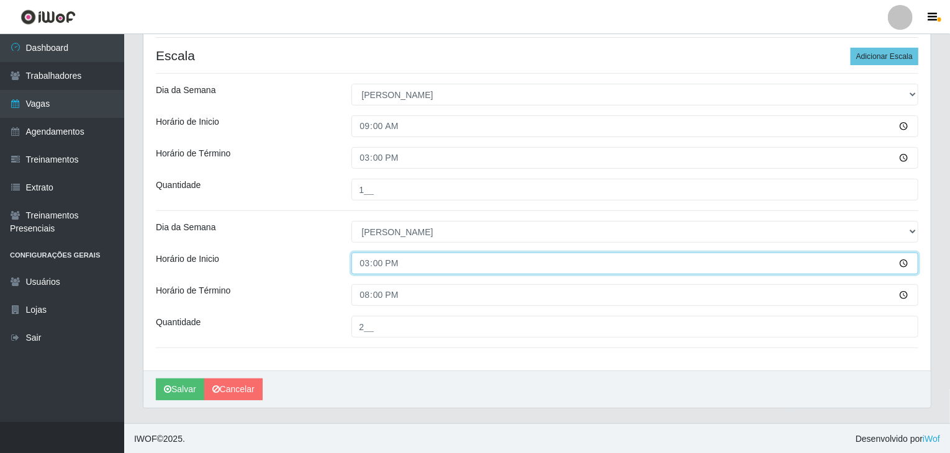
click at [363, 257] on input "15:00" at bounding box center [636, 264] width 568 height 22
type input "14:00"
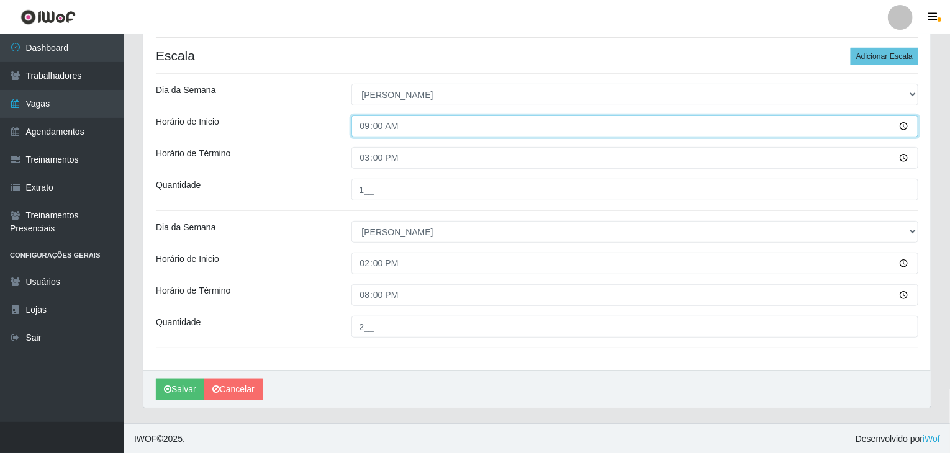
click at [357, 122] on input "09:00" at bounding box center [636, 127] width 568 height 22
type input "08:00"
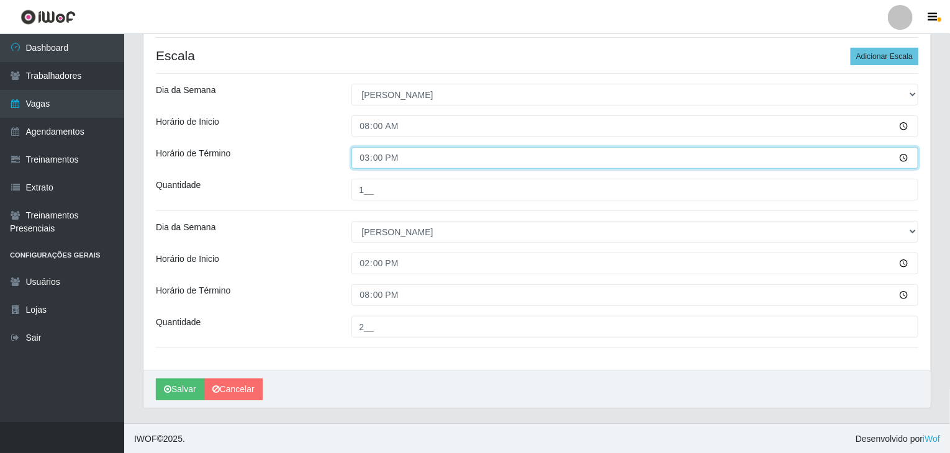
click at [362, 158] on input "15:00" at bounding box center [636, 158] width 568 height 22
type input "14:00"
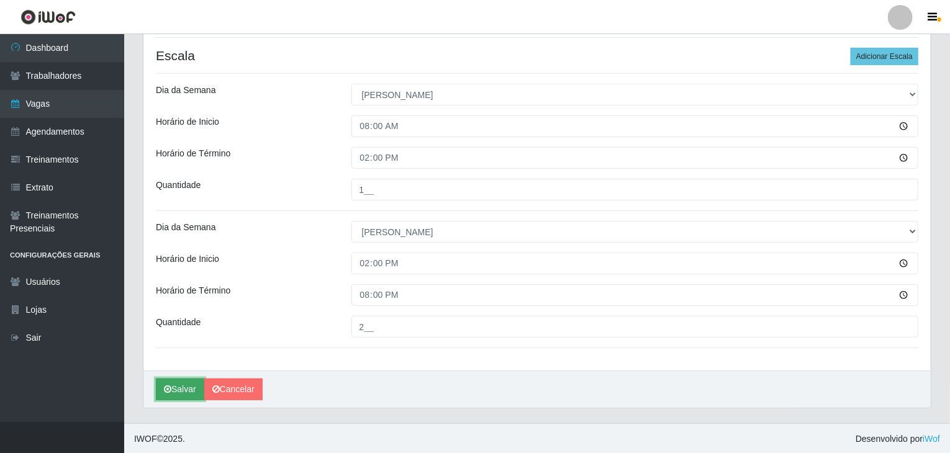
click at [187, 393] on button "Salvar" at bounding box center [180, 390] width 48 height 22
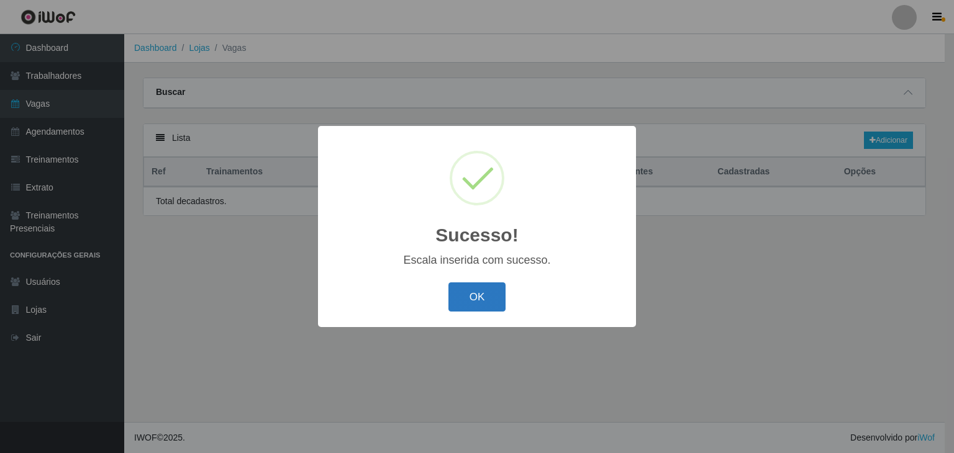
click at [485, 311] on button "OK" at bounding box center [478, 297] width 58 height 29
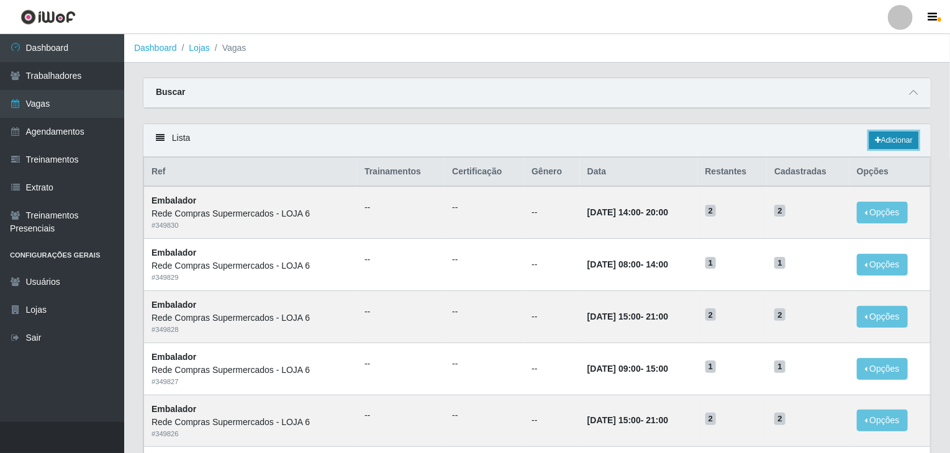
click at [876, 142] on icon at bounding box center [878, 140] width 6 height 7
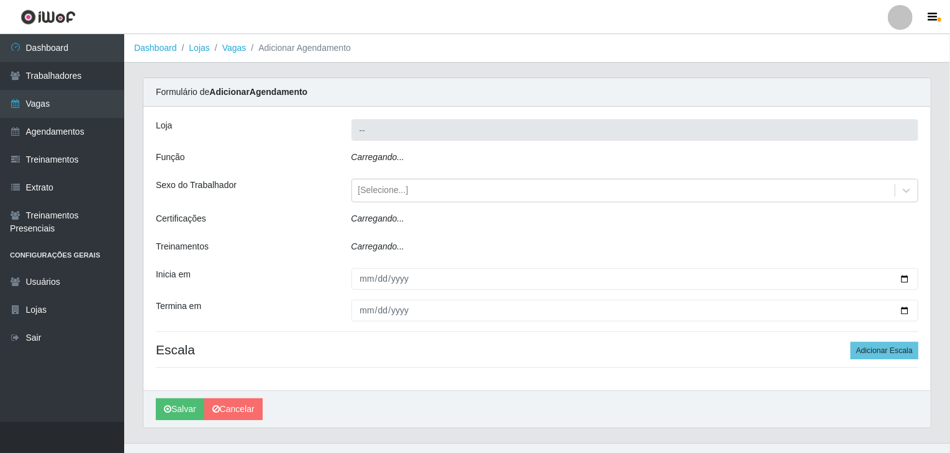
type input "Rede Compras Supermercados - LOJA 6"
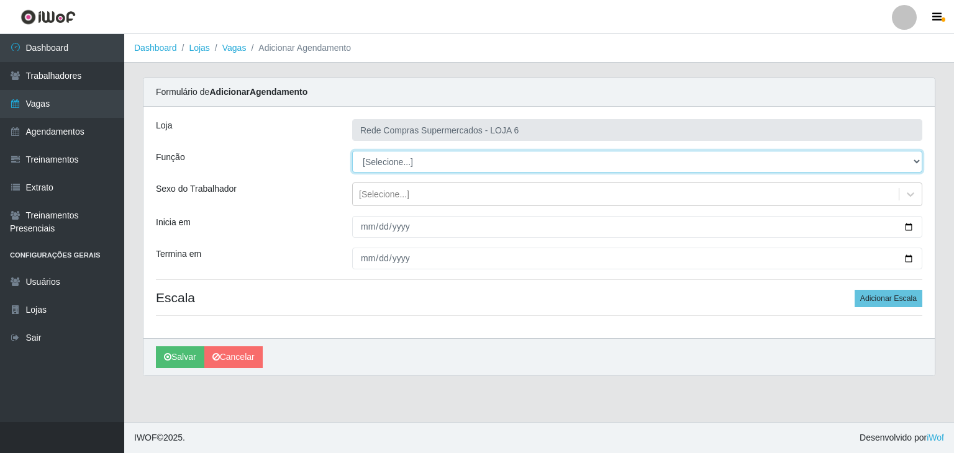
click at [424, 166] on select "[Selecione...] ASG ASG + ASG ++ Embalador Embalador + Embalador ++ Operador de …" at bounding box center [637, 162] width 570 height 22
select select "1"
click at [352, 151] on select "[Selecione...] ASG ASG + ASG ++ Embalador Embalador + Embalador ++ Operador de …" at bounding box center [637, 162] width 570 height 22
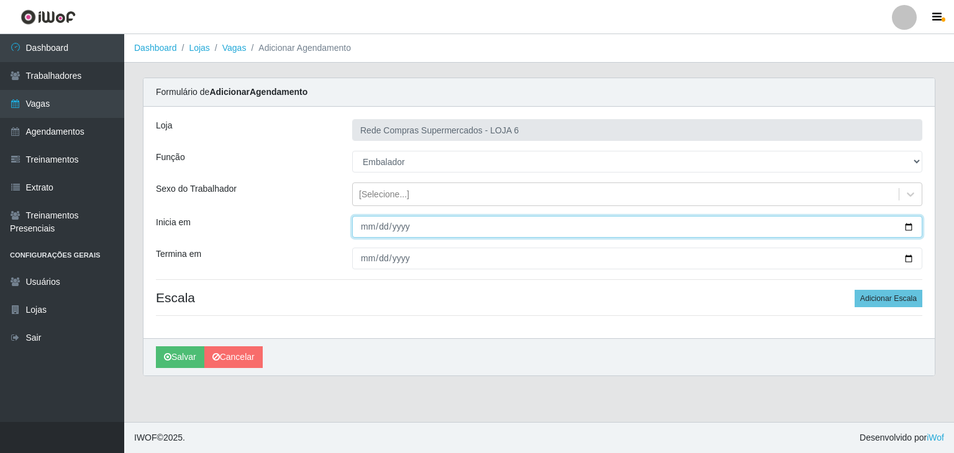
click at [908, 224] on input "Inicia em" at bounding box center [637, 227] width 570 height 22
type input "2025-10-26"
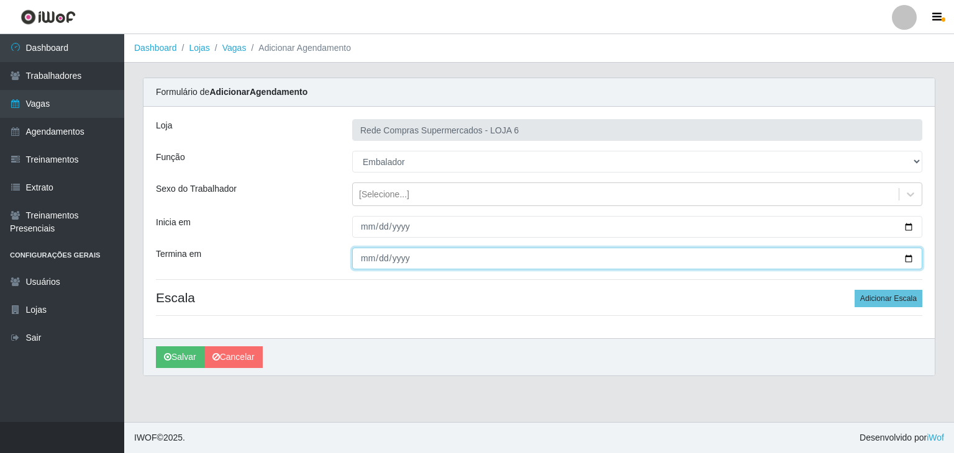
click at [904, 255] on input "Termina em" at bounding box center [637, 259] width 570 height 22
type input "2025-10-26"
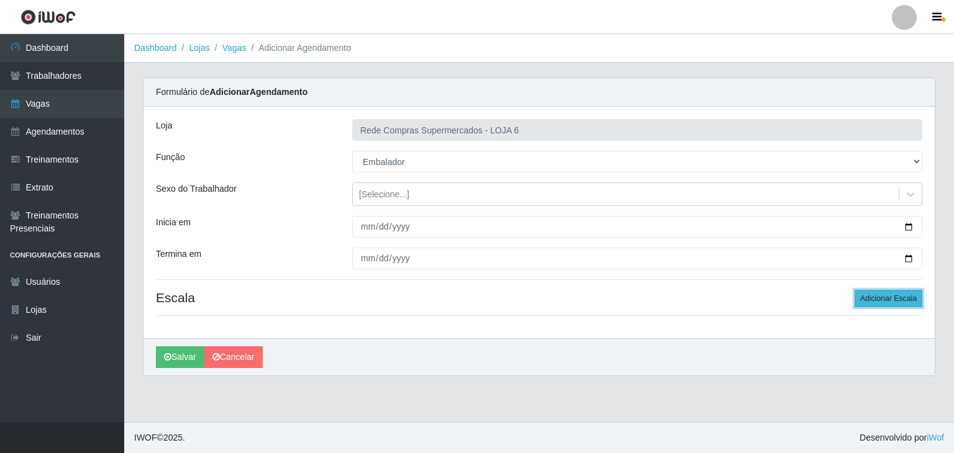
click at [913, 299] on button "Adicionar Escala" at bounding box center [889, 298] width 68 height 17
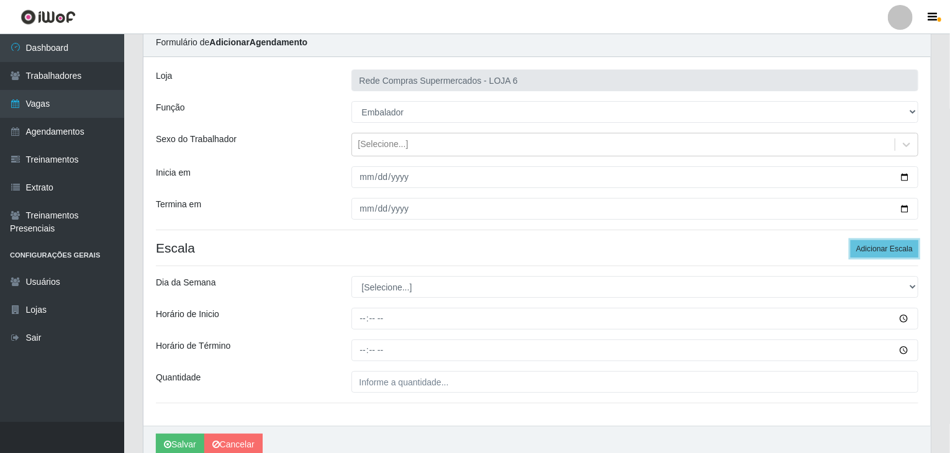
scroll to position [105, 0]
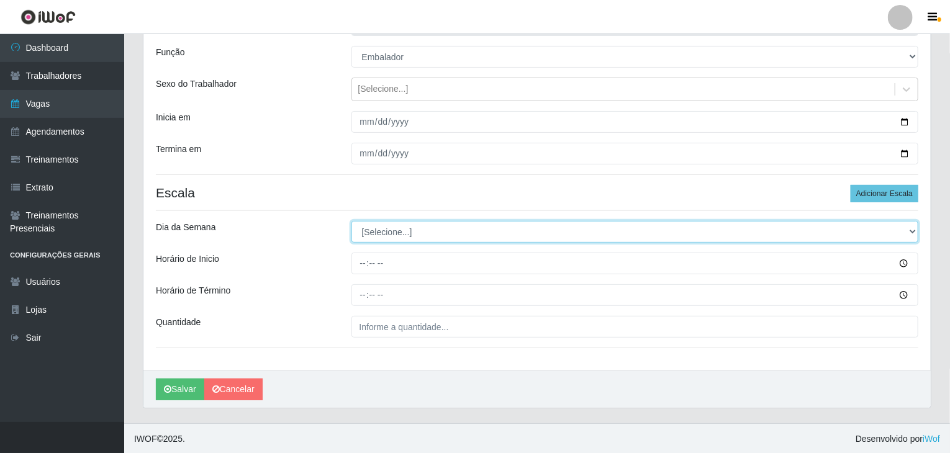
click at [393, 234] on select "[Selecione...] Segunda Terça Quarta Quinta Sexta Sábado Domingo" at bounding box center [636, 232] width 568 height 22
click at [399, 239] on select "[Selecione...] Segunda Terça Quarta Quinta Sexta Sábado Domingo" at bounding box center [636, 232] width 568 height 22
select select "0"
click at [352, 221] on select "[Selecione...] Segunda Terça Quarta Quinta Sexta Sábado Domingo" at bounding box center [636, 232] width 568 height 22
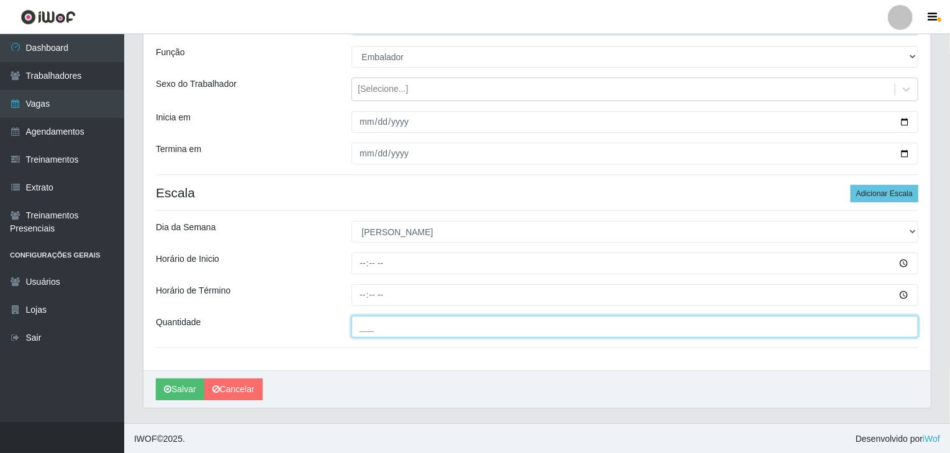
click at [387, 321] on input "___" at bounding box center [636, 327] width 568 height 22
type input "1__"
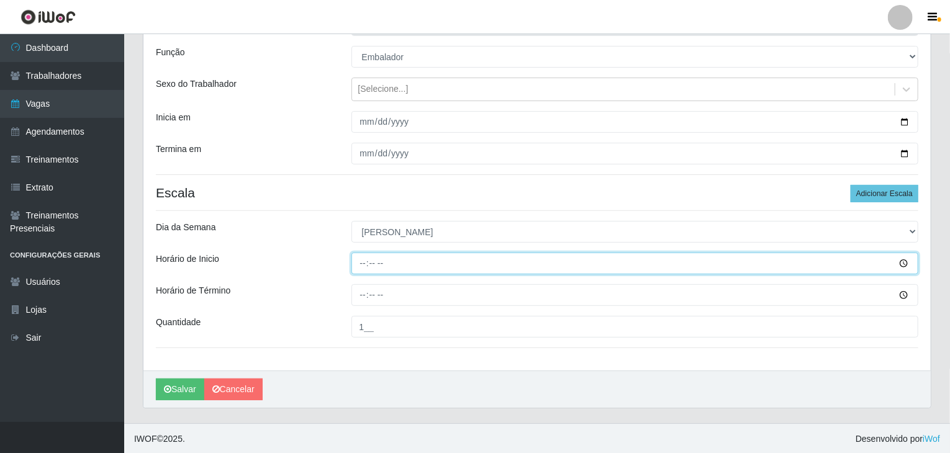
click at [355, 272] on input "Horário de Inicio" at bounding box center [636, 264] width 568 height 22
type input "08:00"
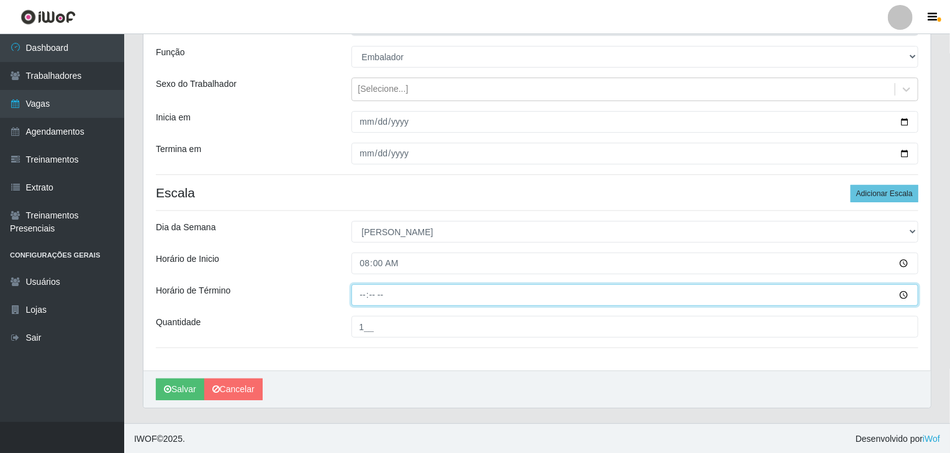
click at [358, 293] on input "Horário de Término" at bounding box center [636, 296] width 568 height 22
type input "14:00"
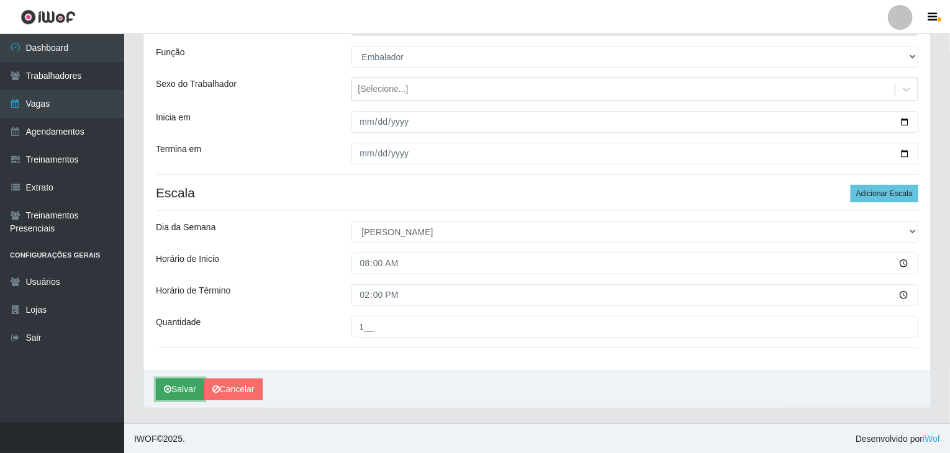
click at [192, 391] on button "Salvar" at bounding box center [180, 390] width 48 height 22
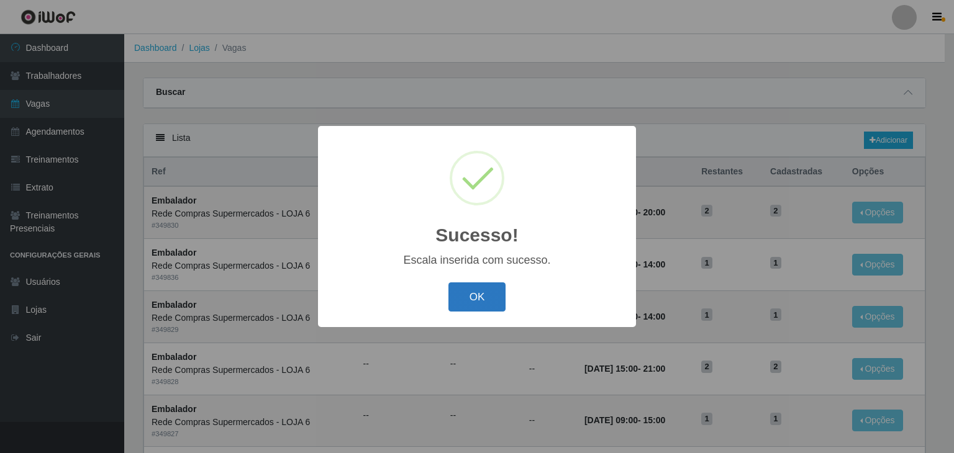
click at [462, 285] on button "OK" at bounding box center [478, 297] width 58 height 29
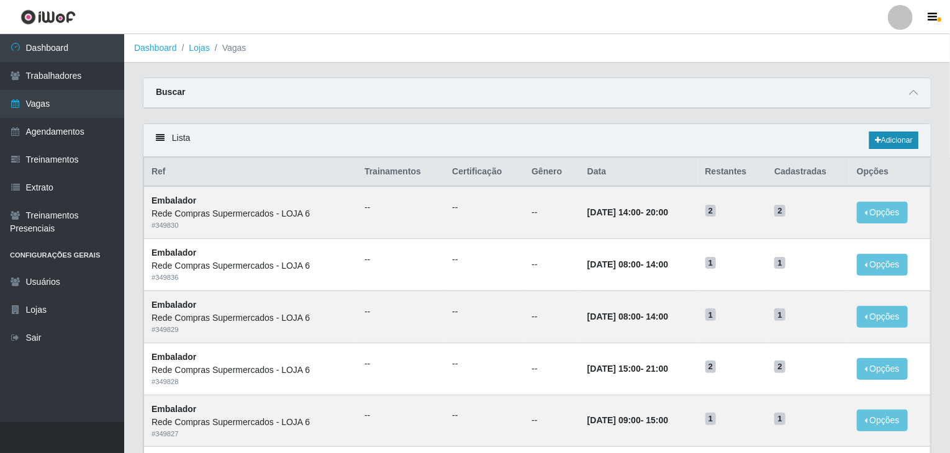
click at [918, 143] on div "Lista Adicionar" at bounding box center [537, 140] width 788 height 33
click at [918, 143] on link "Adicionar" at bounding box center [894, 140] width 49 height 17
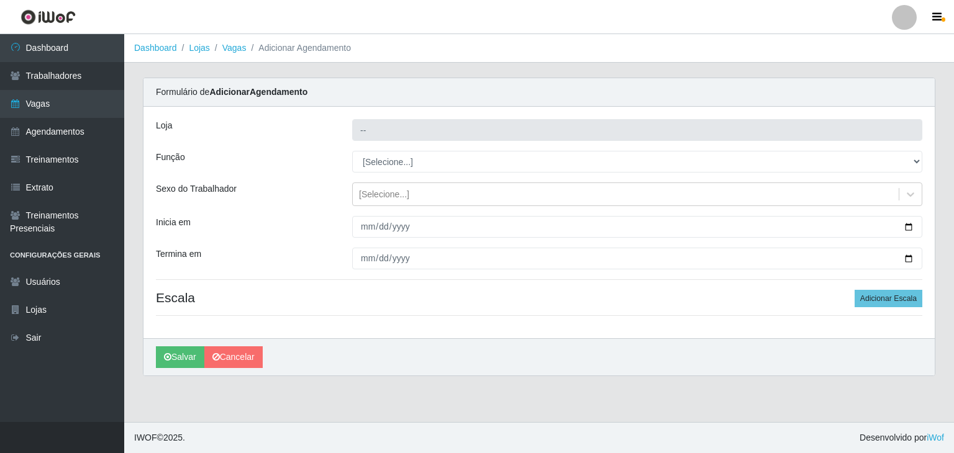
type input "Rede Compras Supermercados - LOJA 6"
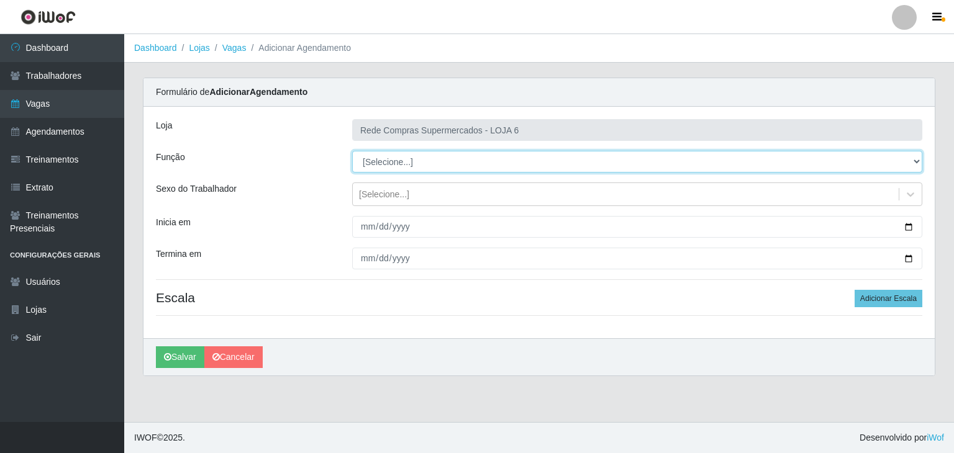
click at [457, 168] on select "[Selecione...] ASG ASG + ASG ++ Embalador Embalador + Embalador ++ Operador de …" at bounding box center [637, 162] width 570 height 22
select select "1"
click at [352, 151] on select "[Selecione...] ASG ASG + ASG ++ Embalador Embalador + Embalador ++ Operador de …" at bounding box center [637, 162] width 570 height 22
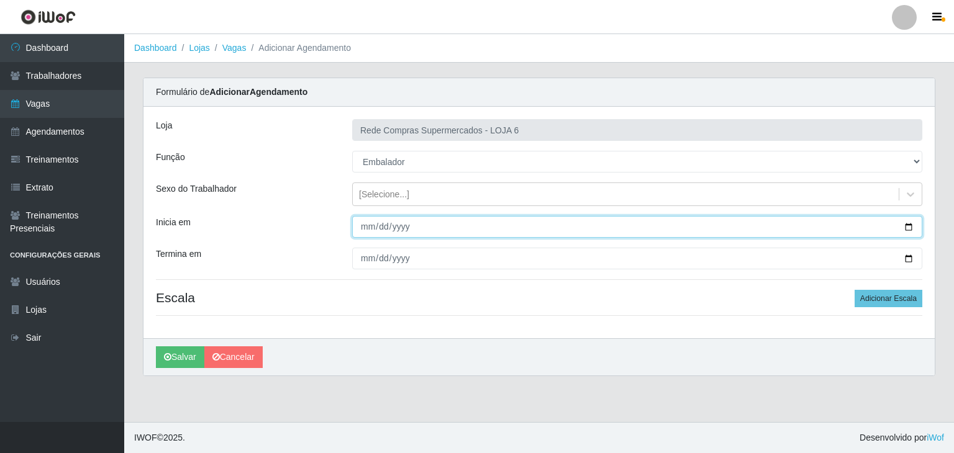
click at [914, 222] on input "Inicia em" at bounding box center [637, 227] width 570 height 22
type input "2025-10-27"
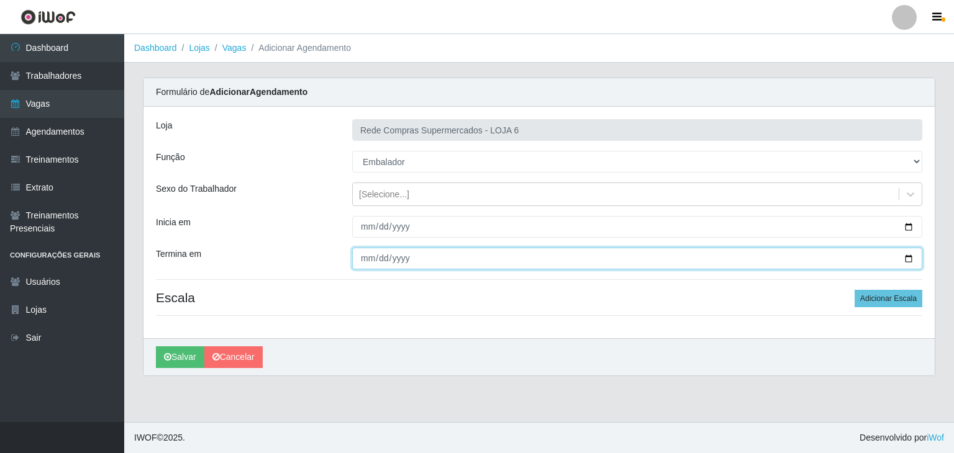
click at [910, 255] on input "Termina em" at bounding box center [637, 259] width 570 height 22
type input "2025-10-31"
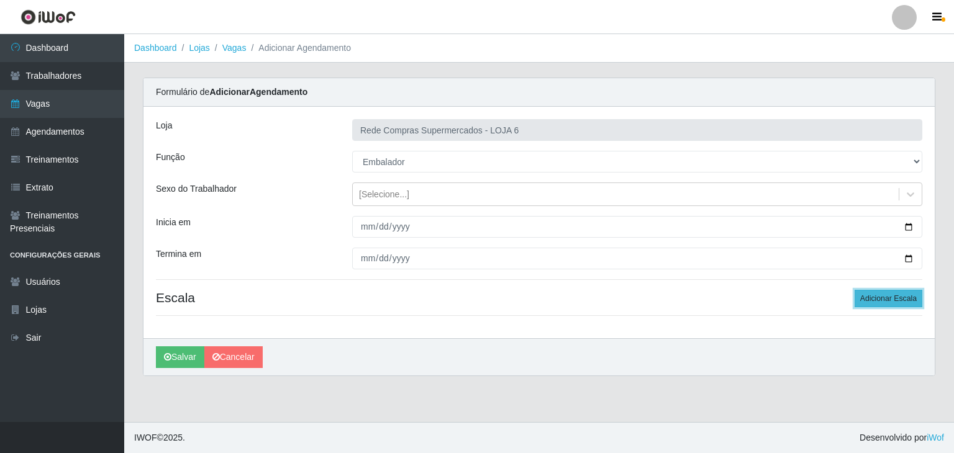
click at [896, 292] on button "Adicionar Escala" at bounding box center [889, 298] width 68 height 17
click at [896, 293] on button "Adicionar Escala" at bounding box center [885, 298] width 68 height 17
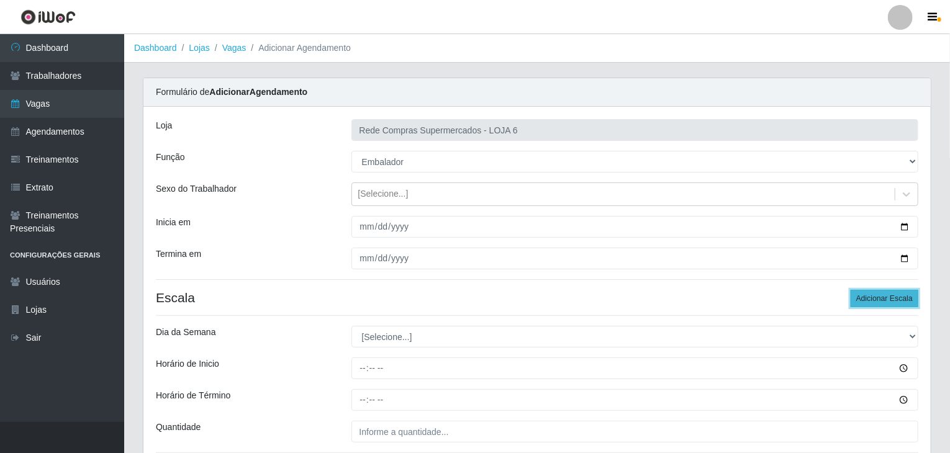
click at [896, 293] on button "Adicionar Escala" at bounding box center [885, 298] width 68 height 17
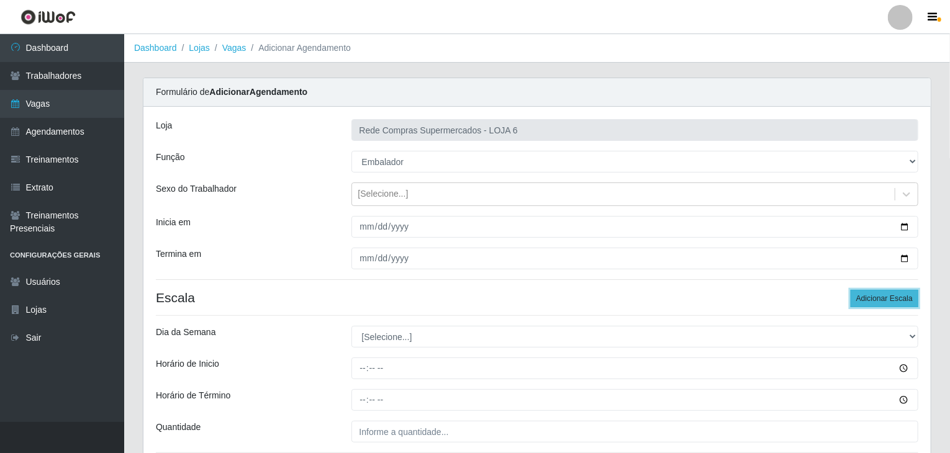
click at [896, 293] on button "Adicionar Escala" at bounding box center [885, 298] width 68 height 17
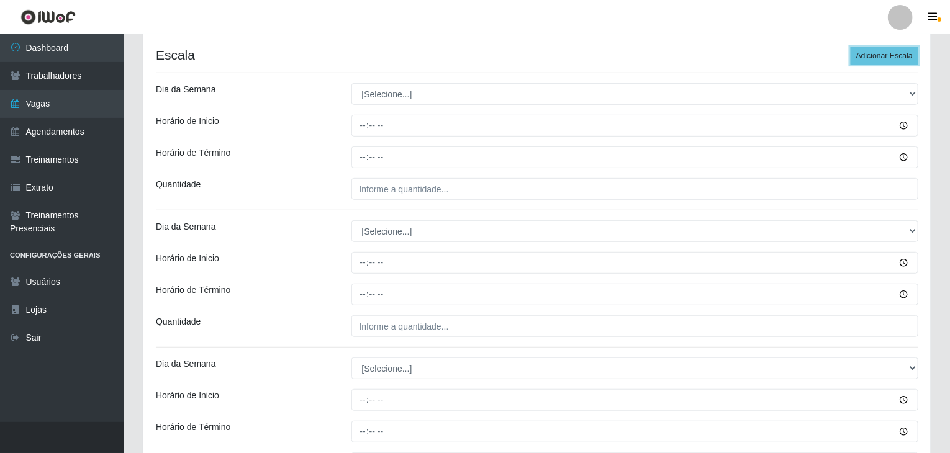
scroll to position [248, 0]
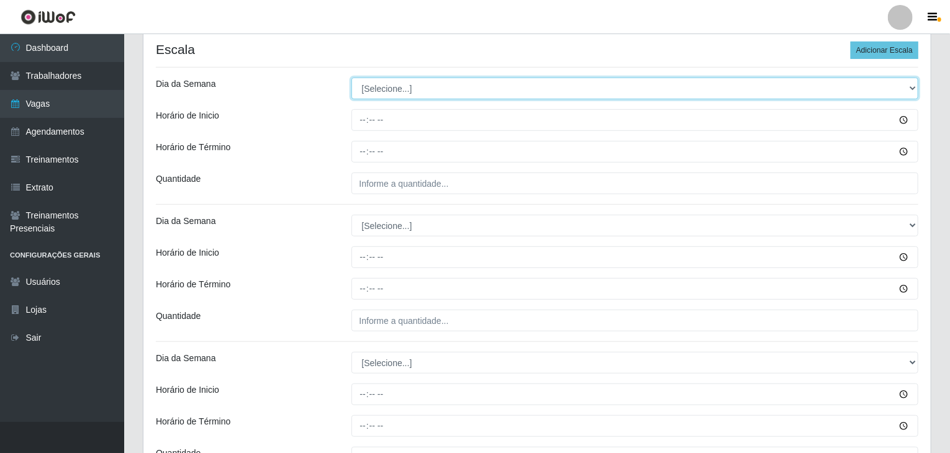
click at [415, 86] on select "[Selecione...] Segunda Terça Quarta Quinta Sexta Sábado Domingo" at bounding box center [636, 89] width 568 height 22
click at [417, 85] on select "[Selecione...] Segunda Terça Quarta Quinta Sexta Sábado Domingo" at bounding box center [636, 89] width 568 height 22
select select "1"
click at [352, 78] on select "[Selecione...] Segunda Terça Quarta Quinta Sexta Sábado Domingo" at bounding box center [636, 89] width 568 height 22
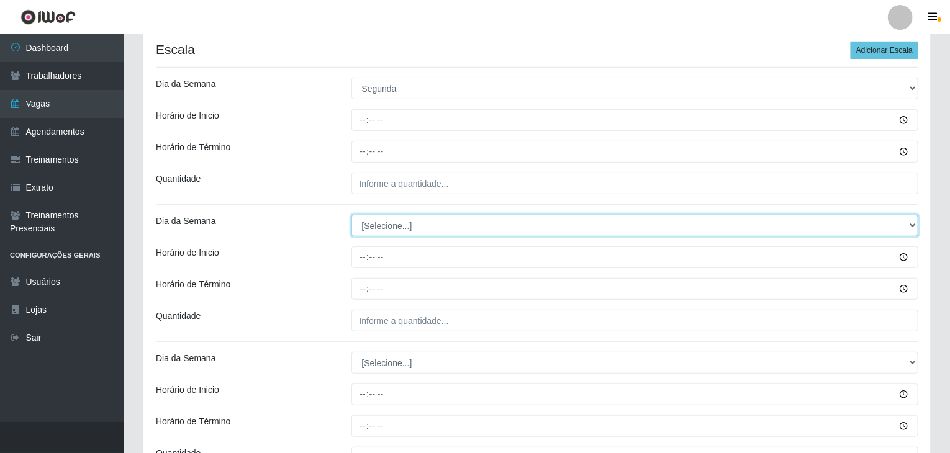
click at [410, 230] on select "[Selecione...] Segunda Terça Quarta Quinta Sexta Sábado Domingo" at bounding box center [636, 226] width 568 height 22
select select "1"
click at [352, 215] on select "[Selecione...] Segunda Terça Quarta Quinta Sexta Sábado Domingo" at bounding box center [636, 226] width 568 height 22
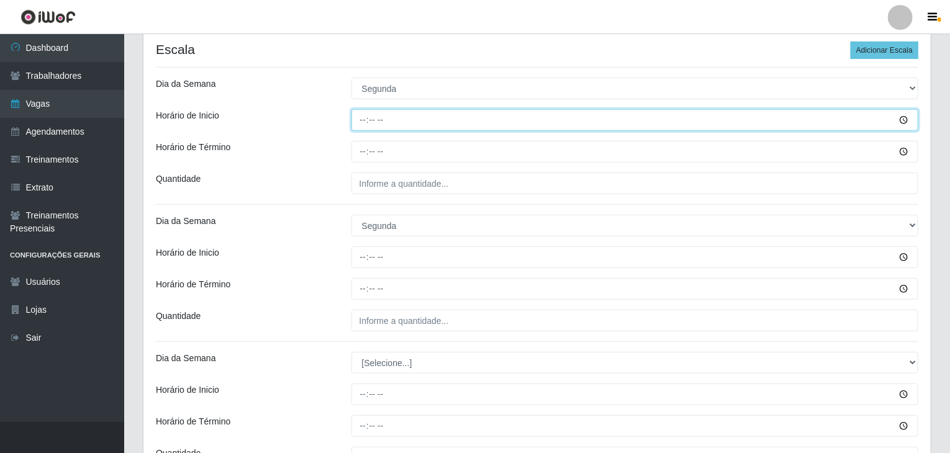
click at [358, 117] on input "Horário de Inicio" at bounding box center [636, 120] width 568 height 22
type input "09:00"
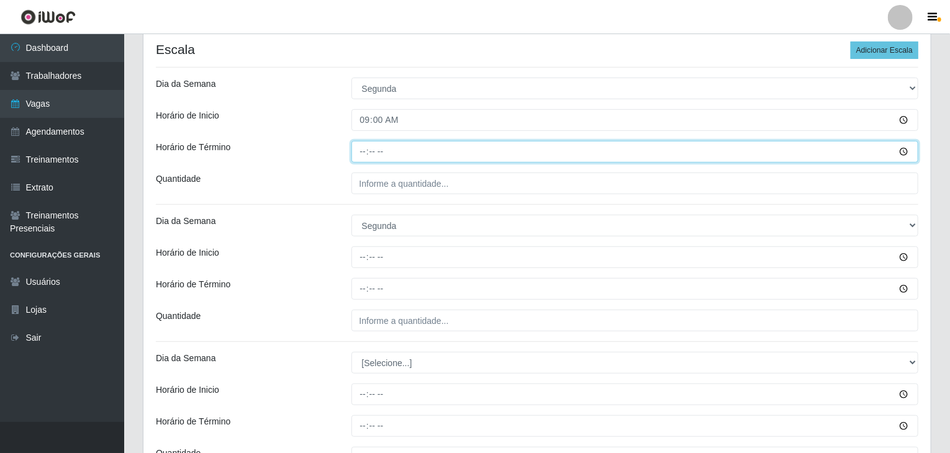
click at [366, 147] on input "Horário de Término" at bounding box center [636, 152] width 568 height 22
type input "15:00"
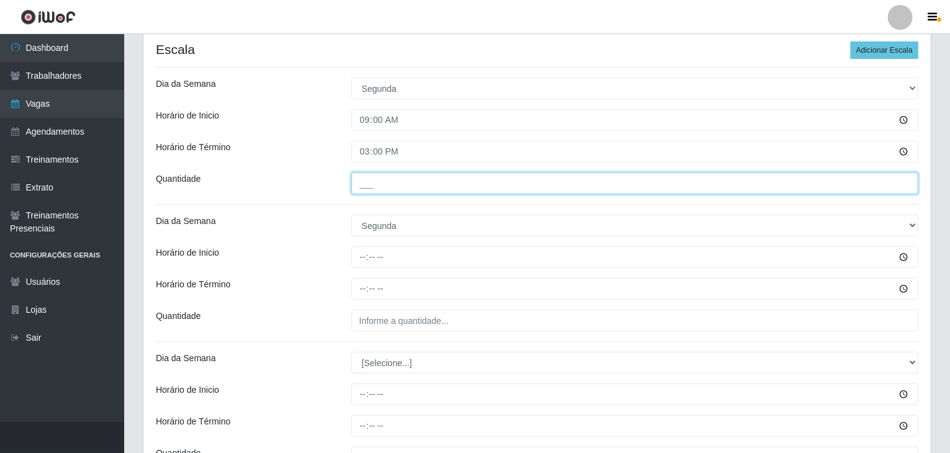
click at [365, 185] on input "___" at bounding box center [636, 184] width 568 height 22
type input "1__"
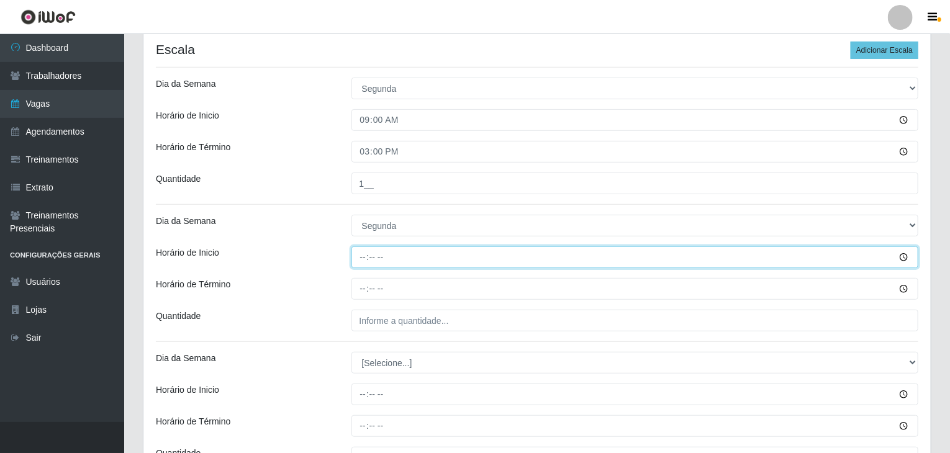
click at [362, 257] on input "Horário de Inicio" at bounding box center [636, 258] width 568 height 22
type input "15:00"
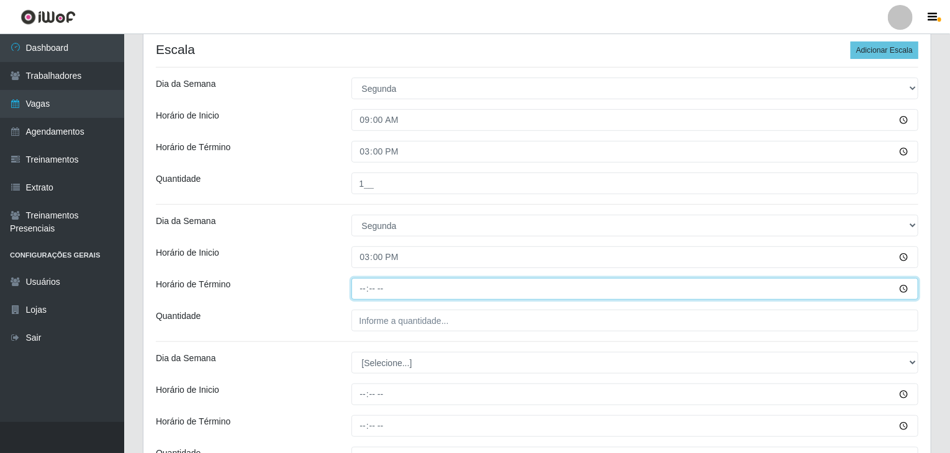
click at [364, 286] on input "Horário de Término" at bounding box center [636, 289] width 568 height 22
type input "21:00"
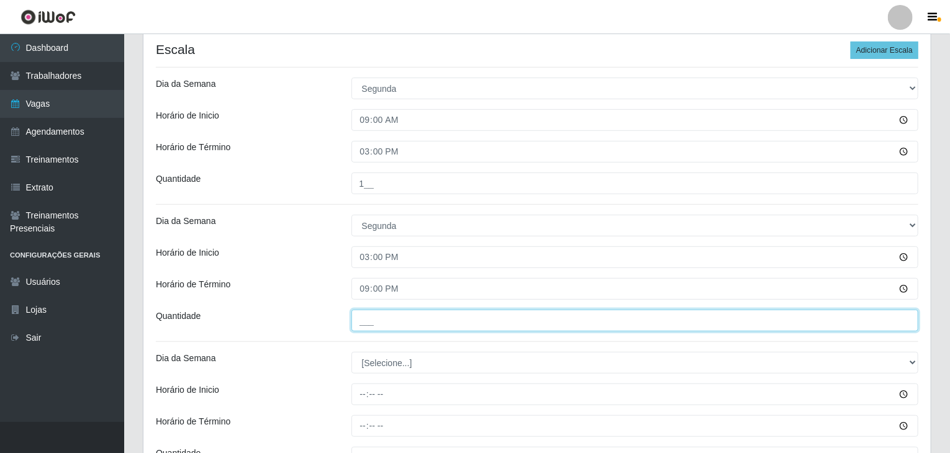
click at [527, 319] on input "___" at bounding box center [636, 321] width 568 height 22
type input "2__"
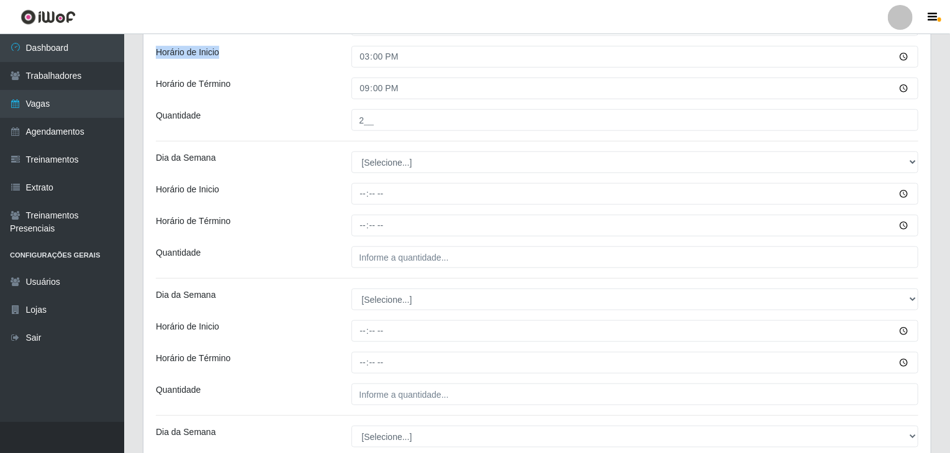
scroll to position [497, 0]
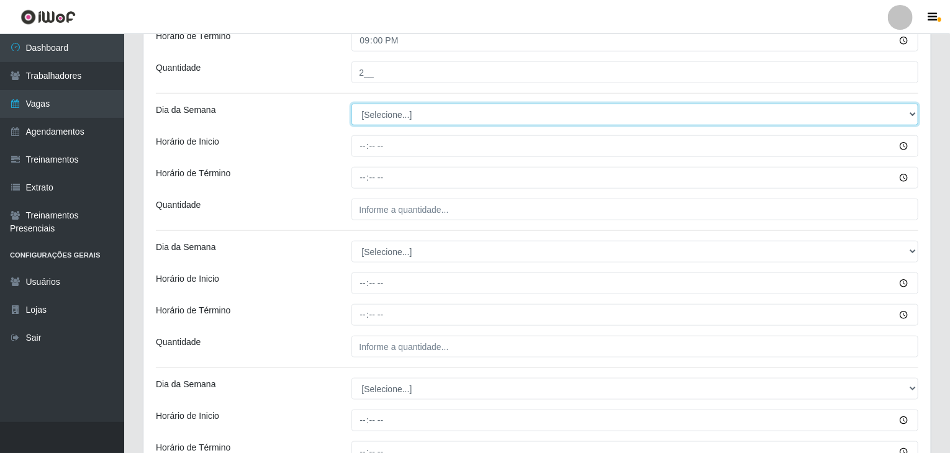
click at [377, 117] on select "[Selecione...] Segunda Terça Quarta Quinta Sexta Sábado Domingo" at bounding box center [636, 115] width 568 height 22
select select "2"
click at [352, 104] on select "[Selecione...] Segunda Terça Quarta Quinta Sexta Sábado Domingo" at bounding box center [636, 115] width 568 height 22
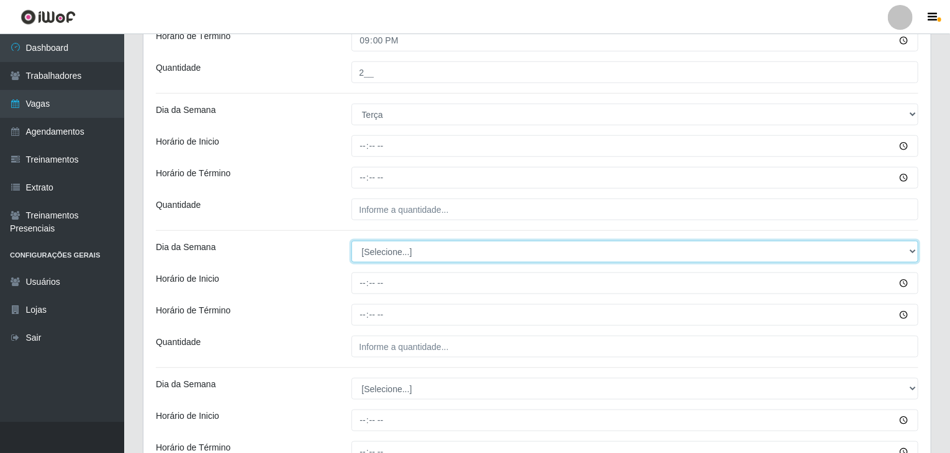
click at [400, 250] on select "[Selecione...] Segunda Terça Quarta Quinta Sexta Sábado Domingo" at bounding box center [636, 252] width 568 height 22
select select "2"
click at [352, 241] on select "[Selecione...] Segunda Terça Quarta Quinta Sexta Sábado Domingo" at bounding box center [636, 252] width 568 height 22
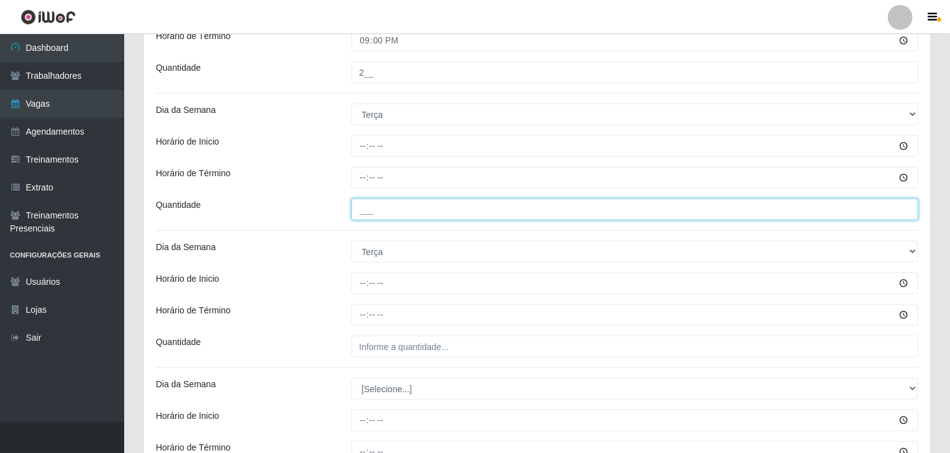
click at [397, 221] on div "Loja Rede Compras Supermercados - LOJA 6 Função [Selecione...] ASG ASG + ASG ++…" at bounding box center [537, 412] width 788 height 1605
type input "1__"
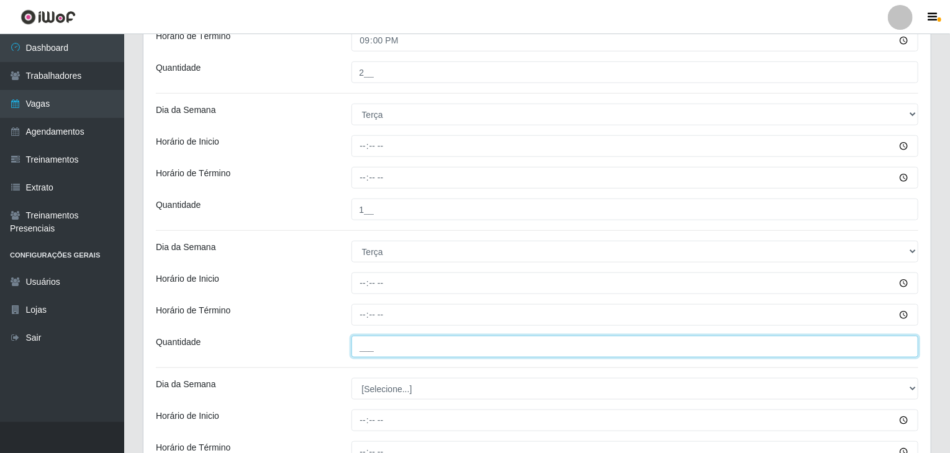
click at [508, 342] on input "___" at bounding box center [636, 347] width 568 height 22
type input "2__"
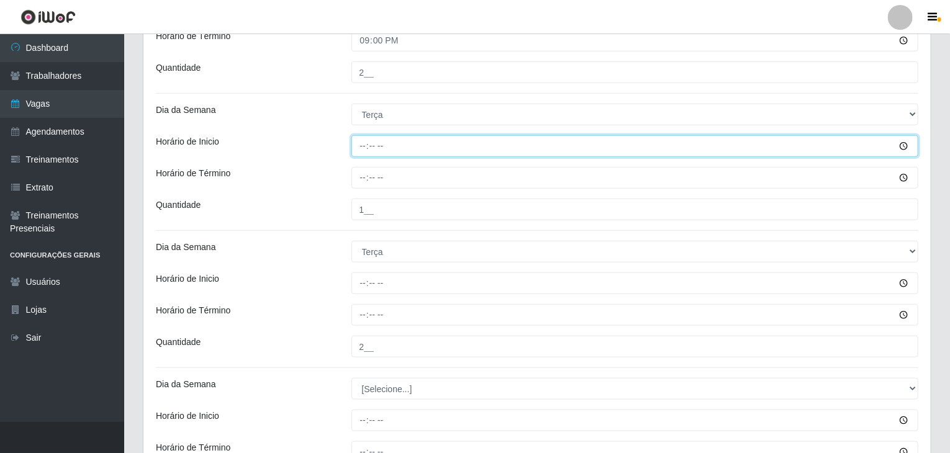
click at [363, 151] on input "Horário de Inicio" at bounding box center [636, 146] width 568 height 22
type input "09:00"
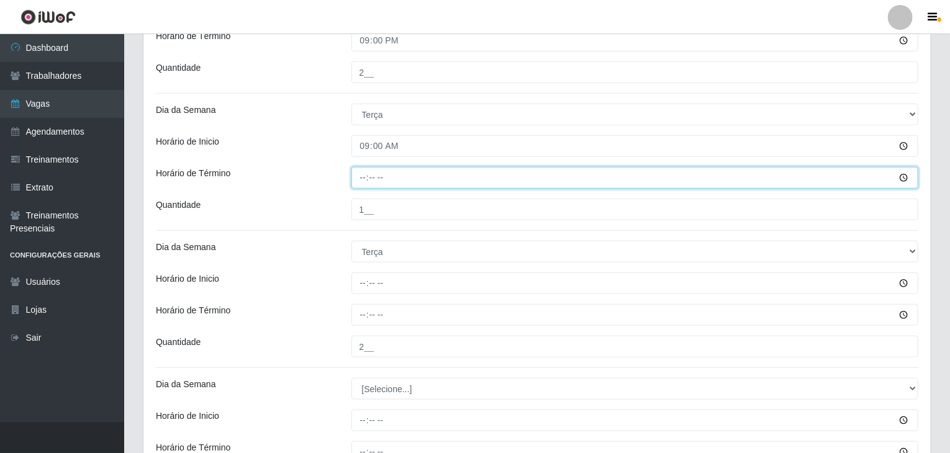
click at [361, 172] on input "Horário de Término" at bounding box center [636, 178] width 568 height 22
type input "15:00"
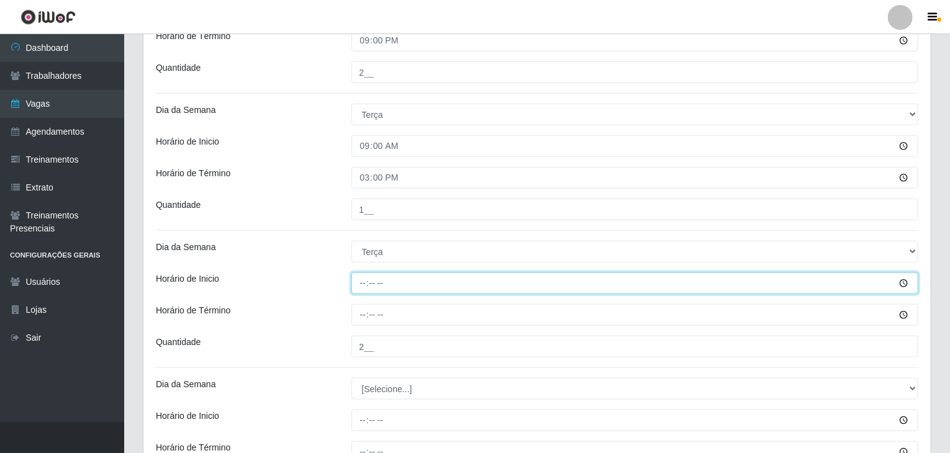
click at [365, 283] on input "Horário de Inicio" at bounding box center [636, 284] width 568 height 22
type input "15:00"
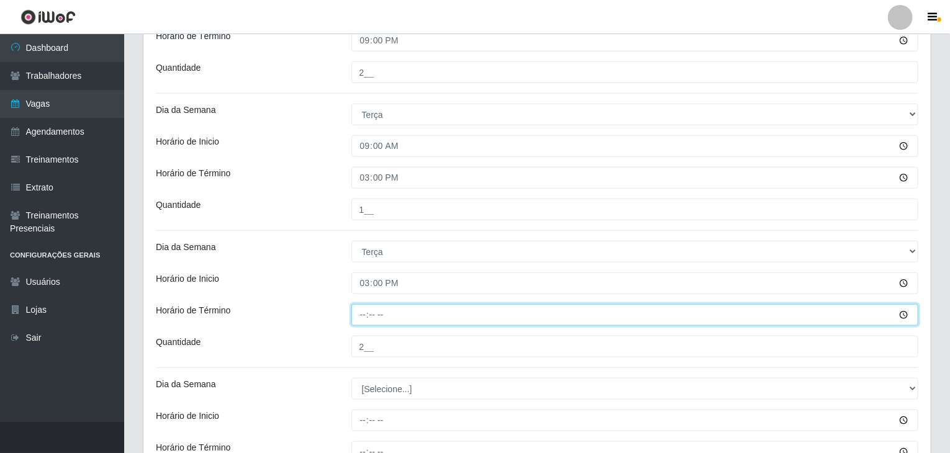
click at [363, 315] on input "Horário de Término" at bounding box center [636, 315] width 568 height 22
type input "21:00"
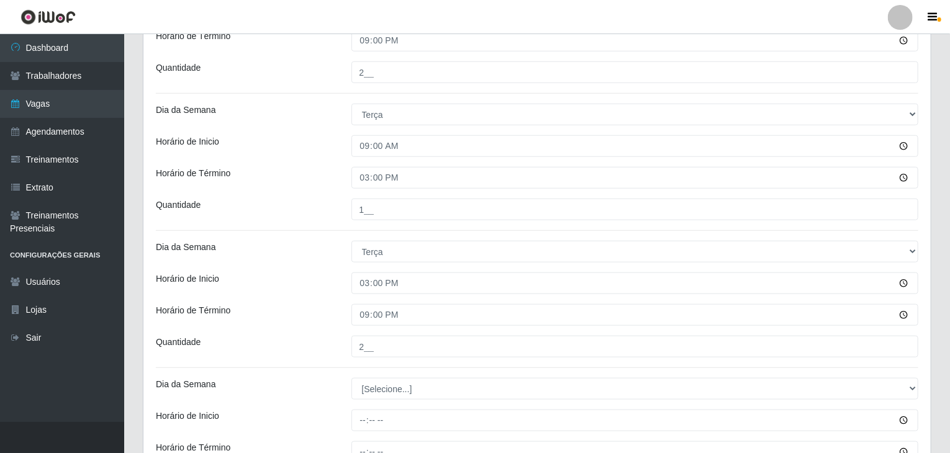
drag, startPoint x: 288, startPoint y: 249, endPoint x: 296, endPoint y: 255, distance: 9.7
click at [291, 252] on div "Dia da Semana" at bounding box center [245, 252] width 196 height 22
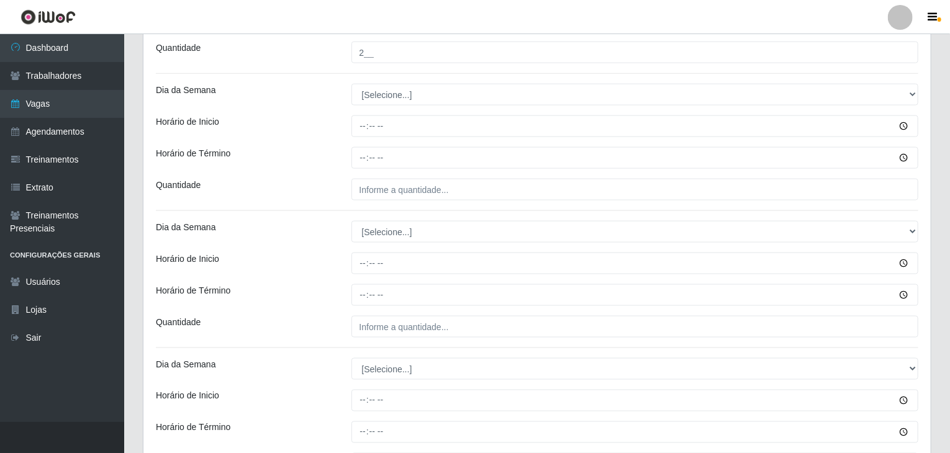
scroll to position [808, 0]
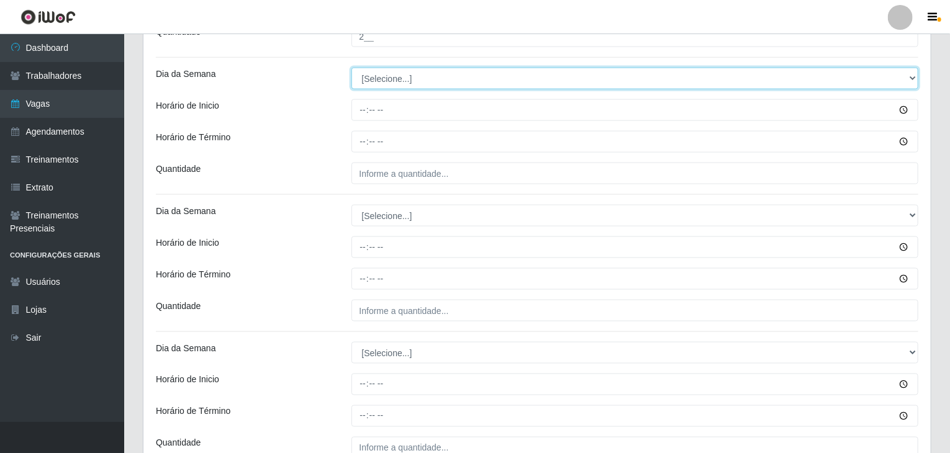
click at [389, 68] on select "[Selecione...] Segunda Terça Quarta Quinta Sexta Sábado Domingo" at bounding box center [636, 79] width 568 height 22
select select "3"
click at [352, 68] on select "[Selecione...] Segunda Terça Quarta Quinta Sexta Sábado Domingo" at bounding box center [636, 79] width 568 height 22
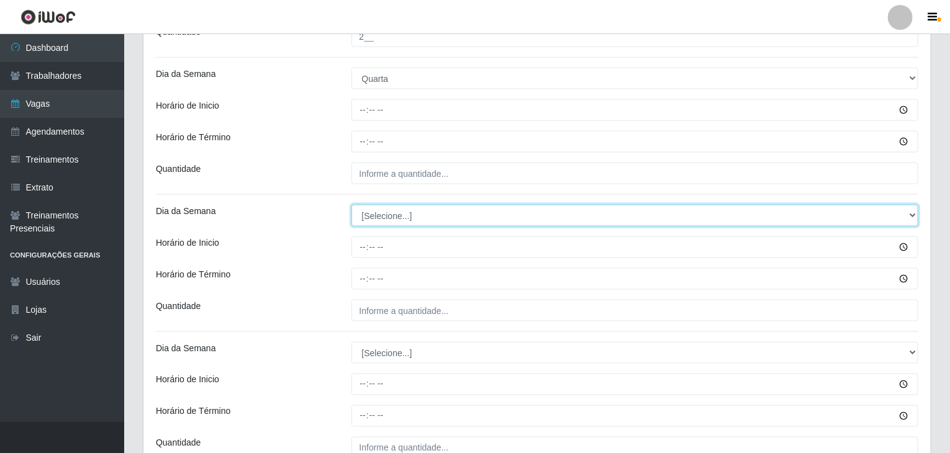
click at [385, 216] on select "[Selecione...] Segunda Terça Quarta Quinta Sexta Sábado Domingo" at bounding box center [636, 216] width 568 height 22
select select "3"
click at [352, 205] on select "[Selecione...] Segunda Terça Quarta Quinta Sexta Sábado Domingo" at bounding box center [636, 216] width 568 height 22
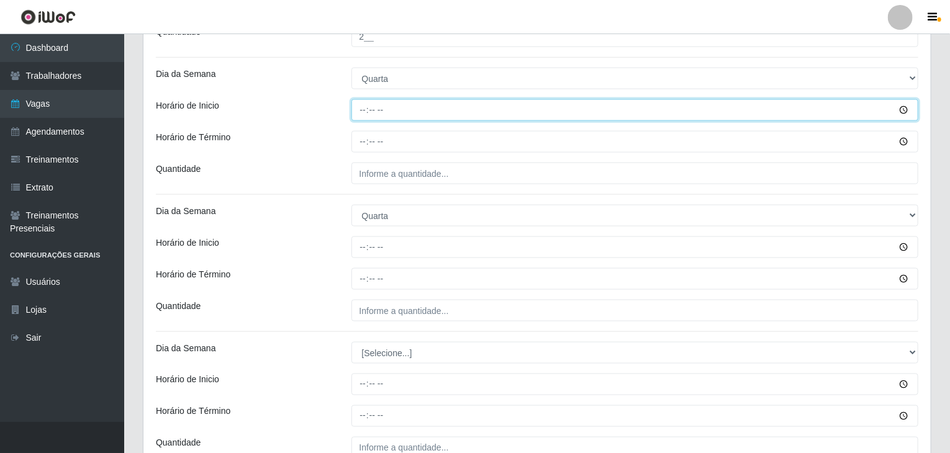
click at [365, 109] on input "Horário de Inicio" at bounding box center [636, 110] width 568 height 22
type input "09:00"
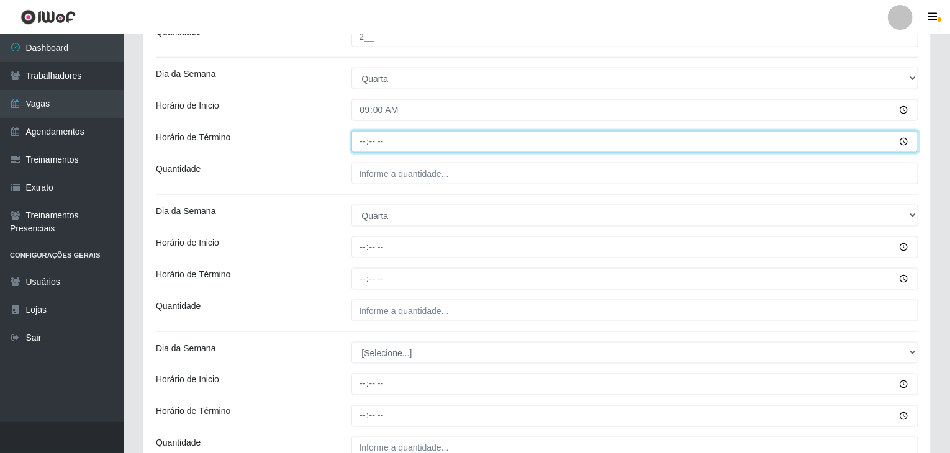
click at [364, 145] on input "Horário de Término" at bounding box center [636, 142] width 568 height 22
type input "15:00"
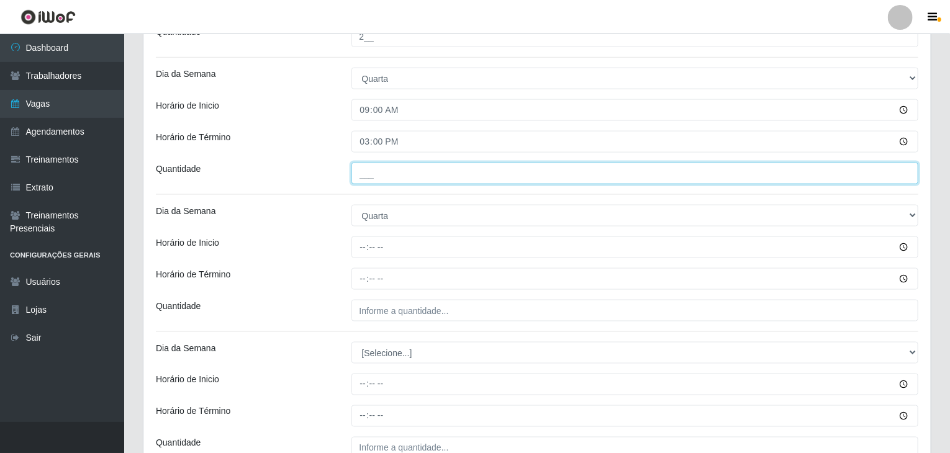
click at [404, 180] on input "___" at bounding box center [636, 174] width 568 height 22
type input "1__"
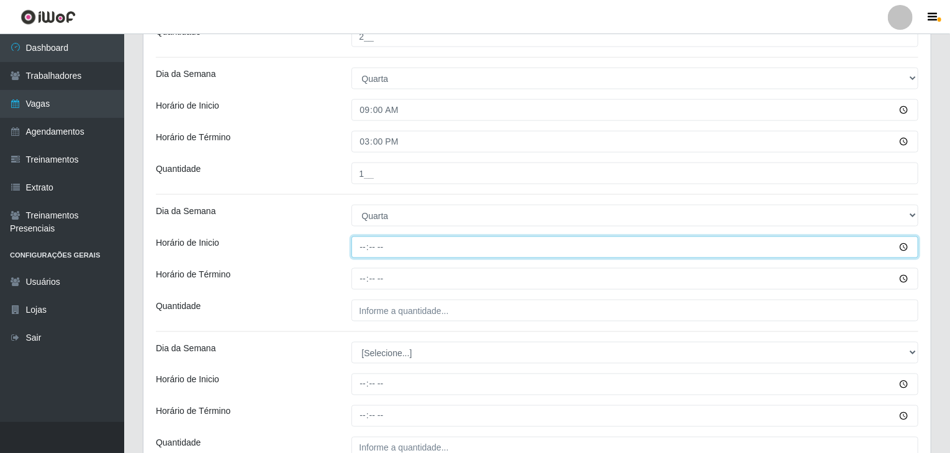
click at [369, 247] on input "Horário de Inicio" at bounding box center [636, 248] width 568 height 22
type input "15:00"
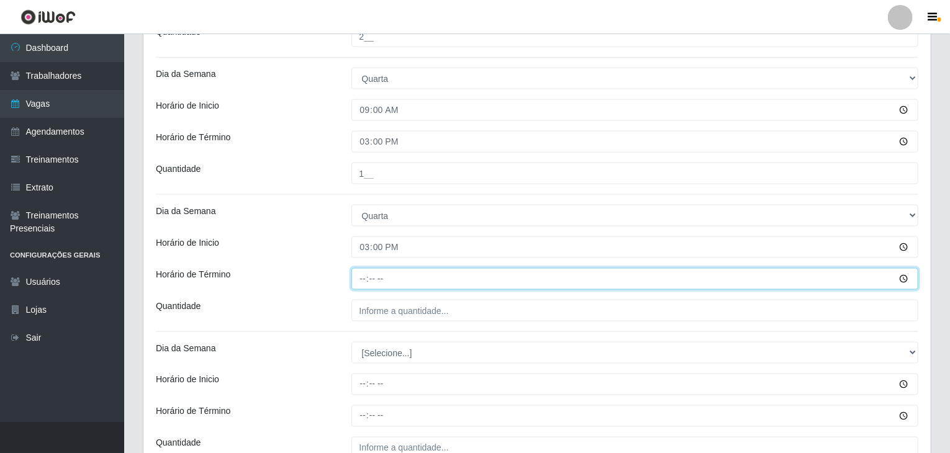
click at [360, 276] on input "Horário de Término" at bounding box center [636, 279] width 568 height 22
type input "21:00"
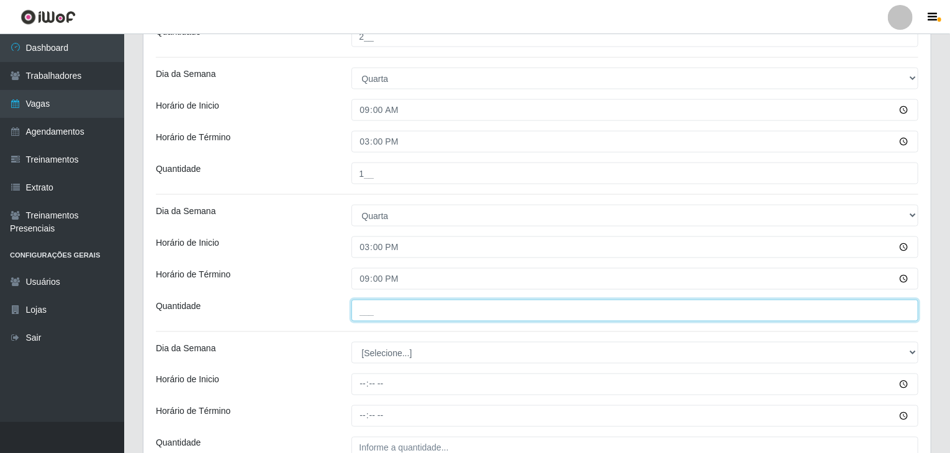
click at [381, 315] on input "___" at bounding box center [636, 311] width 568 height 22
type input "2__"
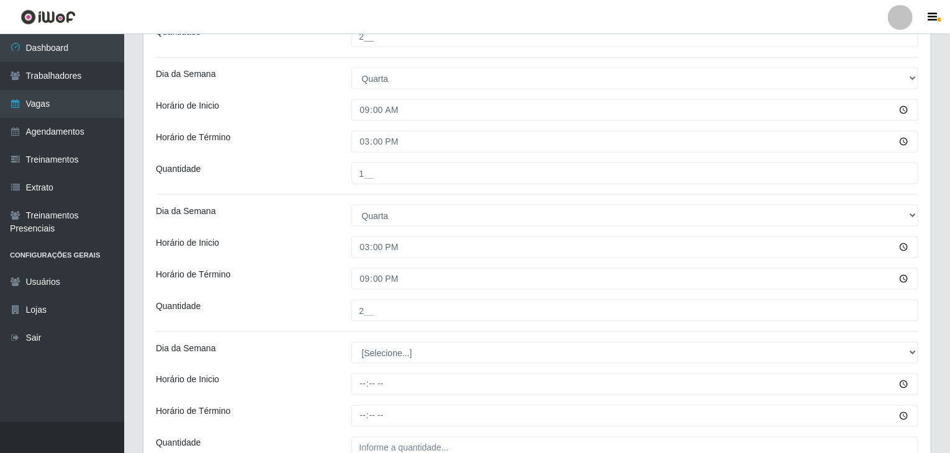
click at [313, 224] on div "Dia da Semana" at bounding box center [245, 216] width 196 height 22
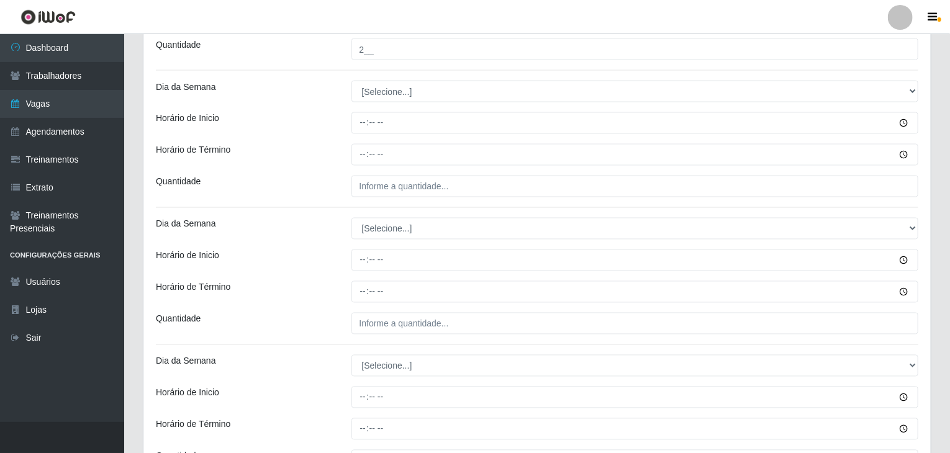
scroll to position [1118, 0]
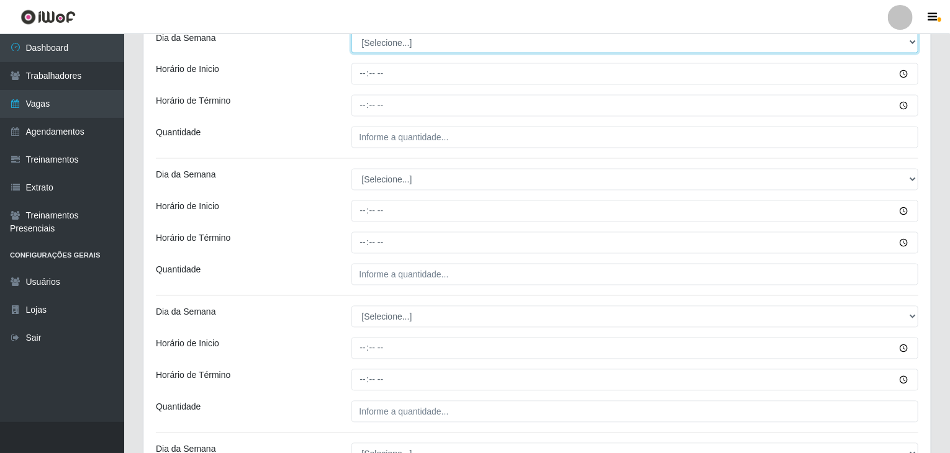
click at [397, 37] on select "[Selecione...] Segunda Terça Quarta Quinta Sexta Sábado Domingo" at bounding box center [636, 43] width 568 height 22
select select "4"
click at [352, 32] on select "[Selecione...] Segunda Terça Quarta Quinta Sexta Sábado Domingo" at bounding box center [636, 43] width 568 height 22
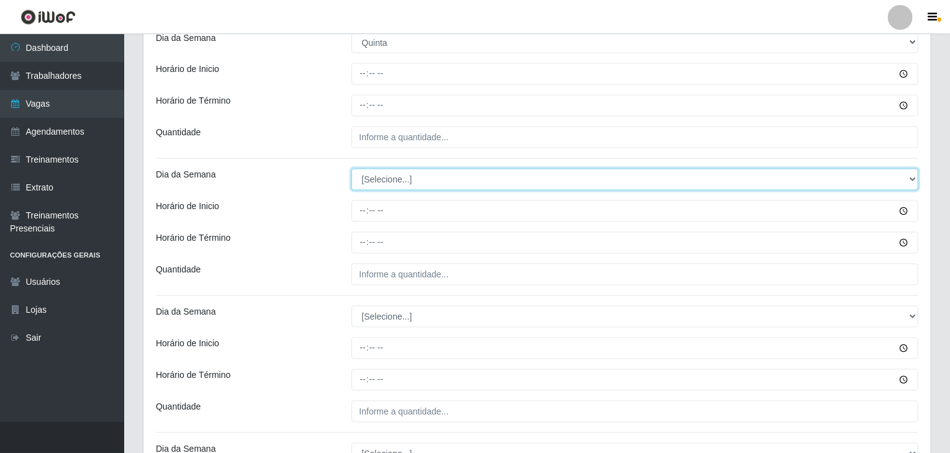
click at [391, 180] on select "[Selecione...] Segunda Terça Quarta Quinta Sexta Sábado Domingo" at bounding box center [636, 180] width 568 height 22
select select "4"
click at [352, 169] on select "[Selecione...] Segunda Terça Quarta Quinta Sexta Sábado Domingo" at bounding box center [636, 180] width 568 height 22
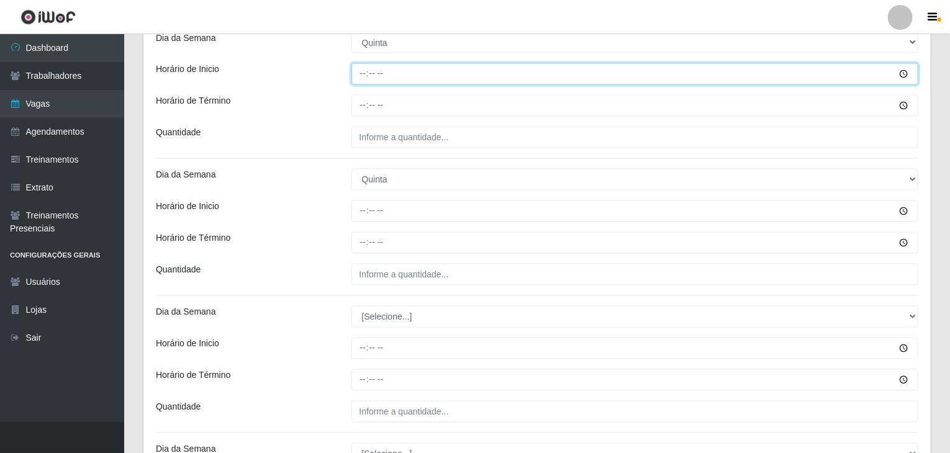
click at [362, 78] on input "Horário de Inicio" at bounding box center [636, 74] width 568 height 22
type input "09:00"
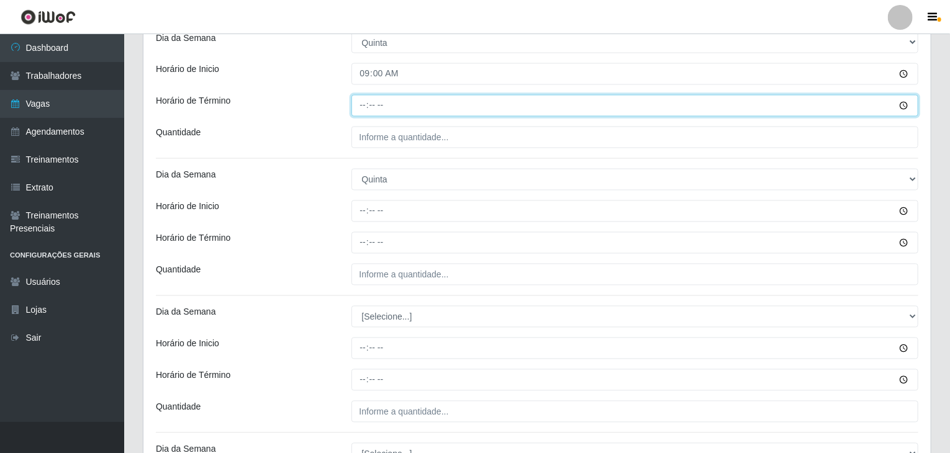
click at [352, 110] on input "Horário de Término" at bounding box center [636, 106] width 568 height 22
type input "15:00"
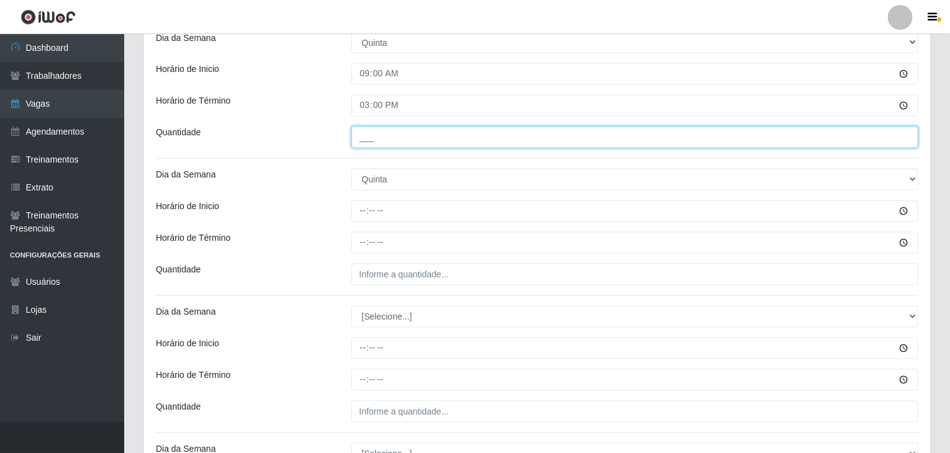
click at [370, 146] on input "___" at bounding box center [636, 138] width 568 height 22
type input "1__"
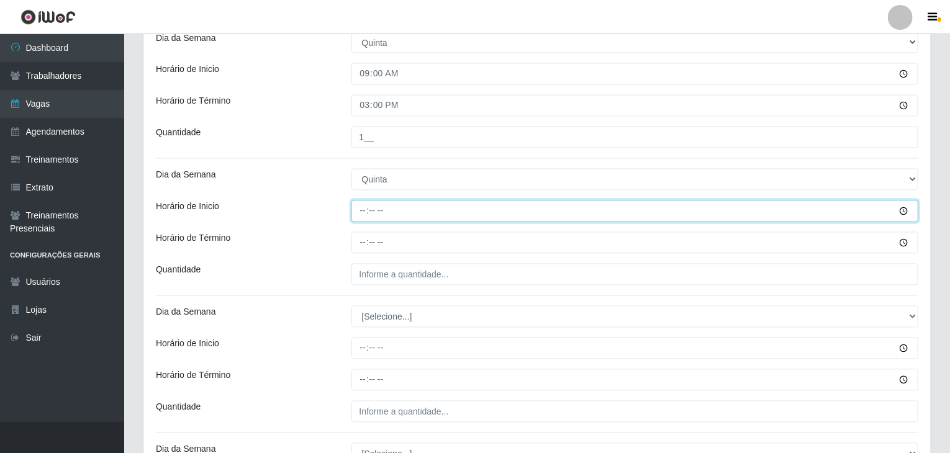
click at [359, 209] on input "Horário de Inicio" at bounding box center [636, 212] width 568 height 22
type input "15:00"
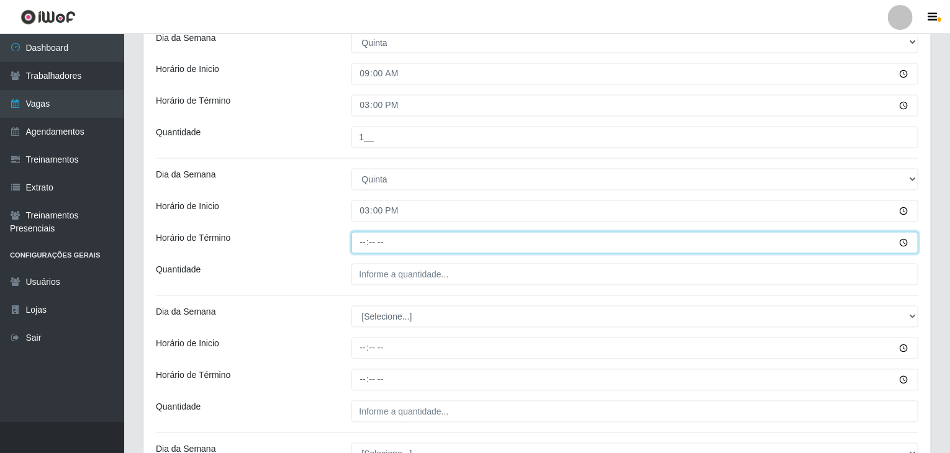
click at [360, 241] on input "Horário de Término" at bounding box center [636, 243] width 568 height 22
type input "21:00"
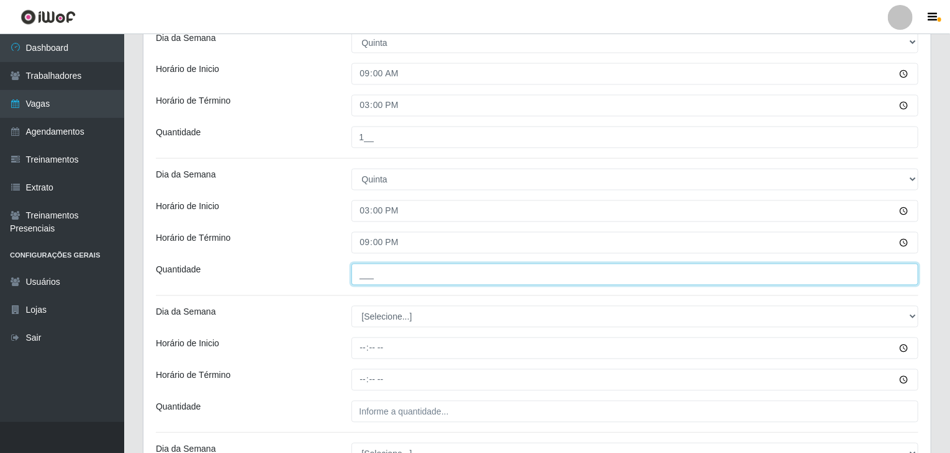
click at [377, 266] on input "___" at bounding box center [636, 275] width 568 height 22
type input "2__"
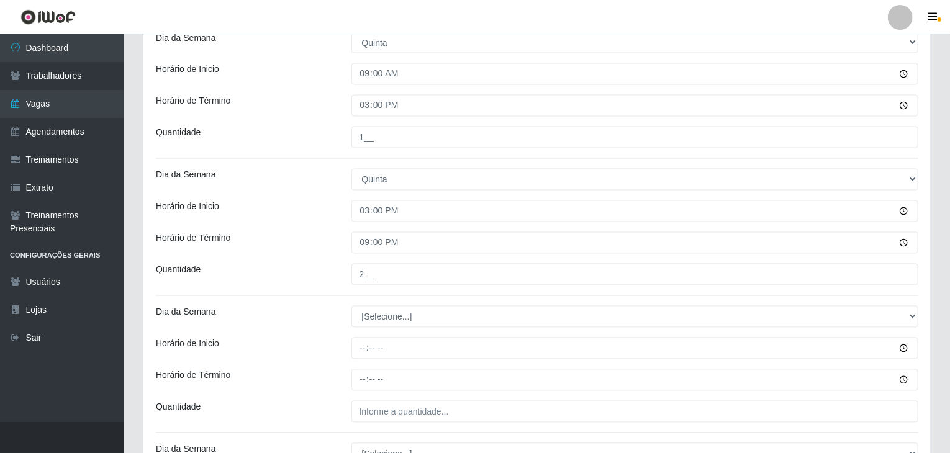
click at [316, 244] on div "Horário de Término" at bounding box center [245, 243] width 196 height 22
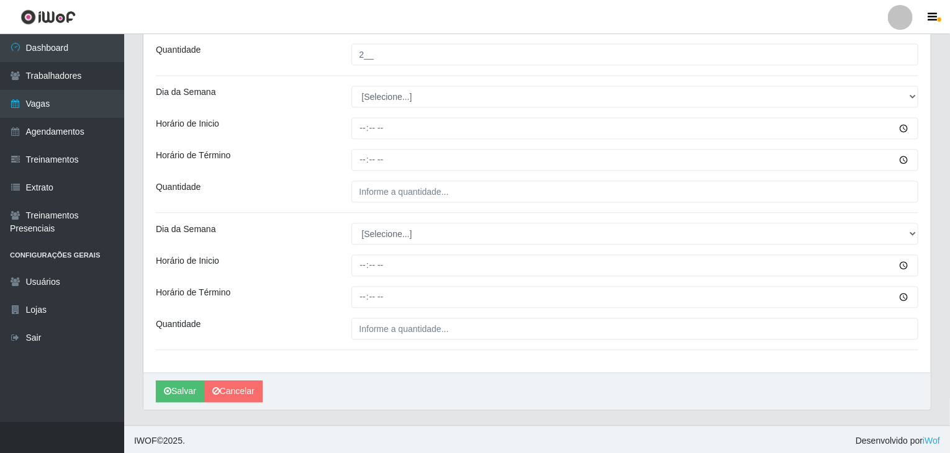
scroll to position [1339, 0]
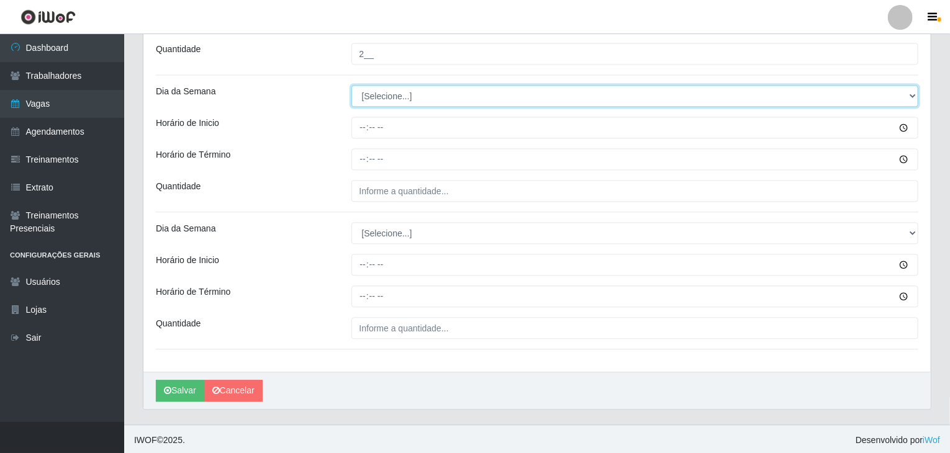
click at [391, 95] on select "[Selecione...] Segunda Terça Quarta Quinta Sexta Sábado Domingo" at bounding box center [636, 96] width 568 height 22
select select "5"
click at [352, 85] on select "[Selecione...] Segunda Terça Quarta Quinta Sexta Sábado Domingo" at bounding box center [636, 96] width 568 height 22
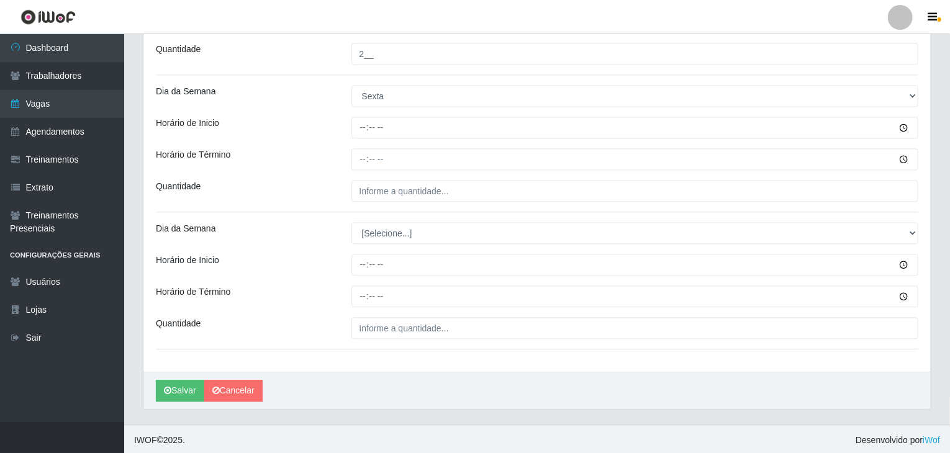
drag, startPoint x: 410, startPoint y: 214, endPoint x: 411, endPoint y: 226, distance: 11.9
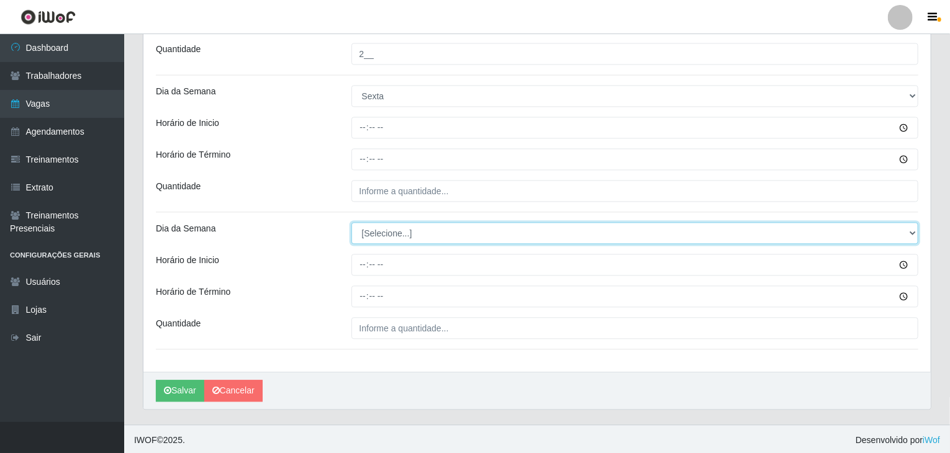
click at [411, 226] on select "[Selecione...] Segunda Terça Quarta Quinta Sexta Sábado Domingo" at bounding box center [636, 233] width 568 height 22
select select "5"
click at [352, 222] on select "[Selecione...] Segunda Terça Quarta Quinta Sexta Sábado Domingo" at bounding box center [636, 233] width 568 height 22
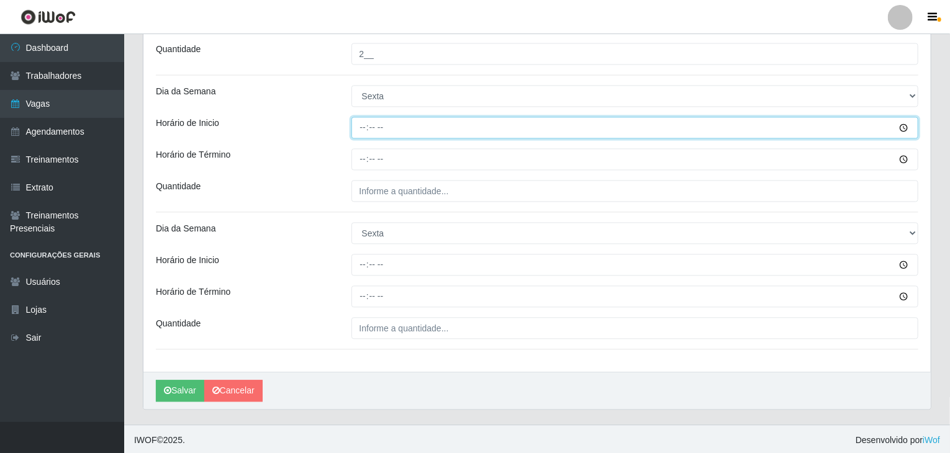
click at [359, 125] on input "Horário de Inicio" at bounding box center [636, 128] width 568 height 22
type input "09:00"
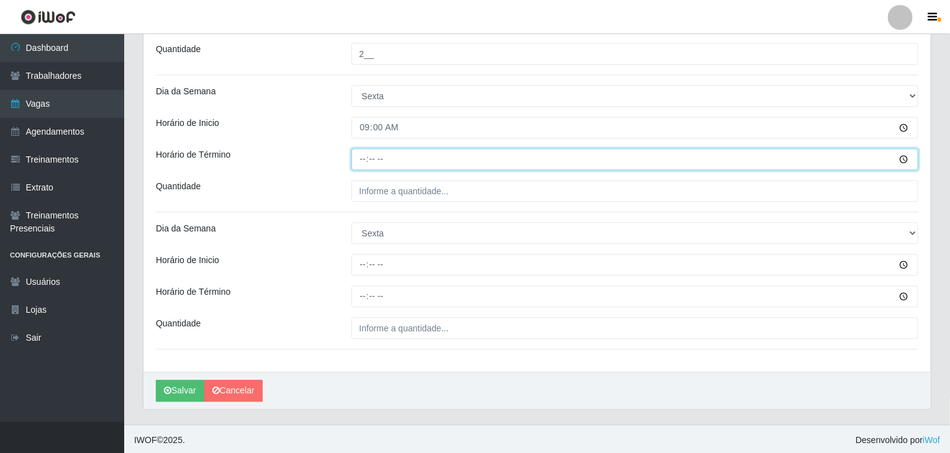
click at [360, 158] on input "Horário de Término" at bounding box center [636, 159] width 568 height 22
type input "15:00"
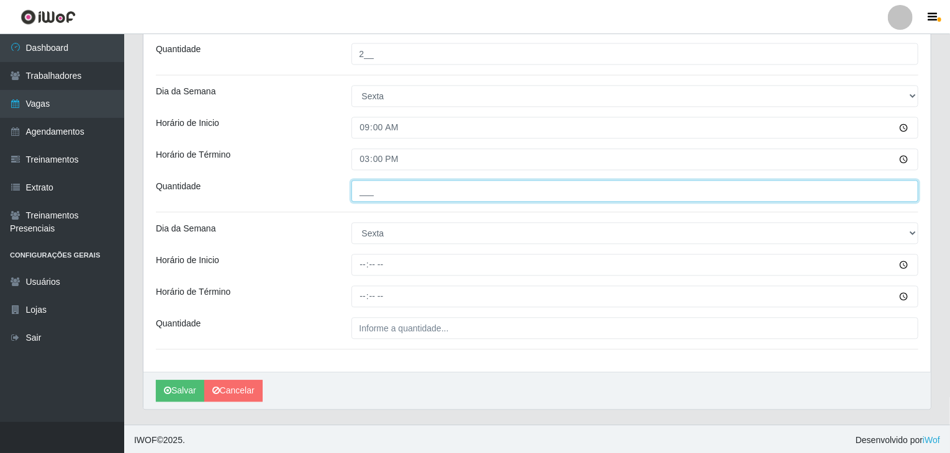
click at [375, 180] on input "___" at bounding box center [636, 191] width 568 height 22
type input "1__"
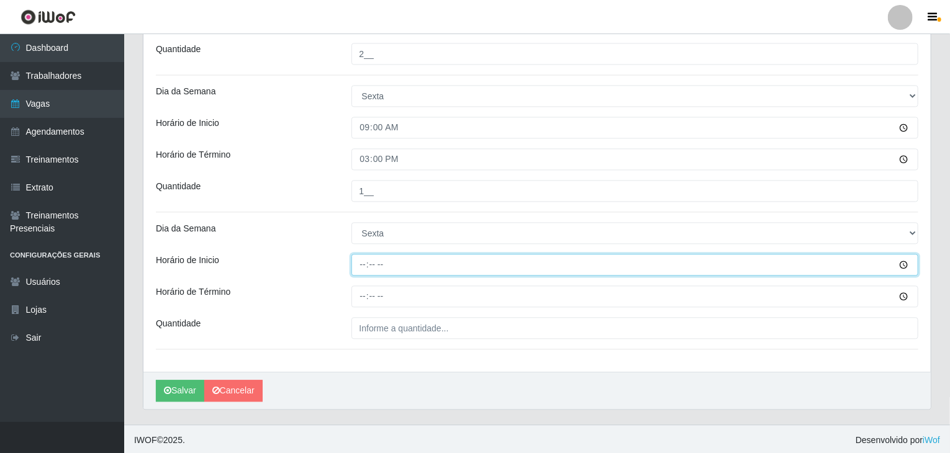
click at [357, 269] on input "Horário de Inicio" at bounding box center [636, 265] width 568 height 22
type input "15:00"
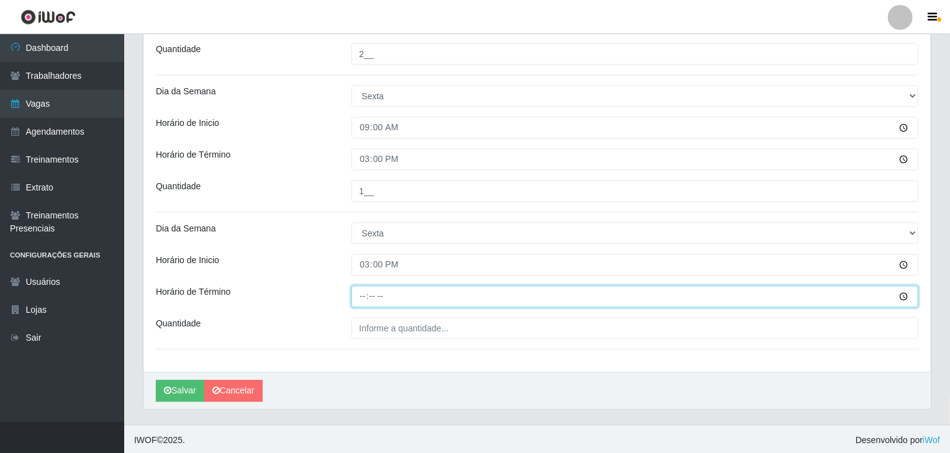
click at [363, 300] on input "Horário de Término" at bounding box center [636, 297] width 568 height 22
type input "21:00"
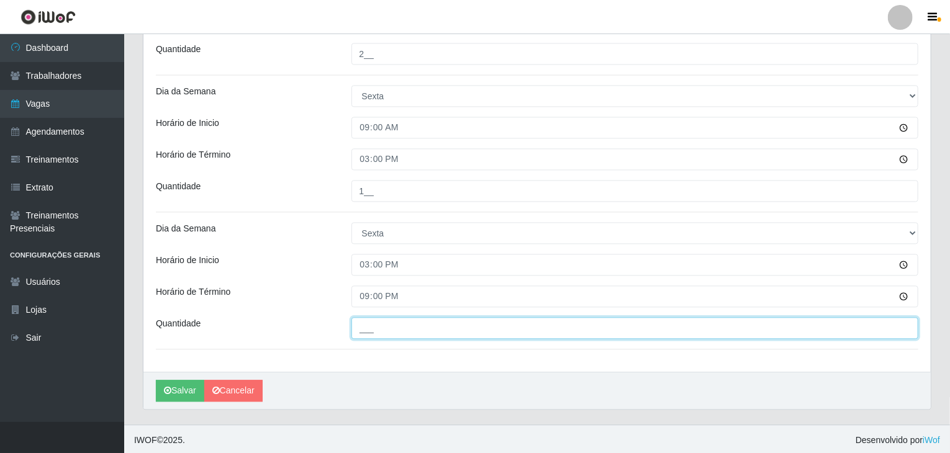
click at [385, 335] on input "___" at bounding box center [636, 328] width 568 height 22
type input "2__"
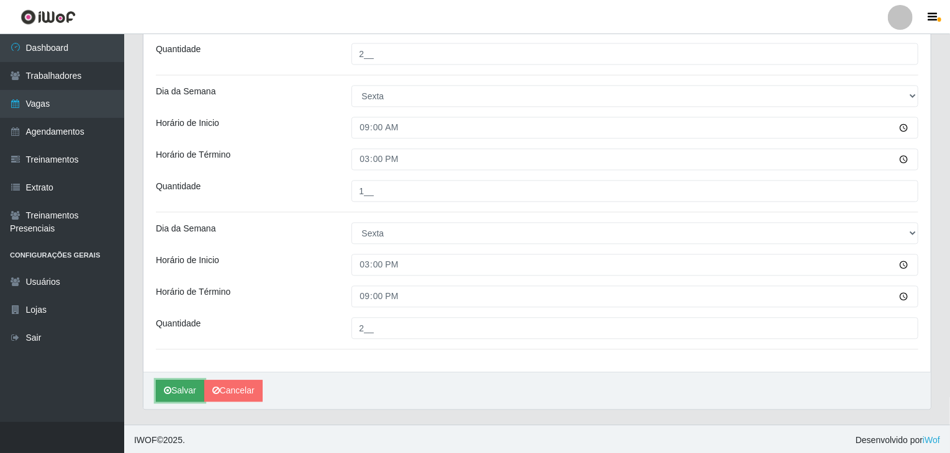
click at [170, 394] on button "Salvar" at bounding box center [180, 391] width 48 height 22
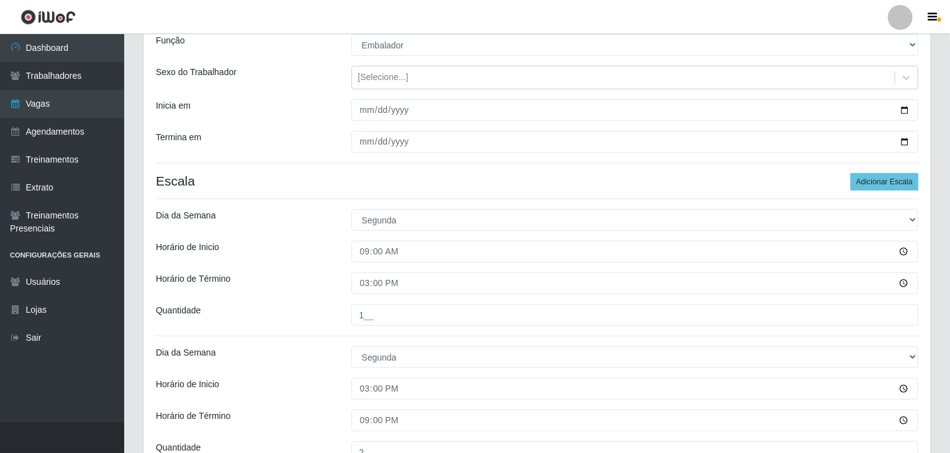
scroll to position [0, 0]
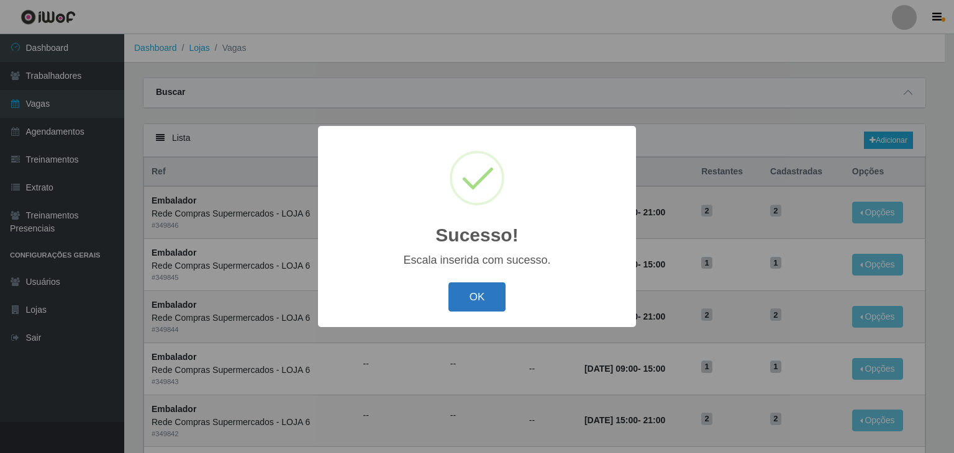
click at [490, 292] on button "OK" at bounding box center [478, 297] width 58 height 29
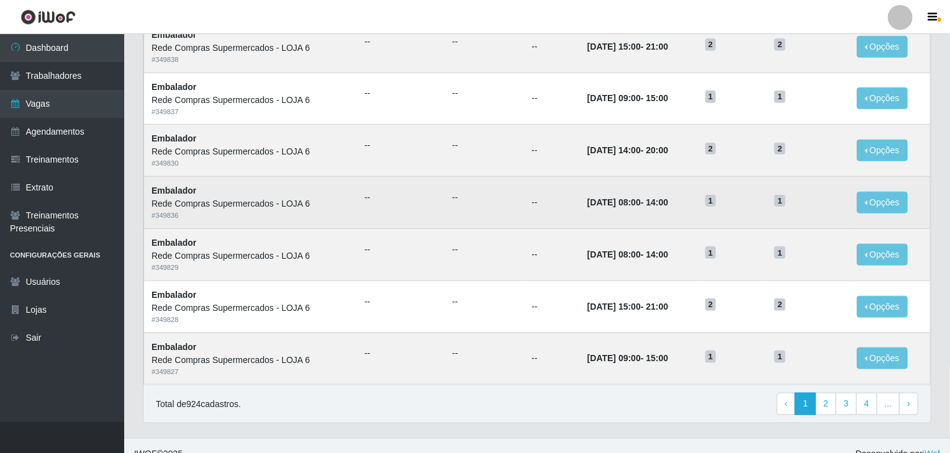
scroll to position [596, 0]
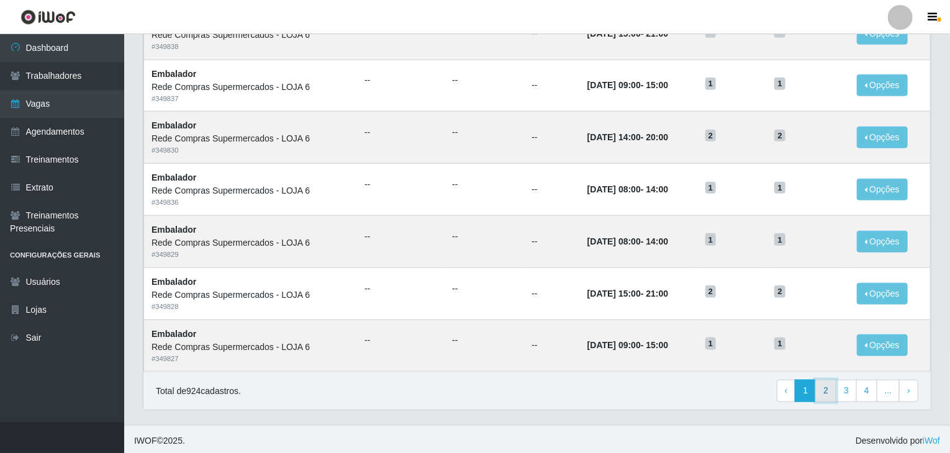
click at [827, 388] on link "2" at bounding box center [826, 391] width 21 height 22
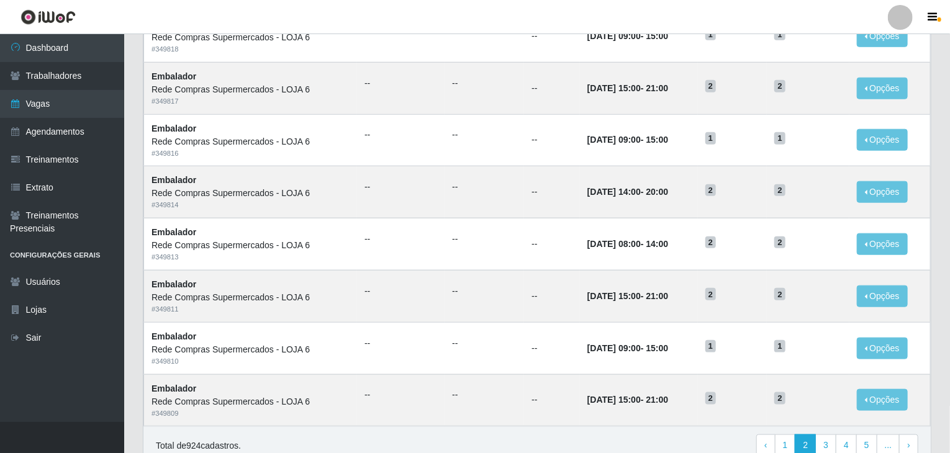
scroll to position [596, 0]
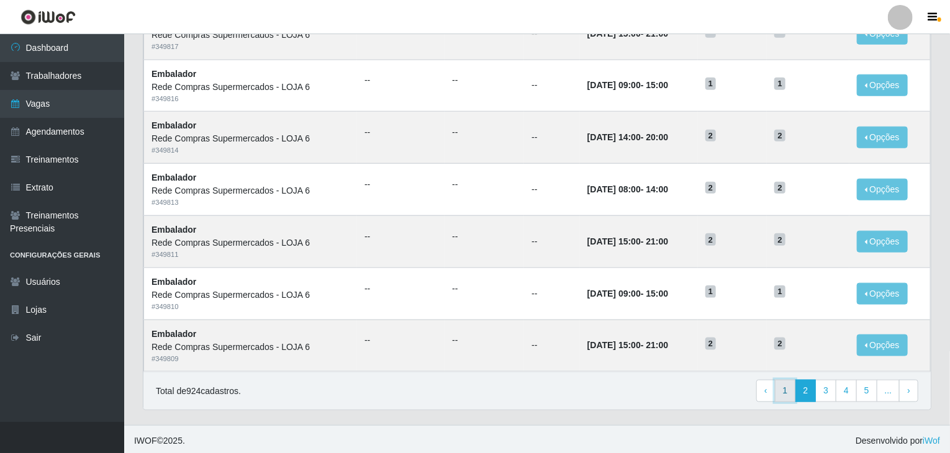
click at [788, 386] on link "1" at bounding box center [785, 391] width 21 height 22
